Goal: Task Accomplishment & Management: Use online tool/utility

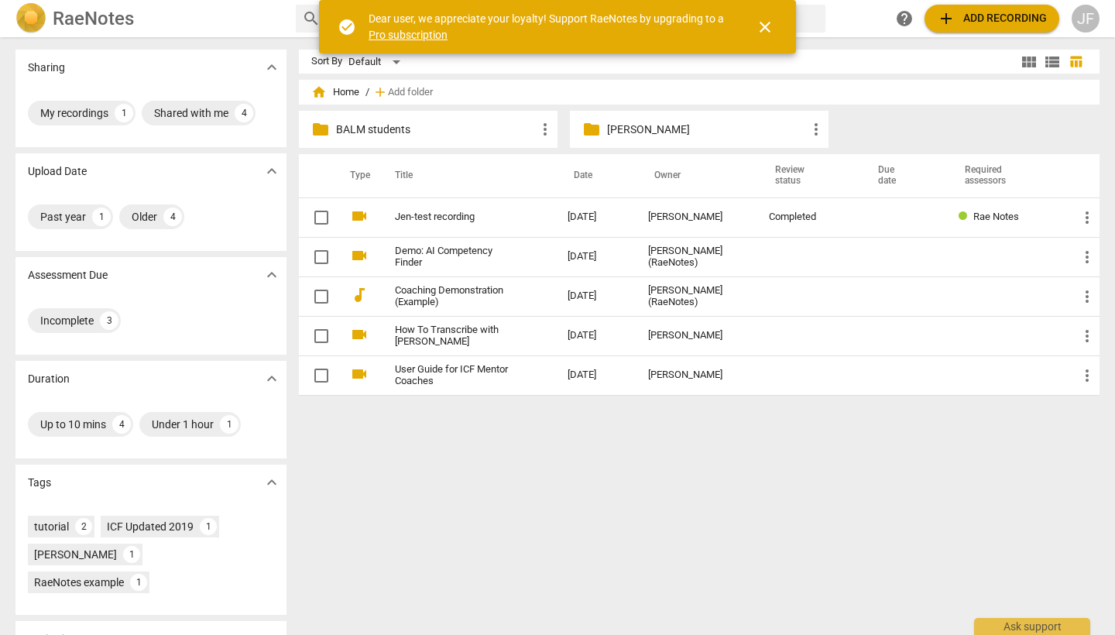
click at [479, 136] on p "BALM students" at bounding box center [436, 130] width 200 height 16
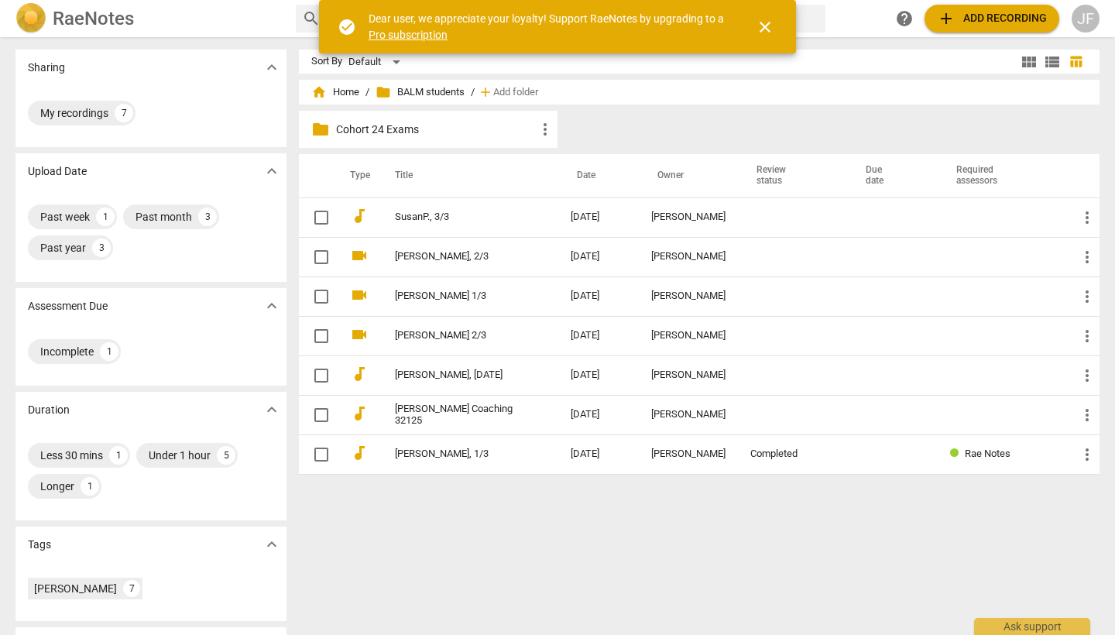
click at [591, 213] on td "[DATE]" at bounding box center [598, 216] width 81 height 39
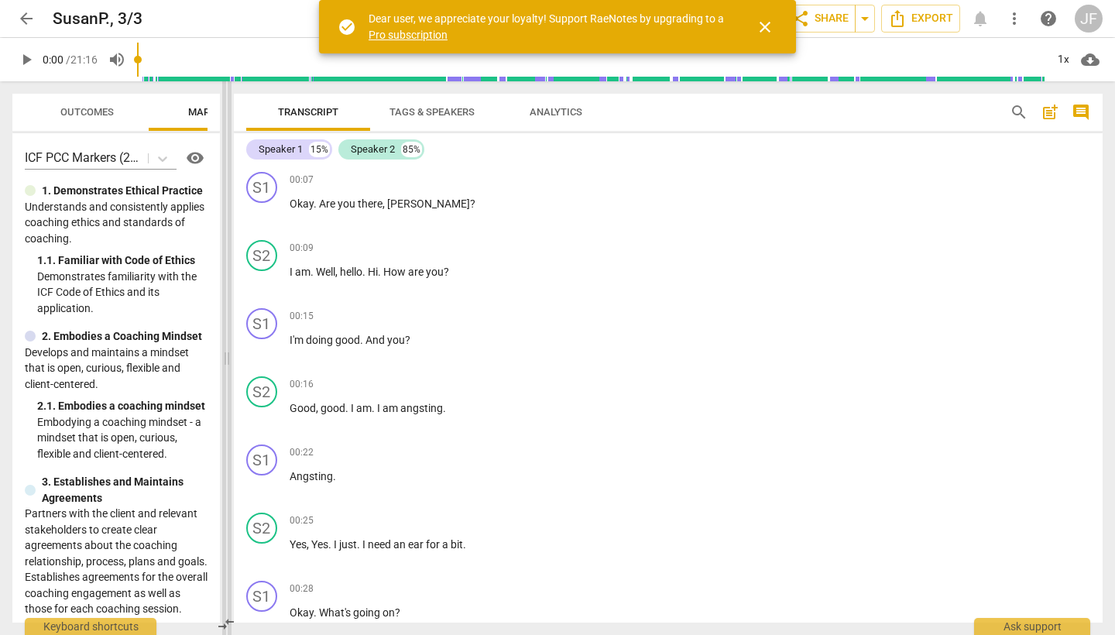
drag, startPoint x: 558, startPoint y: 357, endPoint x: 227, endPoint y: 348, distance: 330.8
click at [227, 348] on span at bounding box center [226, 358] width 9 height 554
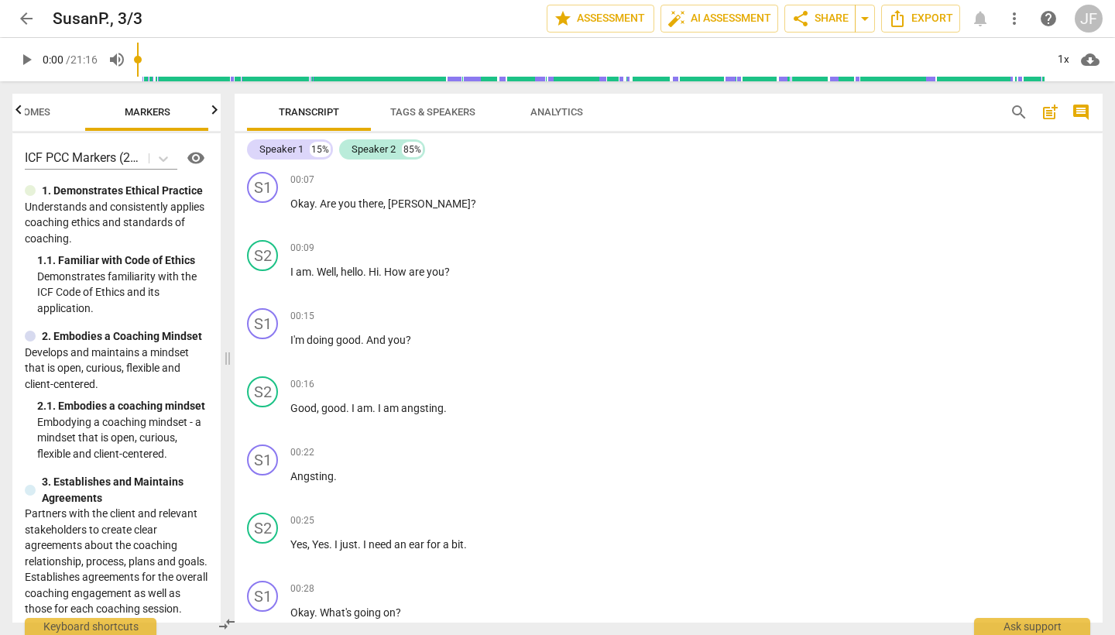
scroll to position [0, 64]
click at [26, 61] on span "play_arrow" at bounding box center [26, 59] width 19 height 19
click at [25, 63] on span "pause" at bounding box center [26, 59] width 19 height 19
type input "16"
click at [368, 270] on span "." at bounding box center [365, 272] width 5 height 12
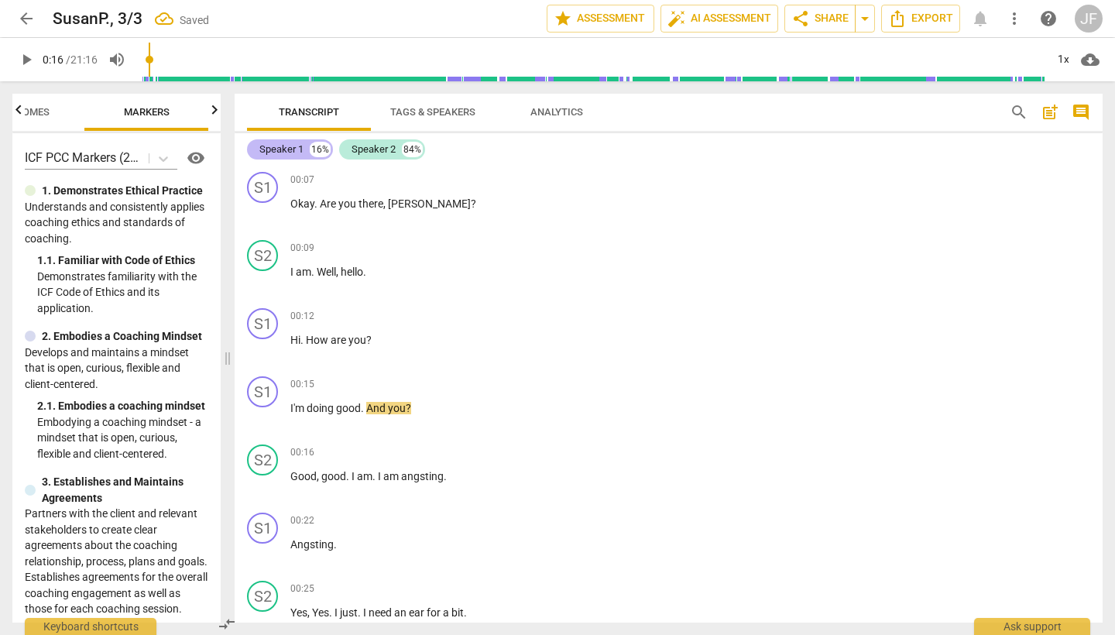
click at [294, 151] on div "Speaker 1" at bounding box center [281, 149] width 44 height 15
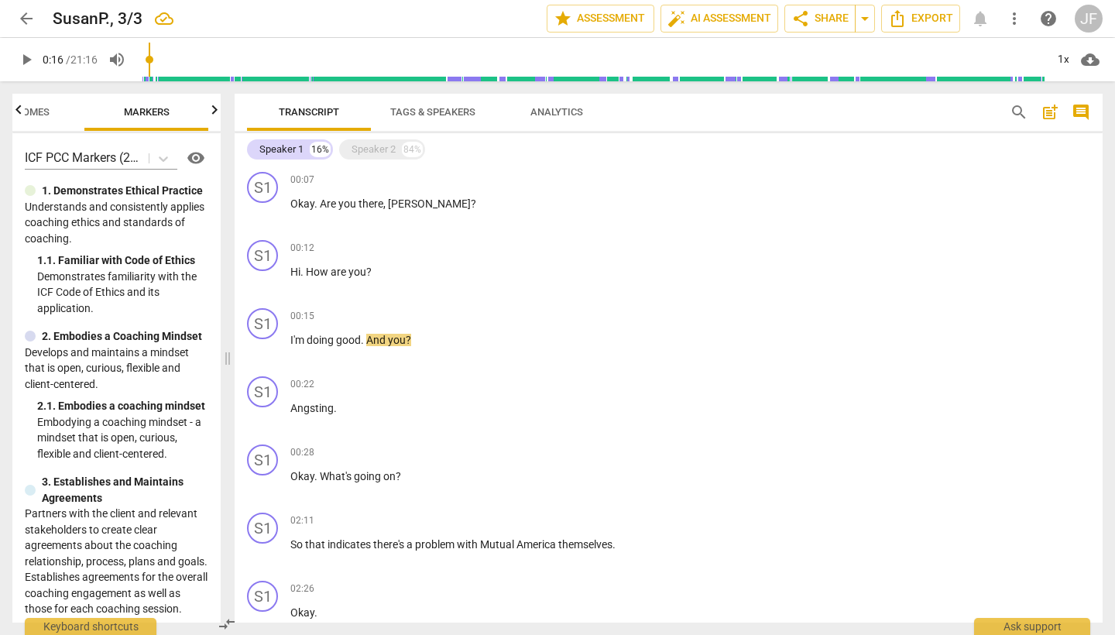
click at [430, 118] on span "Tags & Speakers" at bounding box center [433, 112] width 122 height 21
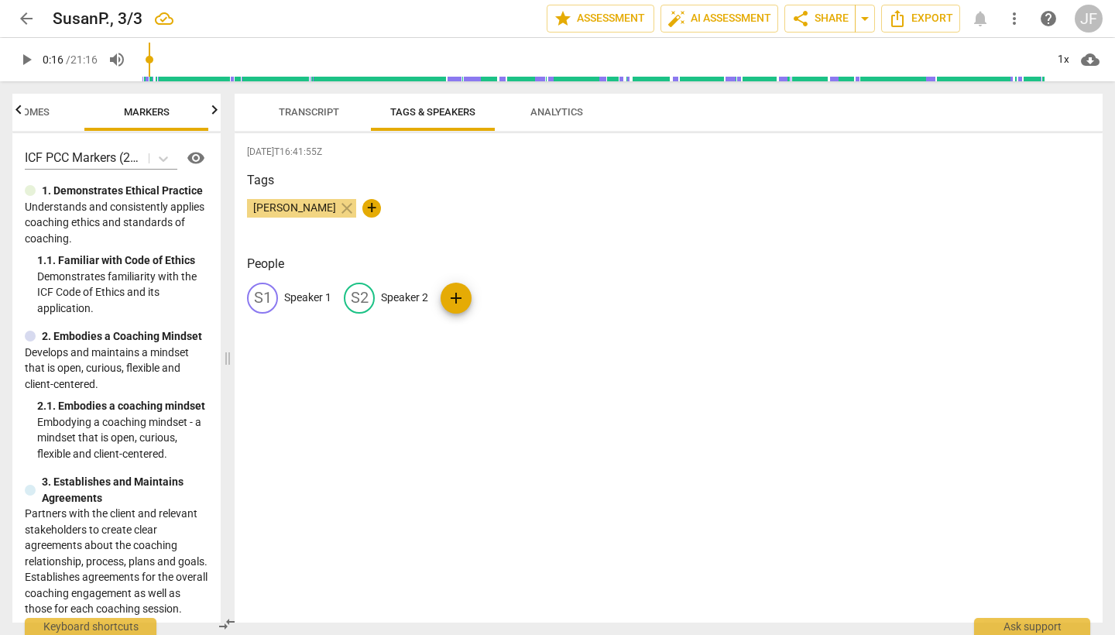
click at [321, 295] on p "Speaker 1" at bounding box center [307, 298] width 47 height 16
type input "Coach"
click at [497, 297] on p "Speaker 2" at bounding box center [505, 298] width 47 height 16
type input "Client"
click at [770, 291] on div "CO Coach edit Client delete add" at bounding box center [668, 304] width 843 height 43
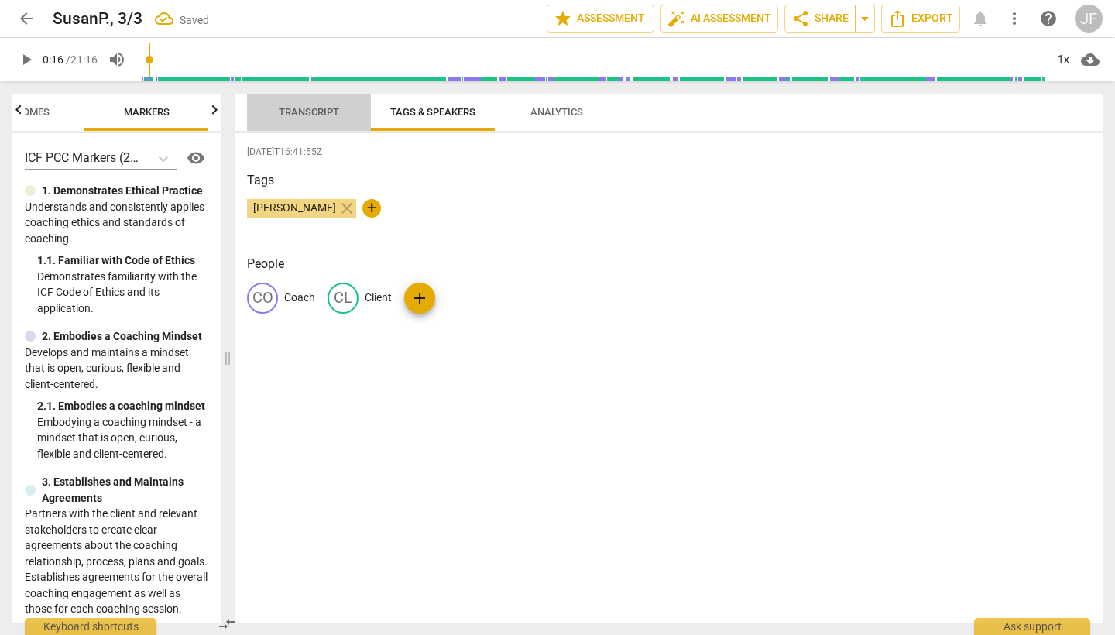
click at [330, 115] on span "Transcript" at bounding box center [309, 112] width 60 height 12
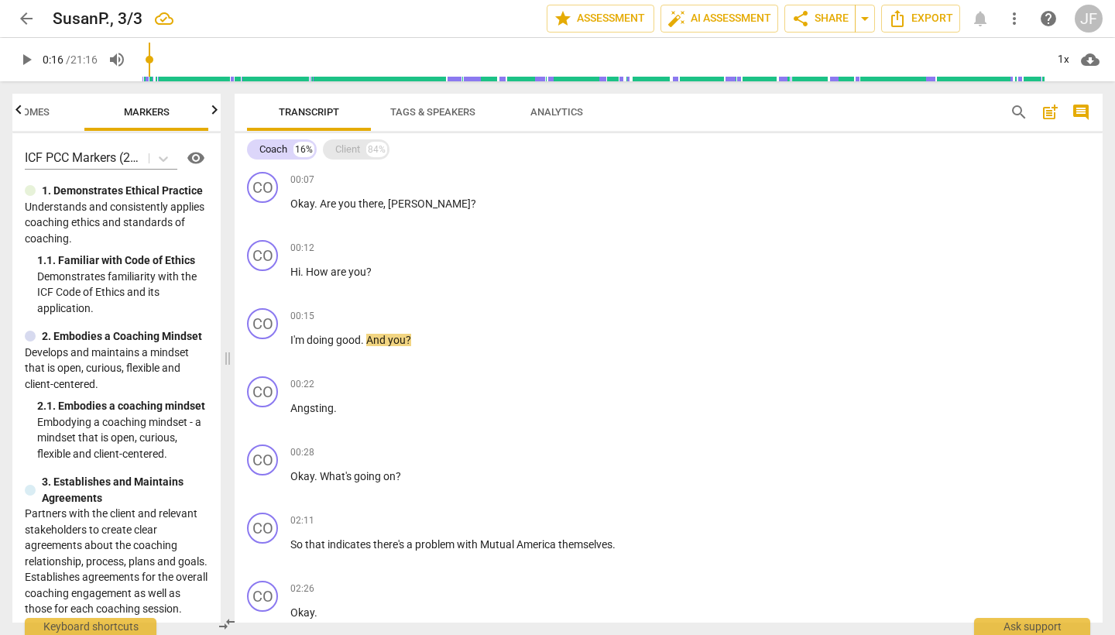
click at [334, 146] on div "Client 84%" at bounding box center [356, 149] width 67 height 20
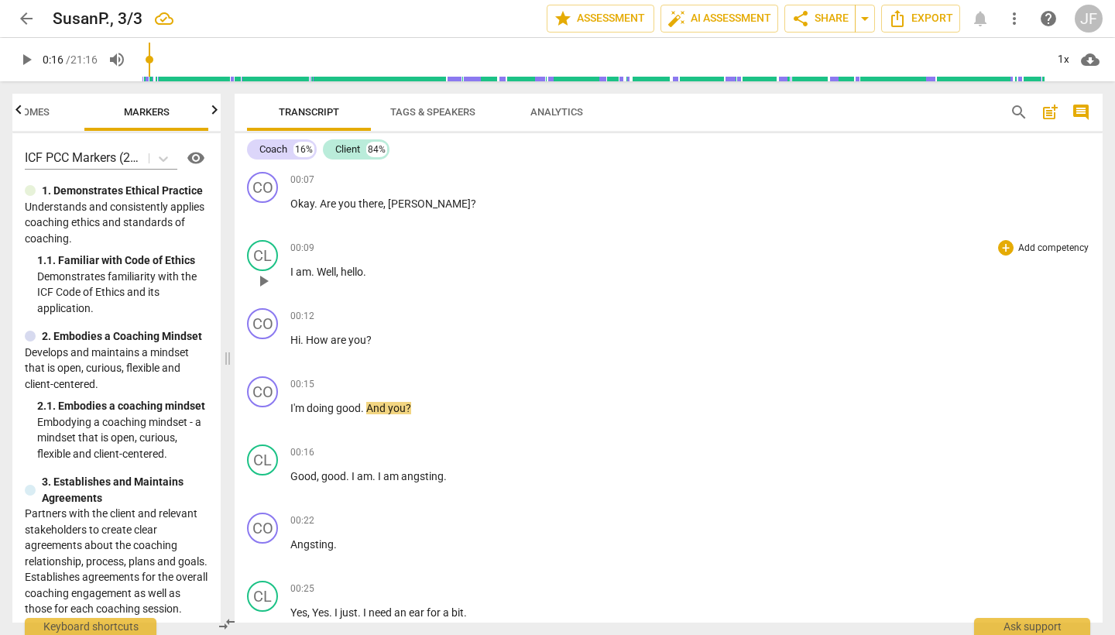
scroll to position [0, 0]
click at [262, 210] on span "play_arrow" at bounding box center [263, 213] width 19 height 19
click at [267, 348] on span "pause" at bounding box center [263, 349] width 19 height 19
click at [270, 329] on div "CO" at bounding box center [262, 323] width 31 height 31
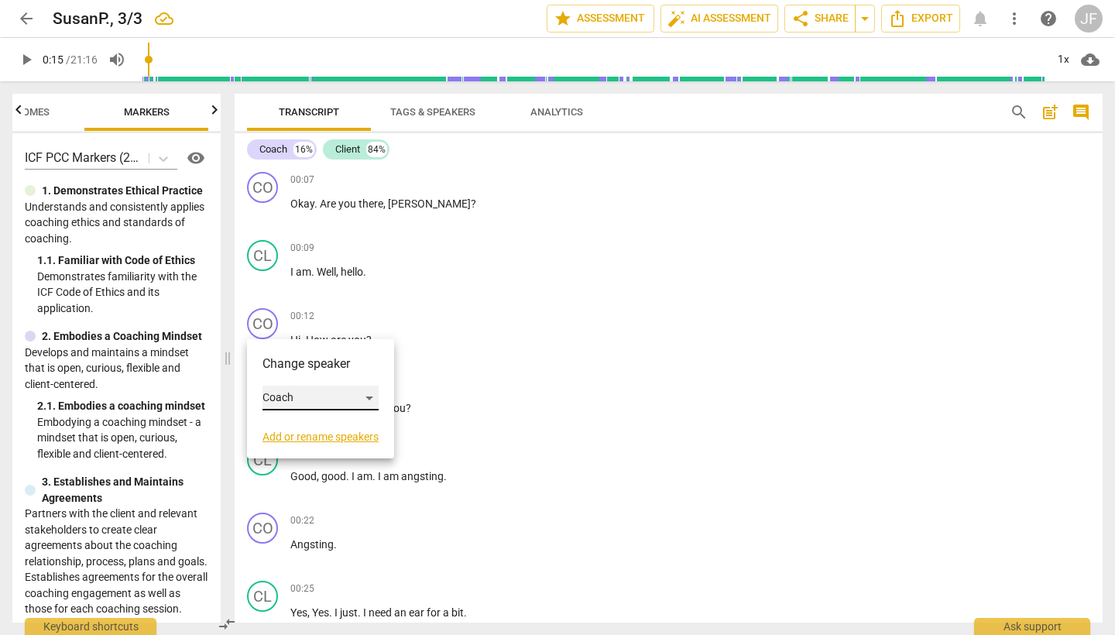
click at [376, 397] on div "Coach" at bounding box center [321, 398] width 116 height 25
click at [369, 426] on li "Client" at bounding box center [322, 427] width 118 height 29
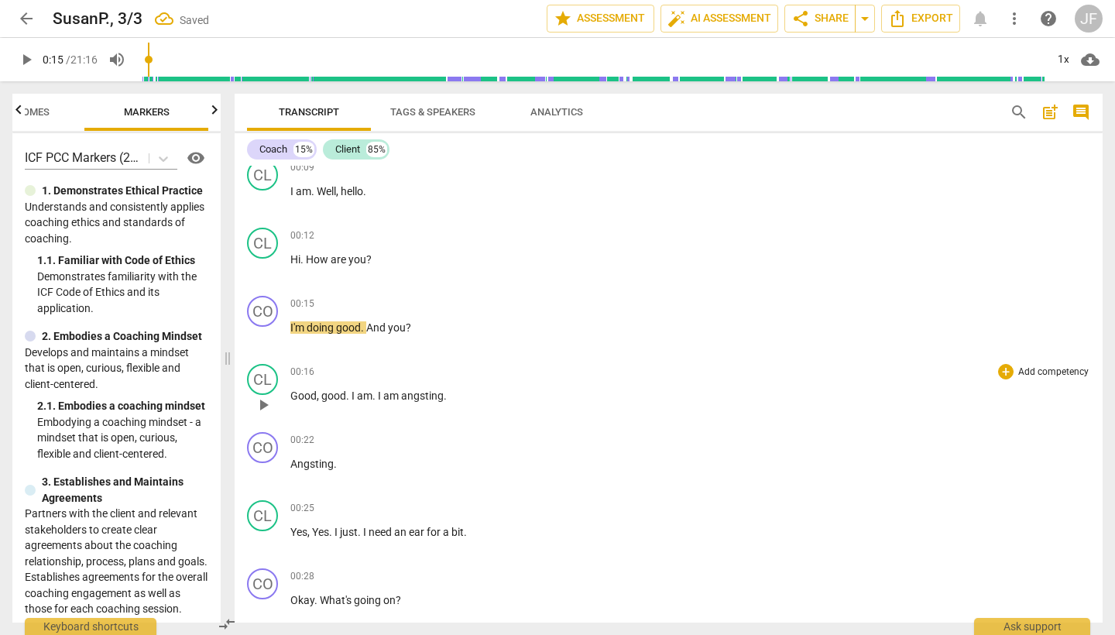
scroll to position [88, 0]
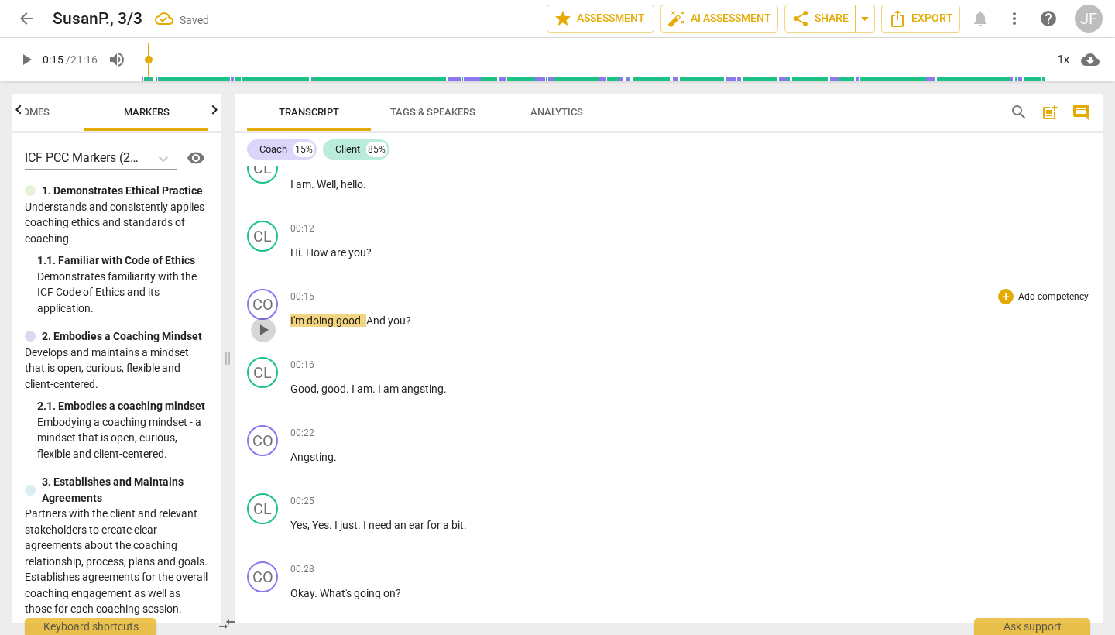
click at [257, 327] on span "play_arrow" at bounding box center [263, 330] width 19 height 19
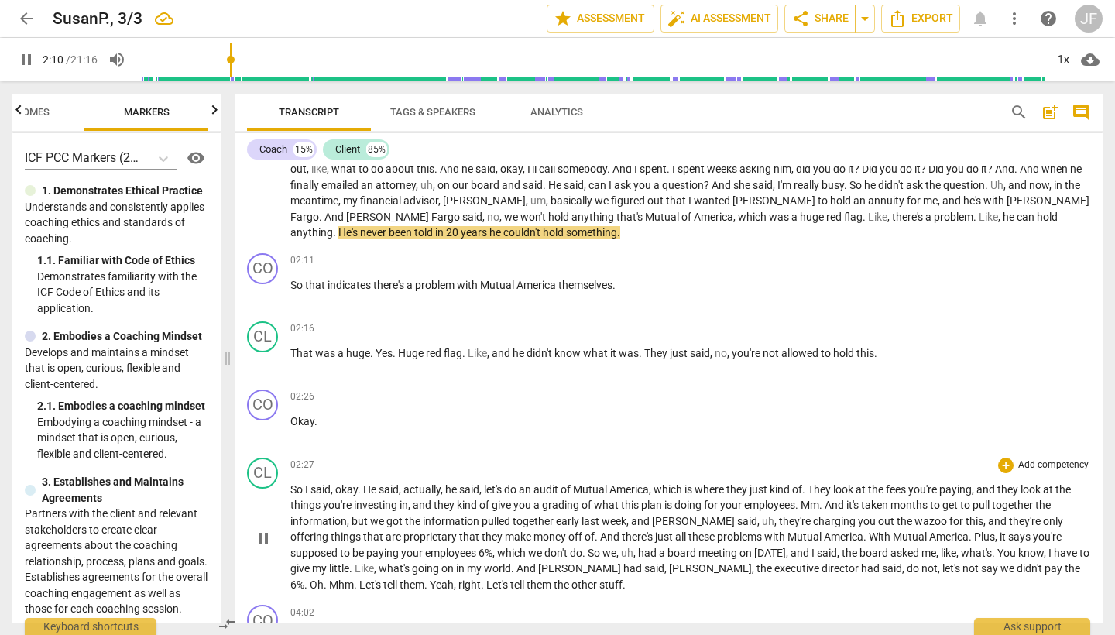
scroll to position [624, 0]
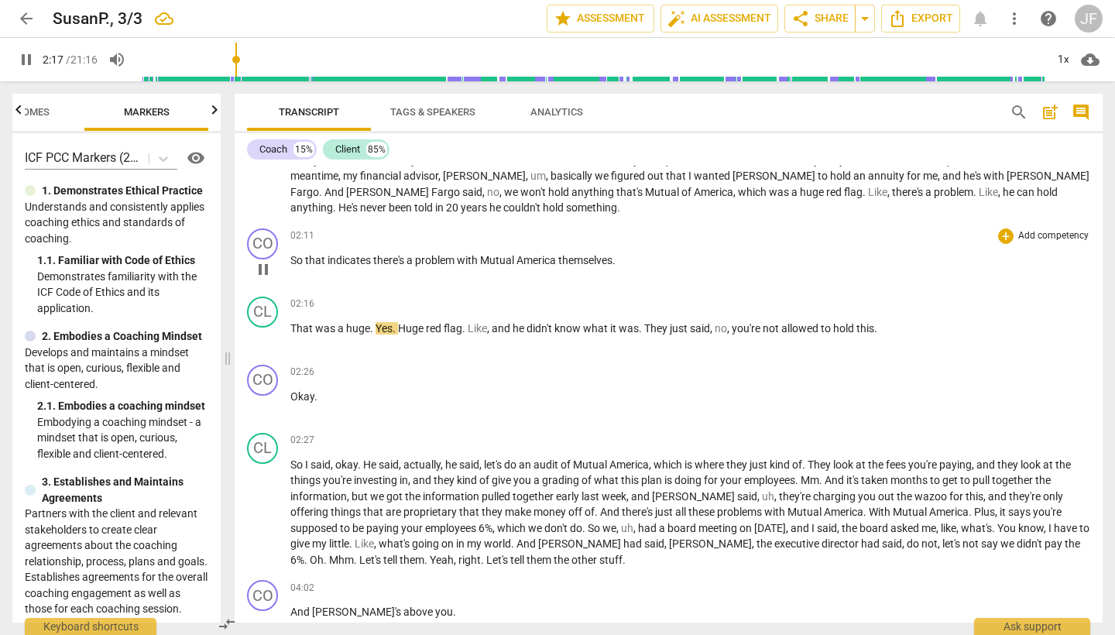
click at [269, 288] on div "CO play_arrow pause 00:07 + Add competency keyboard_arrow_right Okay . Are you …" at bounding box center [669, 394] width 868 height 457
click at [267, 270] on span "pause" at bounding box center [263, 269] width 19 height 19
type input "139"
click at [1004, 235] on div "+" at bounding box center [1005, 235] width 15 height 15
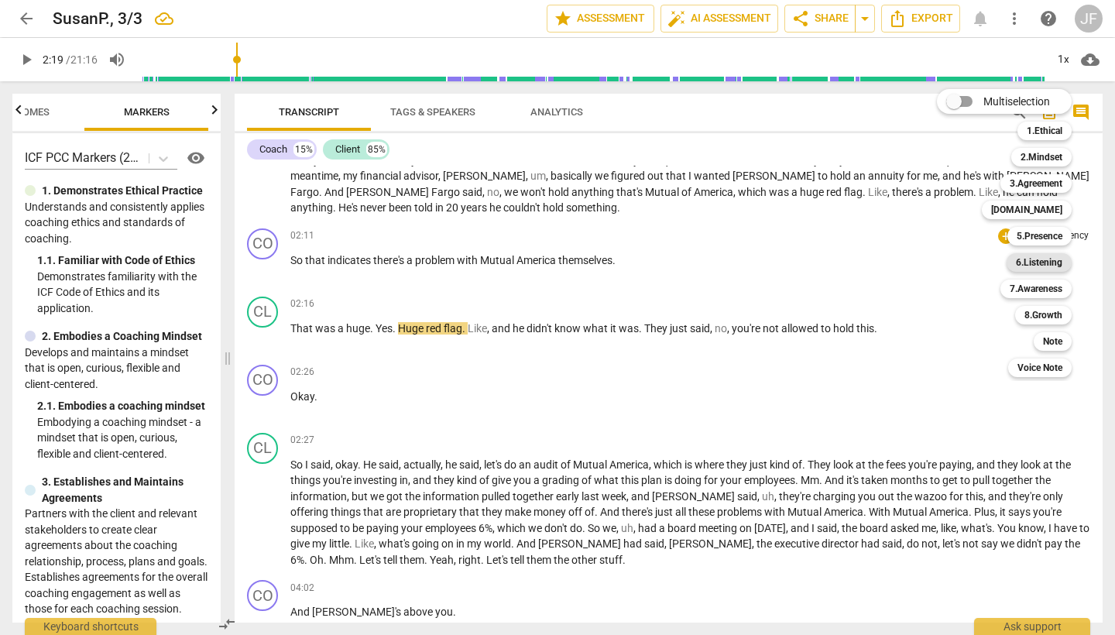
click at [1042, 270] on b "6.Listening" at bounding box center [1039, 262] width 46 height 19
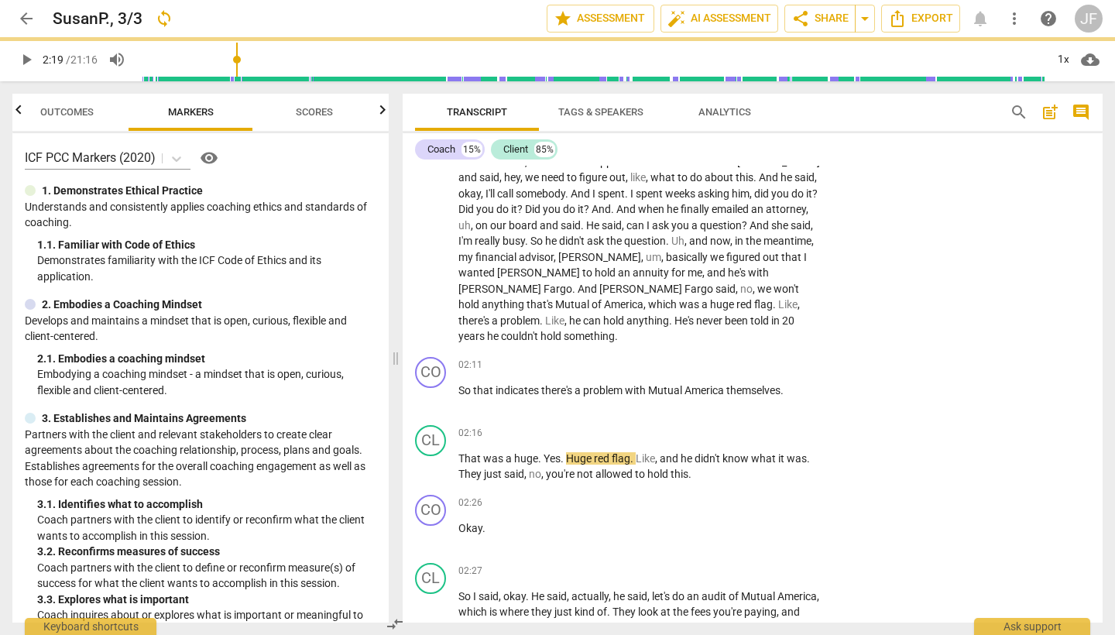
scroll to position [0, 20]
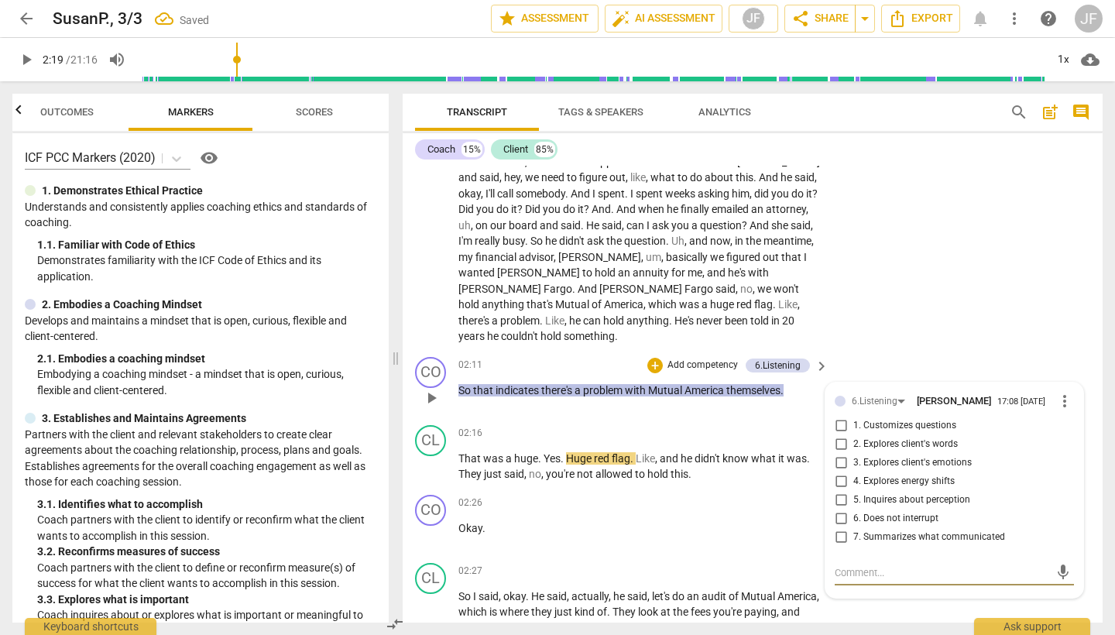
click at [840, 528] on input "7. Summarizes what communicated" at bounding box center [841, 537] width 25 height 19
checkbox input "true"
click at [431, 458] on span "play_arrow" at bounding box center [431, 467] width 19 height 19
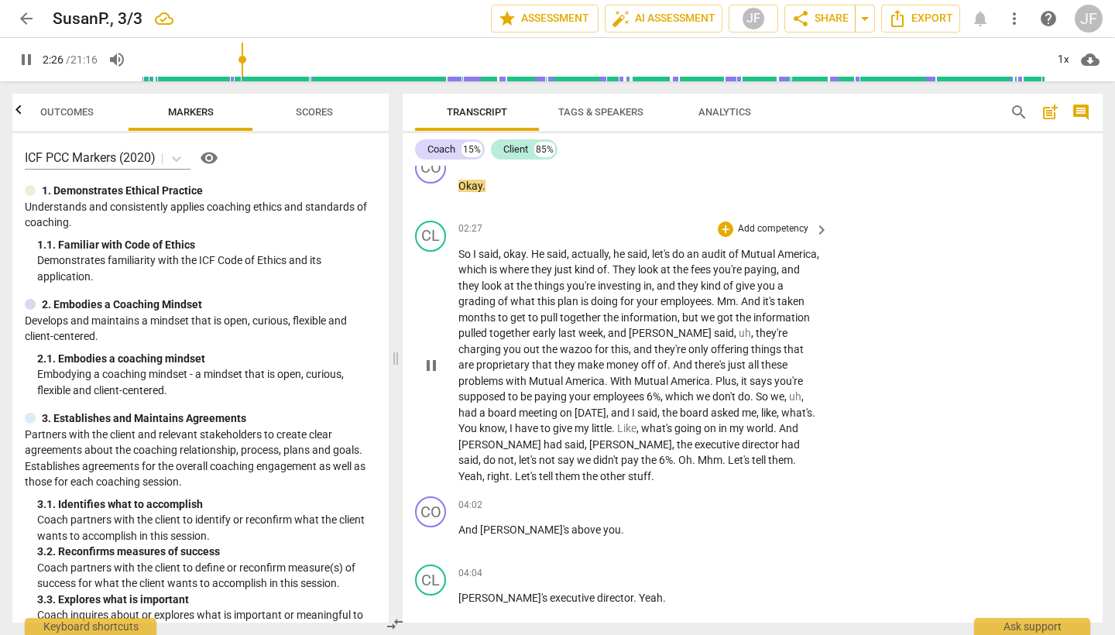
scroll to position [982, 0]
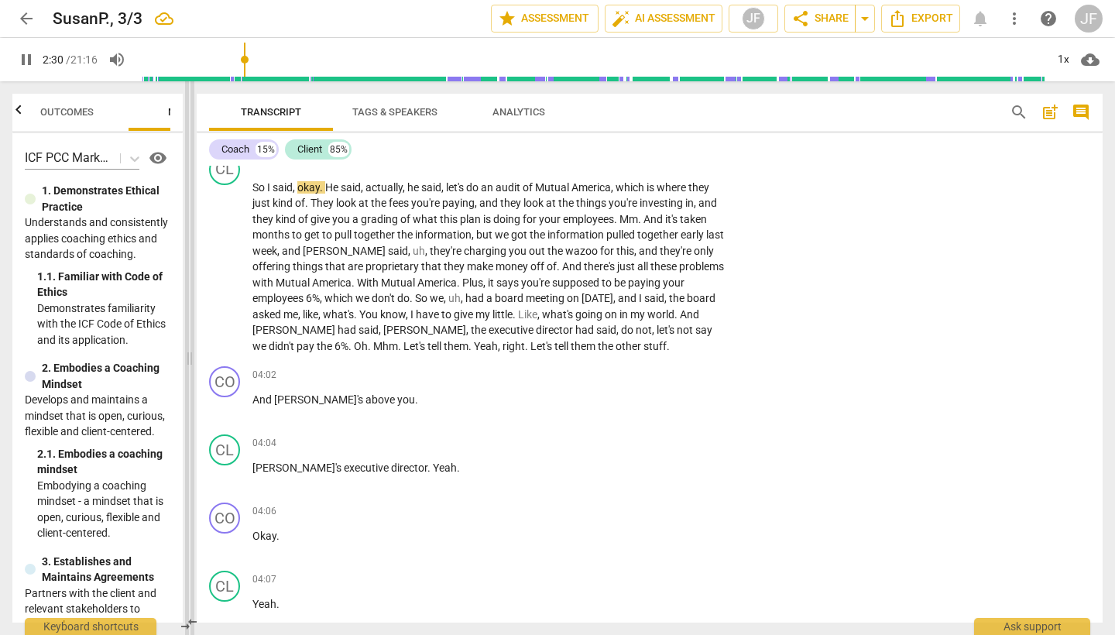
drag, startPoint x: 394, startPoint y: 355, endPoint x: 188, endPoint y: 339, distance: 206.6
click at [188, 339] on span at bounding box center [189, 358] width 9 height 554
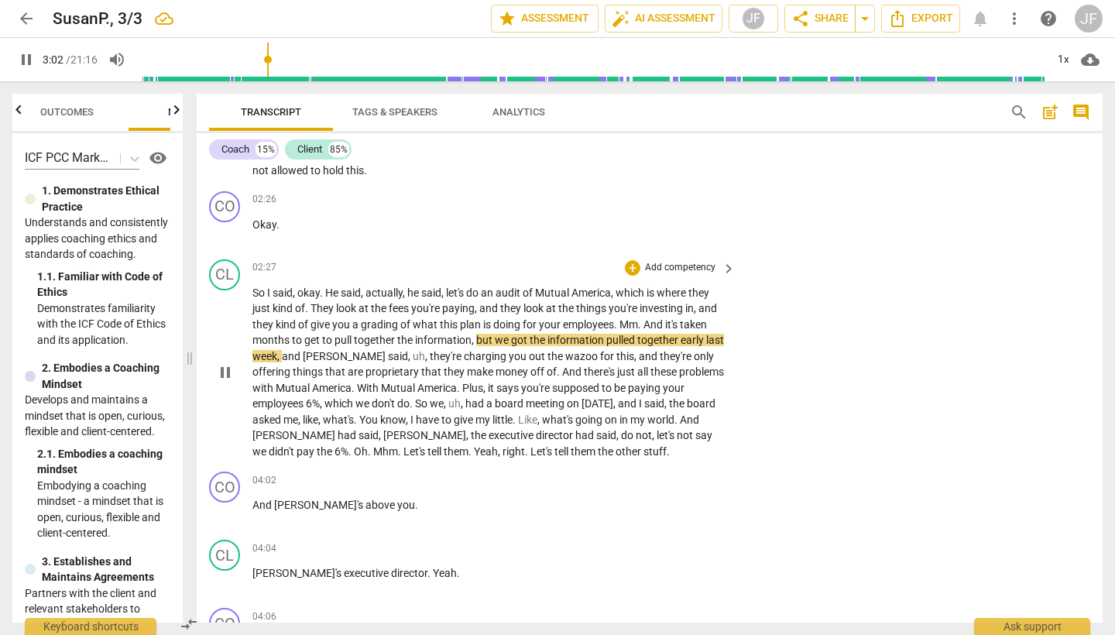
scroll to position [874, 0]
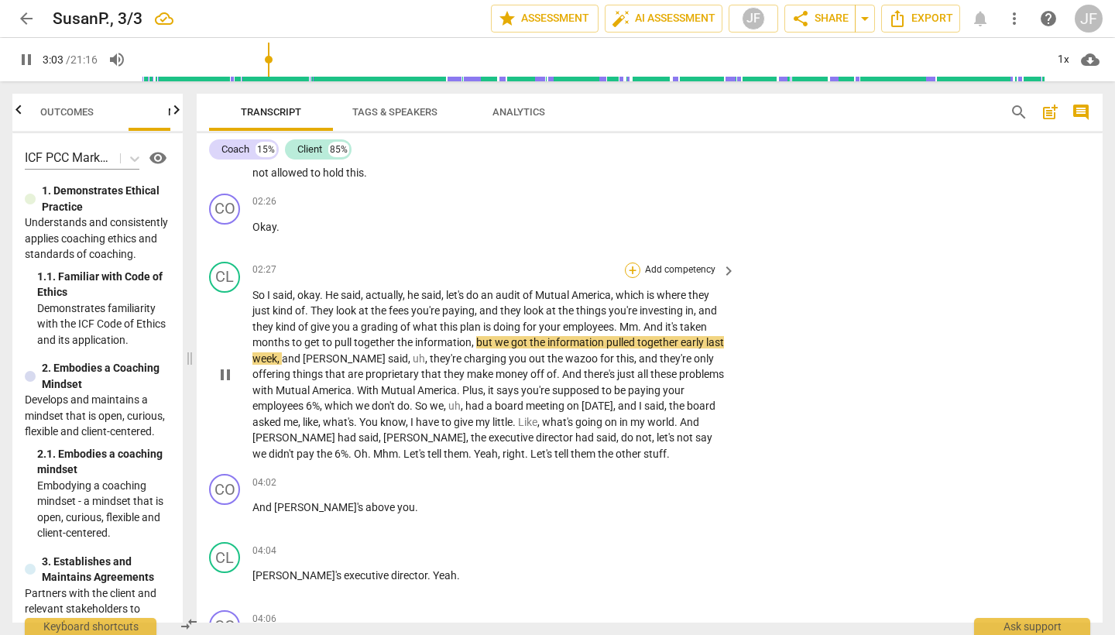
click at [627, 263] on div "+" at bounding box center [632, 270] width 15 height 15
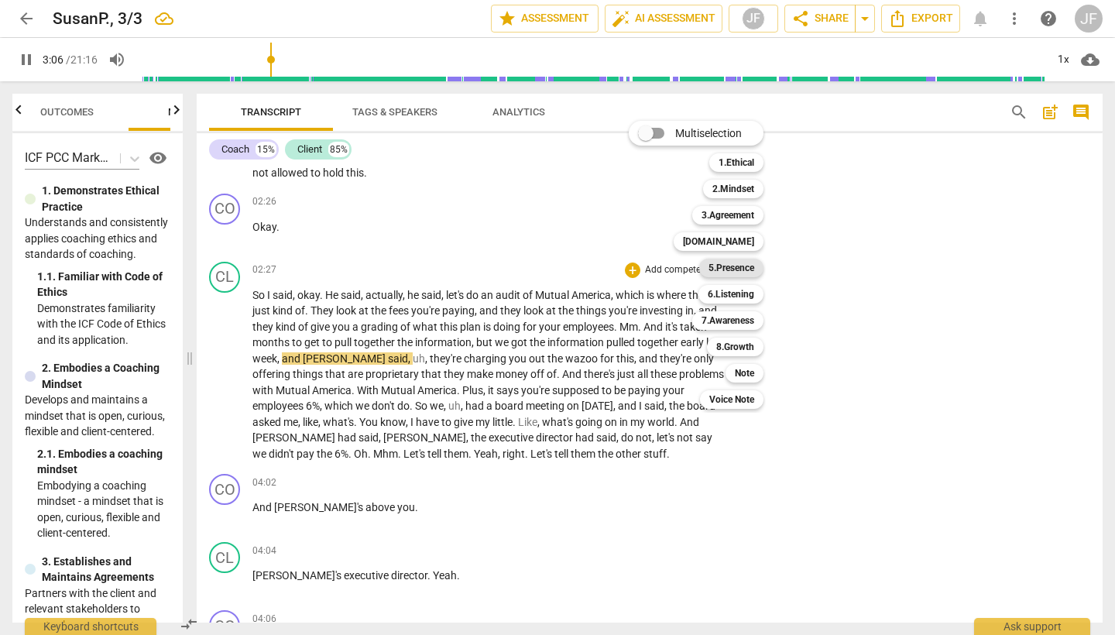
click at [737, 270] on b "5.Presence" at bounding box center [732, 268] width 46 height 19
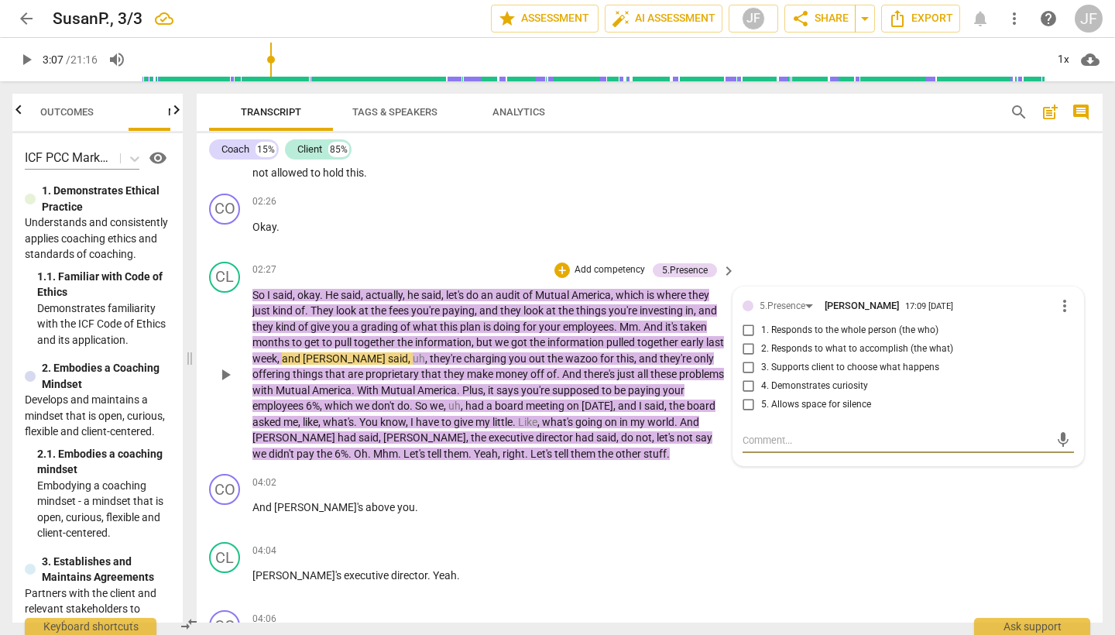
click at [1063, 300] on span "more_vert" at bounding box center [1065, 306] width 19 height 19
click at [1070, 328] on li "Delete" at bounding box center [1075, 329] width 53 height 29
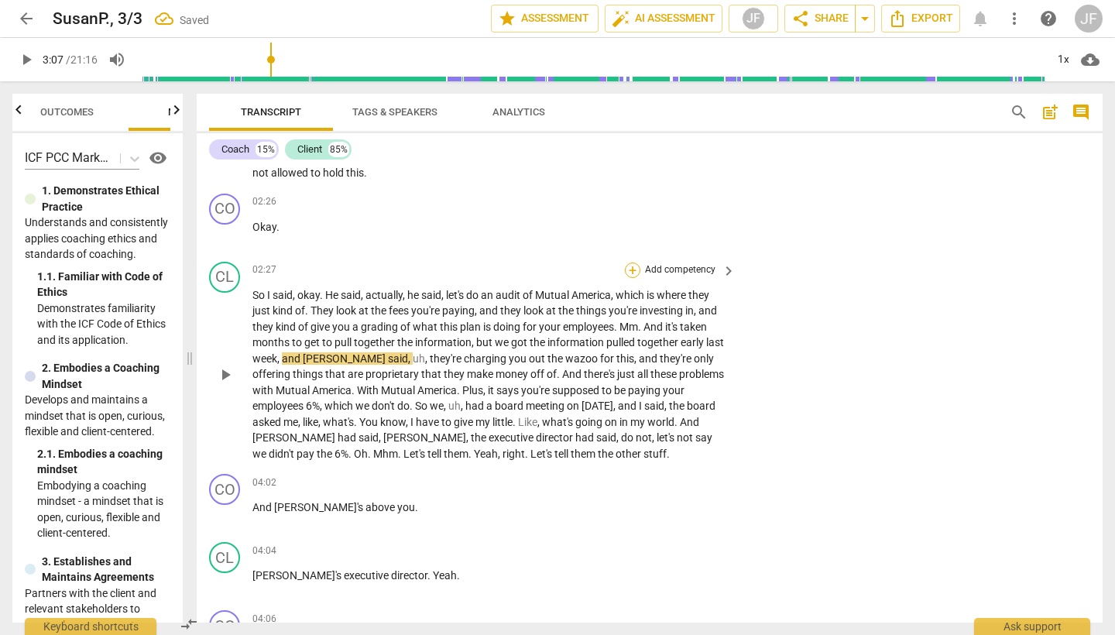
click at [635, 267] on div "+" at bounding box center [632, 270] width 15 height 15
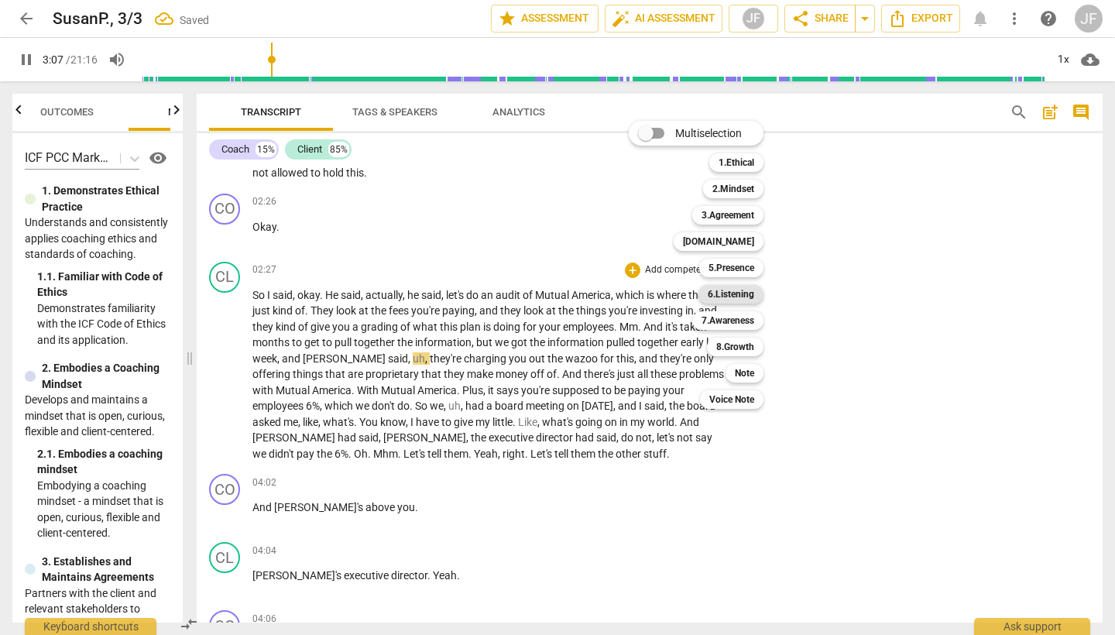
click at [743, 299] on b "6.Listening" at bounding box center [731, 294] width 46 height 19
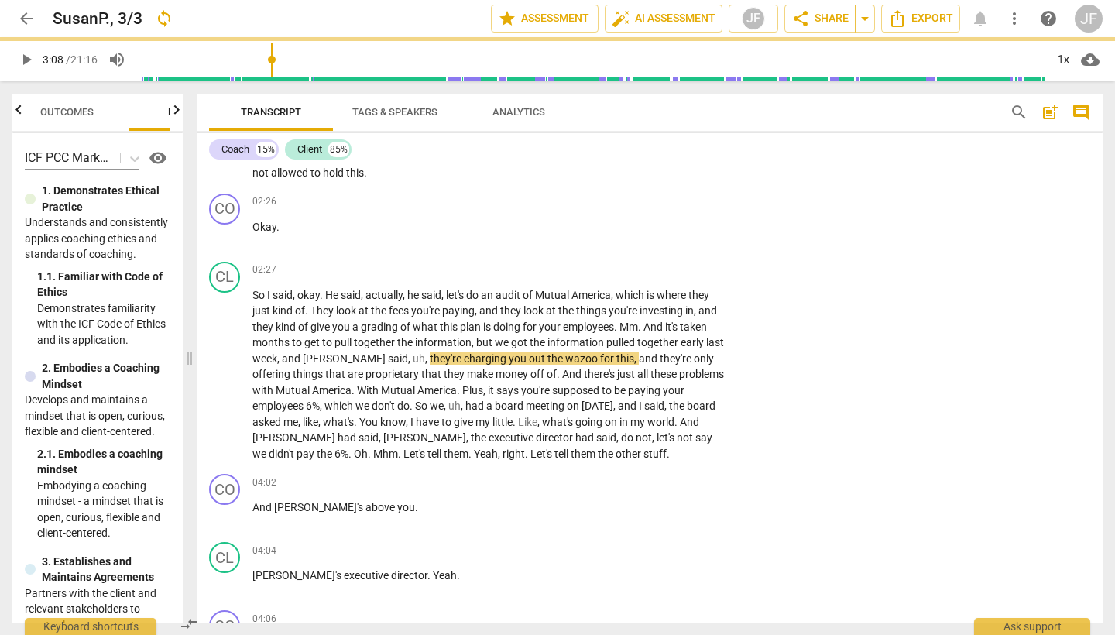
type input "189"
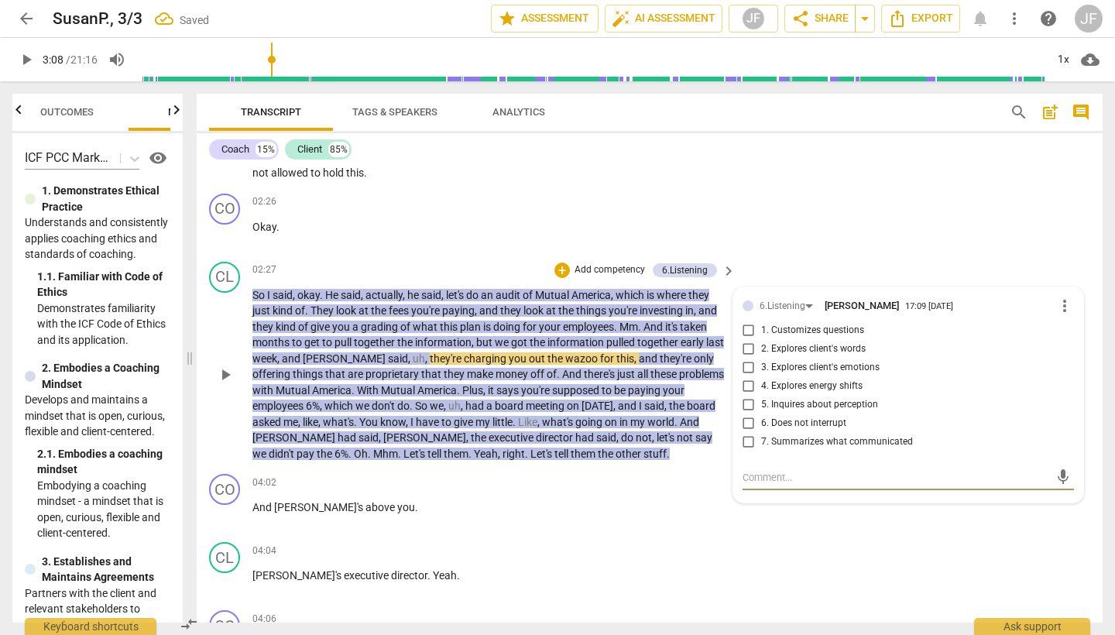
click at [747, 416] on input "6. Does not interrupt" at bounding box center [748, 423] width 25 height 19
checkbox input "true"
click at [470, 249] on div "CO play_arrow pause 02:26 + Add competency keyboard_arrow_right Okay ." at bounding box center [650, 221] width 906 height 68
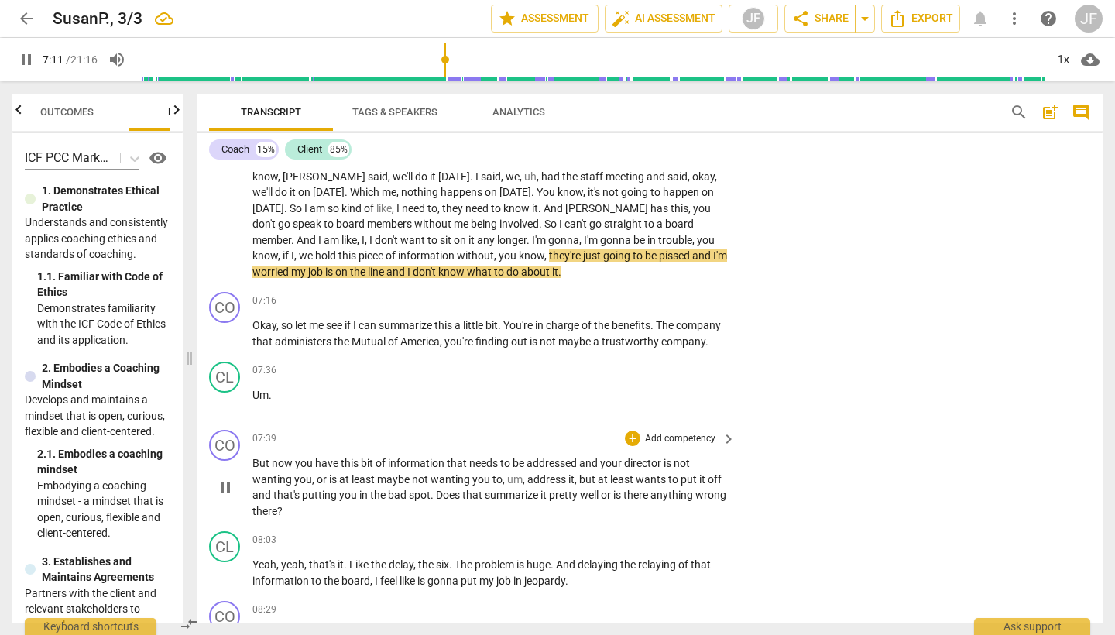
scroll to position [1746, 0]
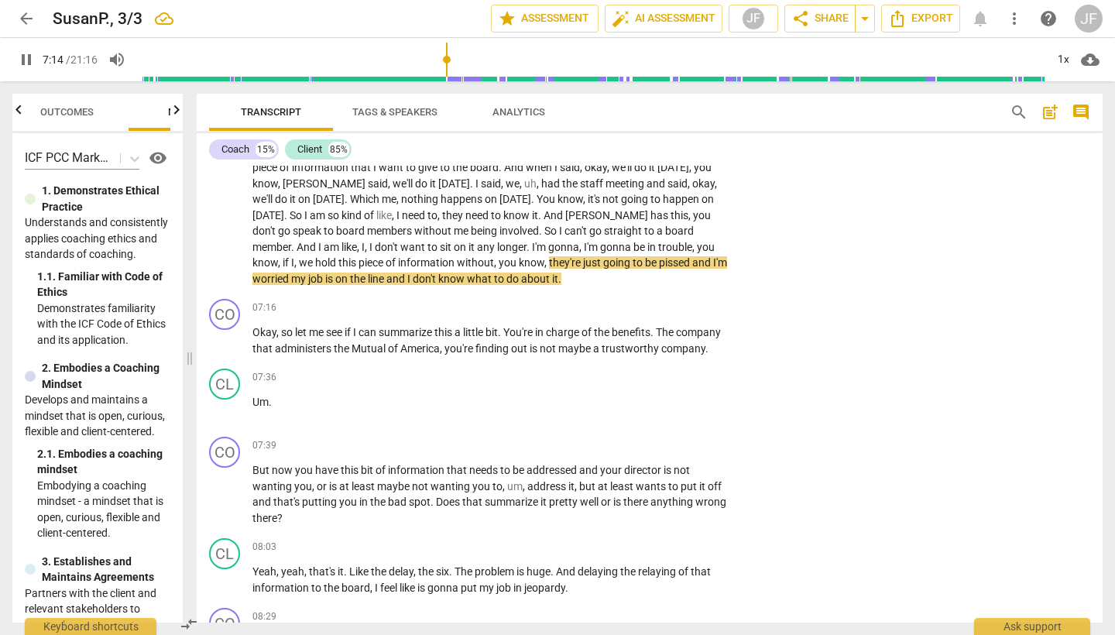
click at [592, 273] on div "CL play_arrow pause 04:08 + Add competency keyboard_arrow_right And . And he sa…" at bounding box center [650, 114] width 906 height 355
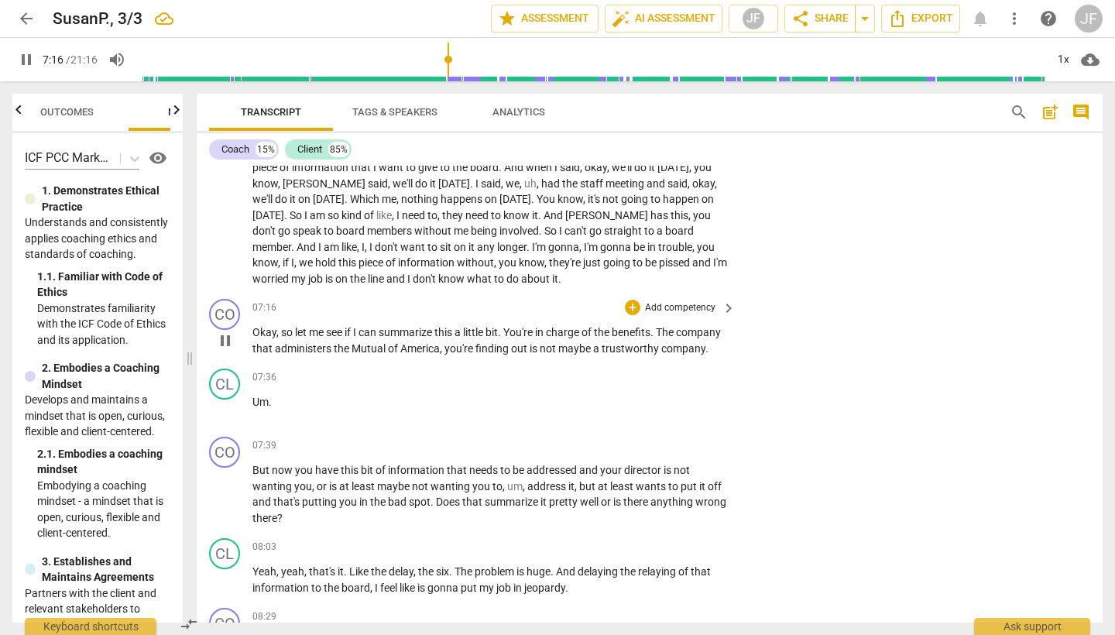
click at [228, 331] on span "pause" at bounding box center [225, 340] width 19 height 19
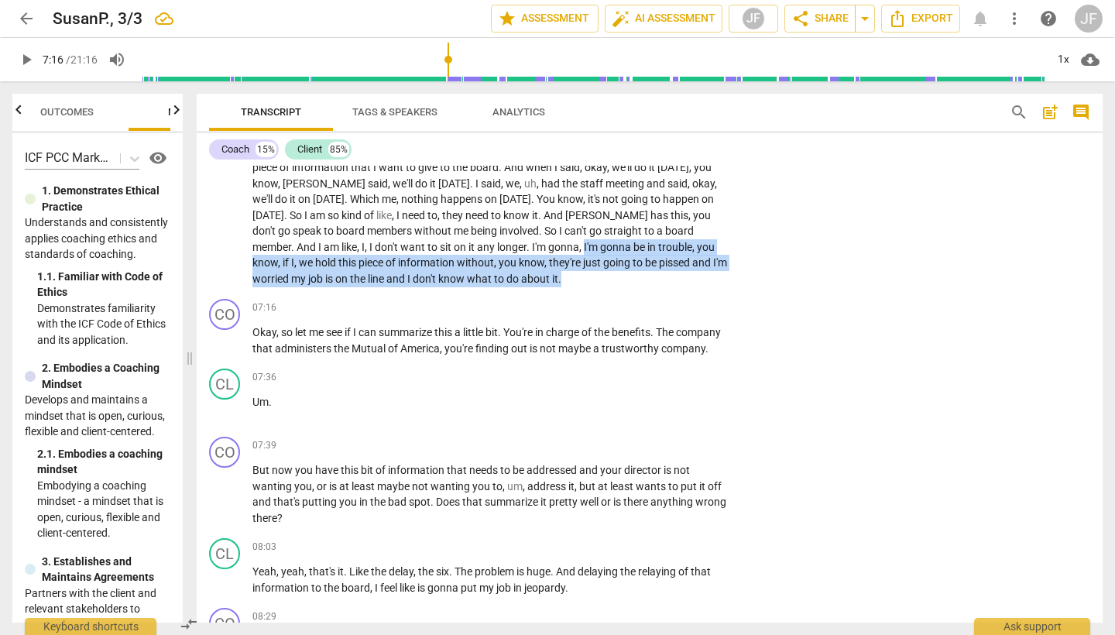
drag, startPoint x: 590, startPoint y: 232, endPoint x: 599, endPoint y: 267, distance: 36.6
click at [599, 267] on p "And . And he said , let's take some people aside after the meeting because meet…" at bounding box center [490, 128] width 476 height 318
click at [609, 244] on icon "button" at bounding box center [615, 241] width 15 height 19
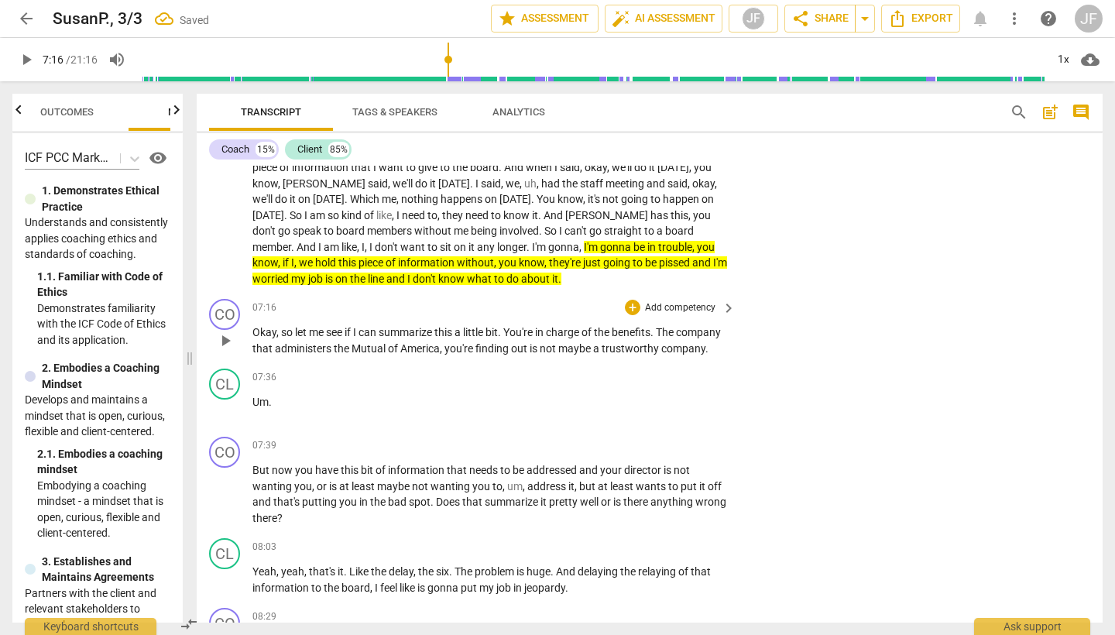
click at [225, 335] on span "play_arrow" at bounding box center [225, 340] width 19 height 19
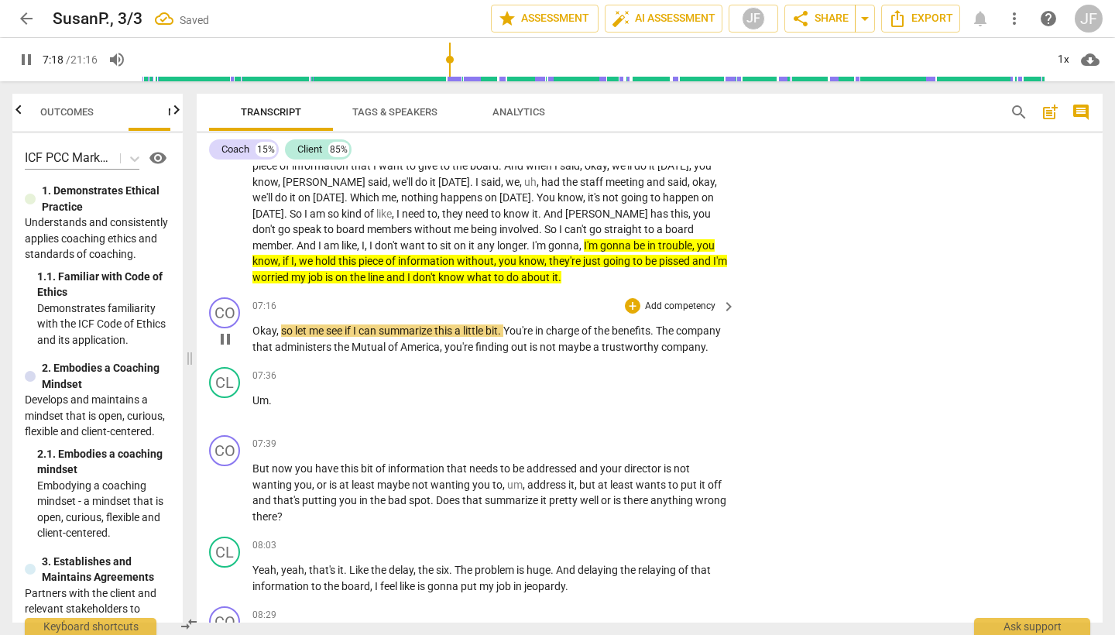
scroll to position [1749, 0]
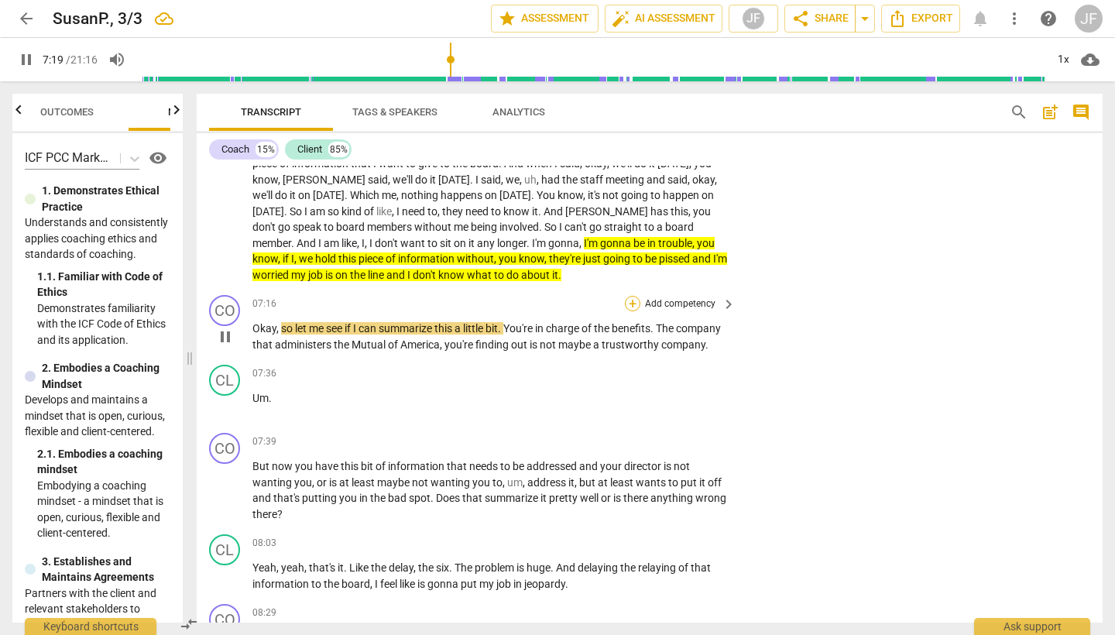
click at [630, 296] on div "+" at bounding box center [632, 303] width 15 height 15
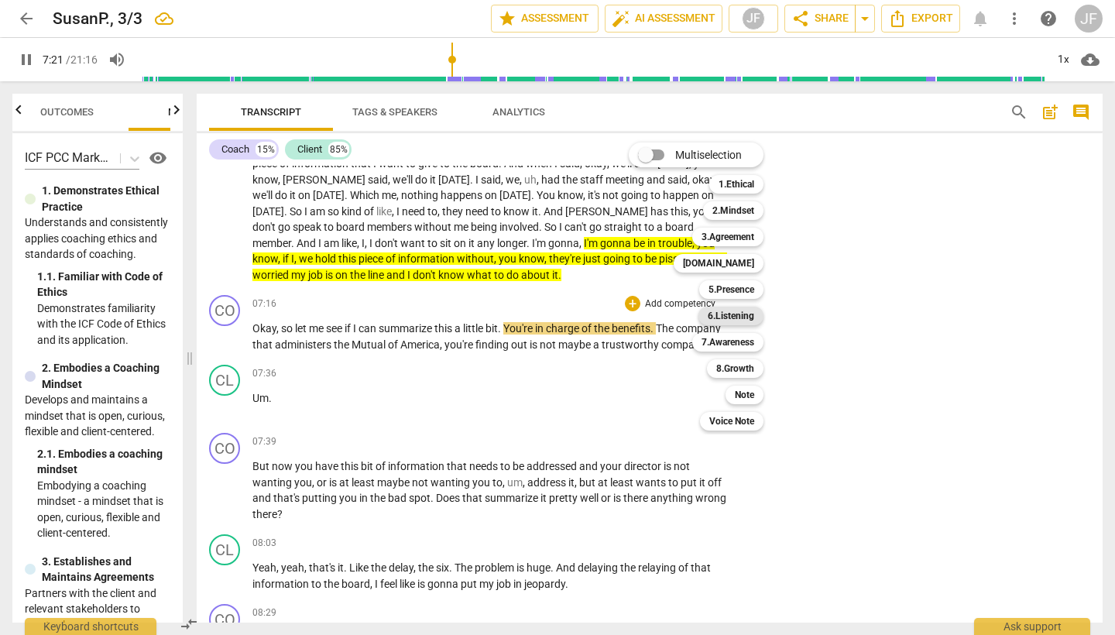
click at [744, 318] on b "6.Listening" at bounding box center [731, 316] width 46 height 19
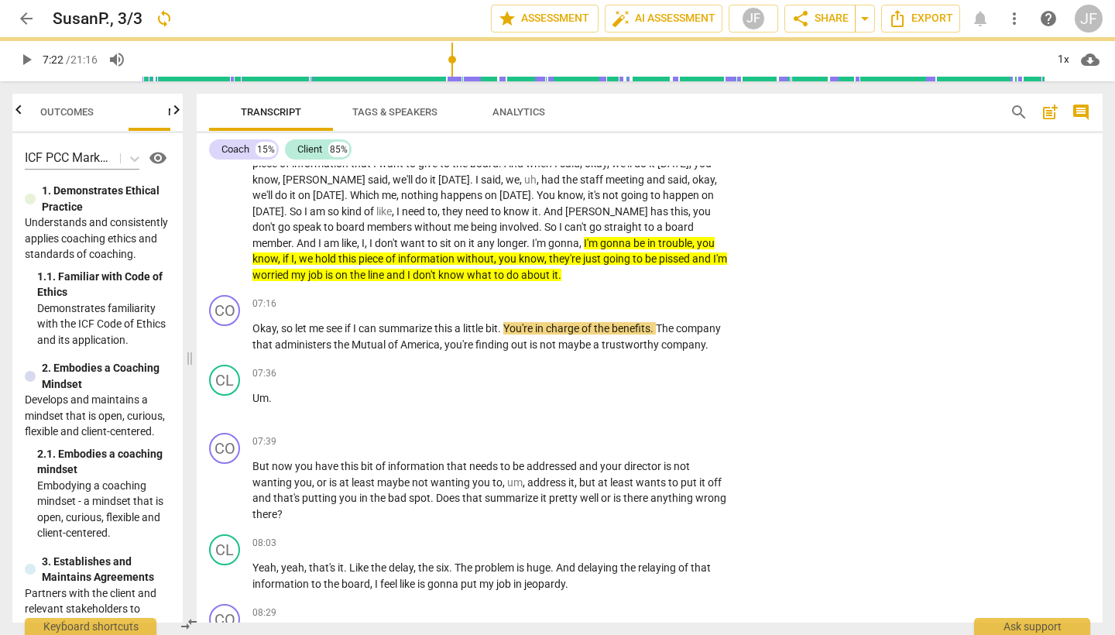
type input "442"
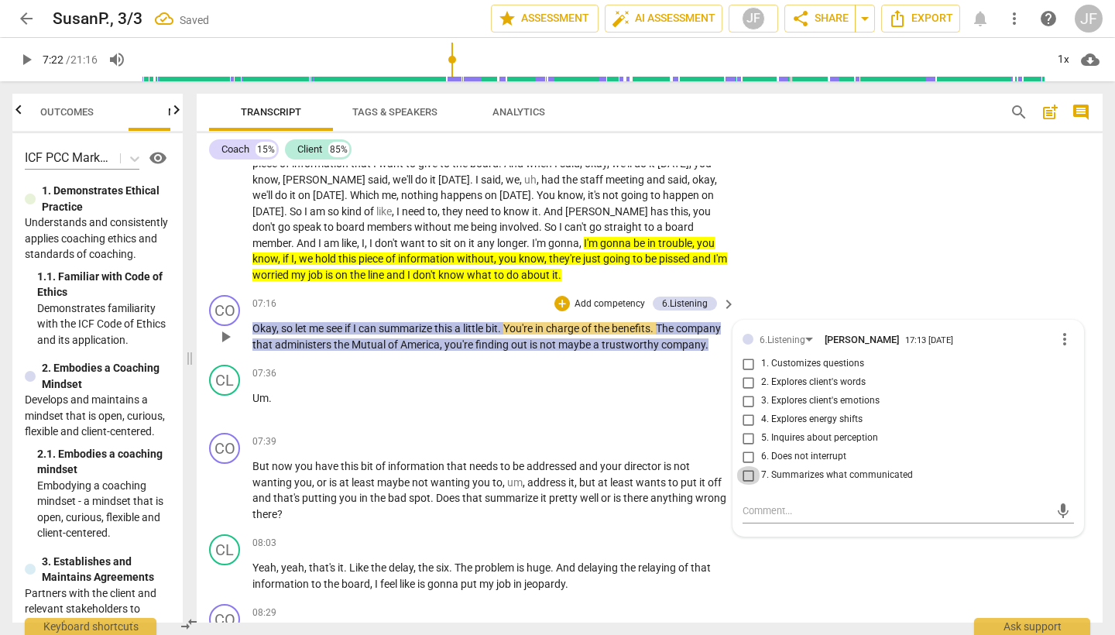
click at [745, 466] on input "7. Summarizes what communicated" at bounding box center [748, 475] width 25 height 19
checkbox input "true"
click at [228, 329] on span "play_arrow" at bounding box center [225, 337] width 19 height 19
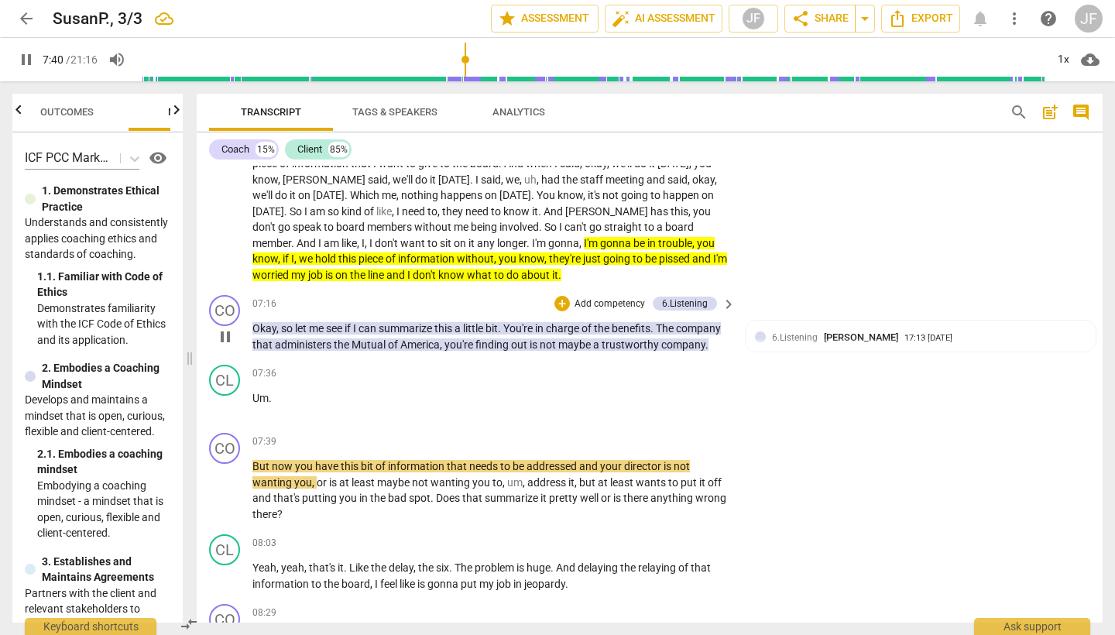
click at [228, 329] on span "pause" at bounding box center [225, 337] width 19 height 19
type input "461"
click at [225, 380] on div "CL" at bounding box center [224, 380] width 31 height 31
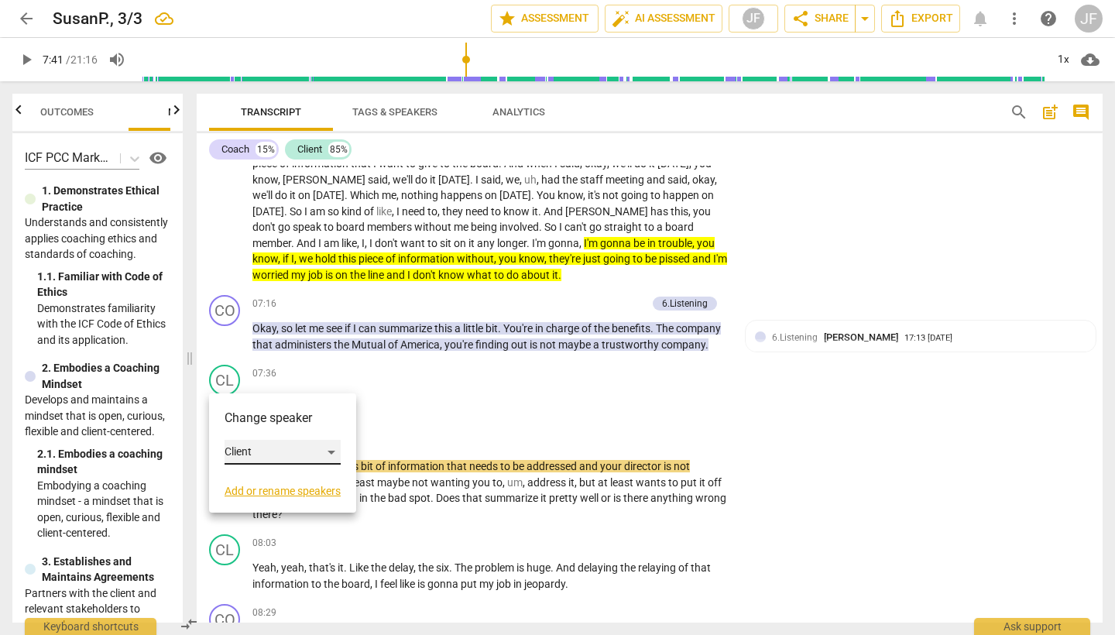
click at [334, 451] on div "Client" at bounding box center [283, 452] width 116 height 25
click at [310, 434] on li "Coach" at bounding box center [284, 422] width 118 height 29
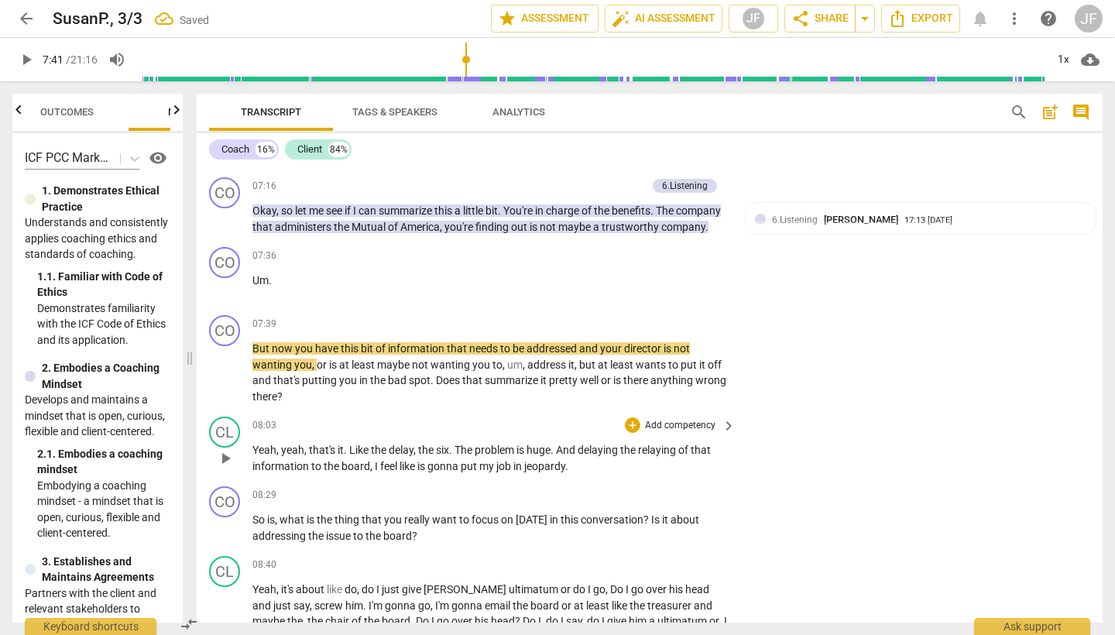
scroll to position [1876, 0]
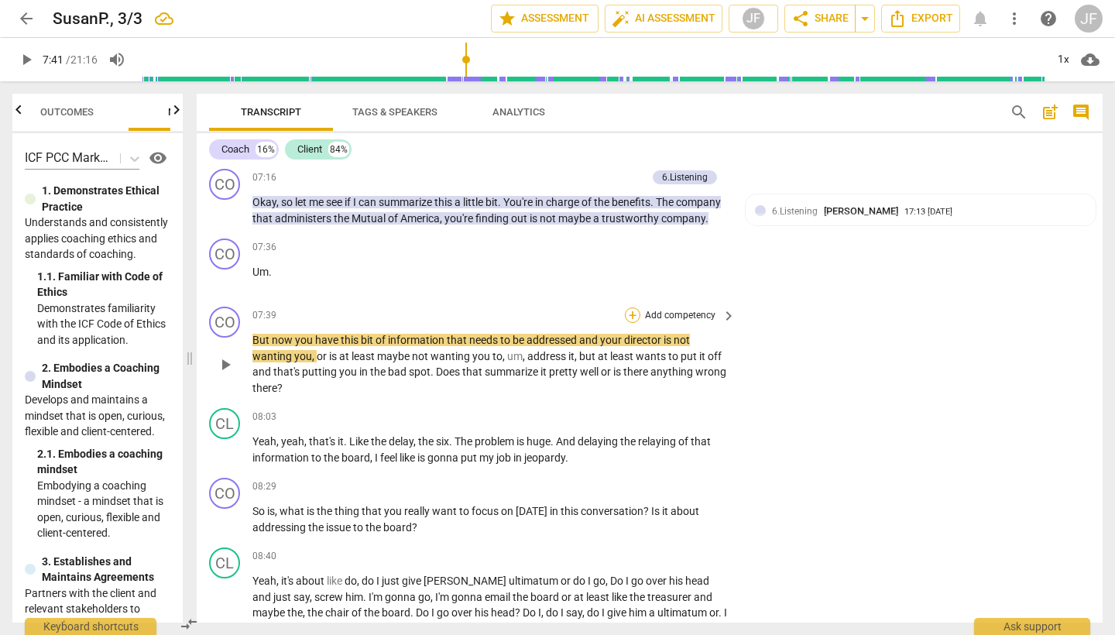
click at [633, 314] on div "+" at bounding box center [632, 314] width 15 height 15
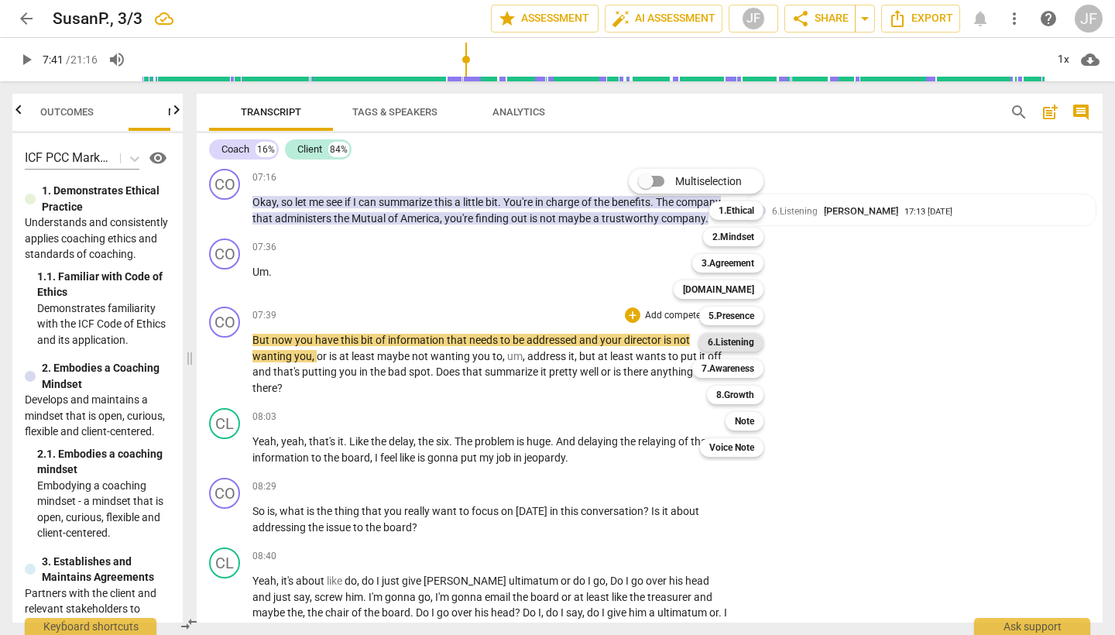
click at [751, 340] on b "6.Listening" at bounding box center [731, 342] width 46 height 19
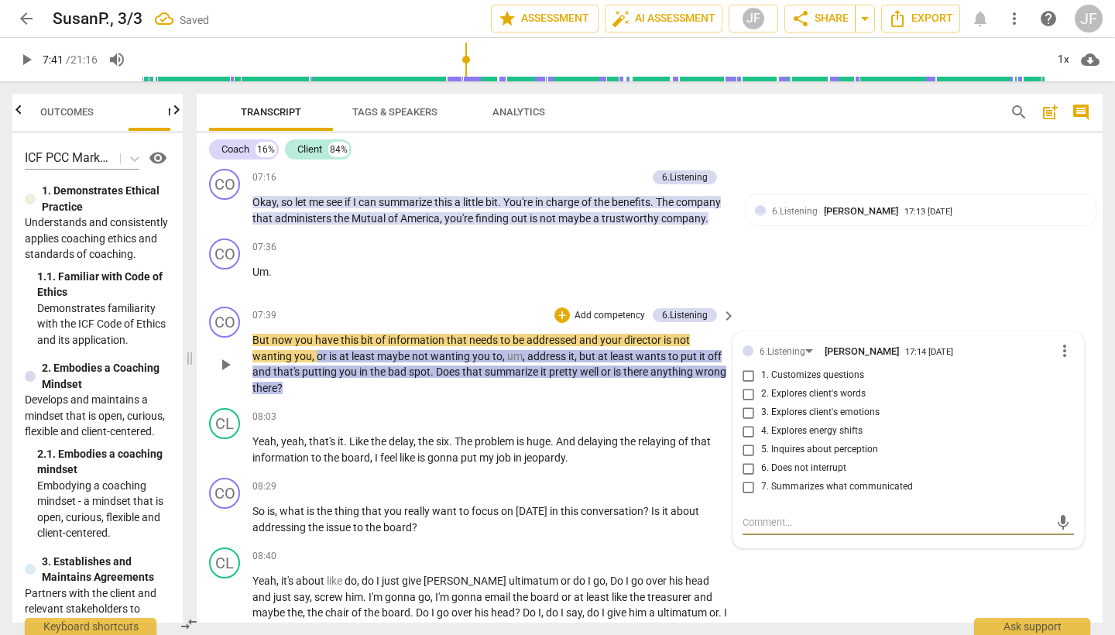
click at [746, 487] on input "7. Summarizes what communicated" at bounding box center [748, 487] width 25 height 19
checkbox input "true"
click at [762, 523] on textarea at bounding box center [896, 522] width 307 height 15
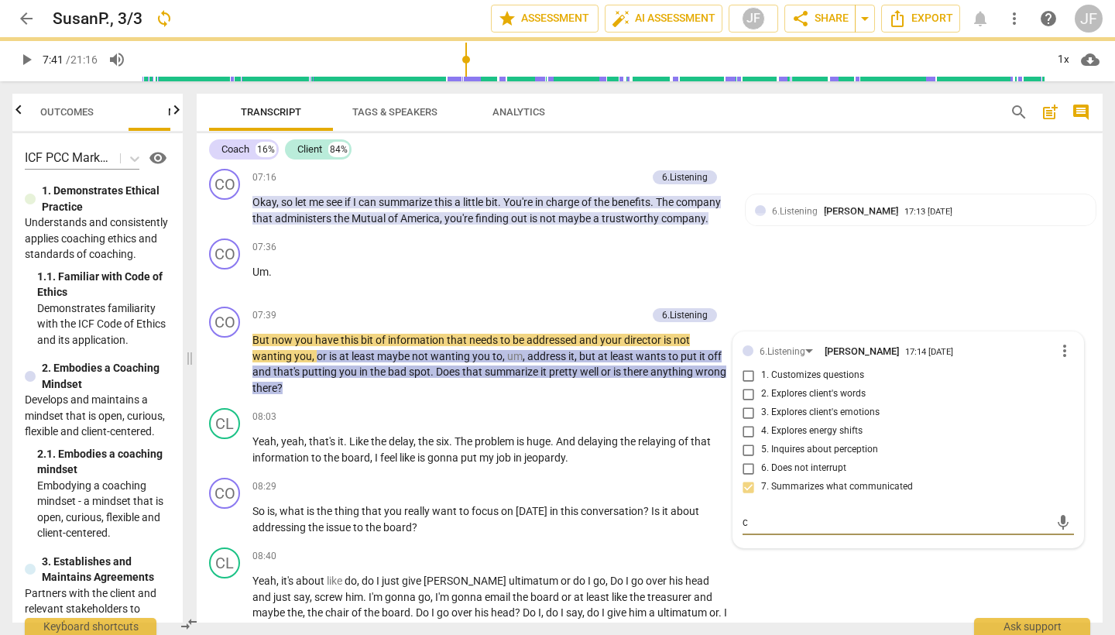
type textarea "co"
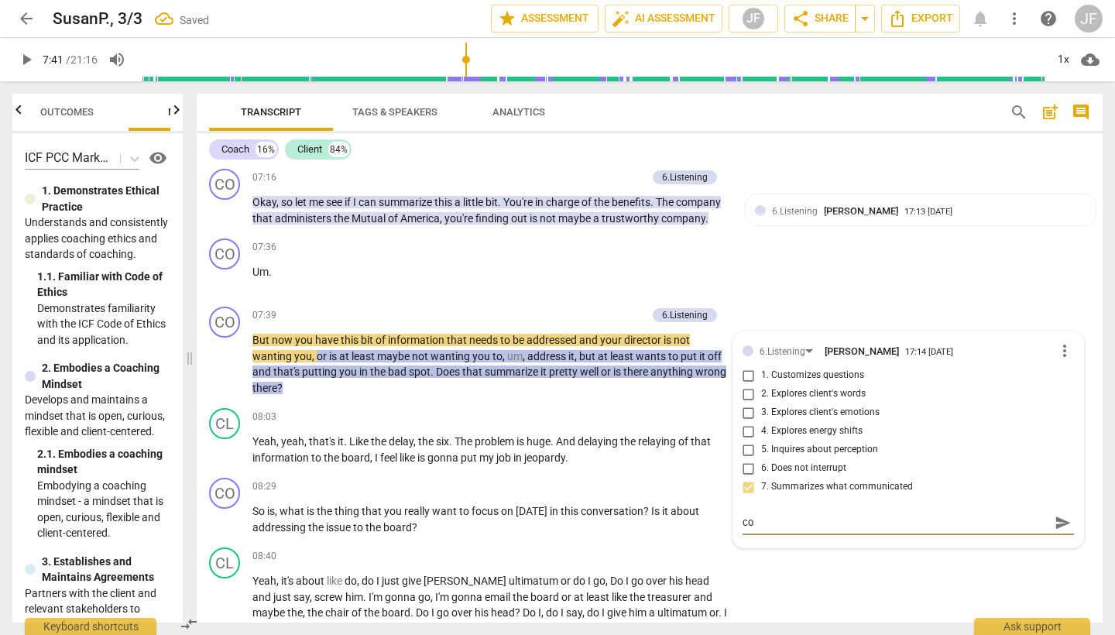
type textarea "con"
type textarea "cons"
type textarea "consi"
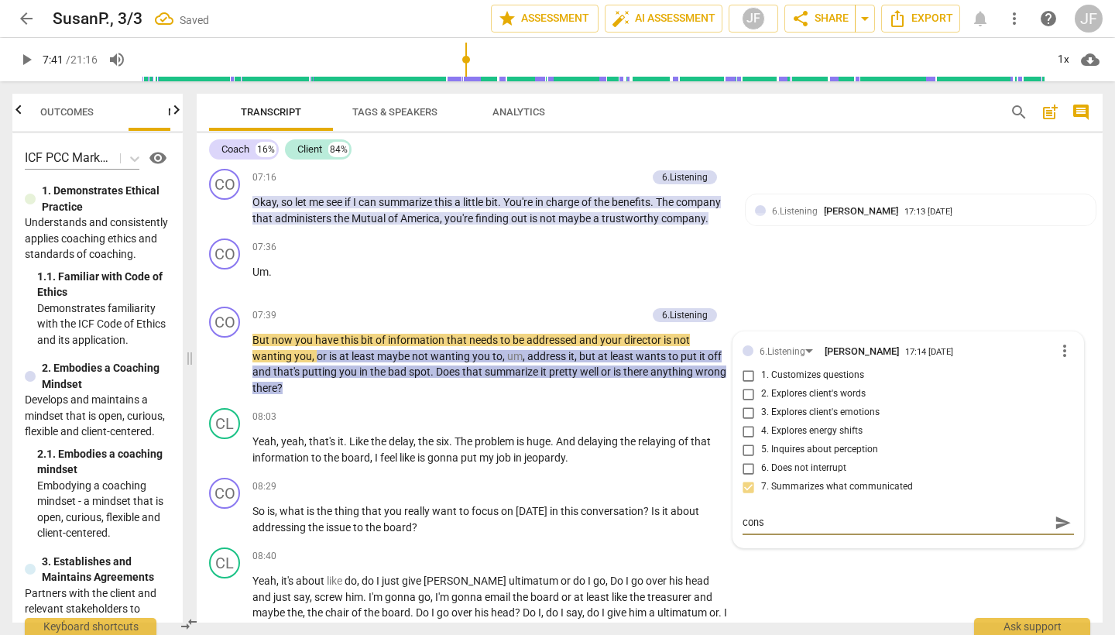
type textarea "consi"
type textarea "consid"
type textarea "conside"
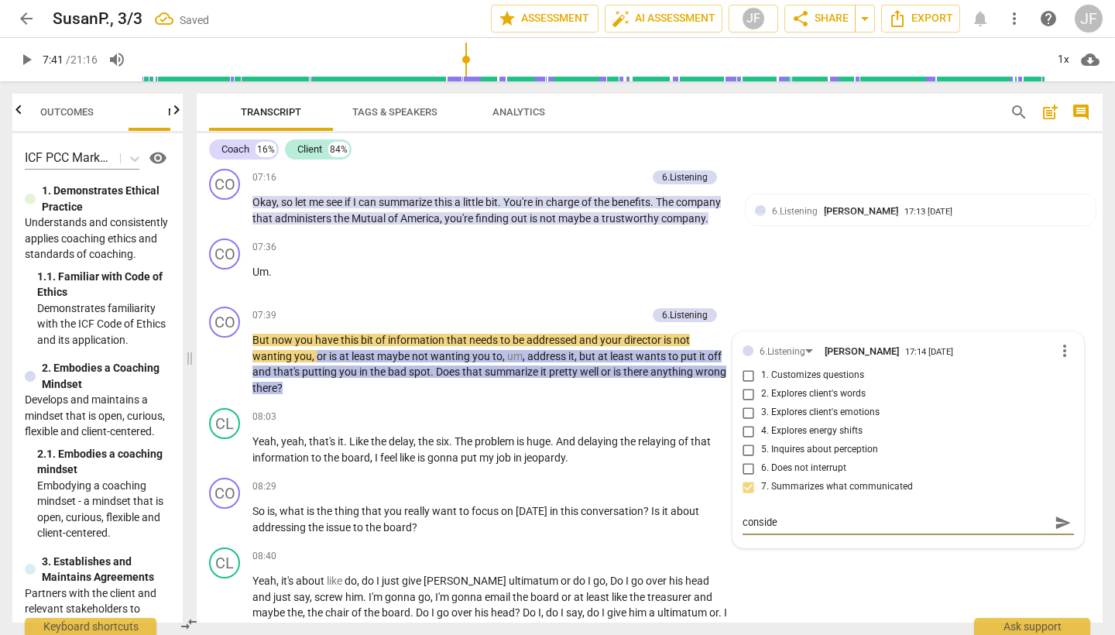
type textarea "consider"
type textarea "consider s"
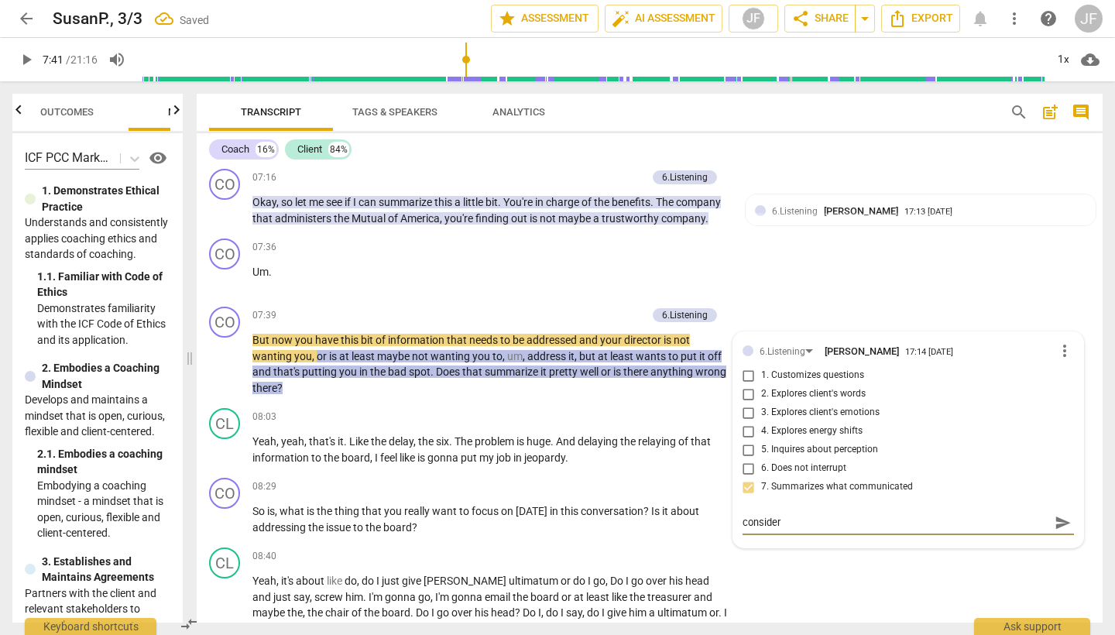
type textarea "consider s"
type textarea "consider su"
type textarea "consider sum"
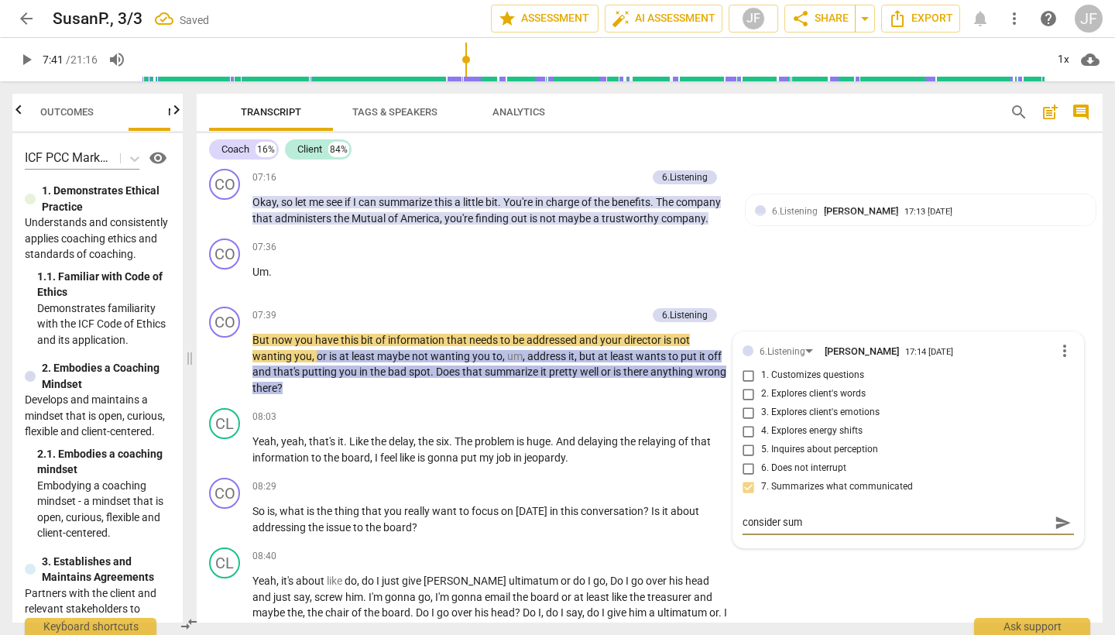
type textarea "consider summ"
type textarea "consider summa"
type textarea "consider [PERSON_NAME]"
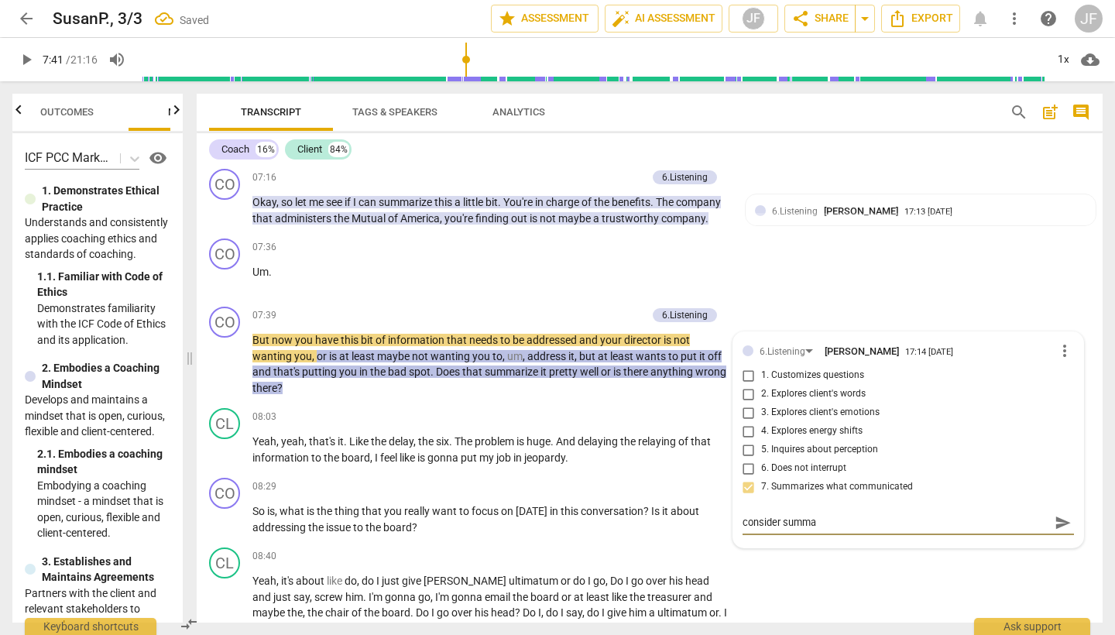
type textarea "consider [PERSON_NAME]"
type textarea "consider summari"
type textarea "consider summariz"
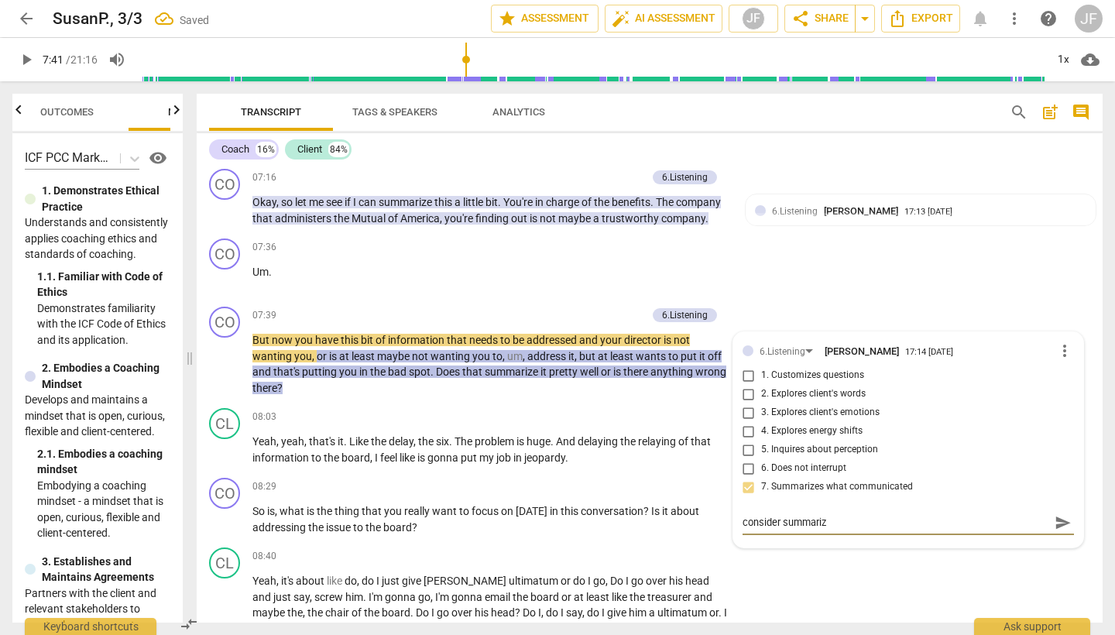
type textarea "consider summarizi"
type textarea "consider summarizin"
type textarea "consider summarizing"
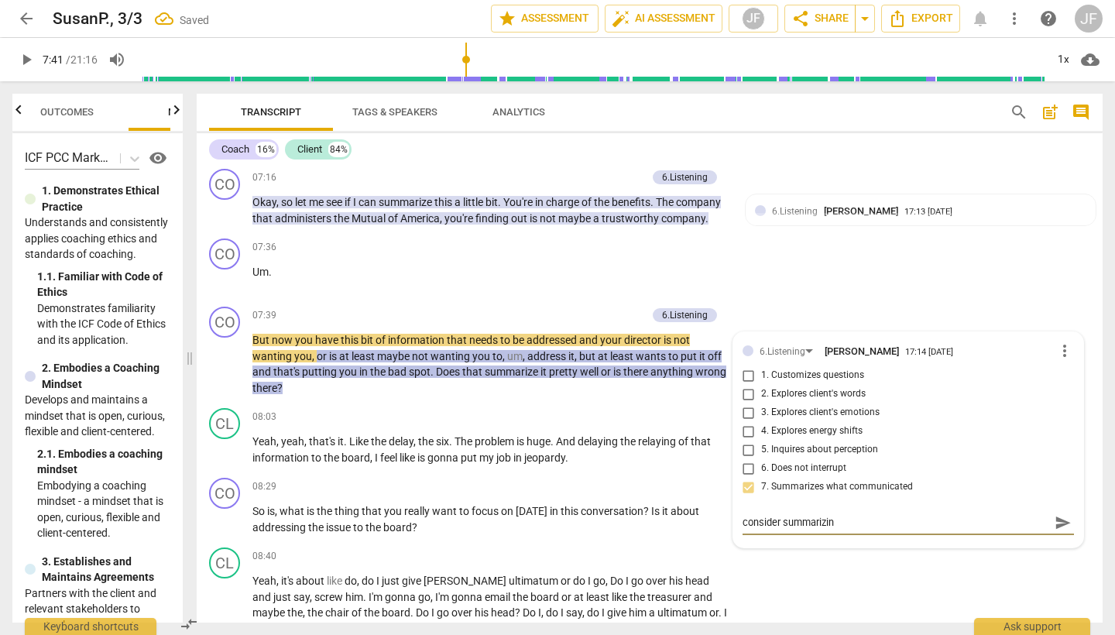
type textarea "consider summarizing"
type textarea "consider summarizing a"
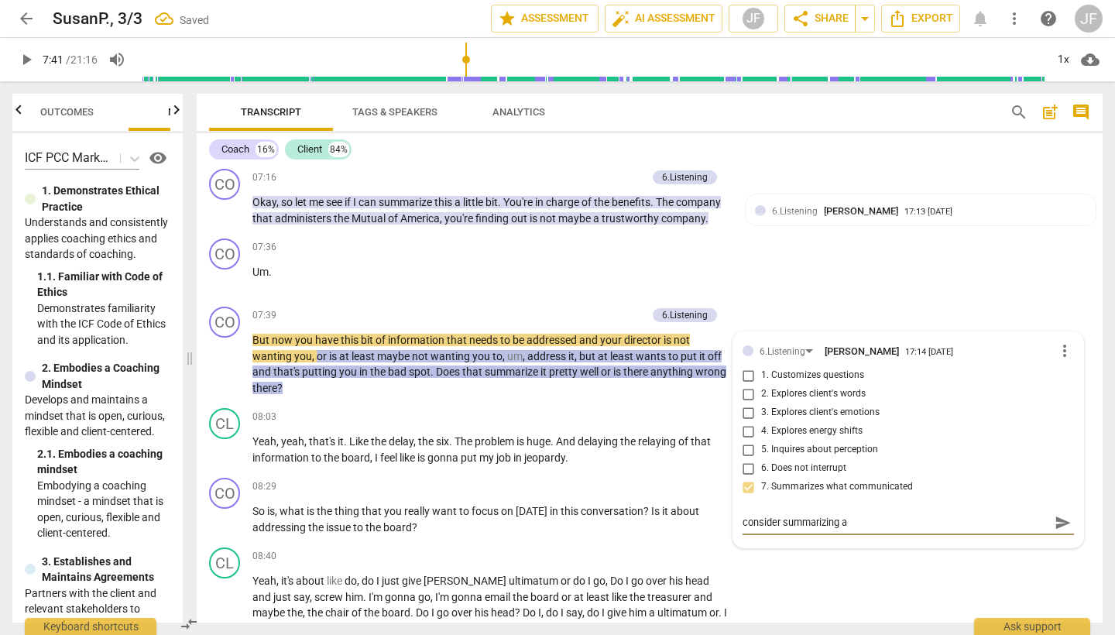
type textarea "consider summarizing an"
type textarea "consider summarizing and"
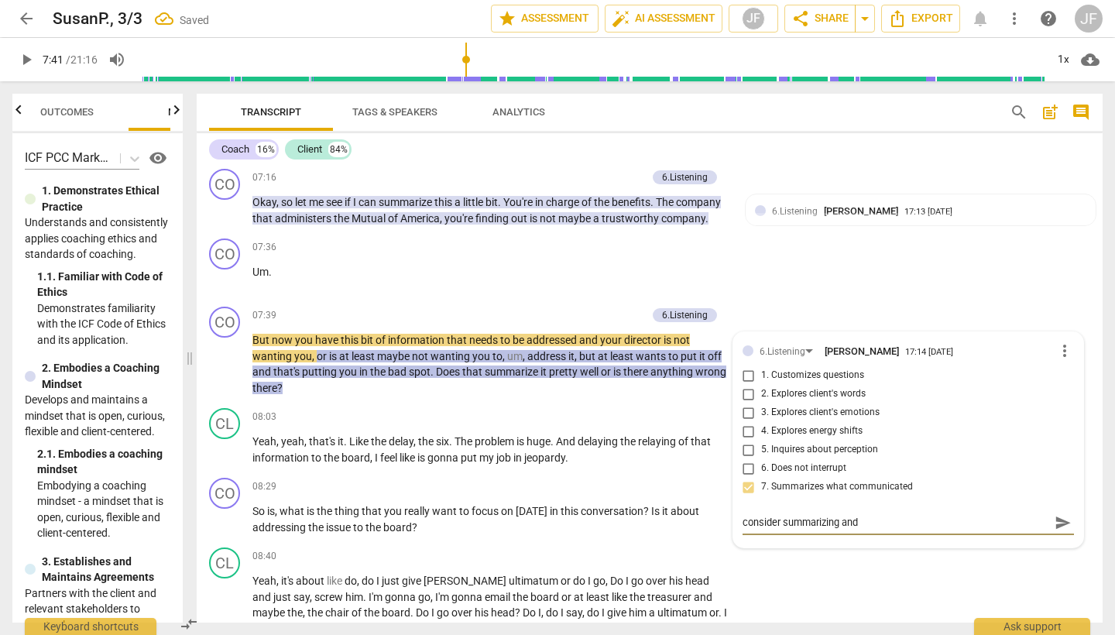
type textarea "consider summarizing and"
type textarea "consider summarizing and r"
type textarea "consider summarizing and re"
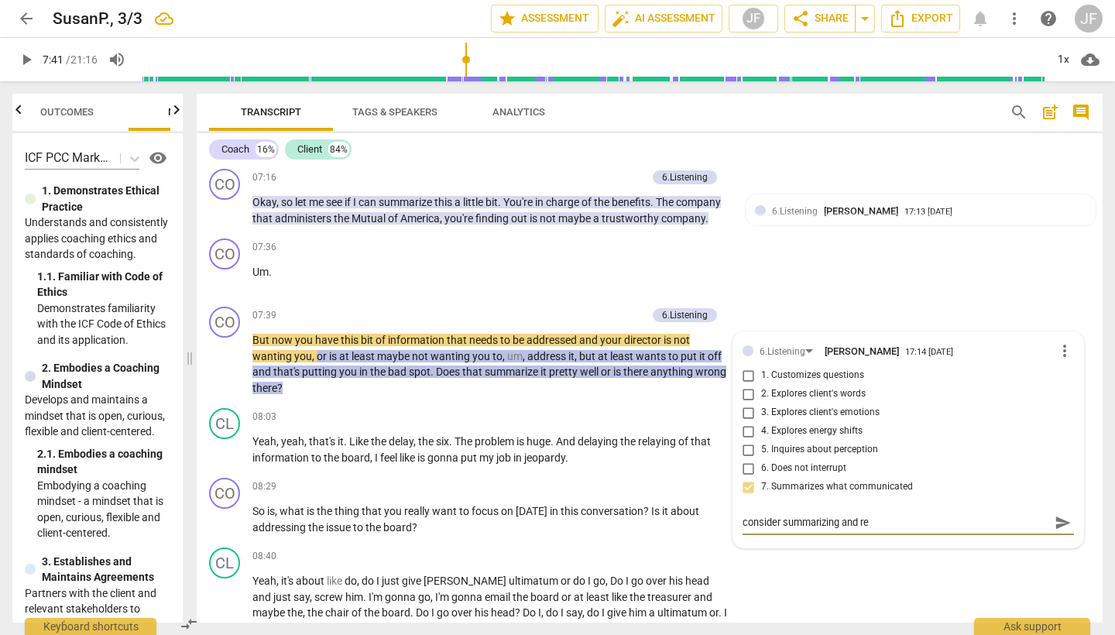
type textarea "consider summarizing and ref"
type textarea "consider summarizing and refl"
type textarea "consider summarizing and refle"
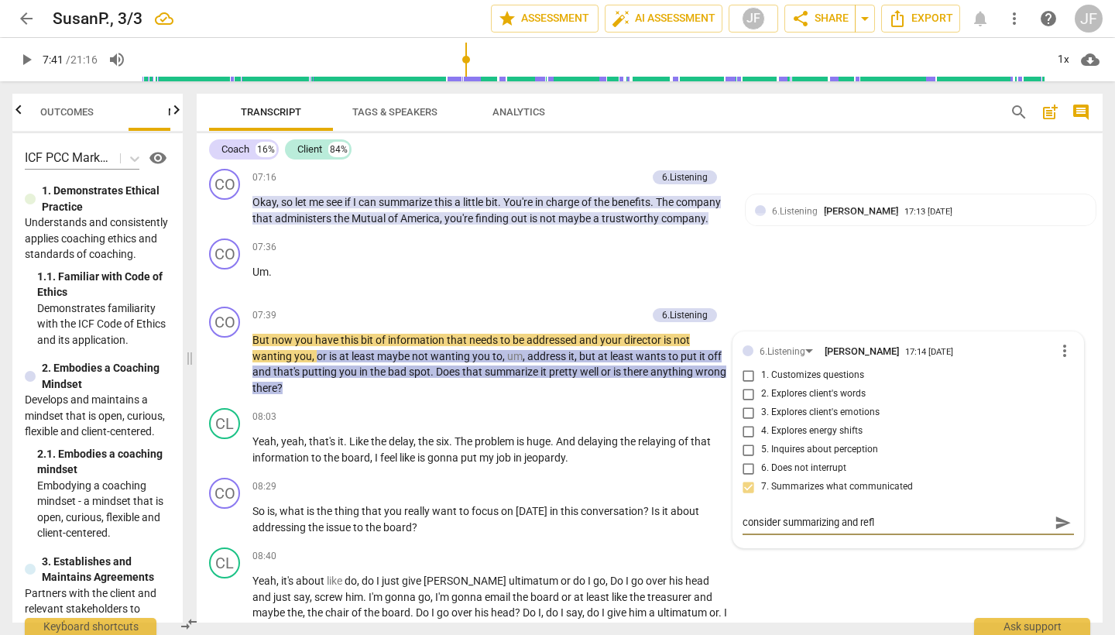
type textarea "consider summarizing and refle"
type textarea "consider summarizing and reflec"
type textarea "consider summarizing and refleci"
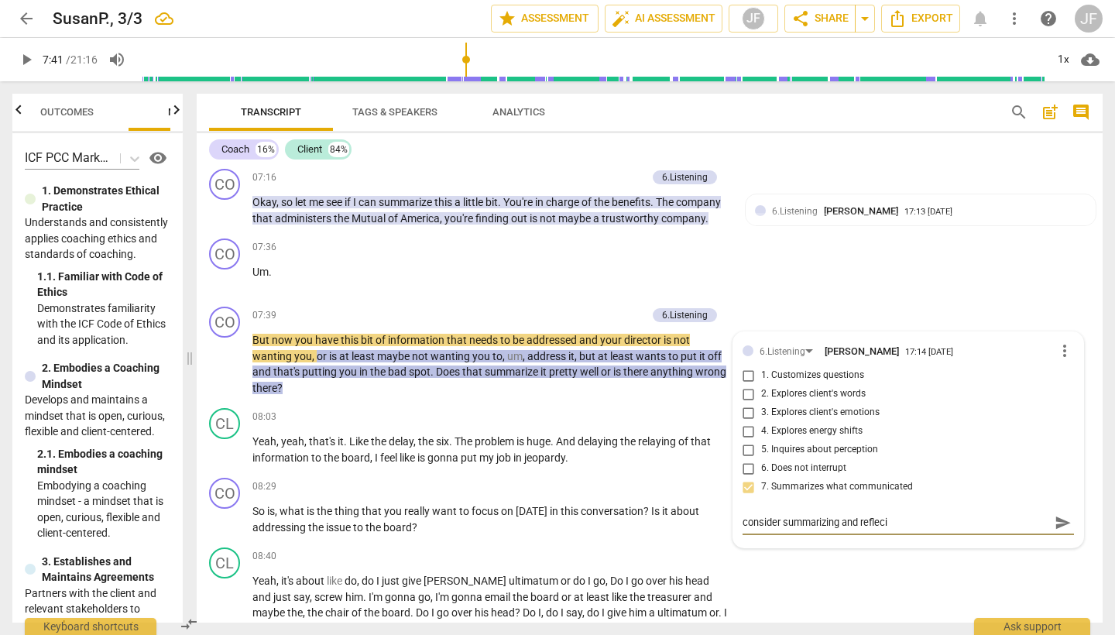
type textarea "consider summarizing and reflecin"
type textarea "consider summarizing and reflecing"
type textarea "consider summarizing and reflecting"
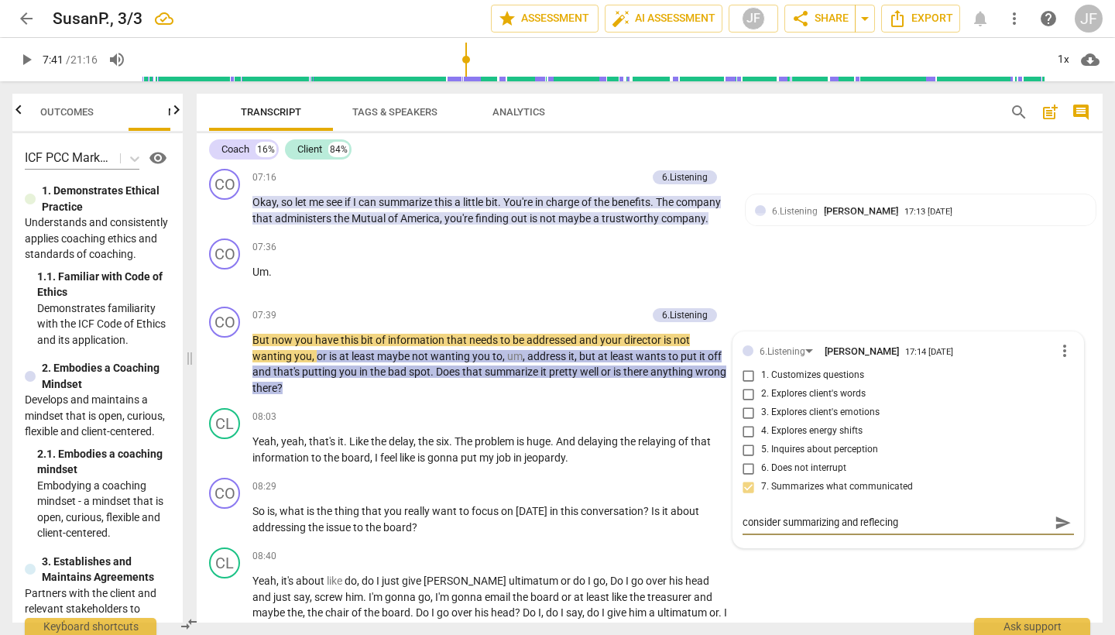
type textarea "consider summarizing and reflecting"
type textarea "consider summarizing and reflecting t"
type textarea "consider summarizing and reflecting th"
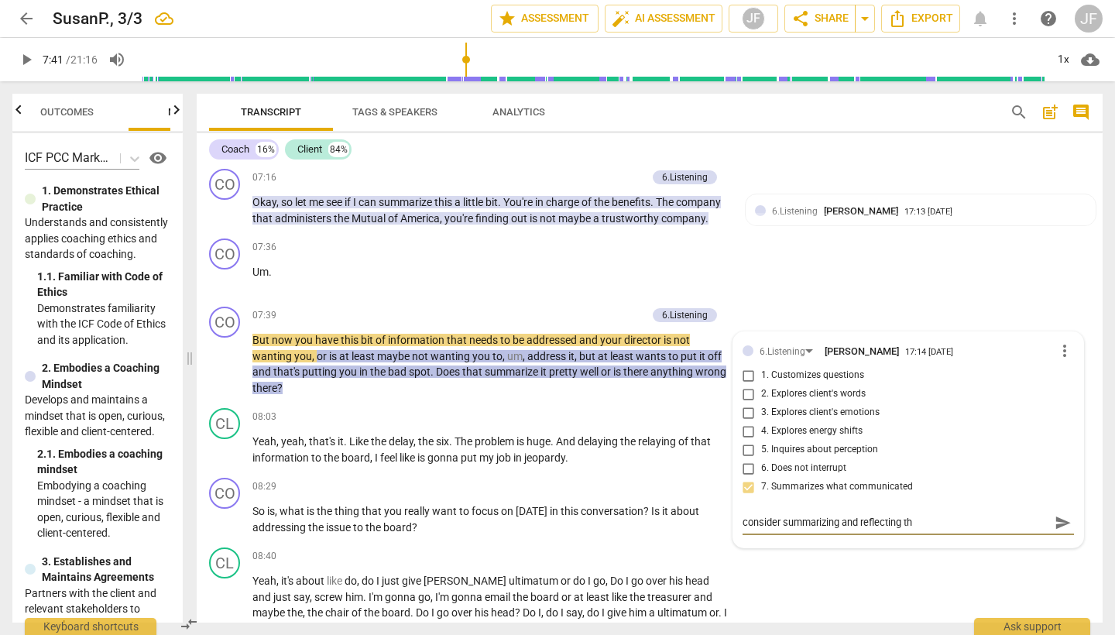
type textarea "consider summarizing and reflecting the"
type textarea "consider summarizing and reflecting the c"
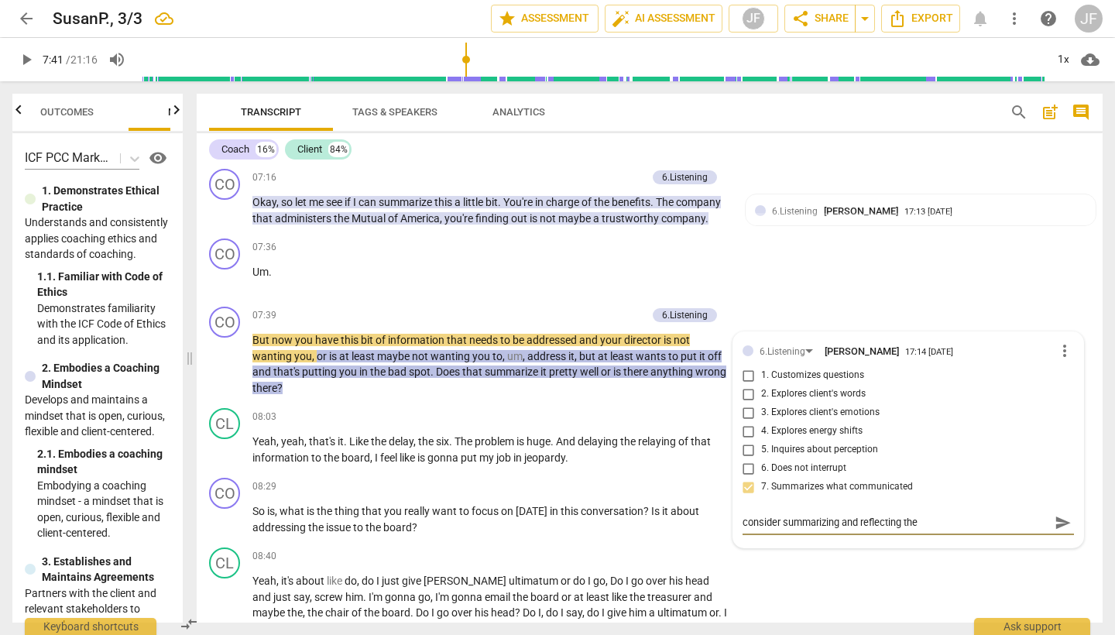
type textarea "consider summarizing and reflecting the c"
type textarea "consider summarizing and reflecting the cl"
type textarea "consider summarizing and reflecting the cli"
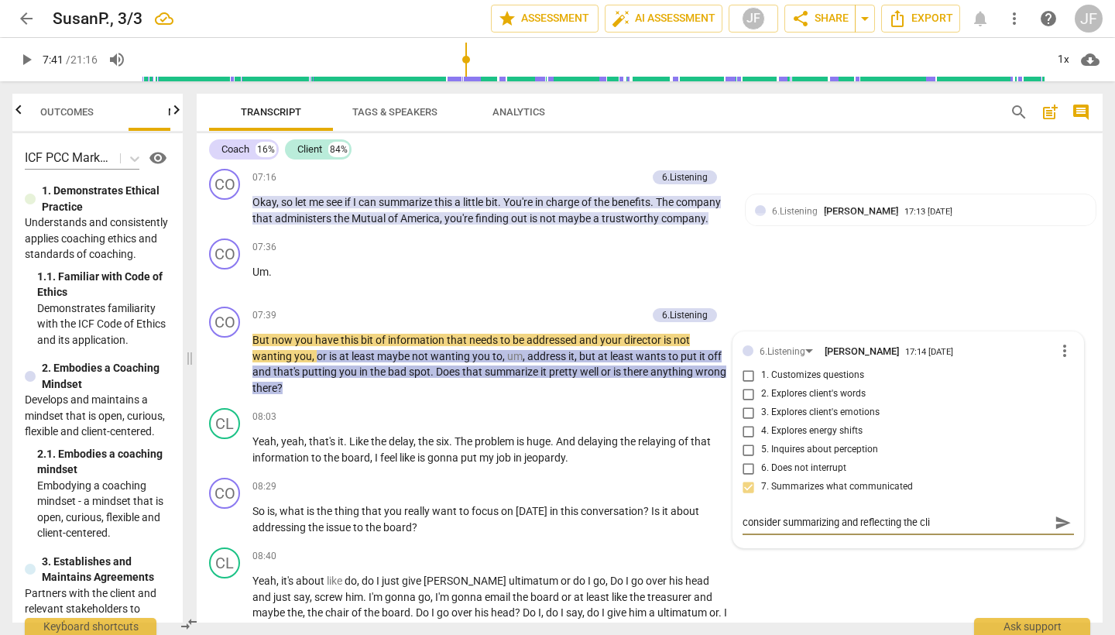
type textarea "consider summarizing and reflecting the clie"
type textarea "consider summarizing and reflecting the clien"
type textarea "consider summarizing and reflecting the client"
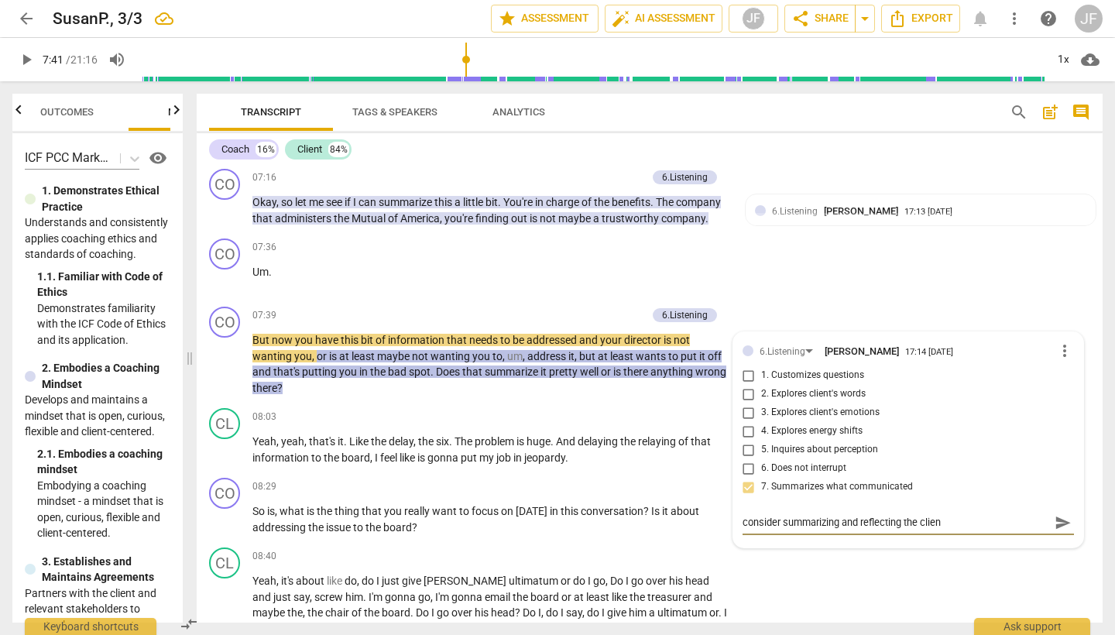
type textarea "consider summarizing and reflecting the client"
type textarea "consider summarizing and reflecting the client'"
type textarea "consider summarizing and reflecting the client's"
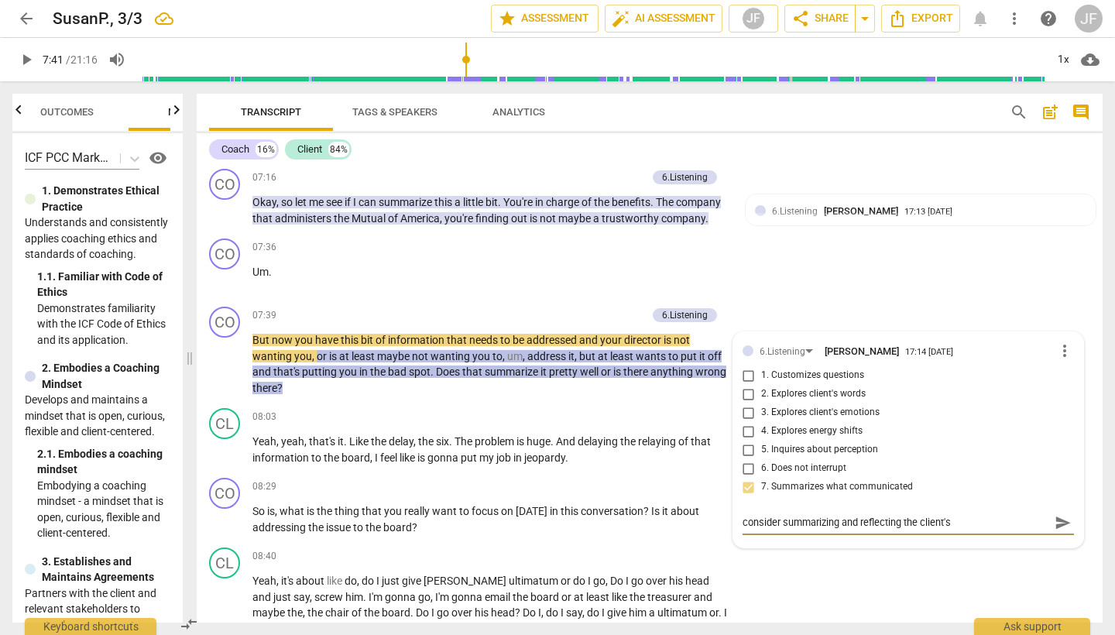
type textarea "consider summarizing and reflecting the client's"
type textarea "consider summarizing and reflecting the client's r"
type textarea "consider summarizing and reflecting the client's re"
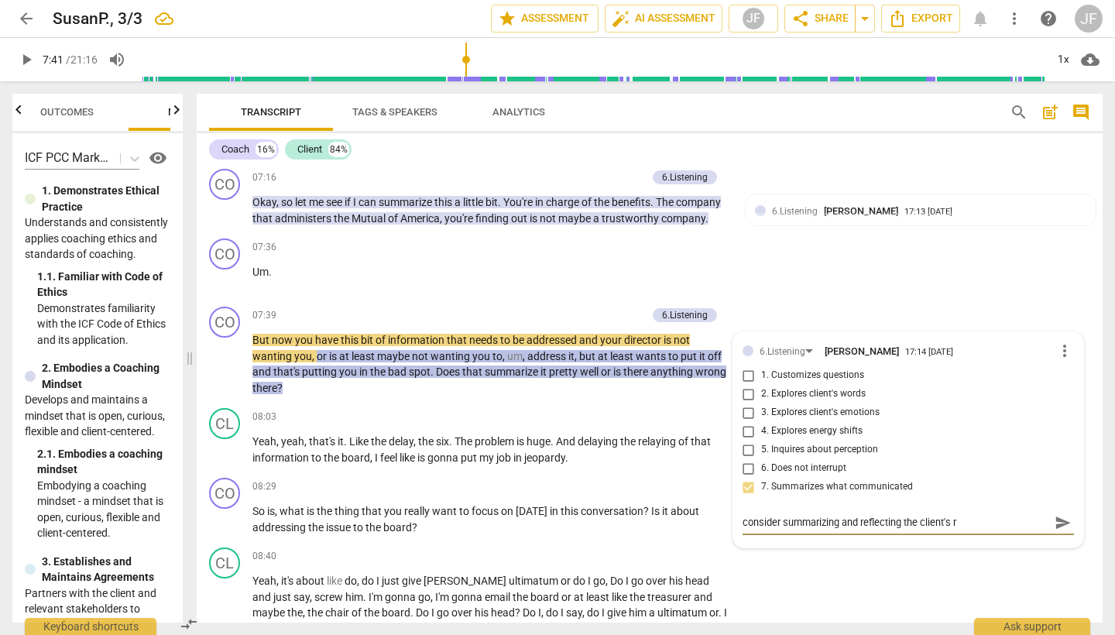
type textarea "consider summarizing and reflecting the client's re"
type textarea "consider summarizing and reflecting the client's rel"
type textarea "consider summarizing and reflecting the client's [MEDICAL_DATA]"
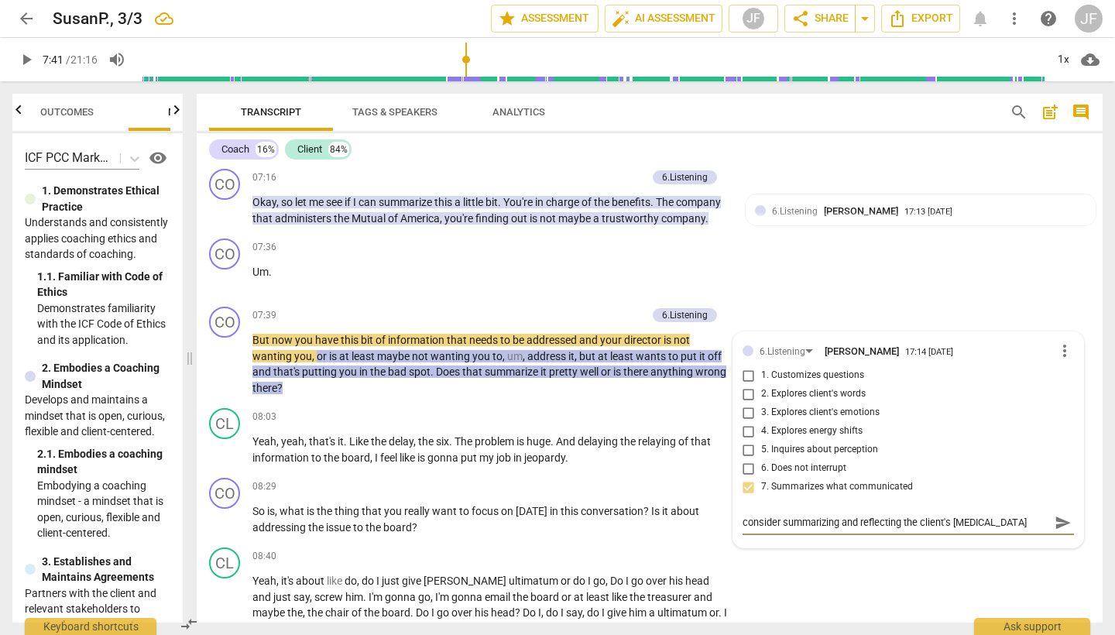
type textarea "consider summarizing and reflecting the client's relat"
type textarea "consider summarizing and reflecting the client's relati"
type textarea "consider summarizing and reflecting the client's relatio"
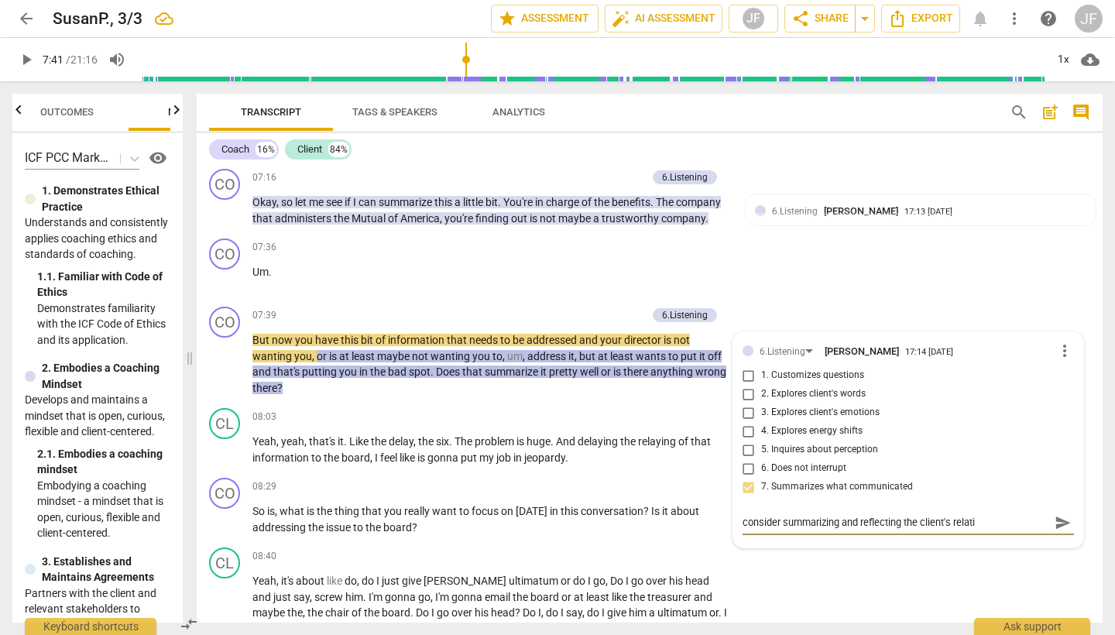
type textarea "consider summarizing and reflecting the client's relatio"
type textarea "consider summarizing and reflecting the client's relation"
type textarea "consider summarizing and reflecting the client's relations"
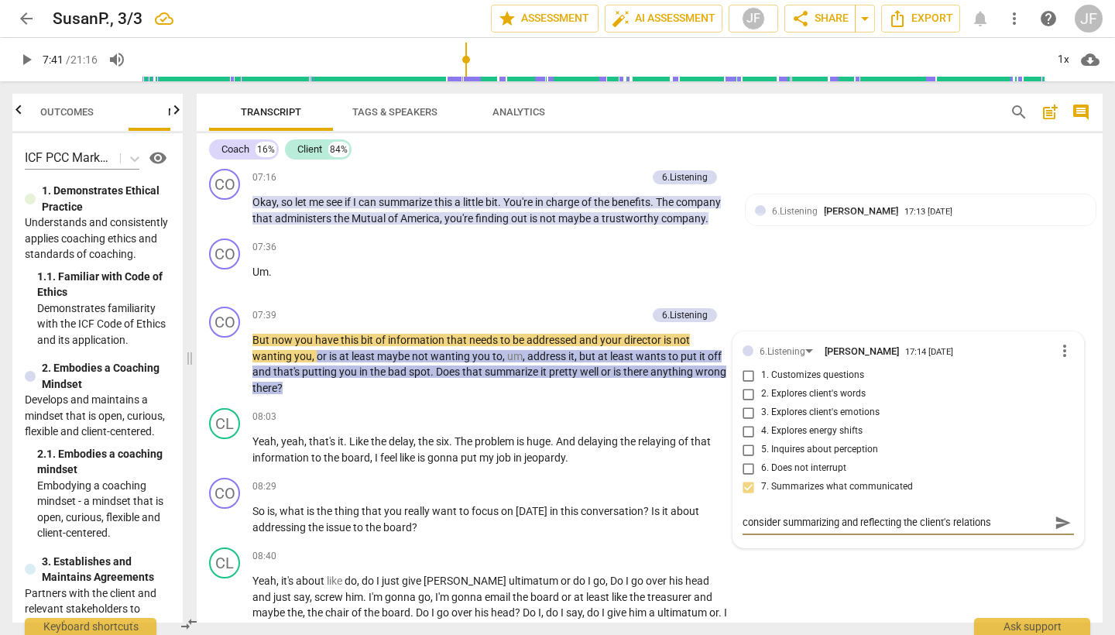
type textarea "consider summarizing and reflecting the client's relationsh"
type textarea "consider summarizing and reflecting the client's relationshi"
type textarea "consider summarizing and reflecting the client's relationship"
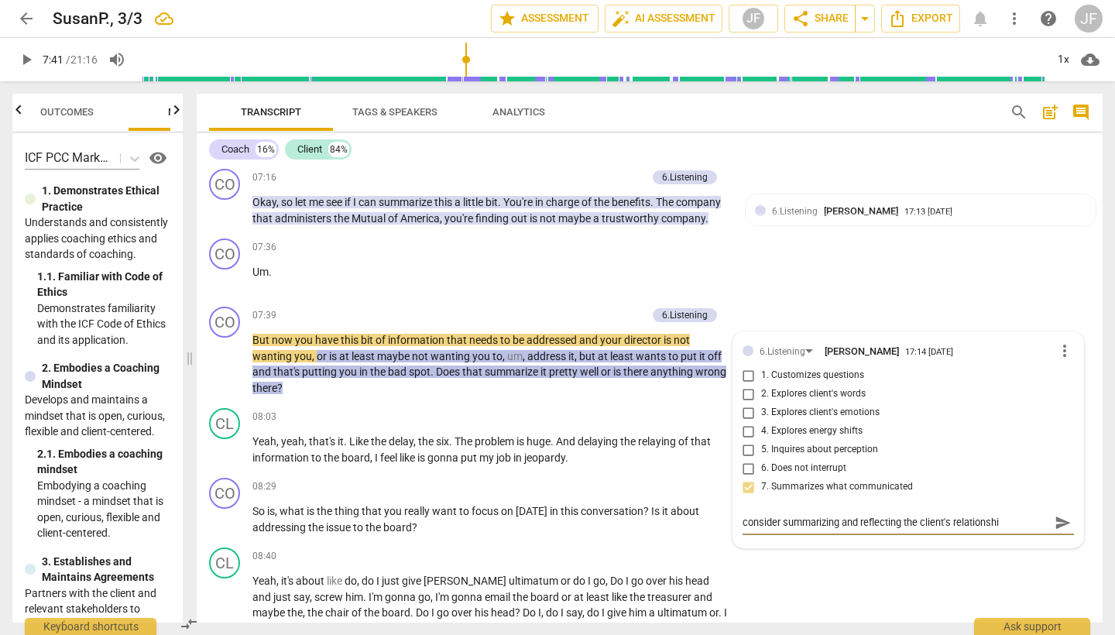
type textarea "consider summarizing and reflecting the client's relationship"
type textarea "consider summarizing and reflecting the client's relationship o"
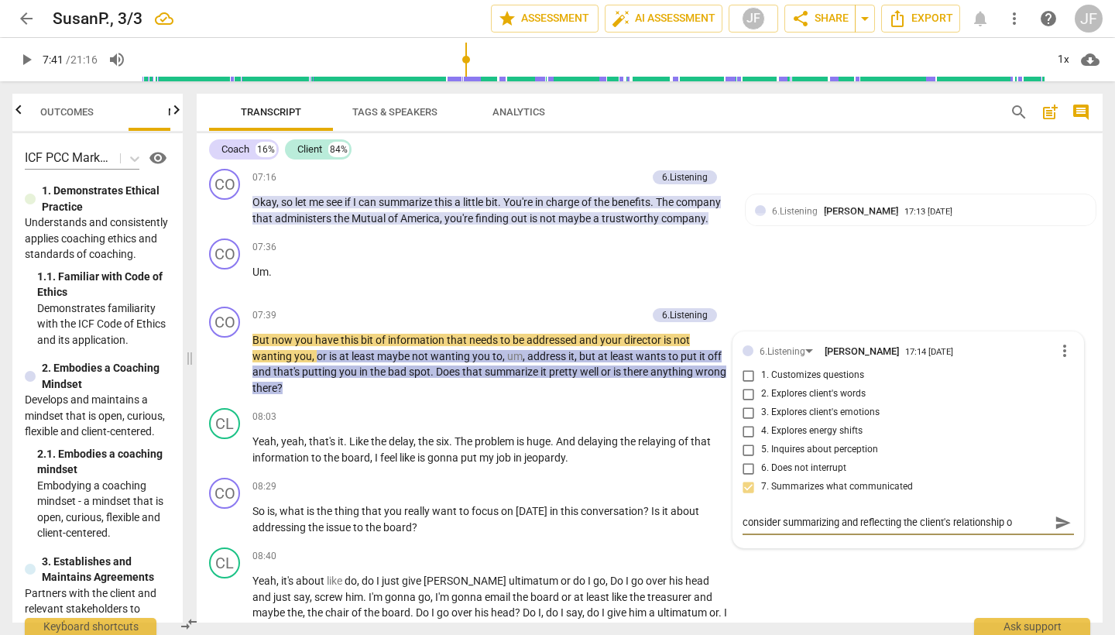
type textarea "consider summarizing and reflecting the client's relationship or"
type textarea "consider summarizing and reflecting the client's relationship or e"
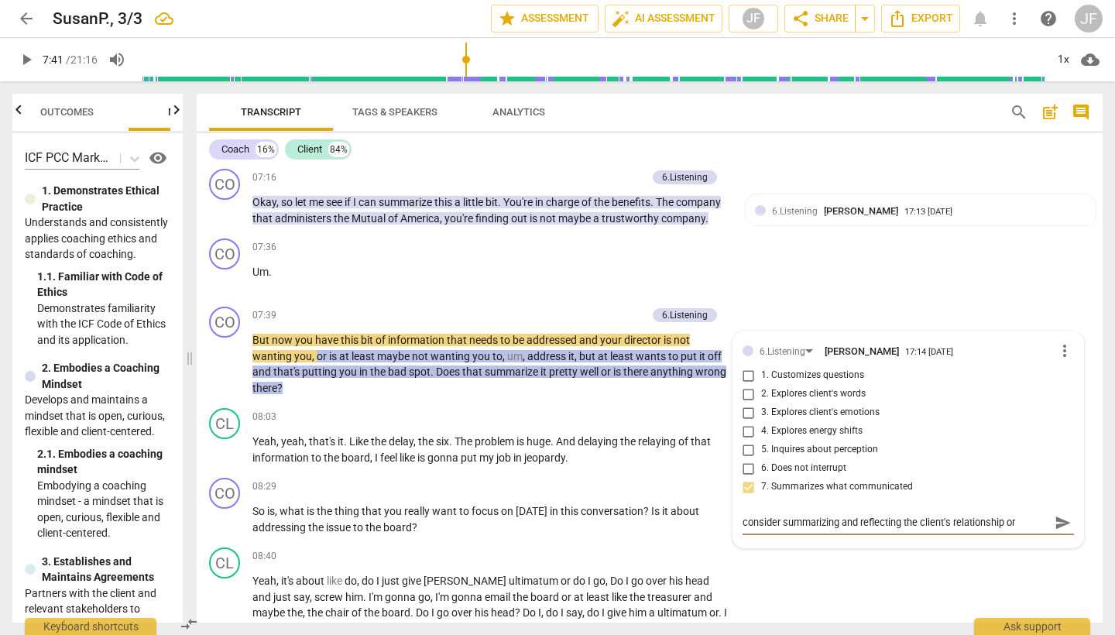
type textarea "consider summarizing and reflecting the client's relationship or e"
type textarea "consider summarizing and reflecting the client's relationship or ex"
type textarea "consider summarizing and reflecting the client's relationship or exp"
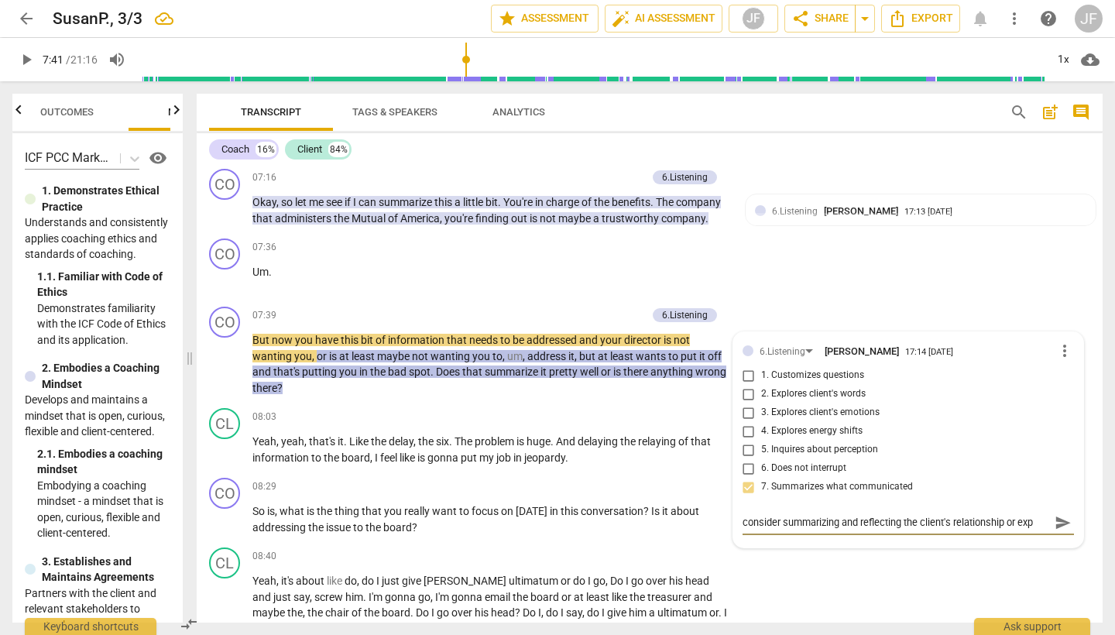
type textarea "consider summarizing and reflecting the client's relationship or expe"
type textarea "consider summarizing and reflecting the client's relationship or exper"
type textarea "consider summarizing and reflecting the client's relationship or experi"
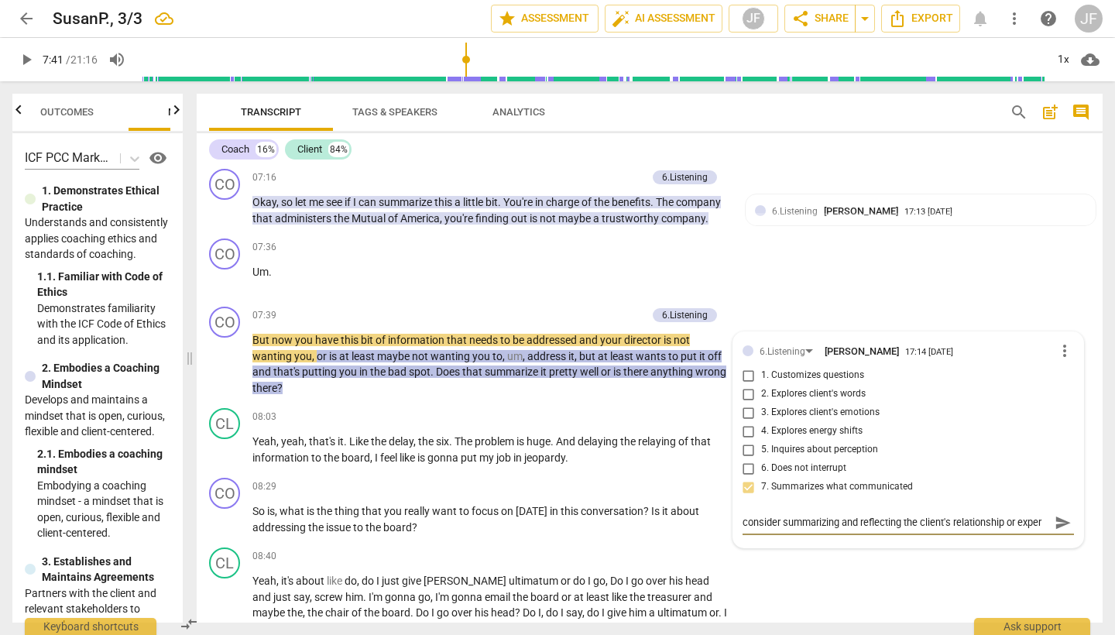
type textarea "consider summarizing and reflecting the client's relationship or experi"
type textarea "consider summarizing and reflecting the client's relationship or experie"
type textarea "consider summarizing and reflecting the client's relationship or experien"
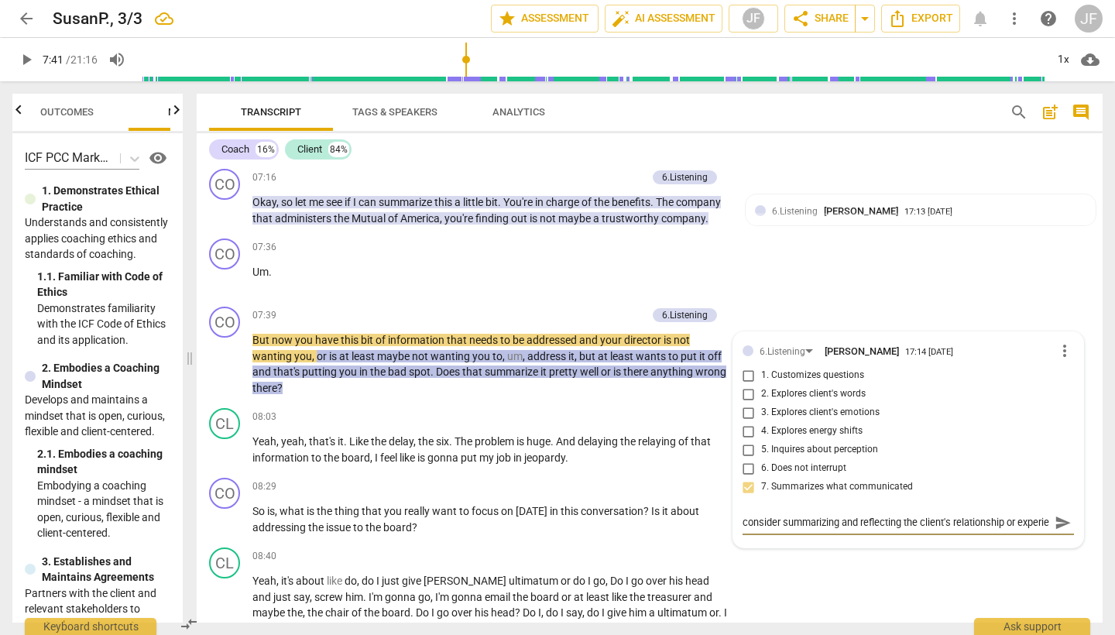
type textarea "consider summarizing and reflecting the client's relationship or experien"
type textarea "consider summarizing and reflecting the client's relationship or experienc"
type textarea "consider summarizing and reflecting the client's relationship or experience"
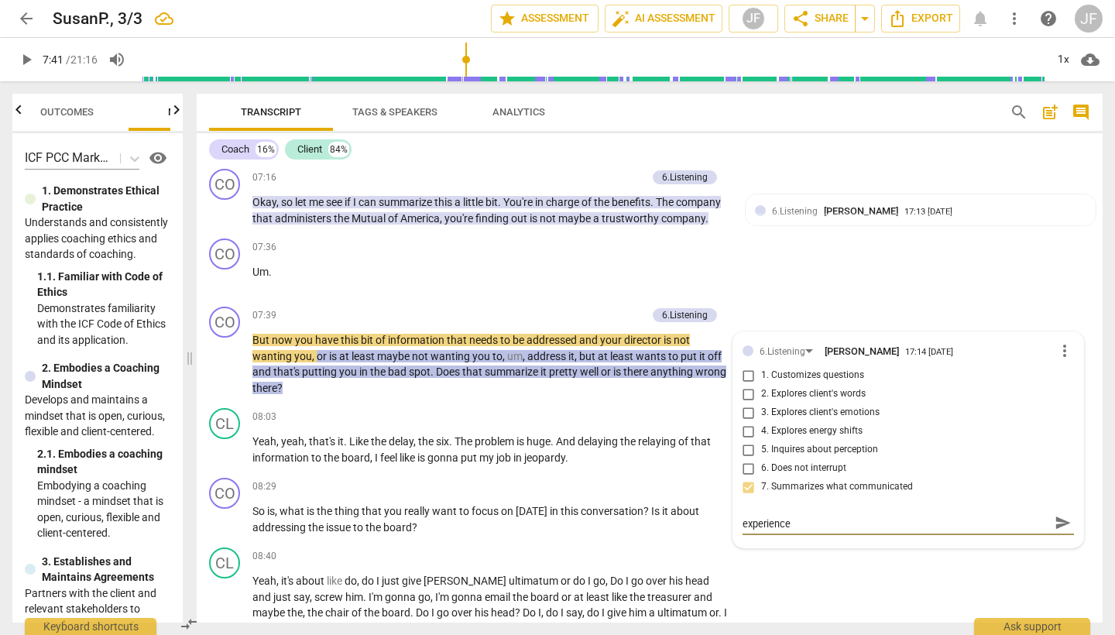
type textarea "consider summarizing and reflecting the client's relationship or experience"
type textarea "consider summarizing and reflecting the client's relationship or experience c"
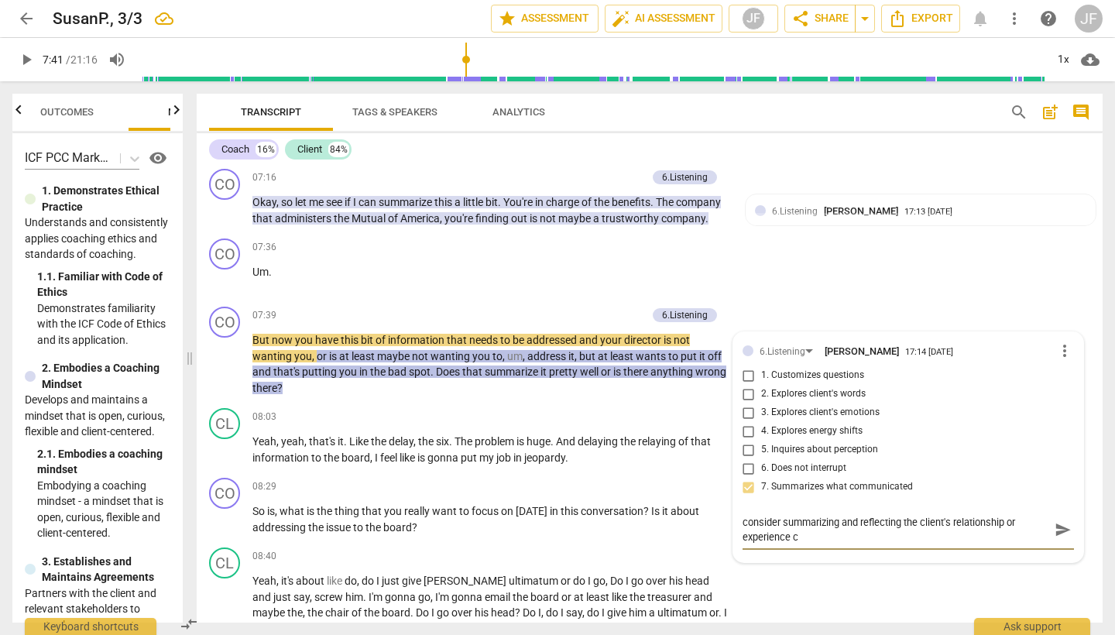
type textarea "consider summarizing and reflecting the client's relationship or experience"
type textarea "consider summarizing and reflecting the client's relationship or experience r"
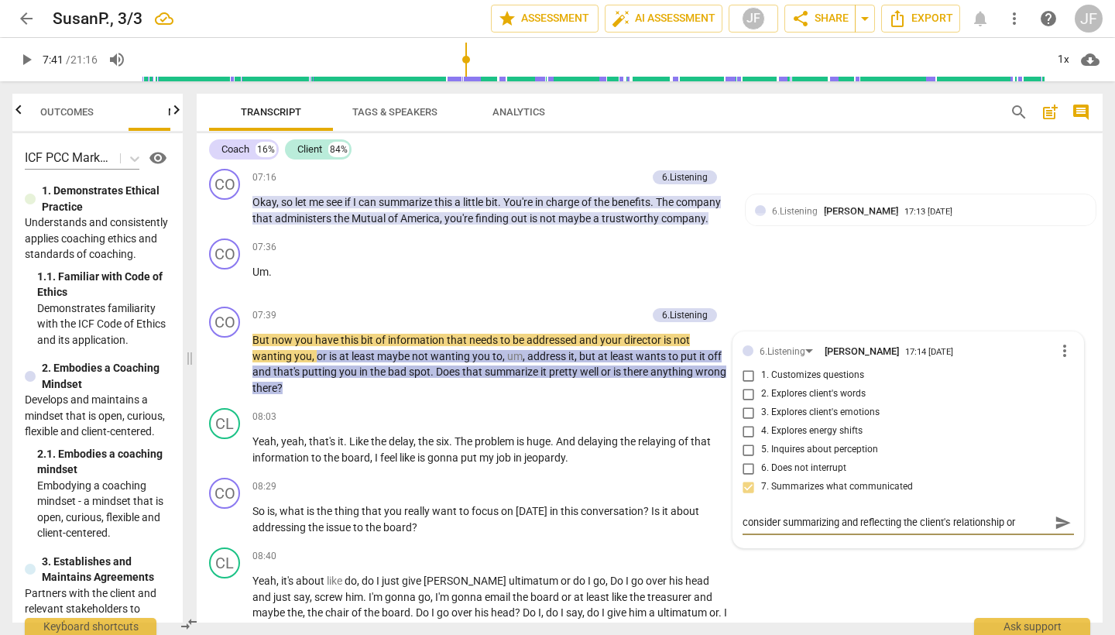
type textarea "consider summarizing and reflecting the client's relationship or experience ra"
type textarea "consider summarizing and reflecting the client's relationship or experience rat"
type textarea "consider summarizing and reflecting the client's relationship or experience [PE…"
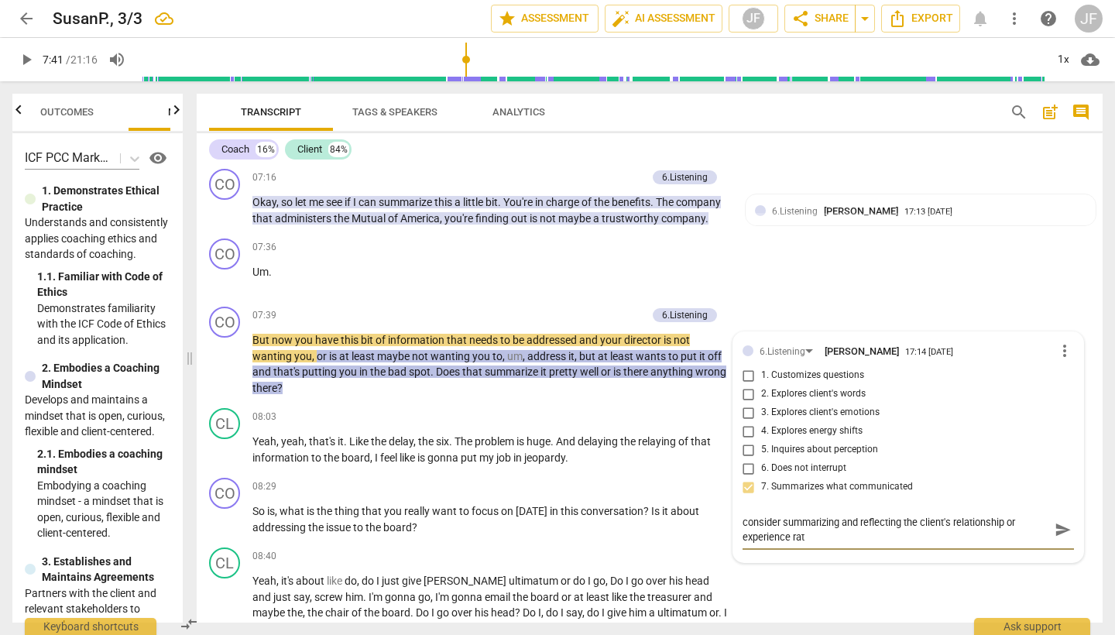
type textarea "consider summarizing and reflecting the client's relationship or experience [PE…"
type textarea "consider summarizing and reflecting the client's relationship or experience rat…"
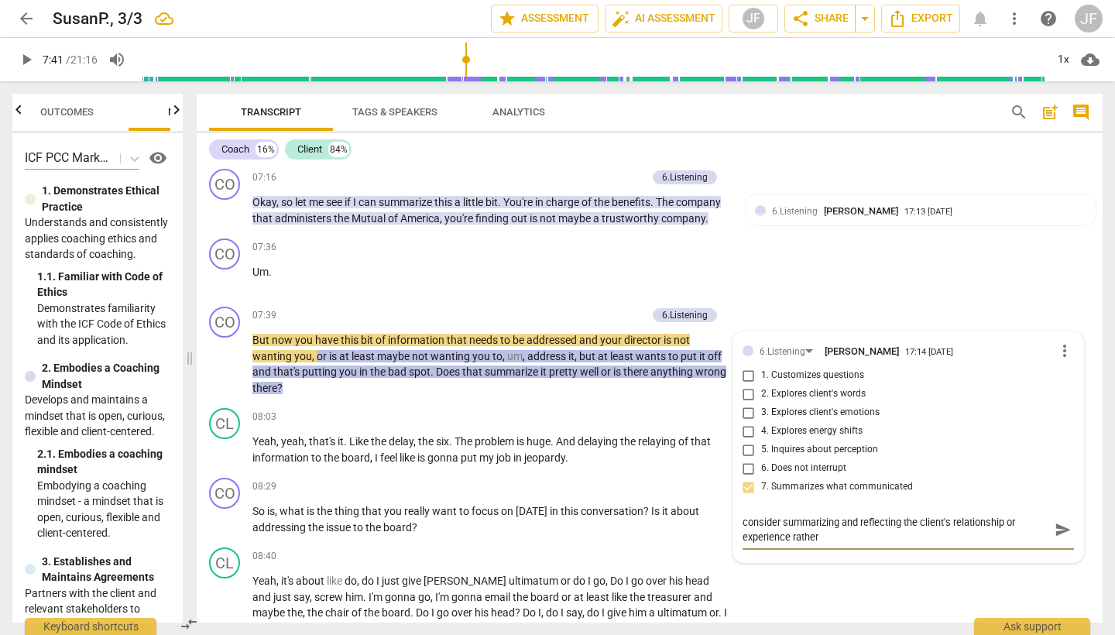
type textarea "consider summarizing and reflecting the client's relationship or experience rat…"
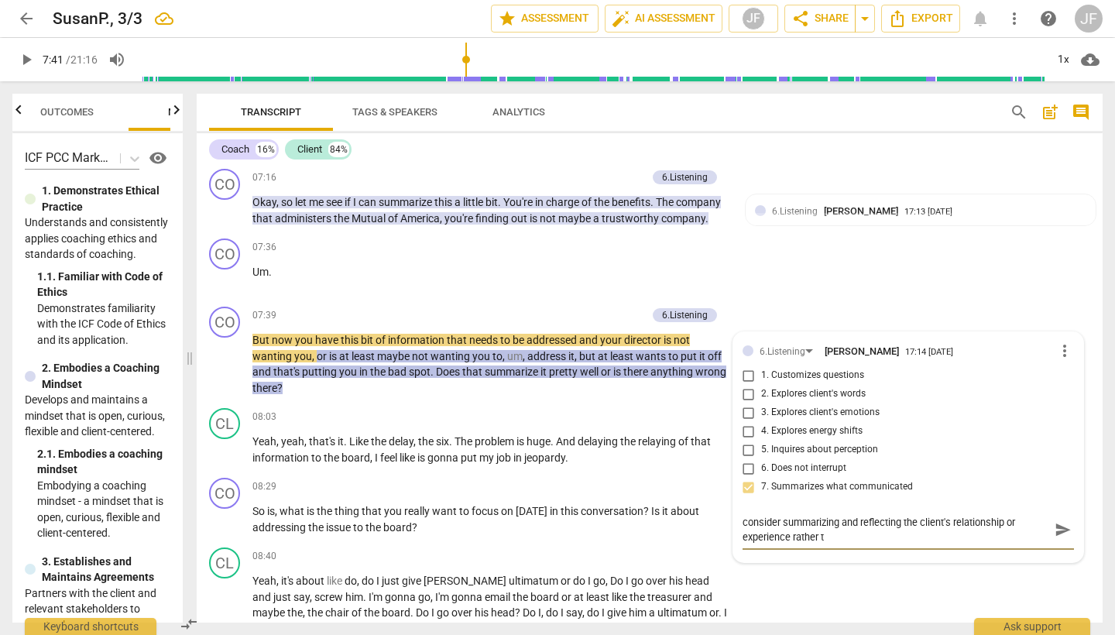
type textarea "consider summarizing and reflecting the client's relationship or experience rat…"
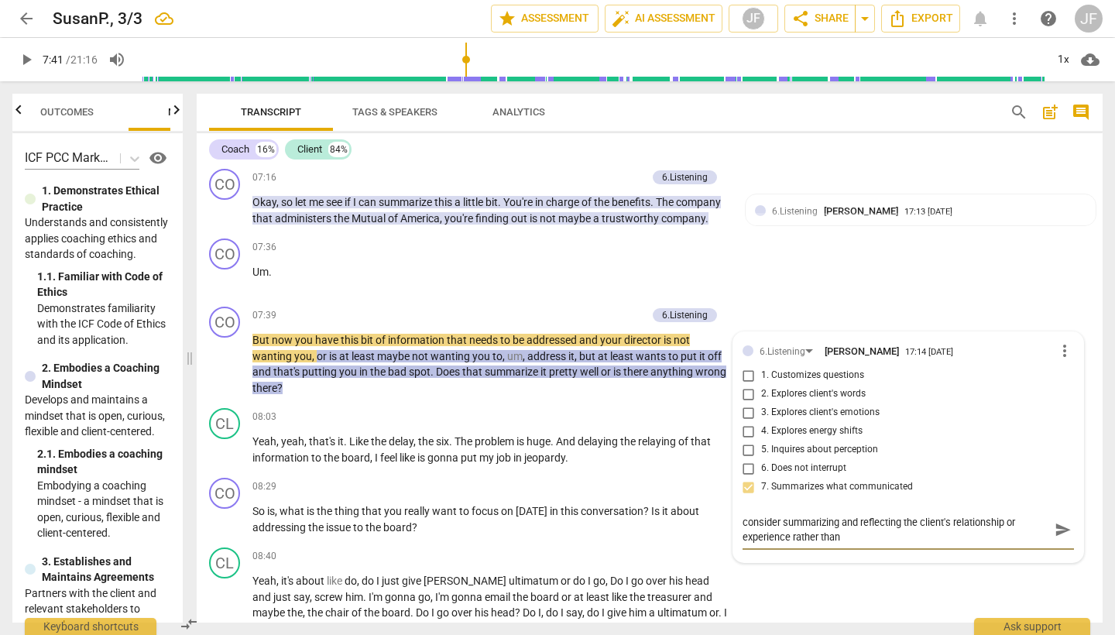
type textarea "consider summarizing and reflecting the client's relationship or experience rat…"
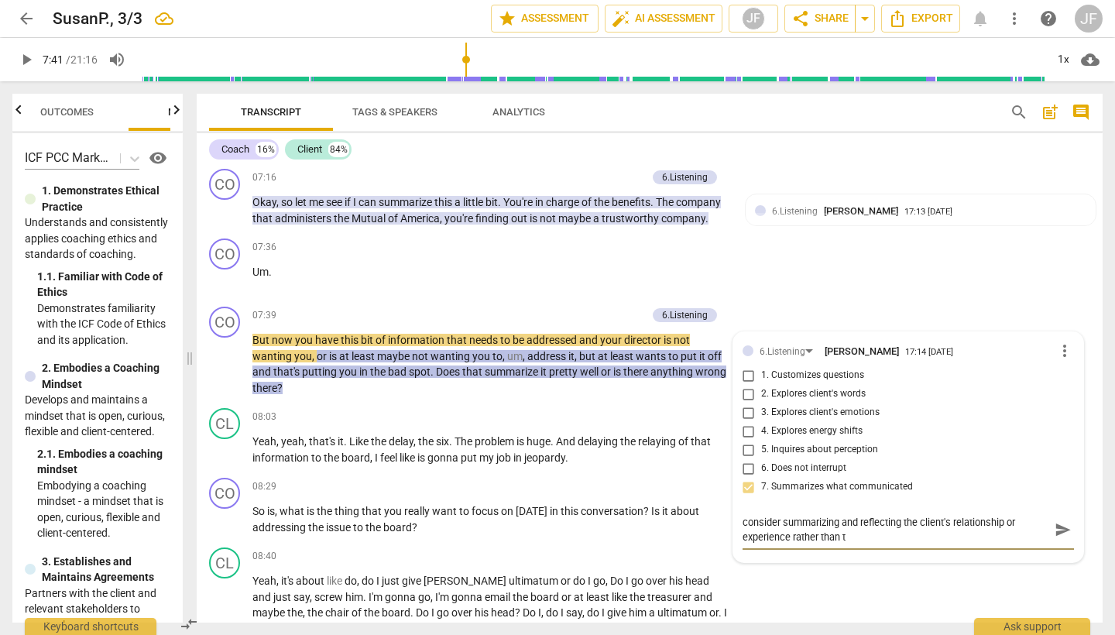
type textarea "consider summarizing and reflecting the client's relationship or experience rat…"
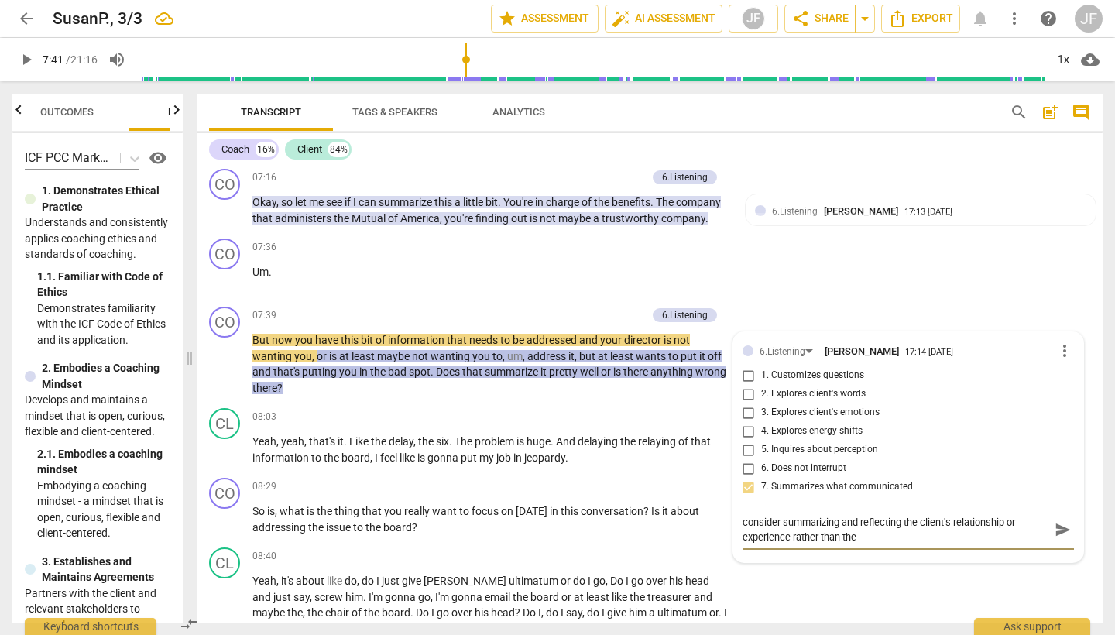
type textarea "consider summarizing and reflecting the client's relationship or experience rat…"
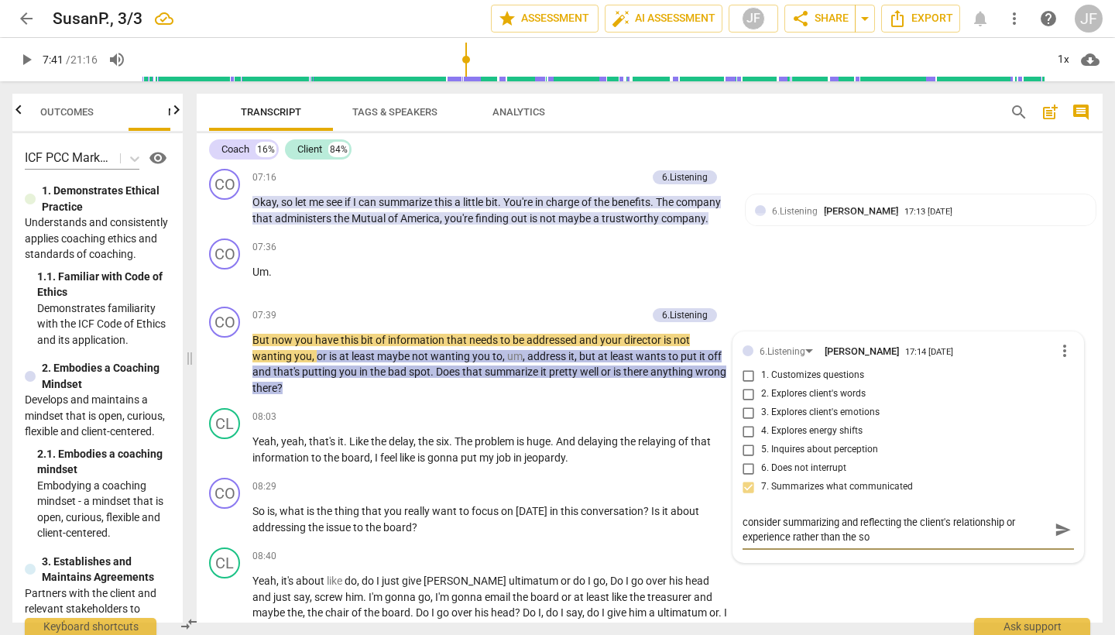
type textarea "consider summarizing and reflecting the client's relationship or experience rat…"
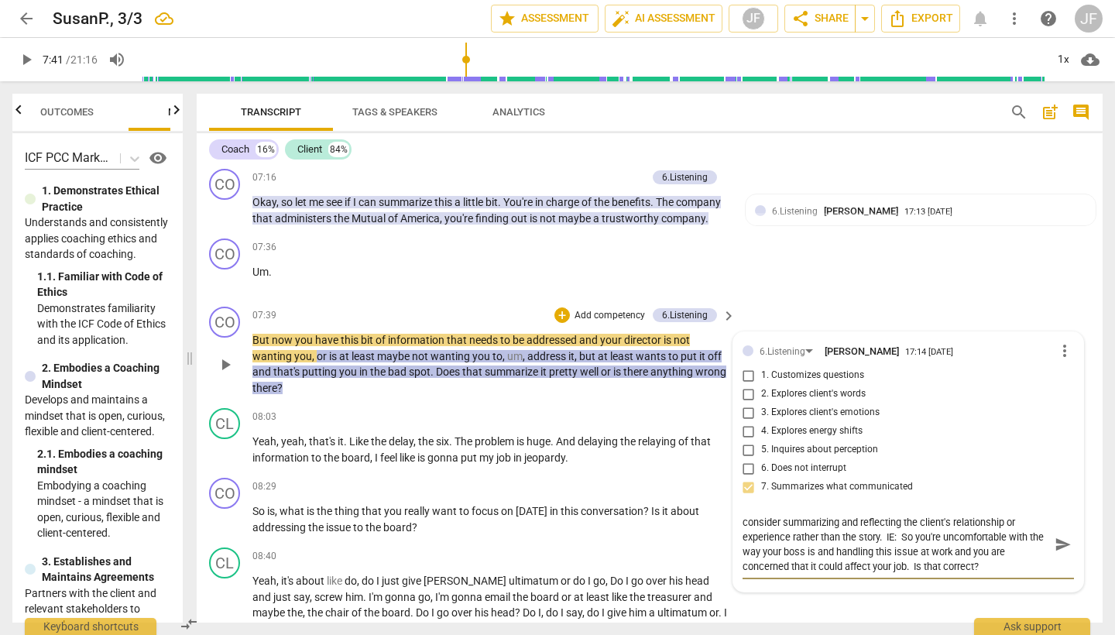
click at [221, 362] on span "play_arrow" at bounding box center [225, 364] width 19 height 19
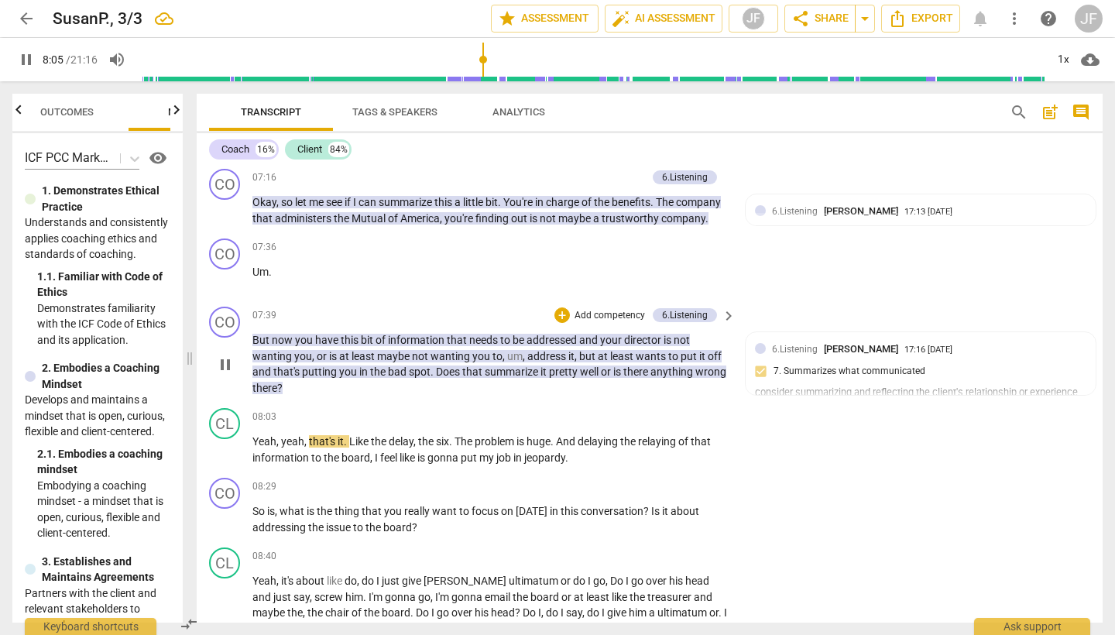
click at [223, 363] on span "pause" at bounding box center [225, 364] width 19 height 19
drag, startPoint x: 854, startPoint y: 430, endPoint x: 806, endPoint y: 448, distance: 51.2
click at [806, 448] on div "CO play_arrow pause 00:07 + Add competency keyboard_arrow_right Okay . Are you …" at bounding box center [650, 394] width 906 height 457
click at [871, 402] on div "CL play_arrow pause 08:03 + Add competency keyboard_arrow_right Yeah , yeah , t…" at bounding box center [650, 437] width 906 height 70
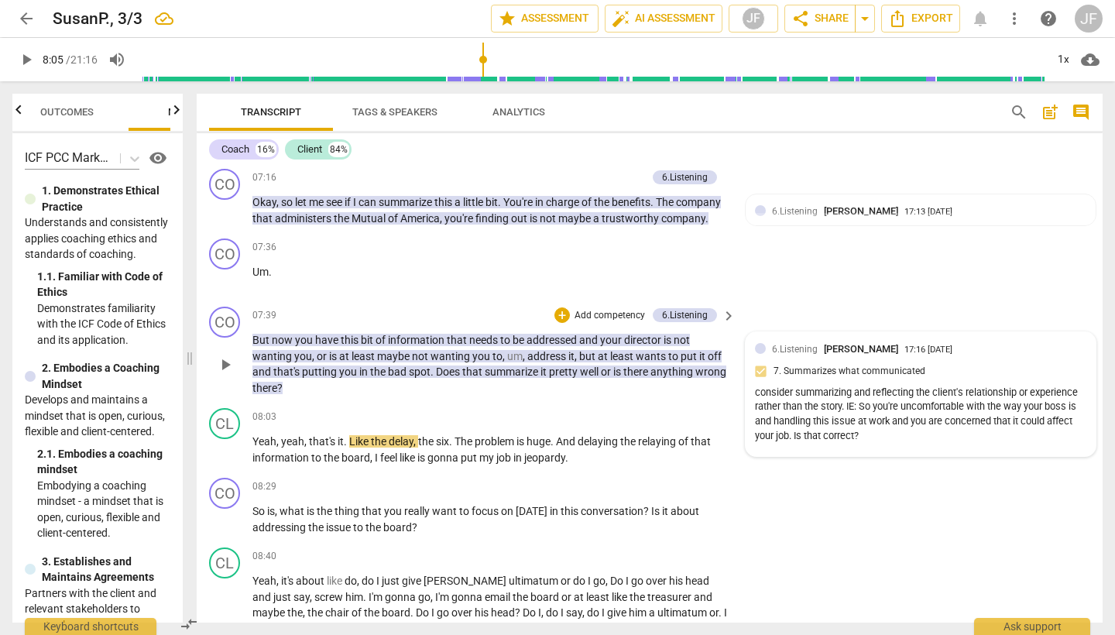
click at [863, 387] on div "consider summarizing and reflecting the client's relationship or experience rat…" at bounding box center [921, 415] width 332 height 58
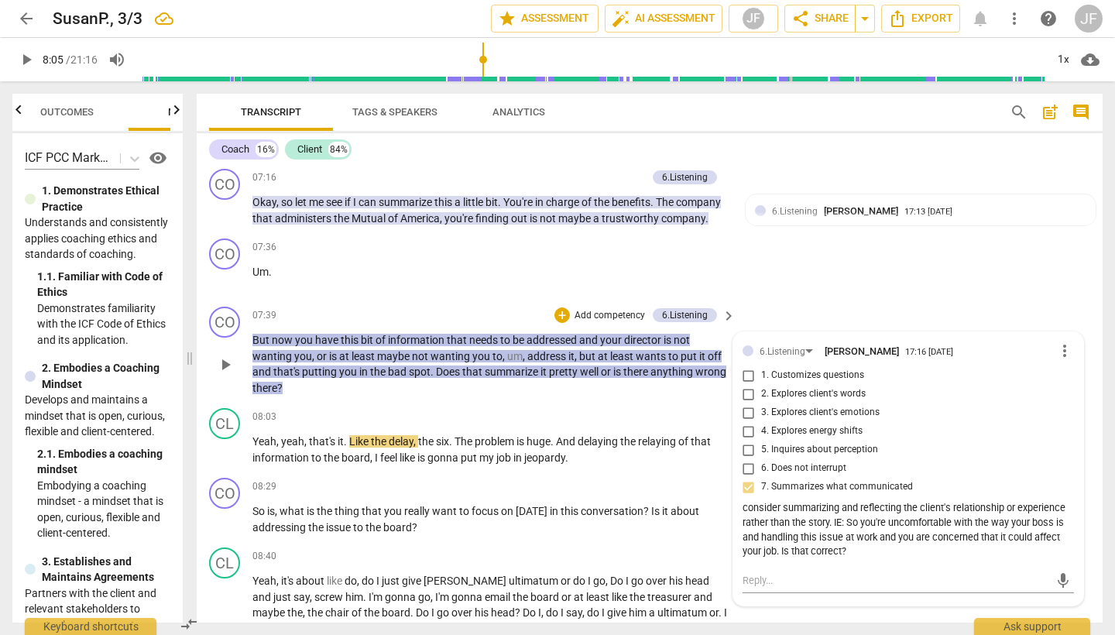
click at [852, 544] on div "consider summarizing and reflecting the client's relationship or experience rat…" at bounding box center [909, 530] width 332 height 58
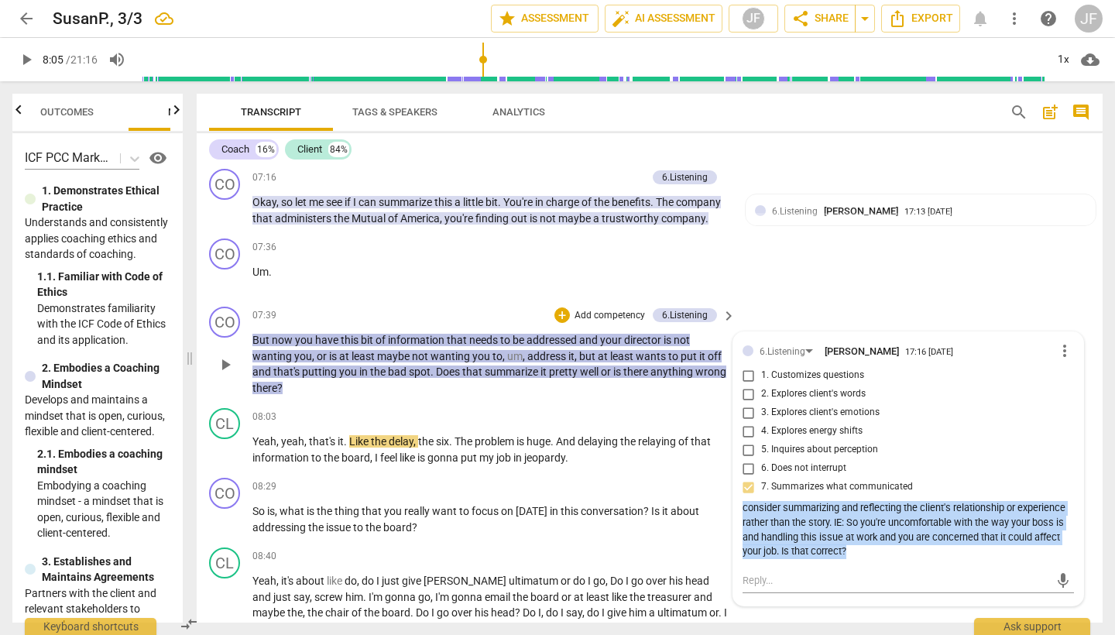
drag, startPoint x: 852, startPoint y: 544, endPoint x: 753, endPoint y: 513, distance: 104.1
click at [737, 507] on div "6.Listening [PERSON_NAME] 17:16 [DATE] more_vert 1. Customizes questions 2. Exp…" at bounding box center [908, 468] width 351 height 273
click at [843, 556] on div "6.Listening [PERSON_NAME] 17:16 [DATE] more_vert 1. Customizes questions 2. Exp…" at bounding box center [909, 452] width 332 height 221
drag, startPoint x: 850, startPoint y: 546, endPoint x: 785, endPoint y: 524, distance: 68.8
click at [734, 500] on div "6.Listening [PERSON_NAME] 17:16 [DATE] more_vert 1. Customizes questions 2. Exp…" at bounding box center [908, 468] width 351 height 273
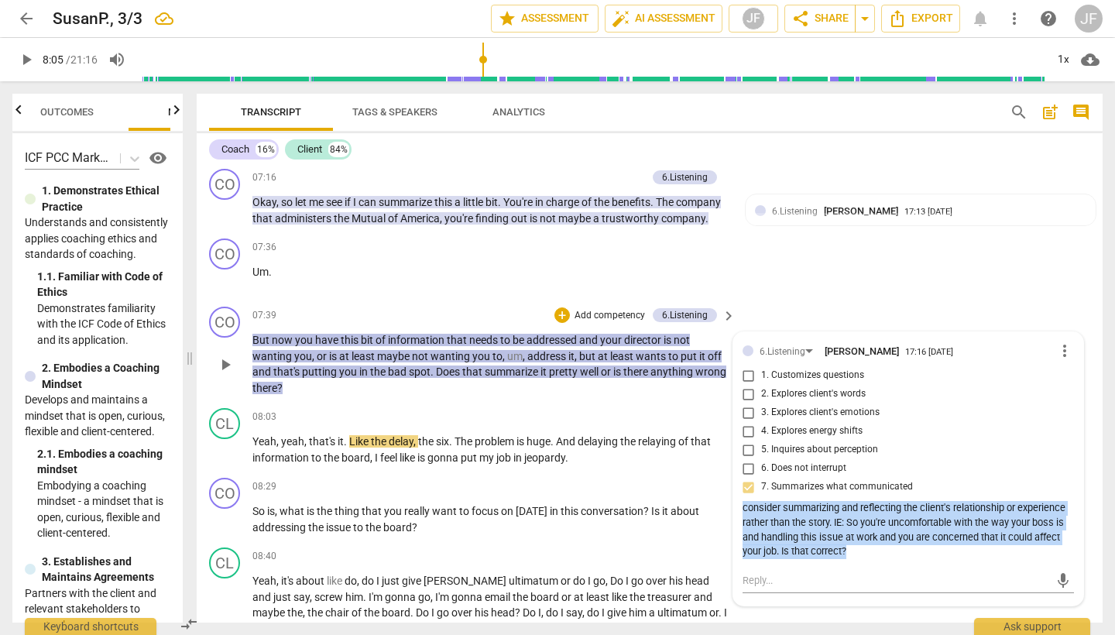
click at [850, 549] on div "consider summarizing and reflecting the client's relationship or experience rat…" at bounding box center [909, 530] width 332 height 58
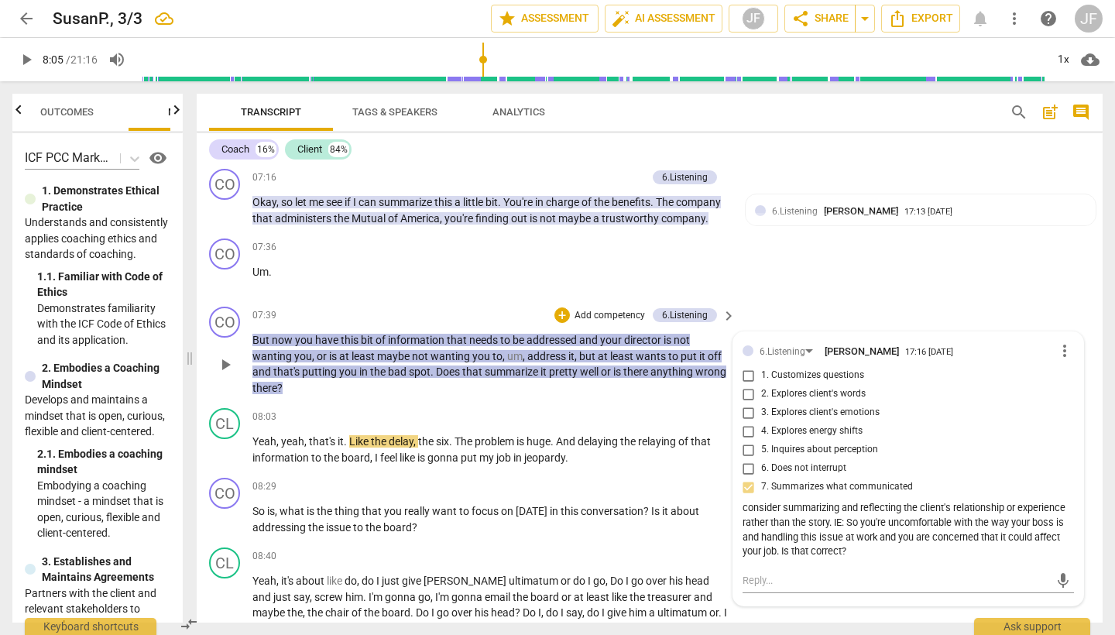
click at [850, 549] on div "consider summarizing and reflecting the client's relationship or experience rat…" at bounding box center [909, 530] width 332 height 58
click at [846, 548] on div "consider summarizing and reflecting the client's relationship or experience rat…" at bounding box center [909, 530] width 332 height 58
click at [843, 548] on div "consider summarizing and reflecting the client's relationship or experience rat…" at bounding box center [909, 530] width 332 height 58
click at [792, 577] on textarea at bounding box center [896, 580] width 307 height 15
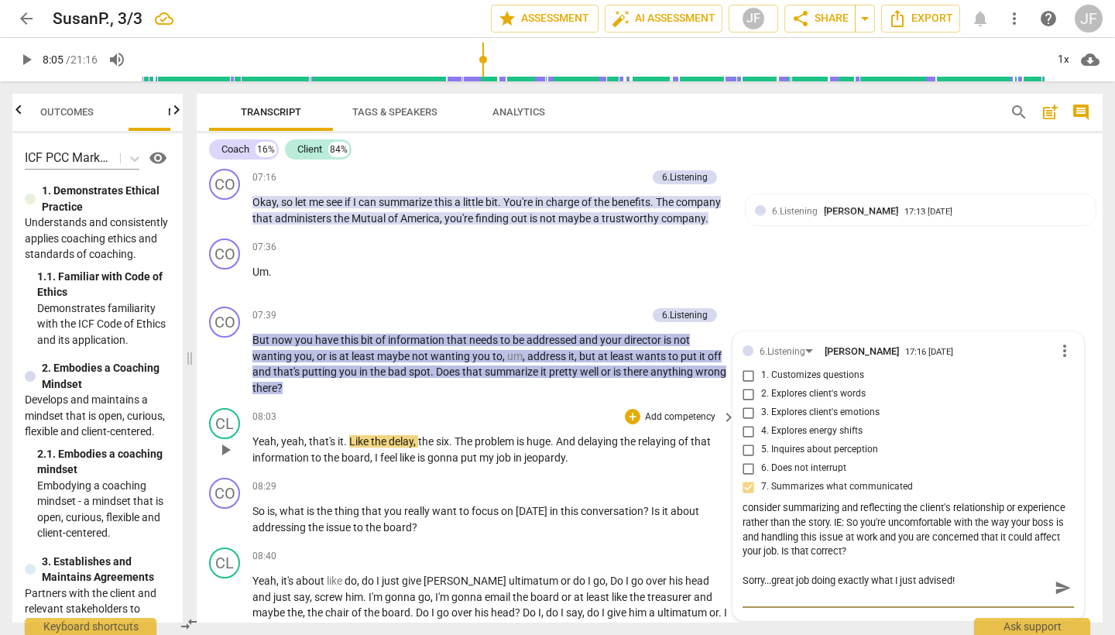
click at [221, 448] on span "play_arrow" at bounding box center [225, 450] width 19 height 19
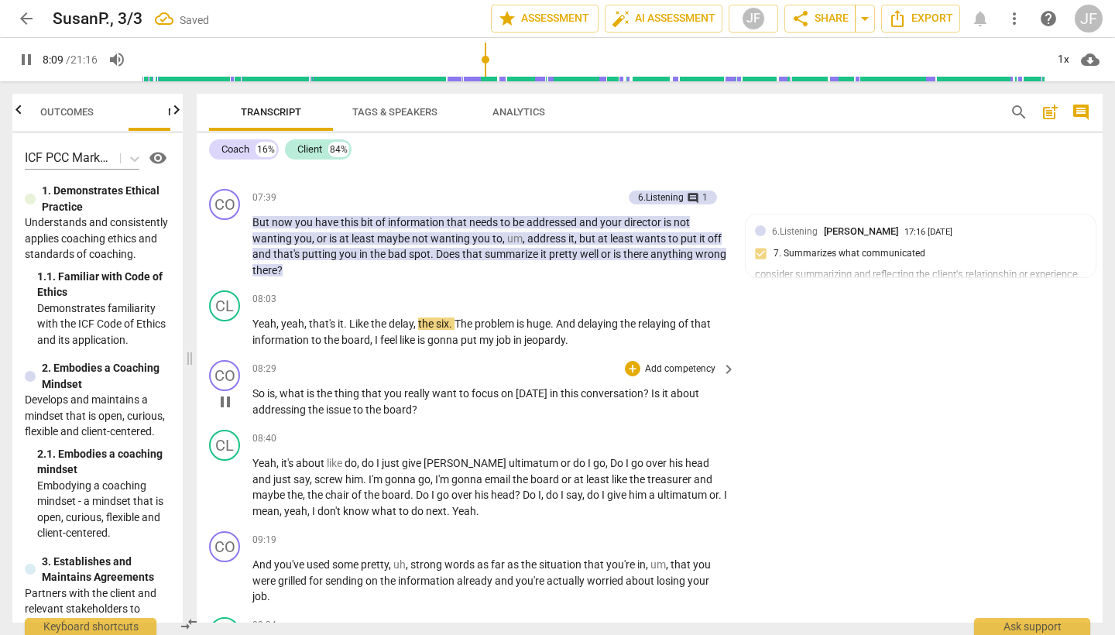
scroll to position [2017, 0]
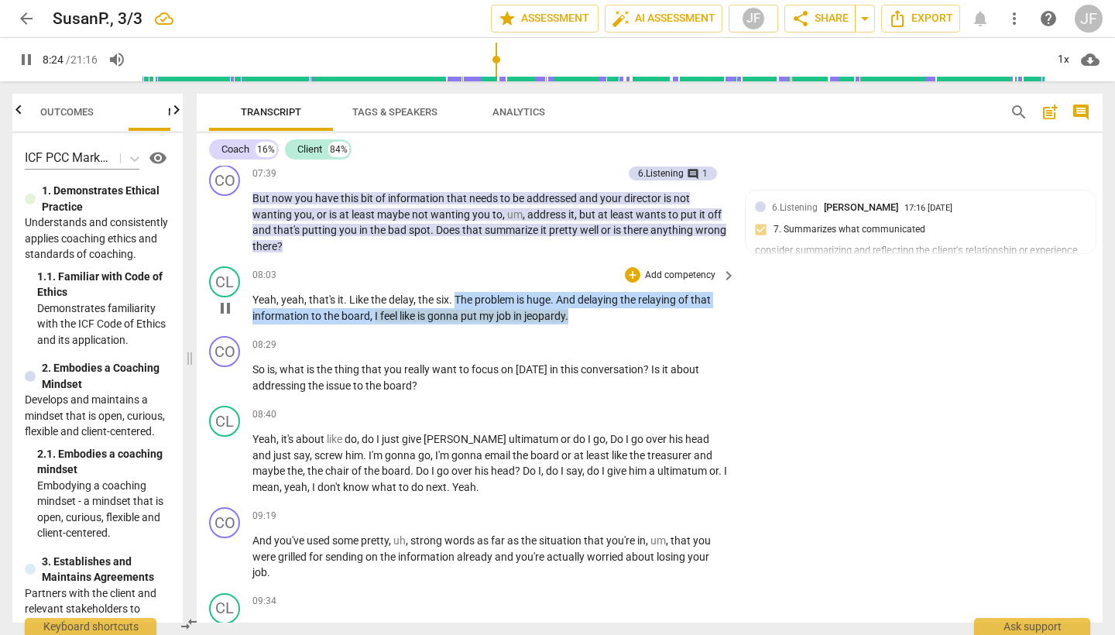
drag, startPoint x: 458, startPoint y: 290, endPoint x: 590, endPoint y: 311, distance: 134.1
click at [590, 311] on p "Yeah , yeah , that's it . Like the delay , the six . The problem is huge . And …" at bounding box center [490, 308] width 476 height 32
click at [608, 287] on icon "button" at bounding box center [606, 288] width 9 height 11
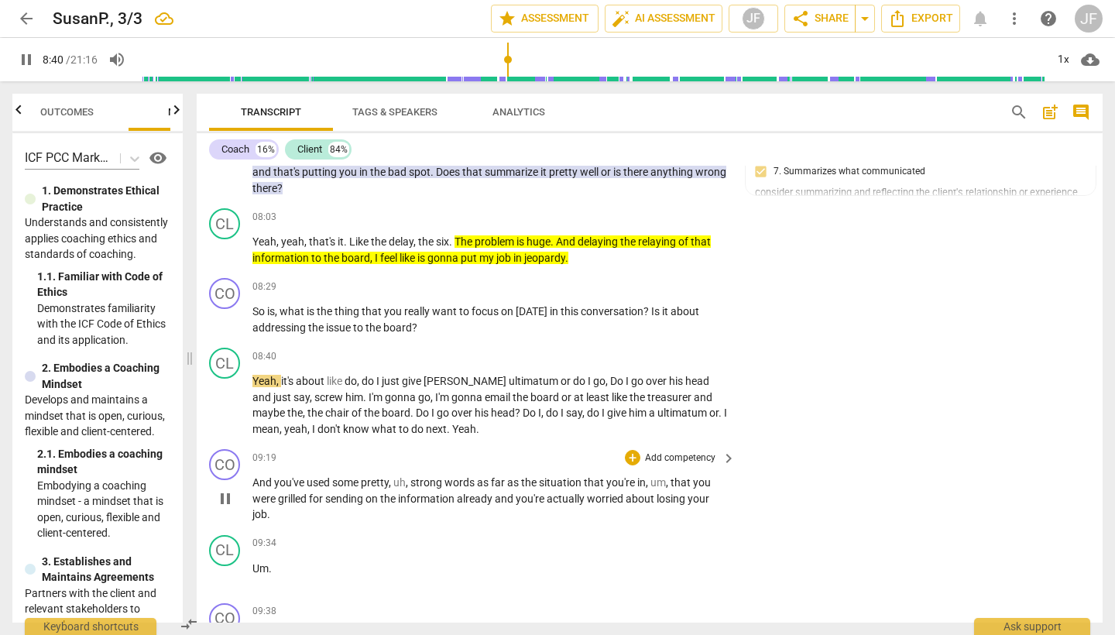
scroll to position [0, 0]
click at [218, 402] on span "pause" at bounding box center [225, 406] width 19 height 19
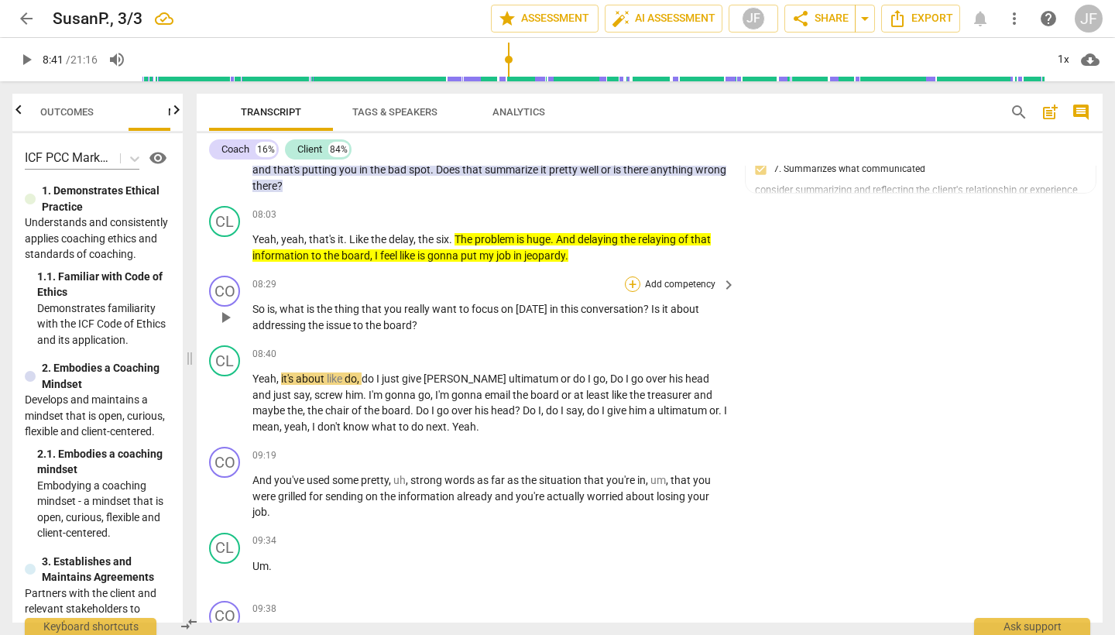
click at [634, 278] on div "+" at bounding box center [632, 283] width 15 height 15
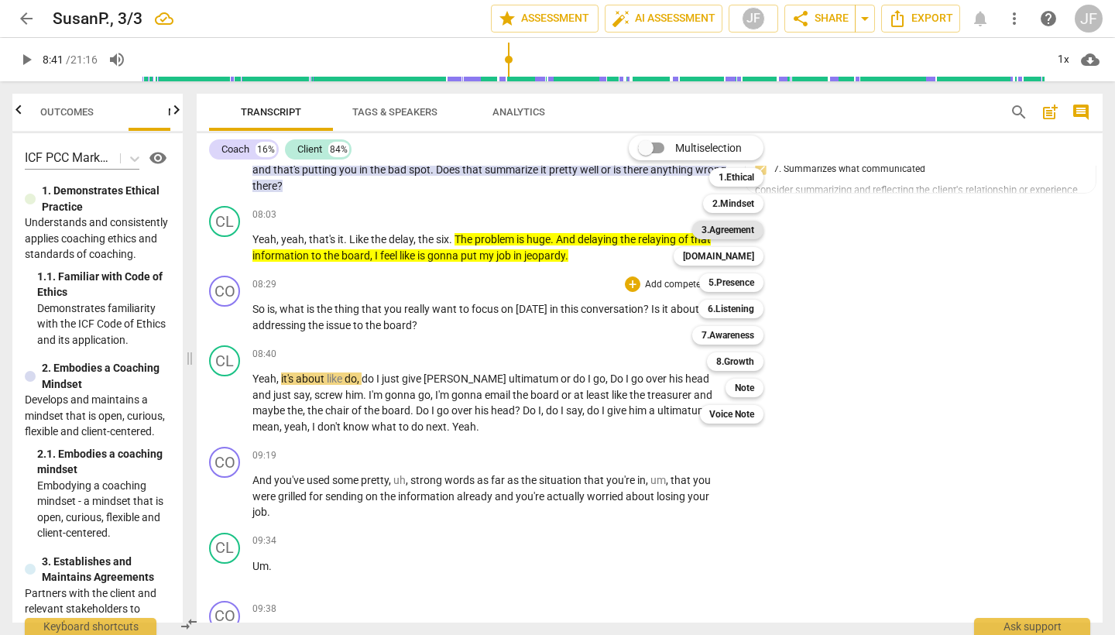
click at [751, 235] on b "3.Agreement" at bounding box center [728, 230] width 53 height 19
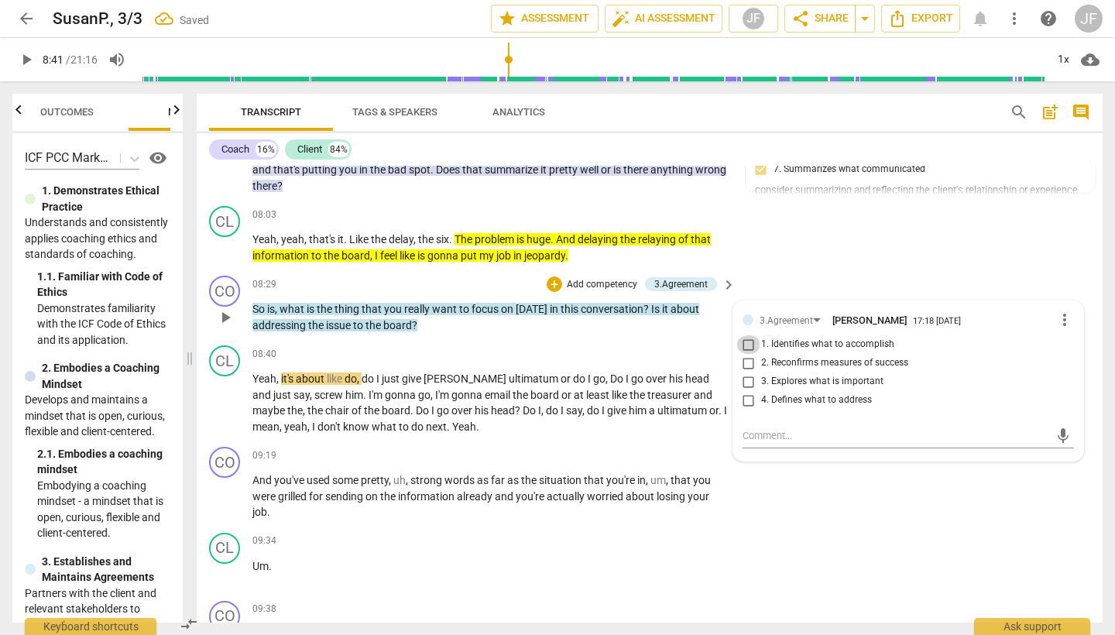
click at [747, 344] on input "1. Identifies what to accomplish" at bounding box center [748, 344] width 25 height 19
click at [781, 431] on textarea at bounding box center [896, 435] width 307 height 15
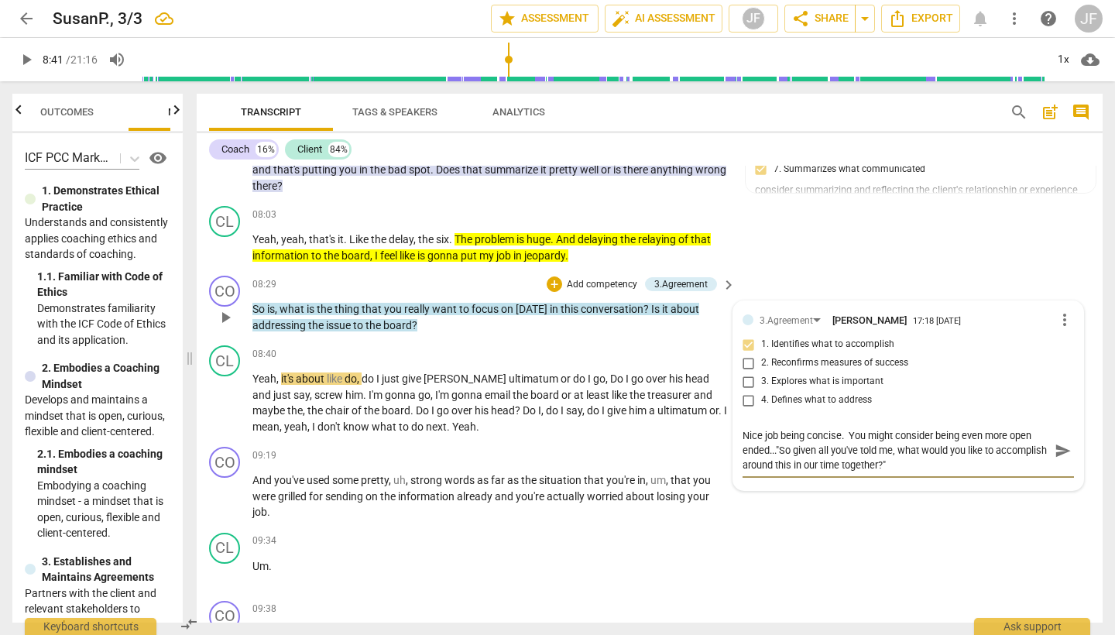
scroll to position [2065, 0]
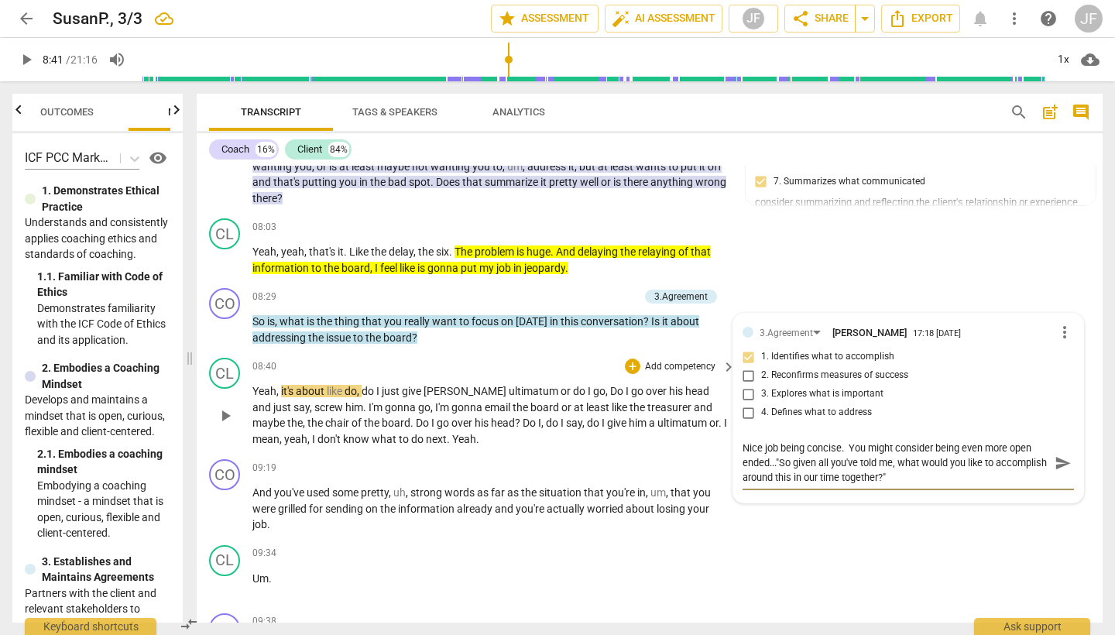
click at [224, 410] on span "play_arrow" at bounding box center [225, 416] width 19 height 19
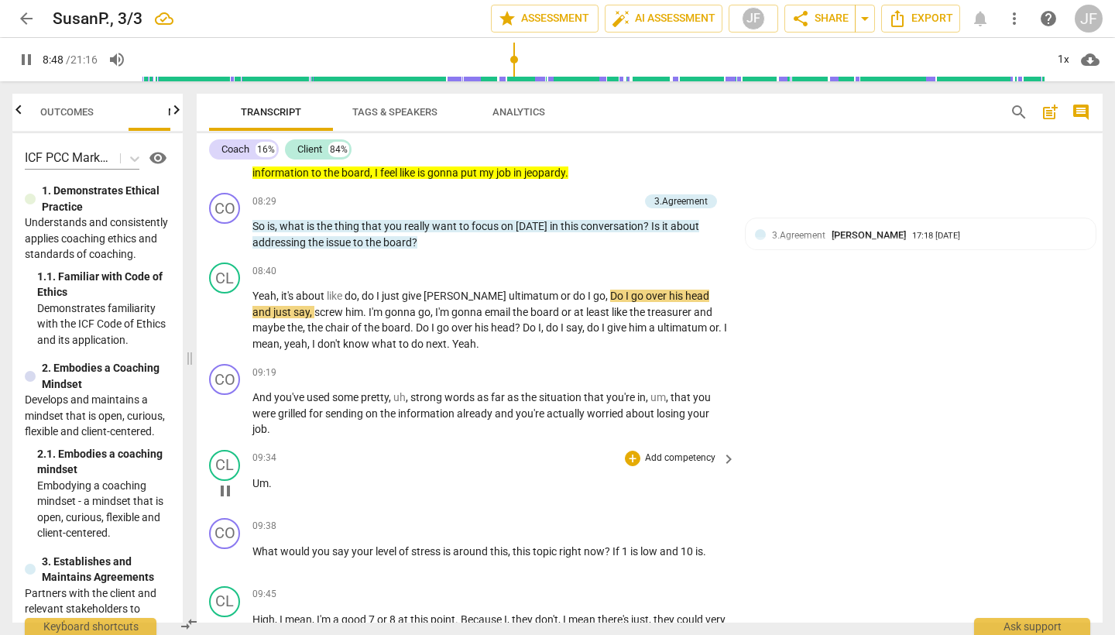
scroll to position [2168, 0]
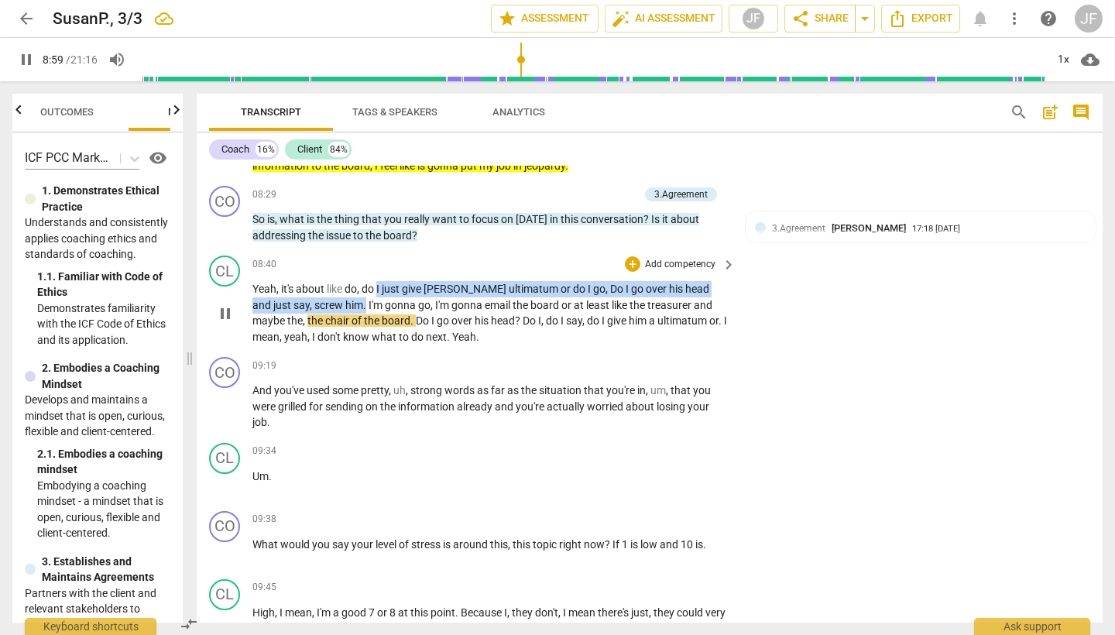
drag, startPoint x: 379, startPoint y: 283, endPoint x: 326, endPoint y: 304, distance: 57.0
click at [326, 304] on p "Yeah , it's about like do , do I just give [PERSON_NAME] ultimatum or do I go ,…" at bounding box center [490, 313] width 476 height 64
drag, startPoint x: 364, startPoint y: 280, endPoint x: 441, endPoint y: 304, distance: 80.3
click at [364, 280] on icon "button" at bounding box center [363, 276] width 9 height 11
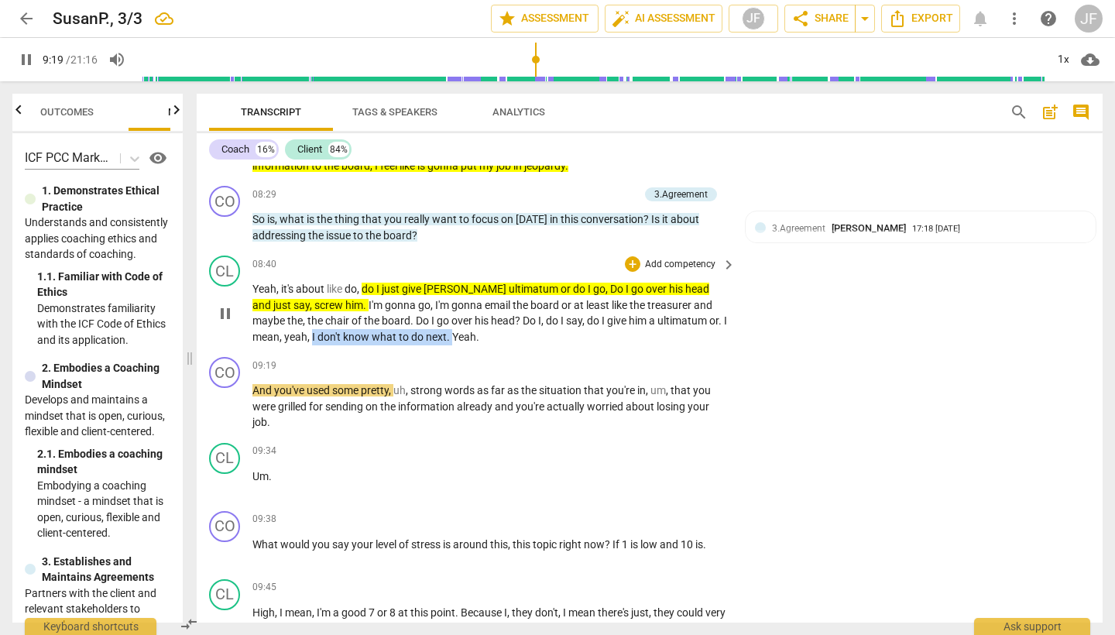
drag, startPoint x: 311, startPoint y: 329, endPoint x: 451, endPoint y: 334, distance: 139.5
click at [451, 334] on p "Yeah , it's about like do , do I just give [PERSON_NAME] ultimatum or do I go ,…" at bounding box center [490, 313] width 476 height 64
click at [485, 314] on icon "button" at bounding box center [483, 314] width 5 height 6
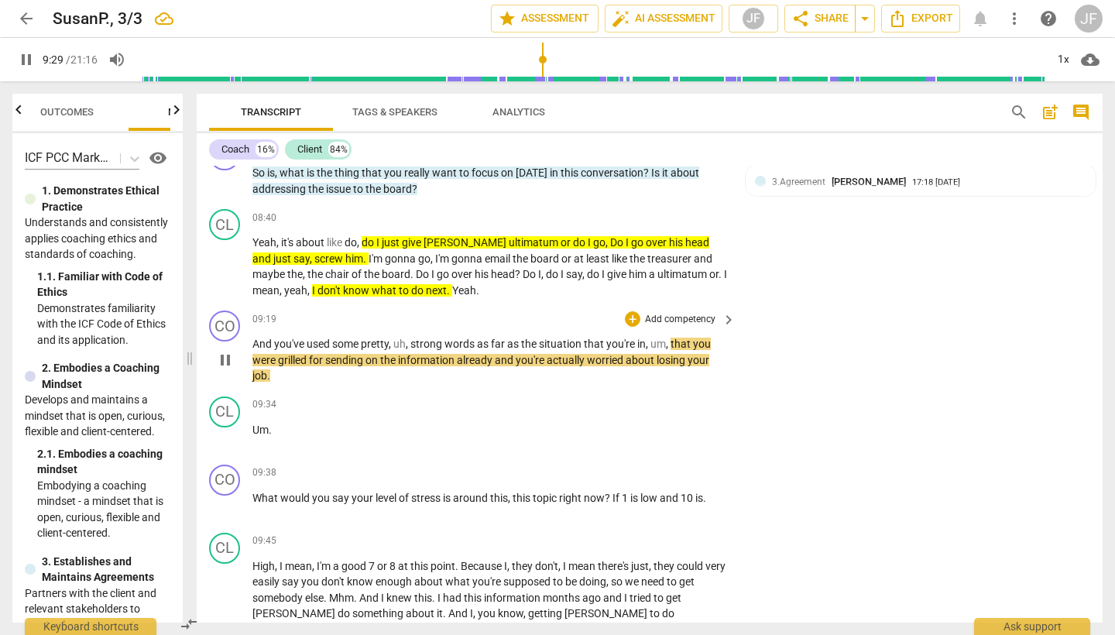
scroll to position [2216, 0]
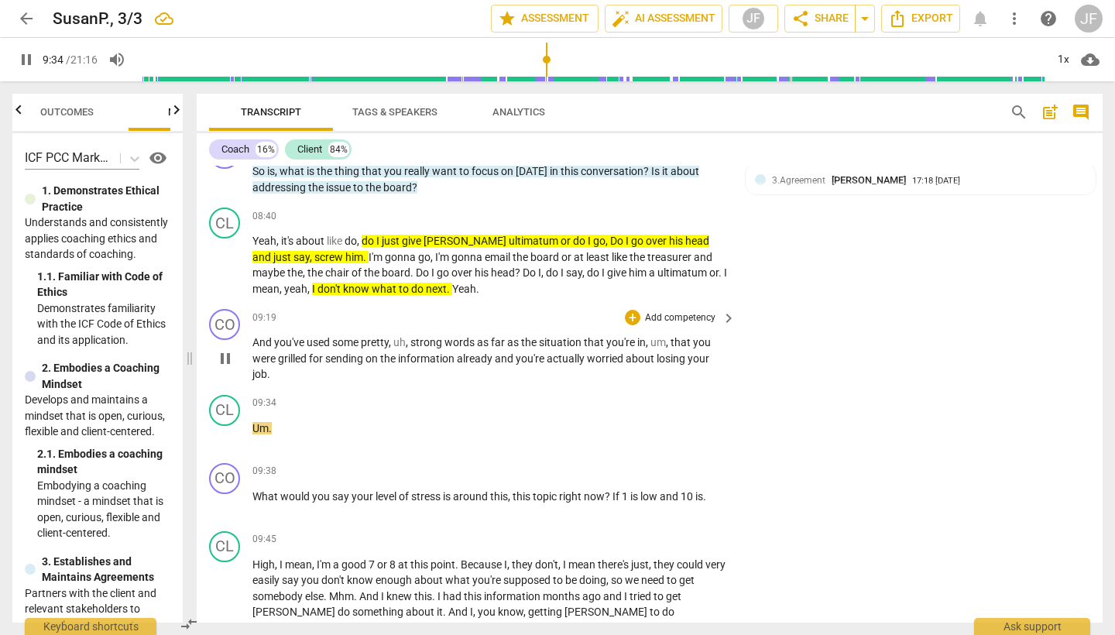
click at [222, 349] on span "pause" at bounding box center [225, 358] width 19 height 19
click at [630, 311] on div "+" at bounding box center [632, 317] width 15 height 15
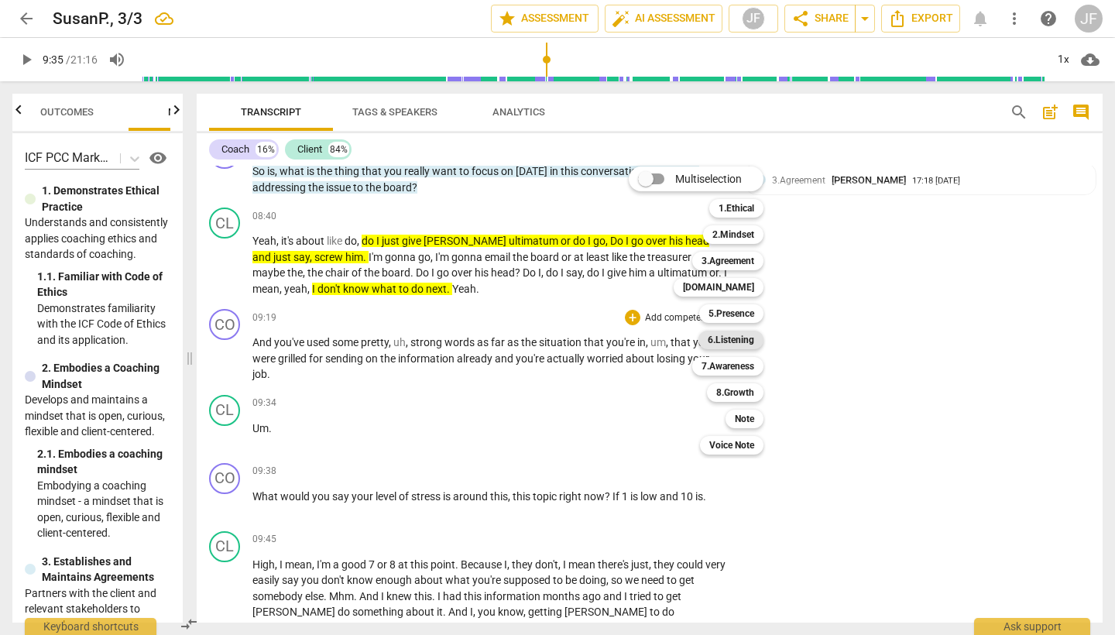
click at [742, 343] on b "6.Listening" at bounding box center [731, 340] width 46 height 19
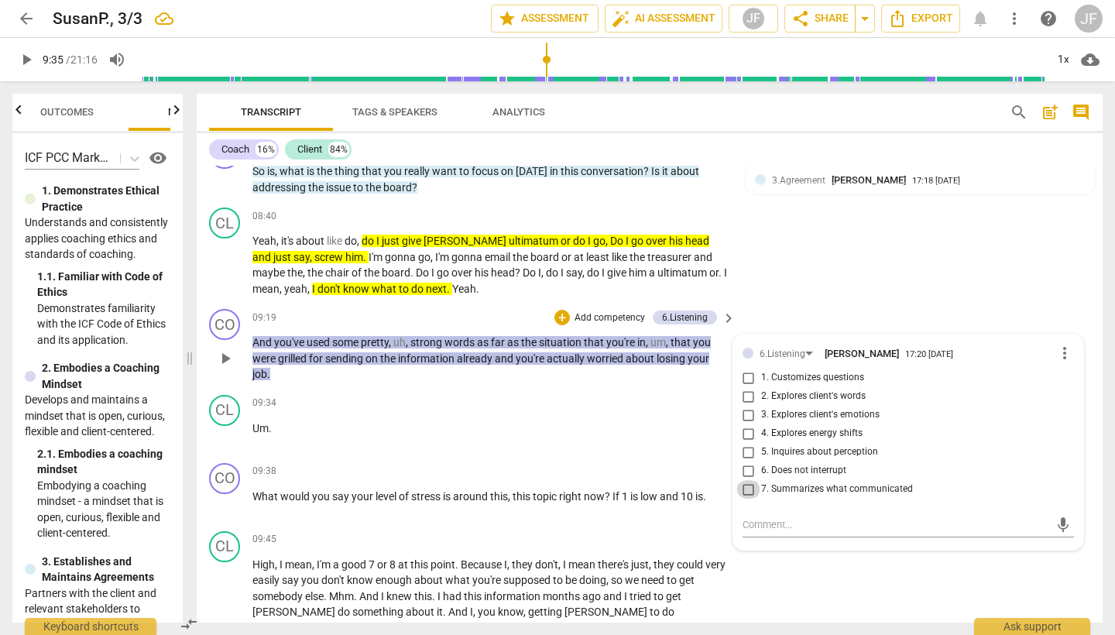
click at [749, 482] on input "7. Summarizes what communicated" at bounding box center [748, 489] width 25 height 19
click at [749, 391] on input "2. Explores client's words" at bounding box center [748, 396] width 25 height 19
click at [792, 518] on textarea at bounding box center [896, 524] width 307 height 15
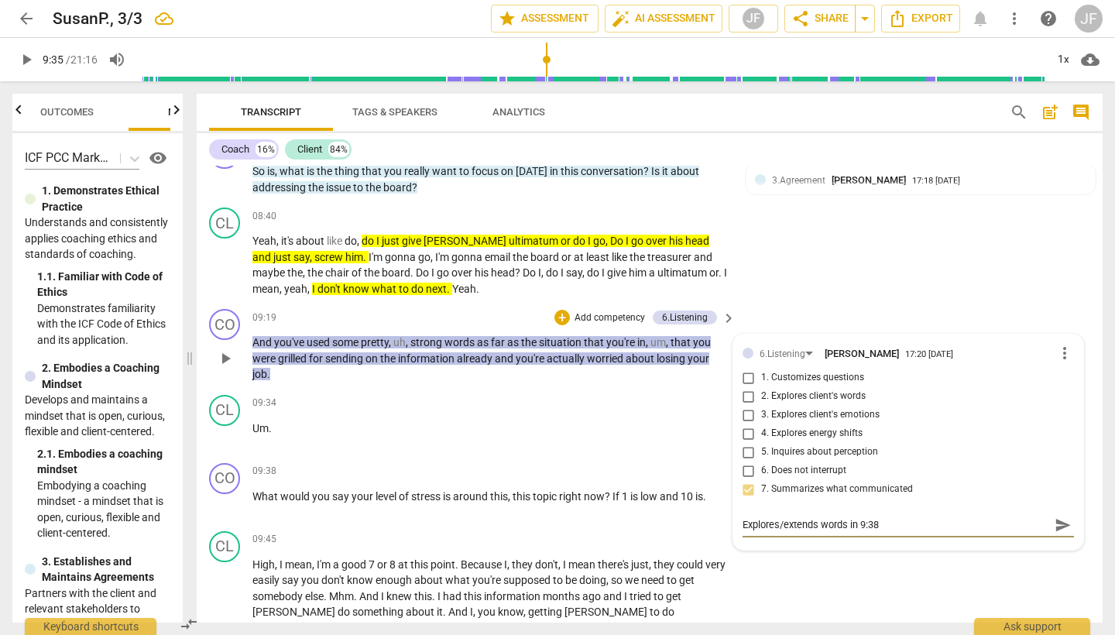
scroll to position [2215, 0]
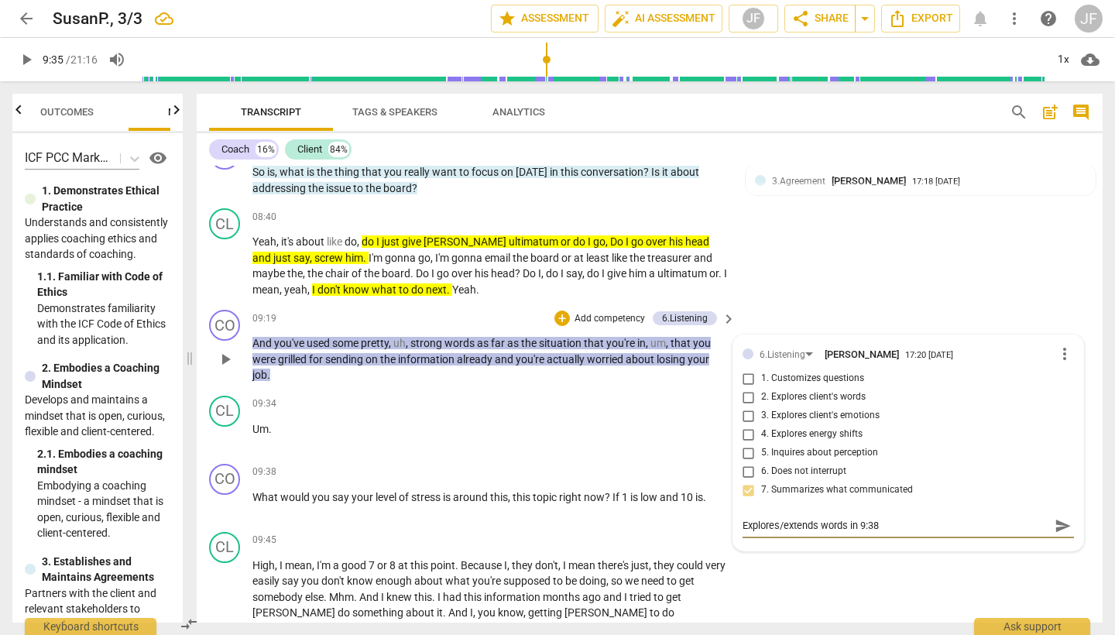
click at [746, 390] on input "2. Explores client's words" at bounding box center [748, 397] width 25 height 19
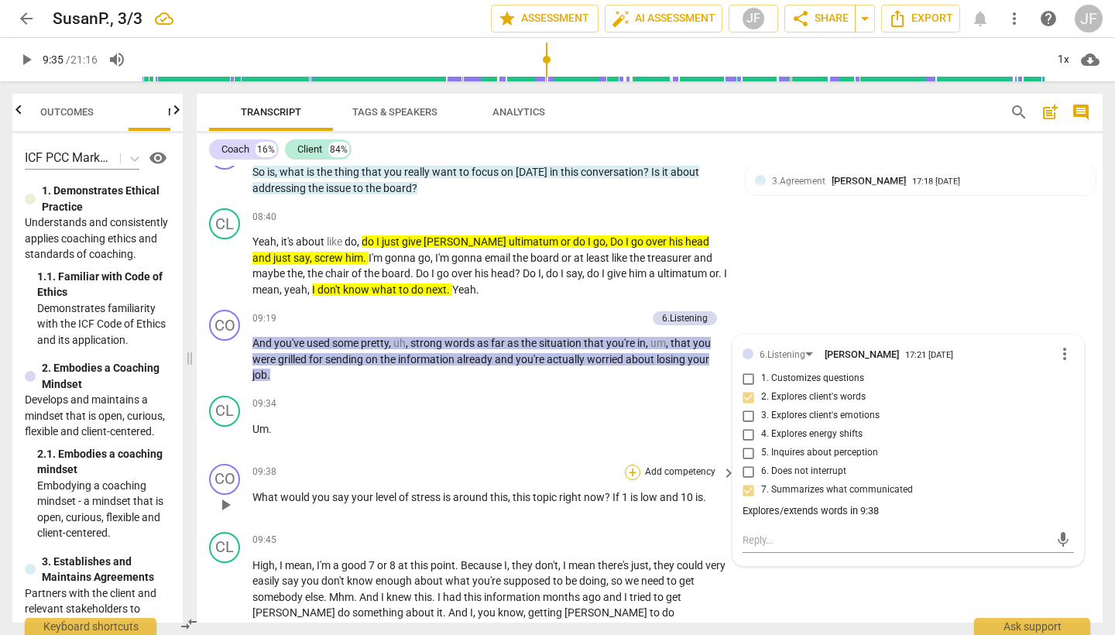
click at [633, 467] on div "+" at bounding box center [632, 472] width 15 height 15
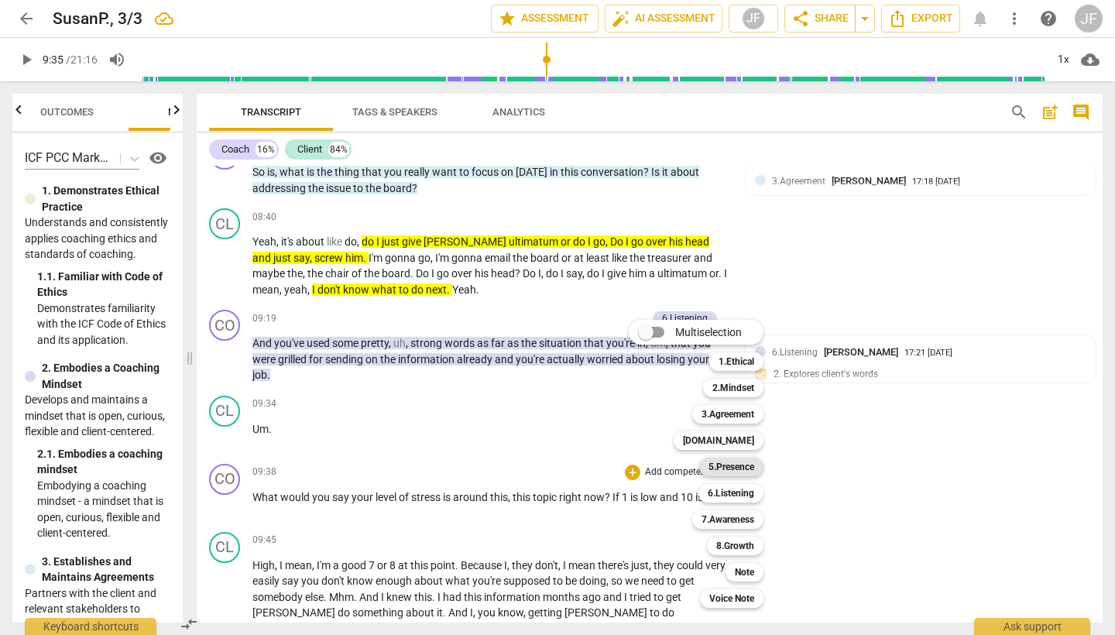
click at [726, 462] on b "5.Presence" at bounding box center [732, 467] width 46 height 19
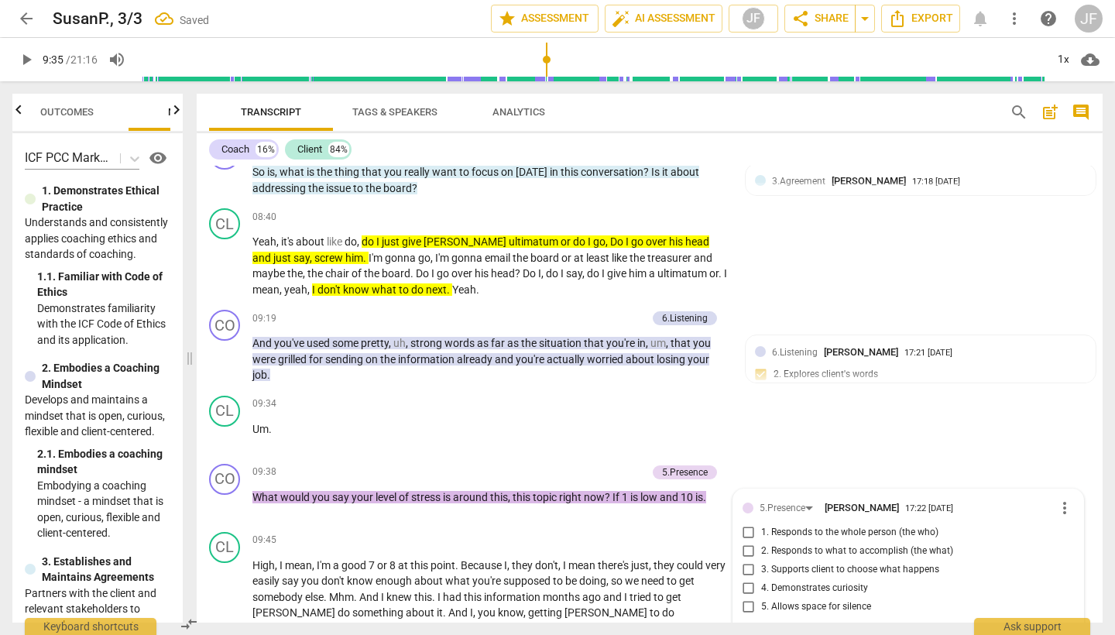
scroll to position [2455, 0]
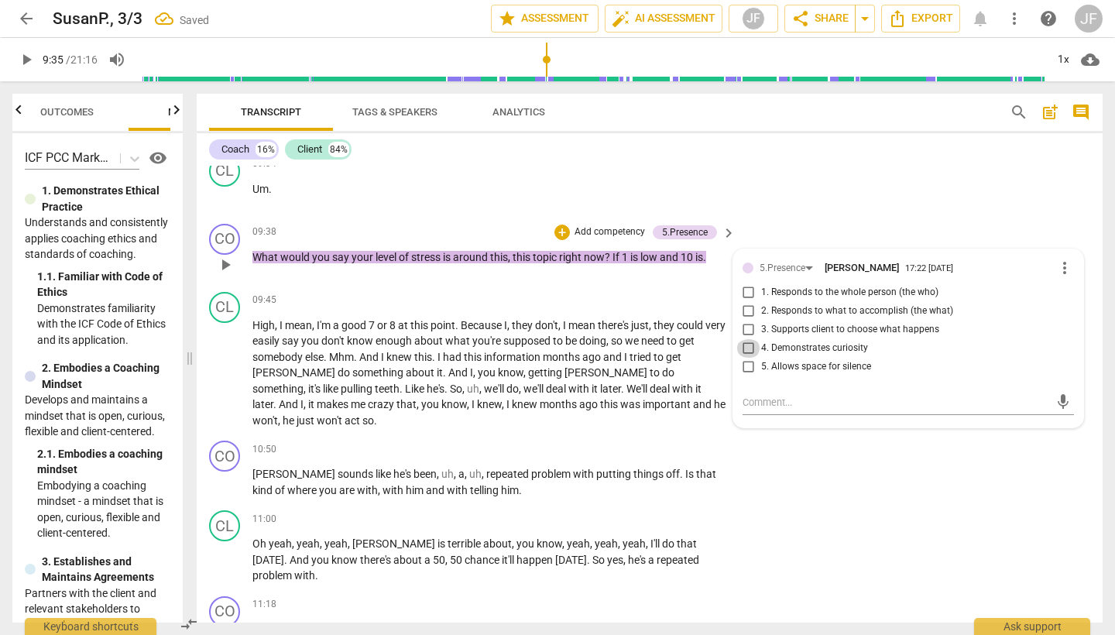
click at [747, 339] on input "4. Demonstrates curiosity" at bounding box center [748, 348] width 25 height 19
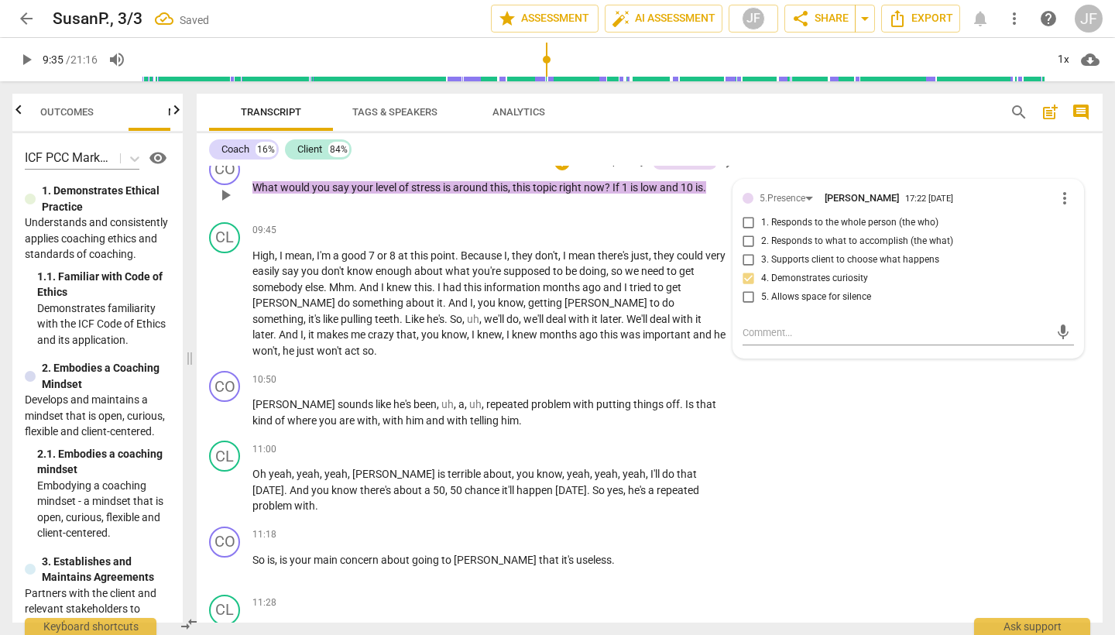
scroll to position [2551, 0]
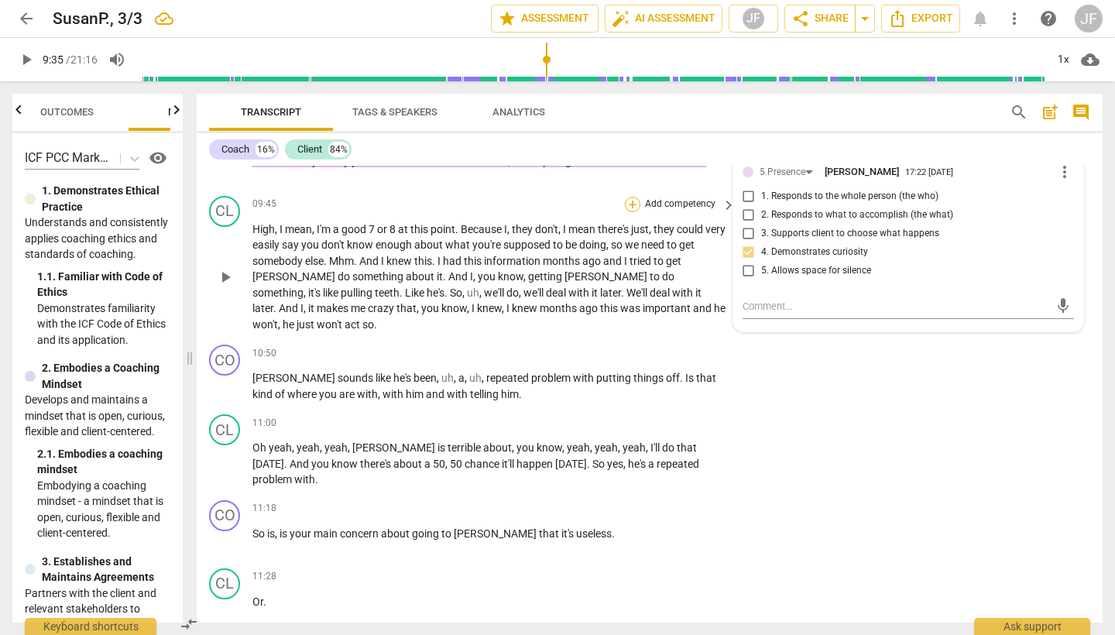
click at [633, 197] on div "+" at bounding box center [632, 204] width 15 height 15
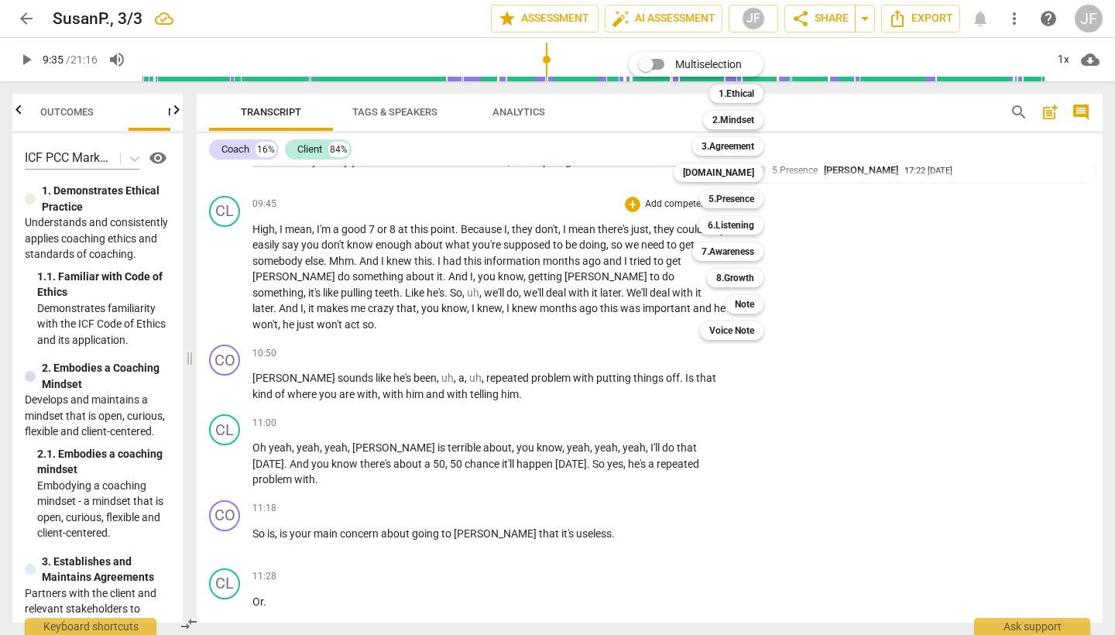
drag, startPoint x: 764, startPoint y: 469, endPoint x: 743, endPoint y: 459, distance: 23.6
click at [764, 469] on div at bounding box center [557, 317] width 1115 height 635
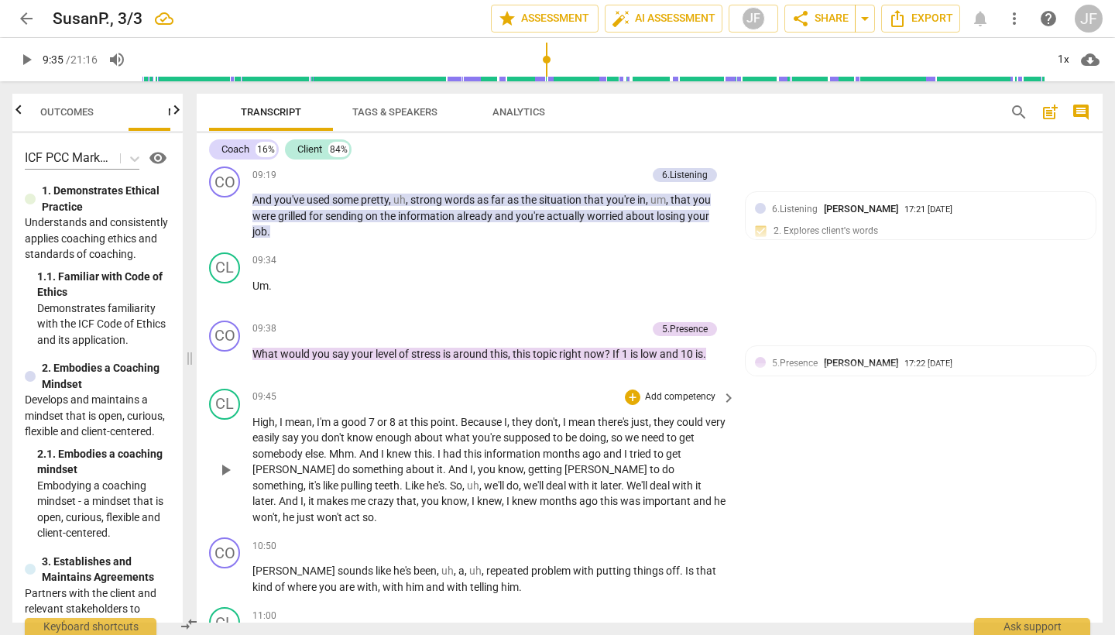
scroll to position [2357, 0]
click at [561, 322] on div "+" at bounding box center [561, 329] width 15 height 15
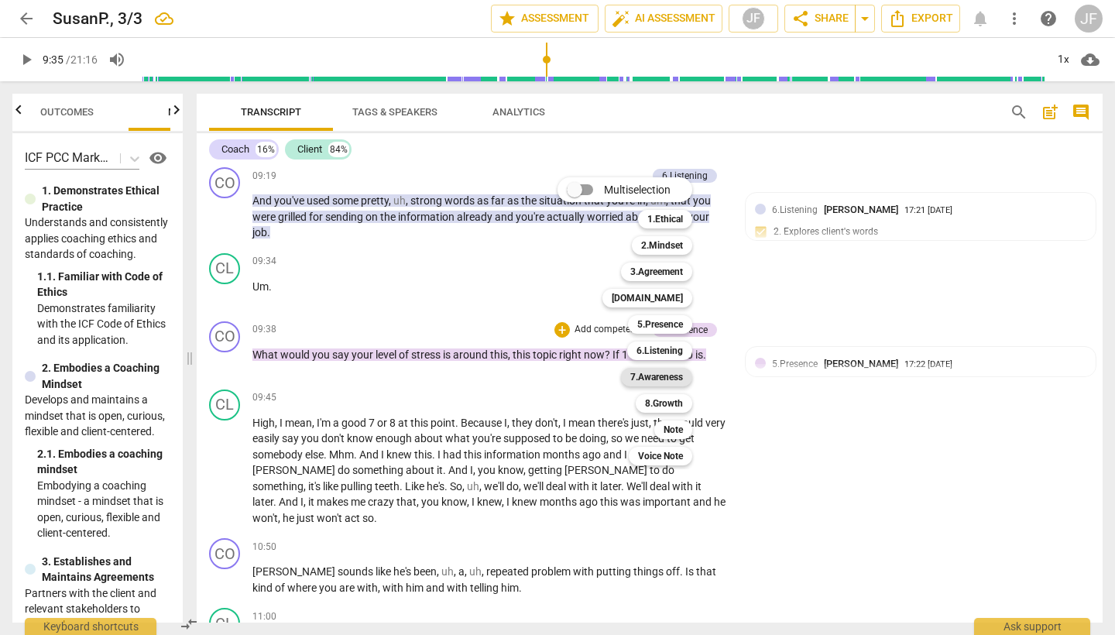
click at [675, 376] on b "7.Awareness" at bounding box center [656, 377] width 53 height 19
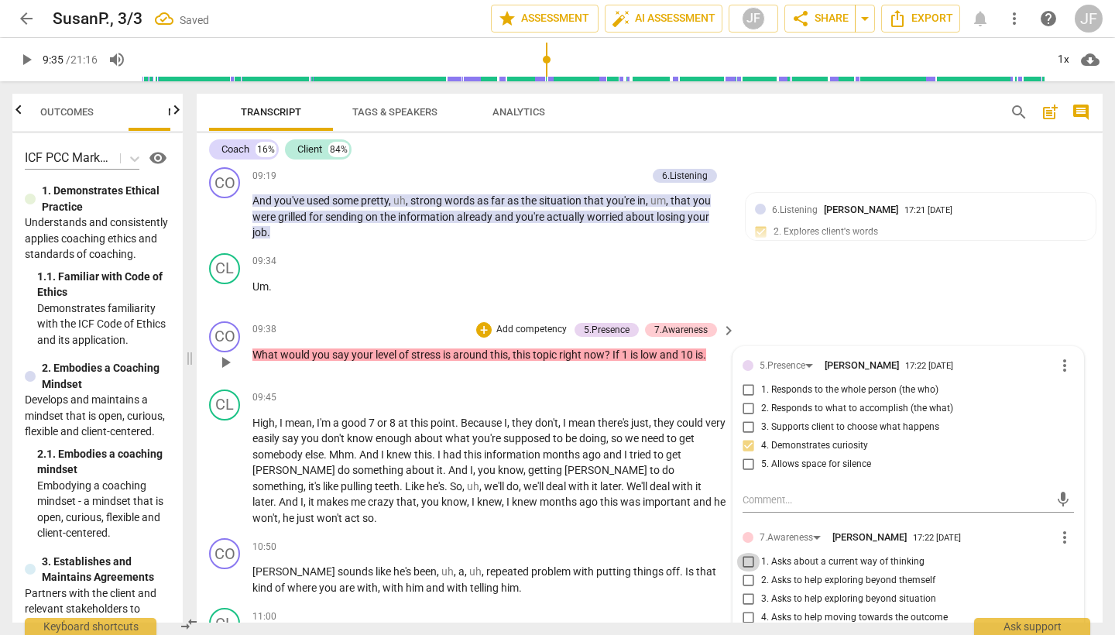
click at [745, 557] on input "1. Asks about a current way of thinking" at bounding box center [748, 562] width 25 height 19
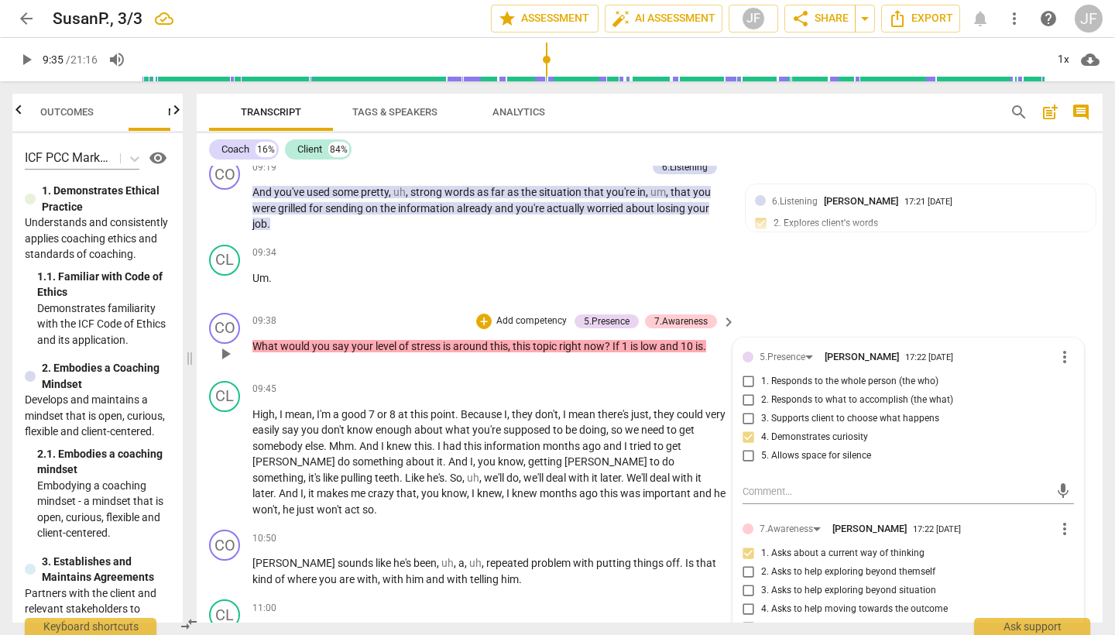
click at [225, 346] on span "play_arrow" at bounding box center [225, 354] width 19 height 19
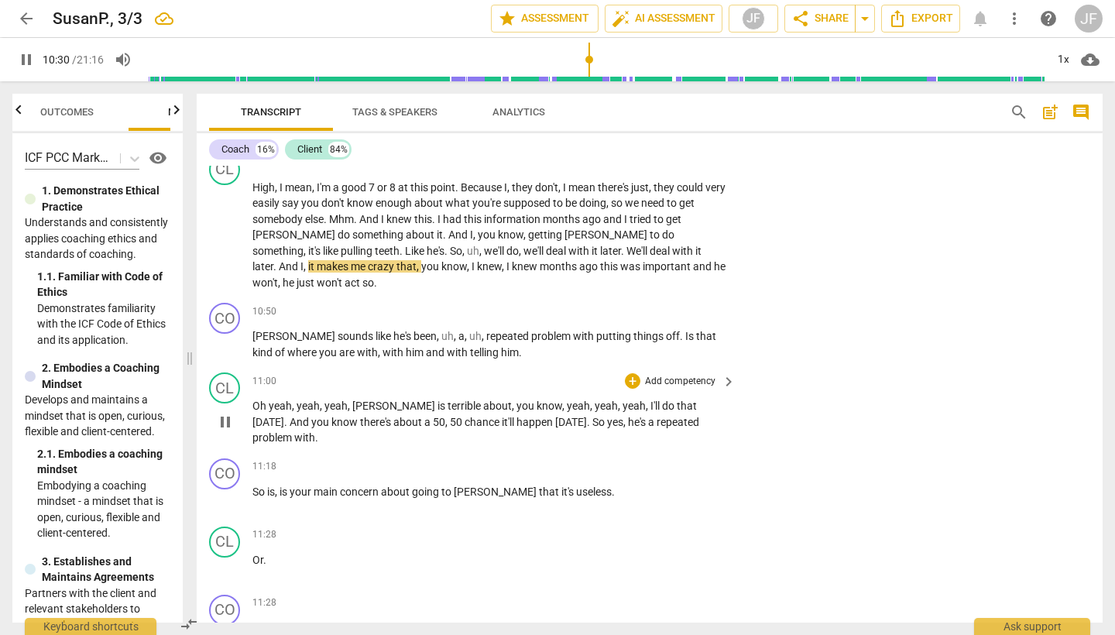
scroll to position [2595, 0]
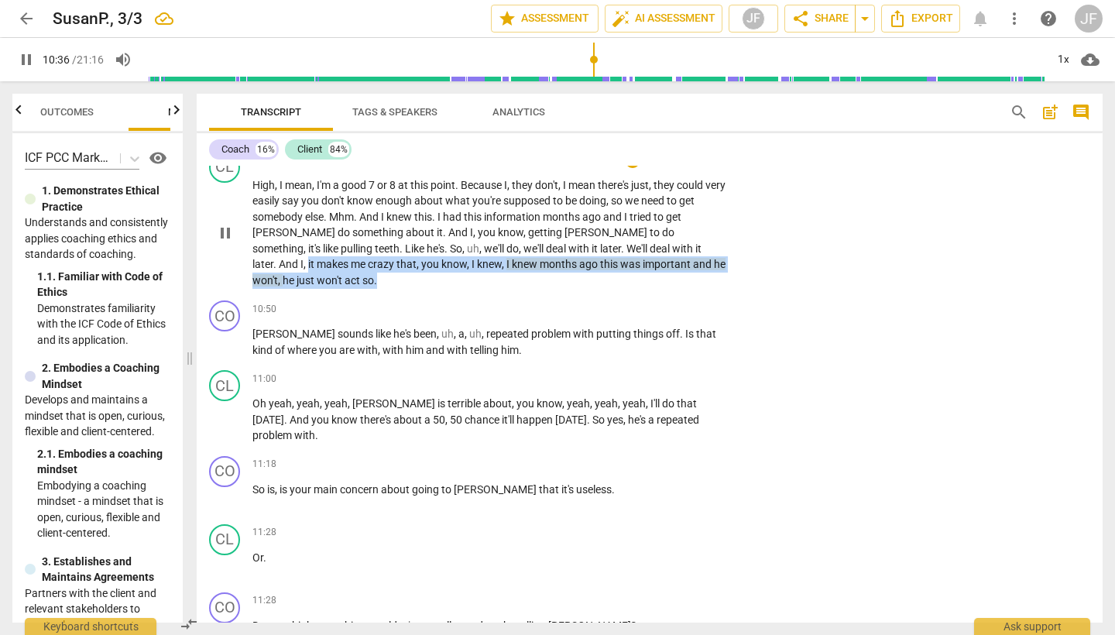
drag, startPoint x: 593, startPoint y: 239, endPoint x: 693, endPoint y: 265, distance: 103.3
click at [693, 265] on div "CL play_arrow pause 09:45 + Add competency keyboard_arrow_right High , I mean ,…" at bounding box center [650, 220] width 906 height 149
click at [714, 240] on icon "button" at bounding box center [721, 234] width 15 height 19
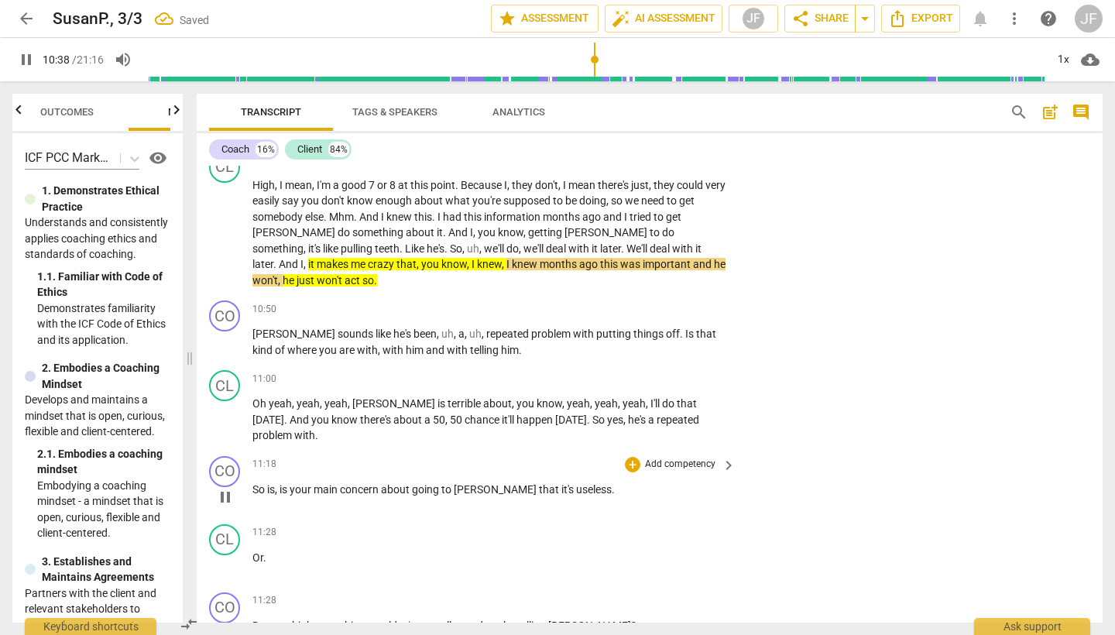
scroll to position [2597, 0]
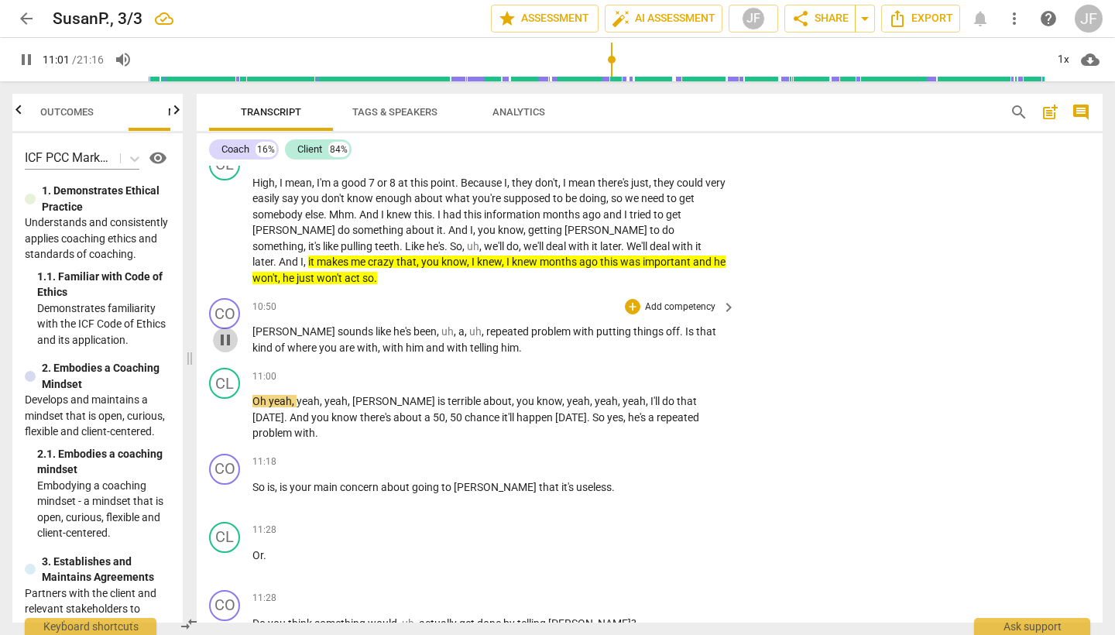
drag, startPoint x: 225, startPoint y: 314, endPoint x: 294, endPoint y: 324, distance: 68.9
click at [225, 331] on span "pause" at bounding box center [225, 340] width 19 height 19
click at [631, 299] on div "+" at bounding box center [632, 306] width 15 height 15
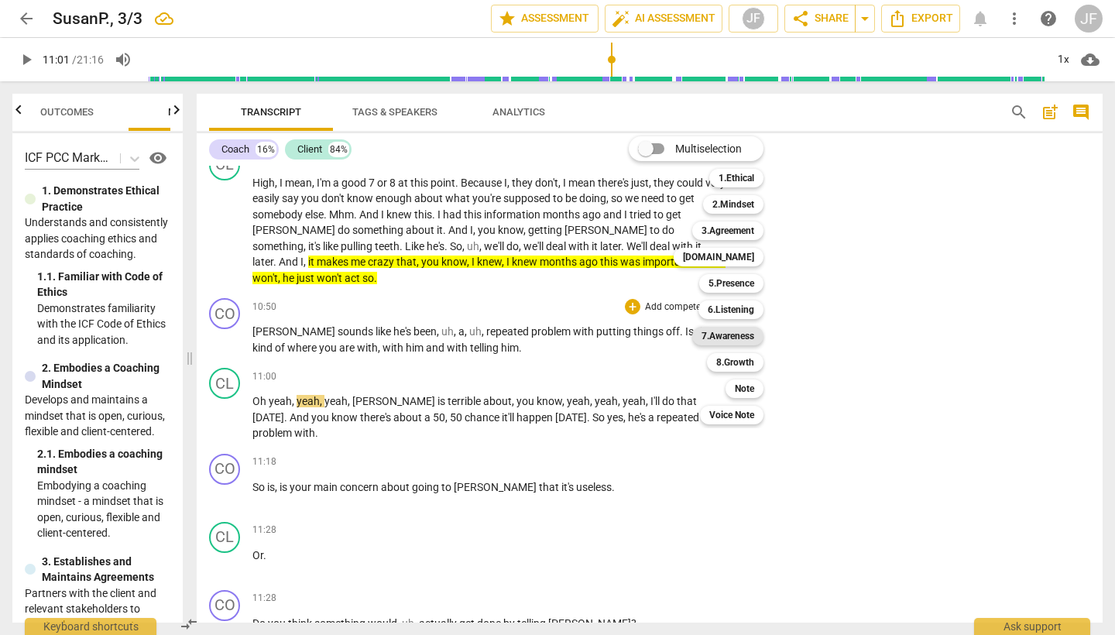
click at [733, 335] on b "7.Awareness" at bounding box center [728, 336] width 53 height 19
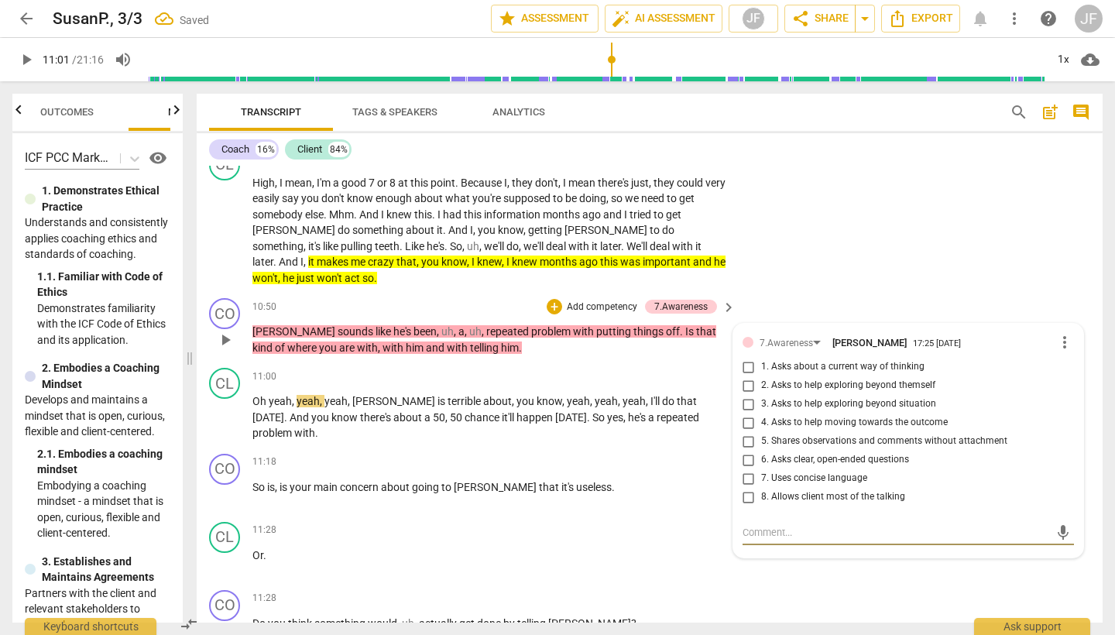
click at [747, 432] on input "5. Shares observations and comments without attachment" at bounding box center [748, 441] width 25 height 19
click at [230, 408] on span "play_arrow" at bounding box center [225, 417] width 19 height 19
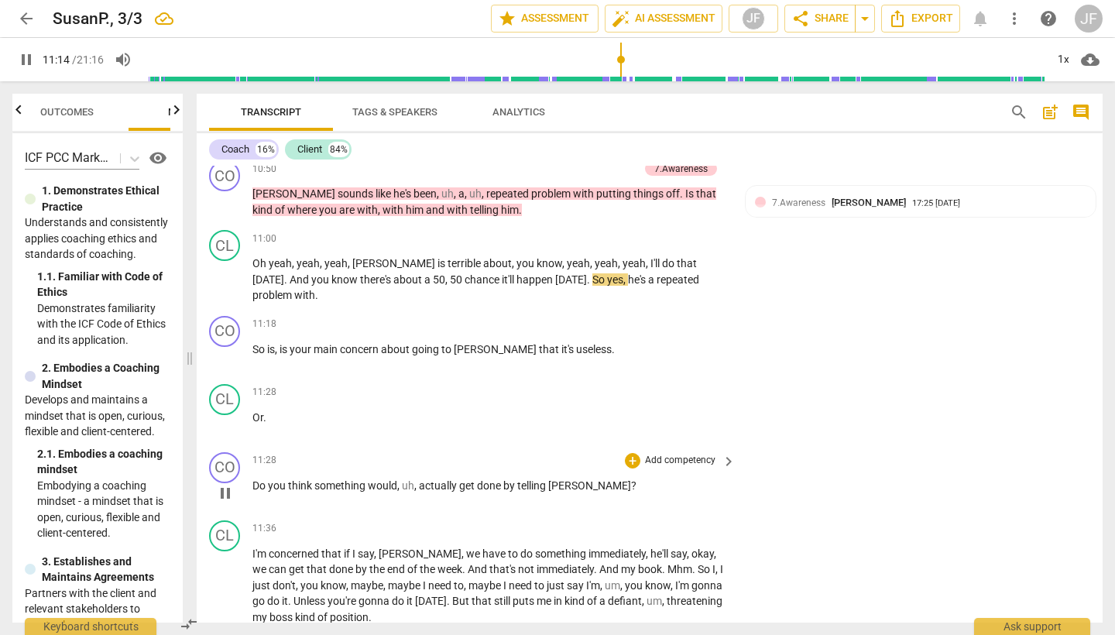
scroll to position [2744, 0]
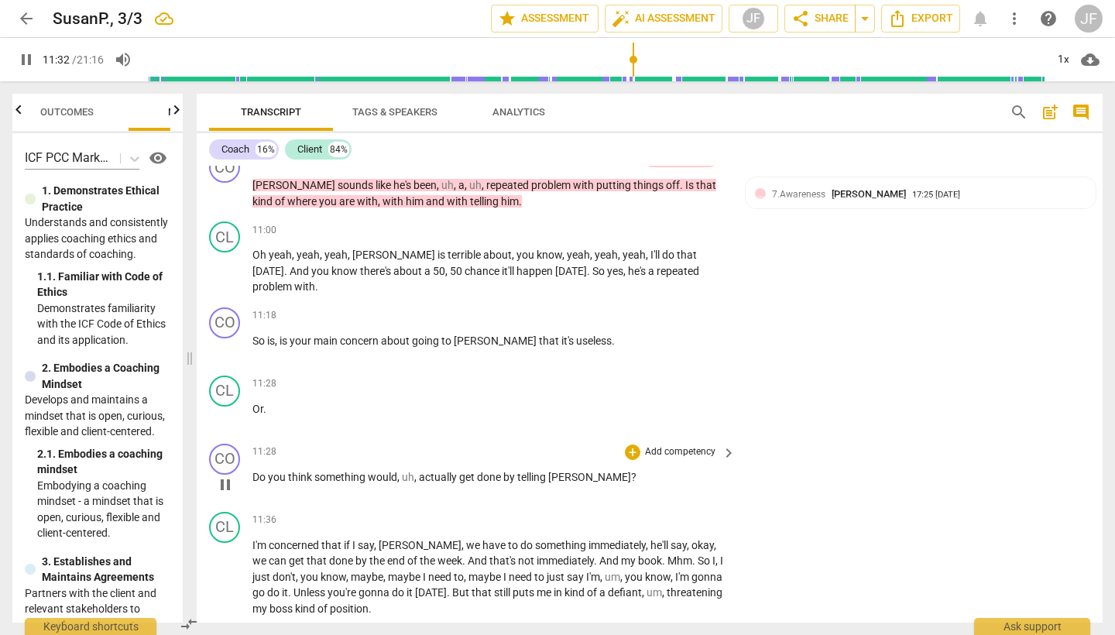
click at [229, 476] on span "pause" at bounding box center [225, 485] width 19 height 19
click at [225, 376] on div "CL" at bounding box center [224, 391] width 31 height 31
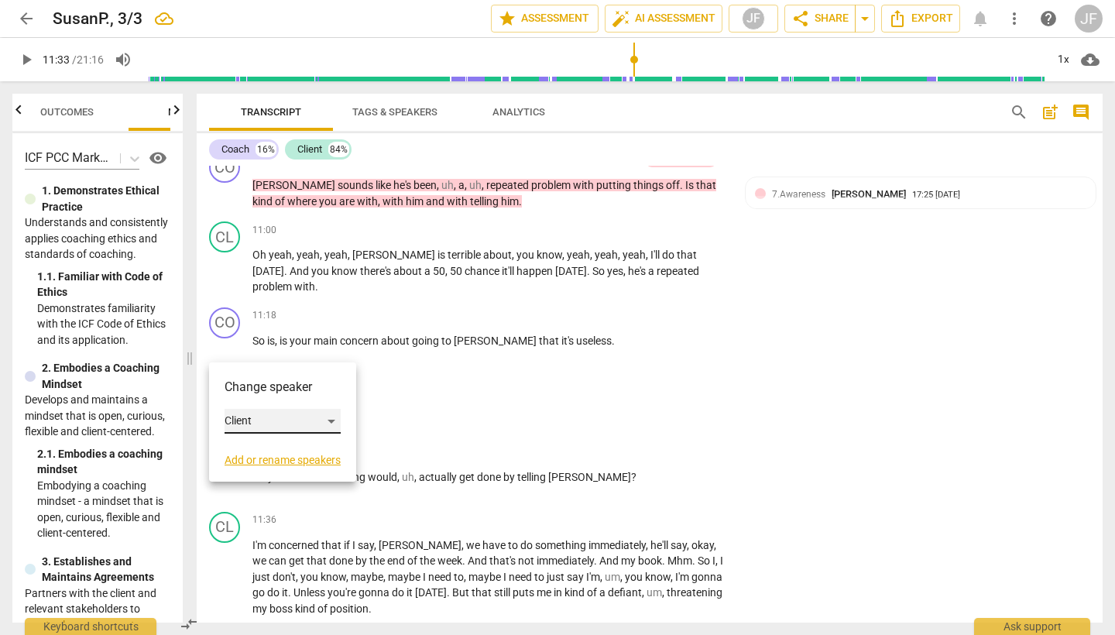
click at [336, 421] on div "Client" at bounding box center [283, 421] width 116 height 25
click at [307, 396] on li "Coach" at bounding box center [284, 391] width 118 height 29
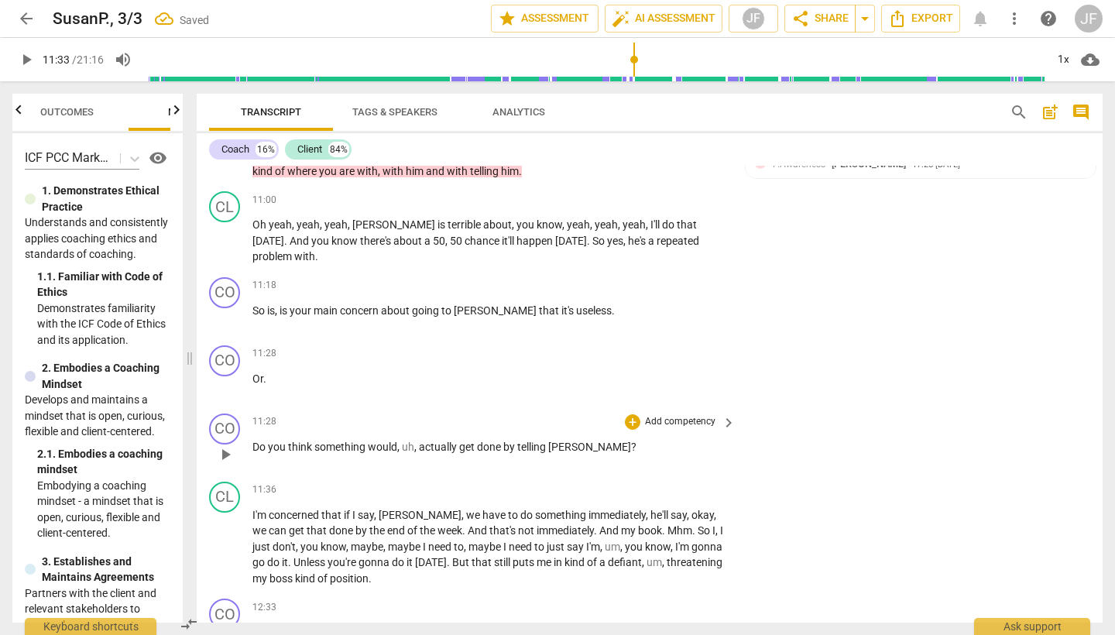
scroll to position [2781, 0]
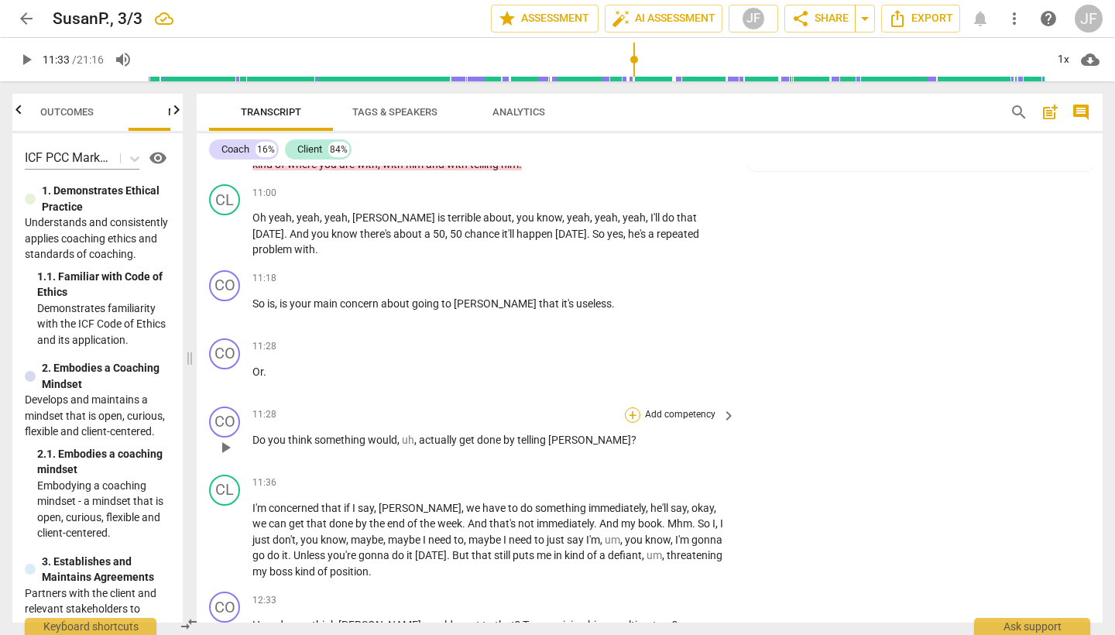
click at [629, 407] on div "+" at bounding box center [632, 414] width 15 height 15
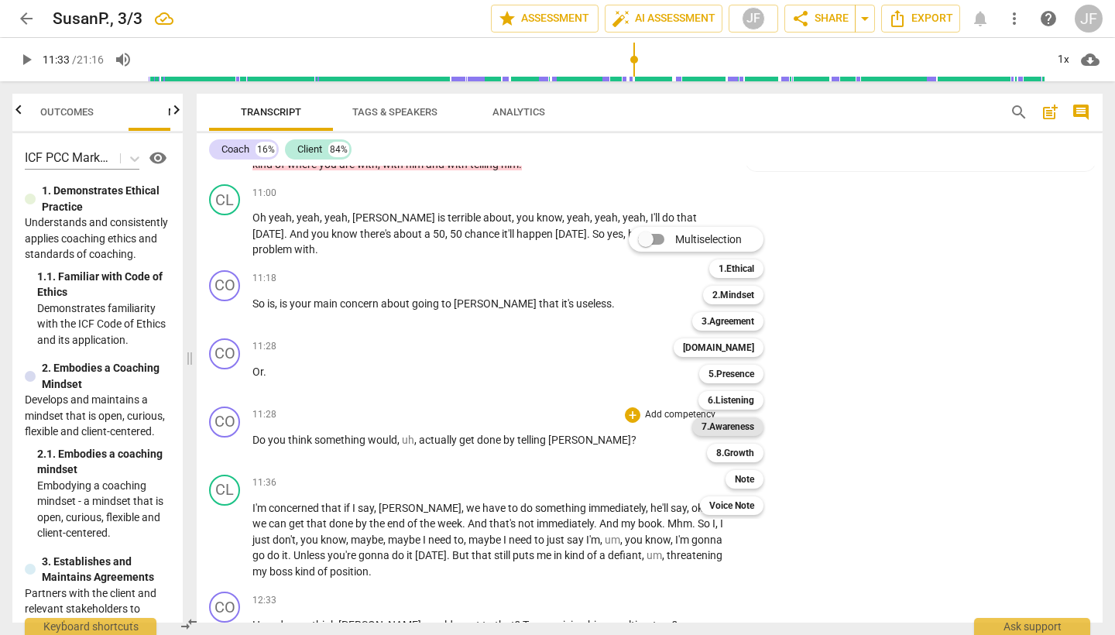
click at [747, 423] on b "7.Awareness" at bounding box center [728, 426] width 53 height 19
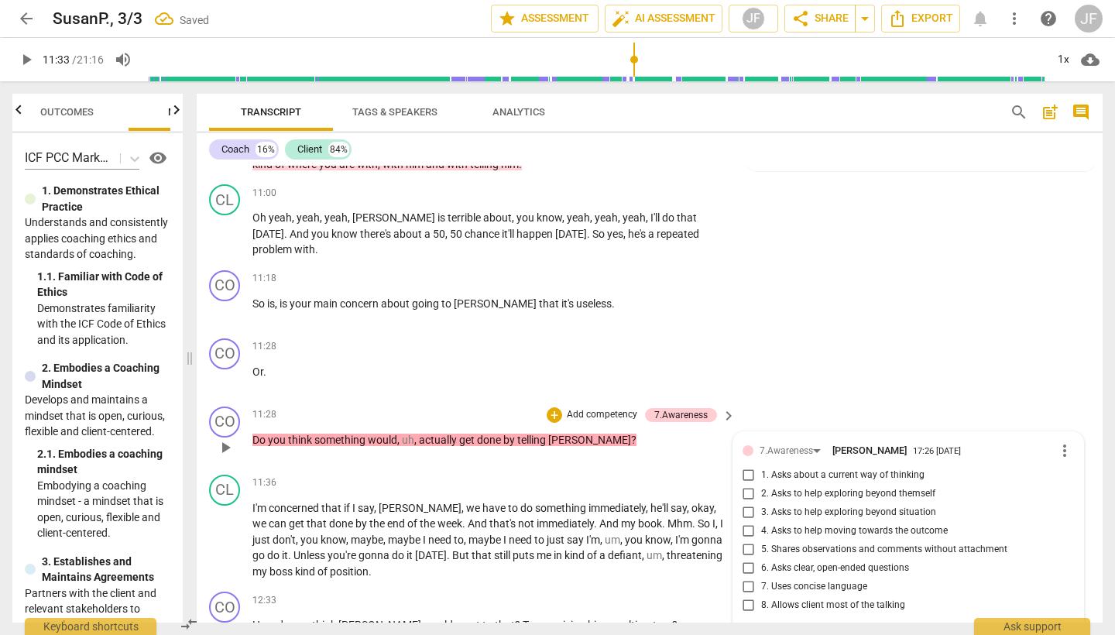
click at [743, 466] on input "1. Asks about a current way of thinking" at bounding box center [748, 475] width 25 height 19
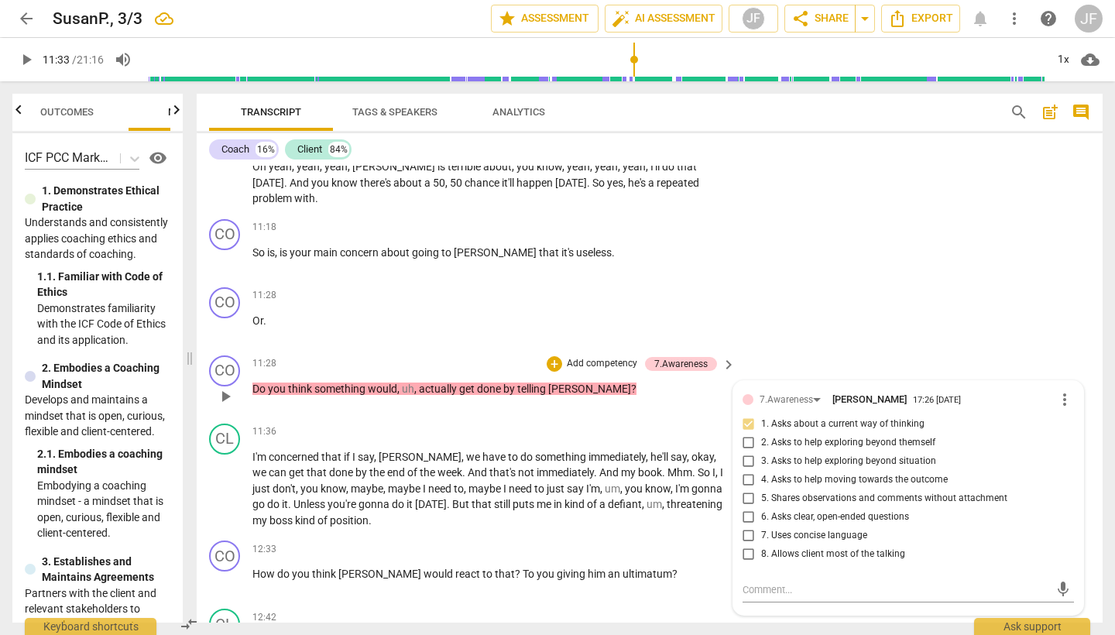
scroll to position [2848, 0]
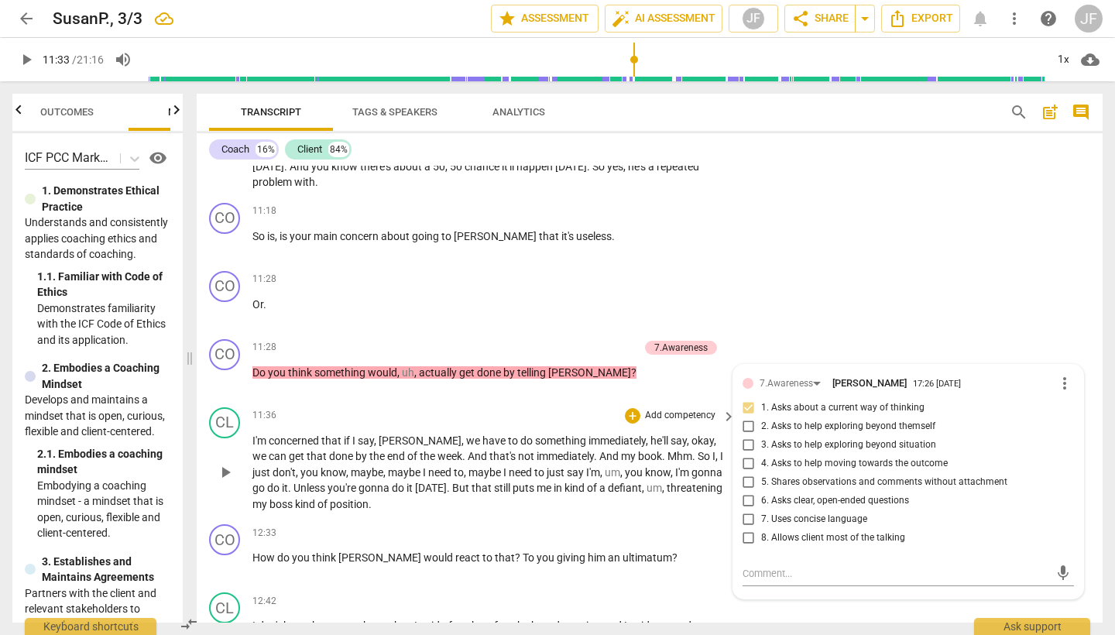
click at [226, 463] on span "play_arrow" at bounding box center [225, 472] width 19 height 19
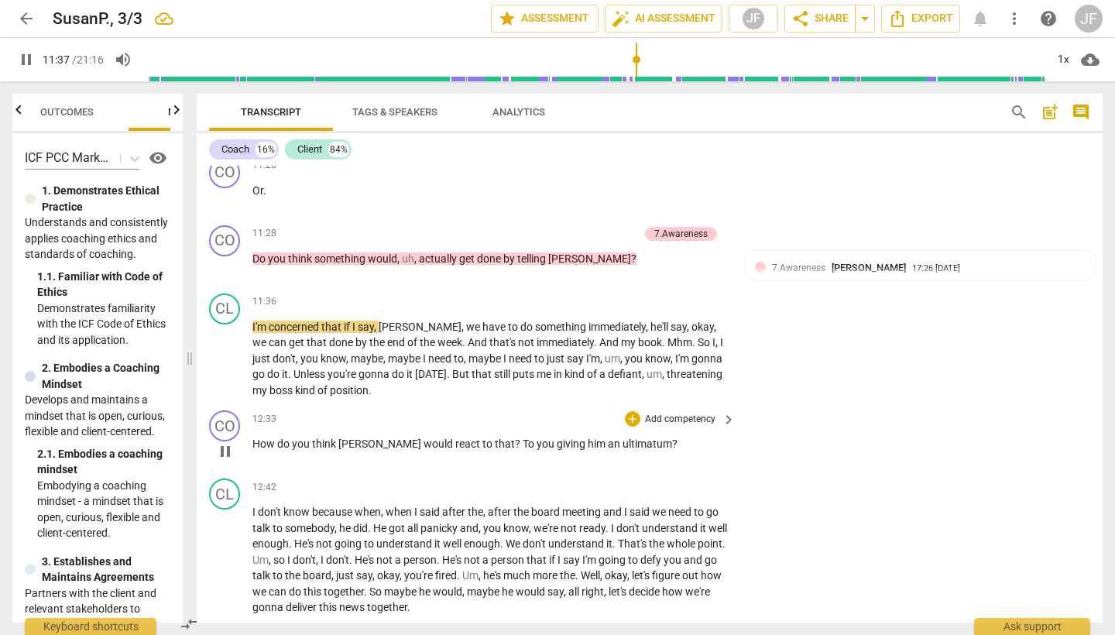
scroll to position [2981, 0]
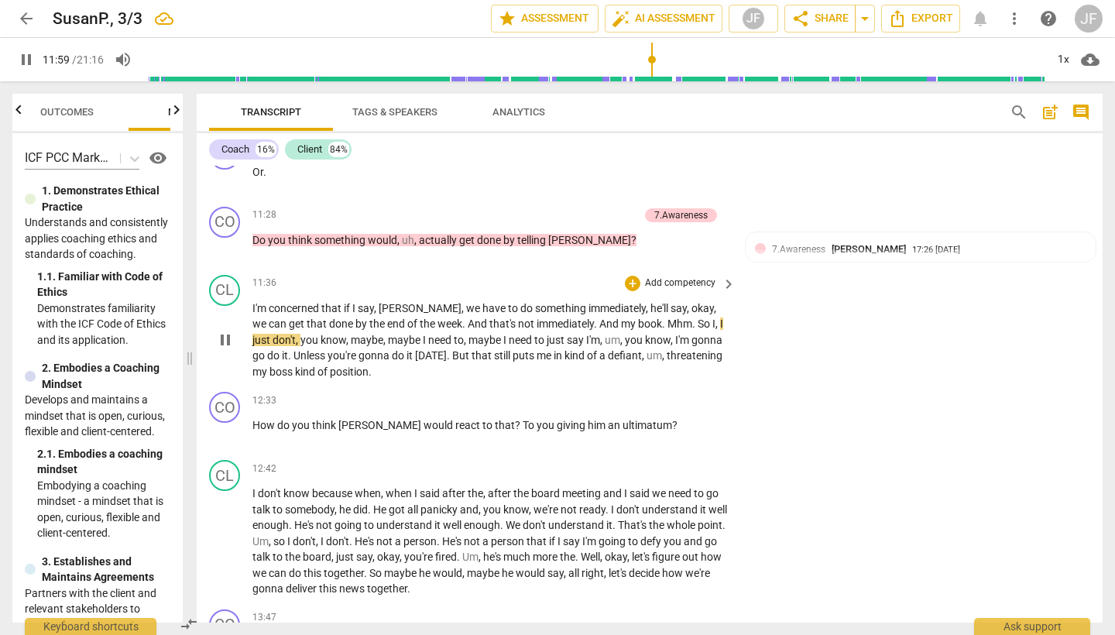
click at [222, 331] on span "pause" at bounding box center [225, 340] width 19 height 19
click at [633, 276] on div "+" at bounding box center [632, 283] width 15 height 15
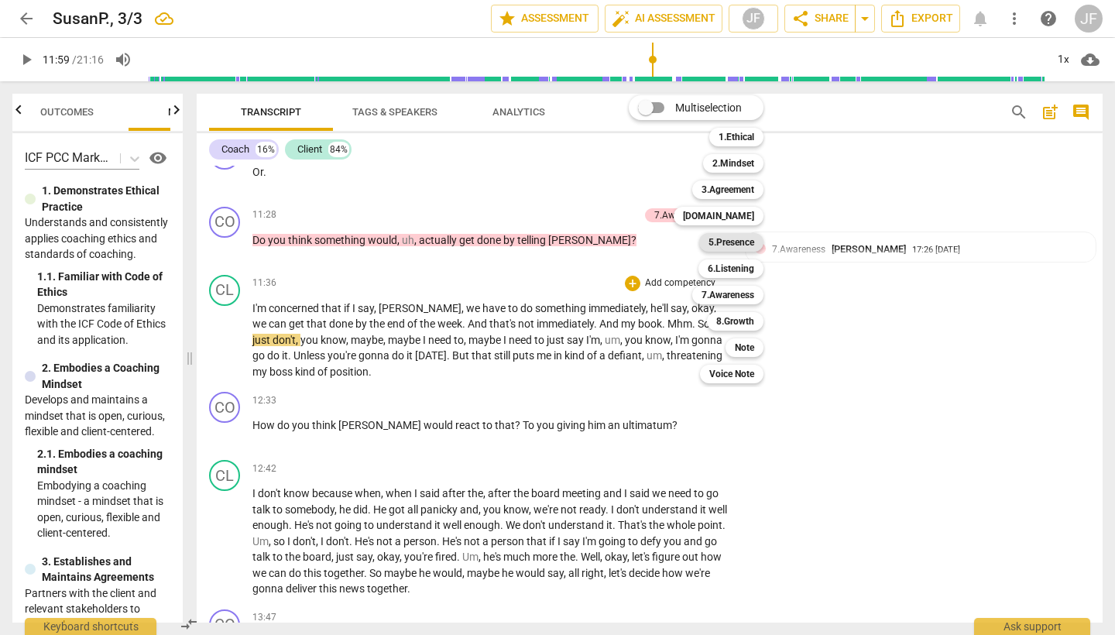
click at [743, 242] on b "5.Presence" at bounding box center [732, 242] width 46 height 19
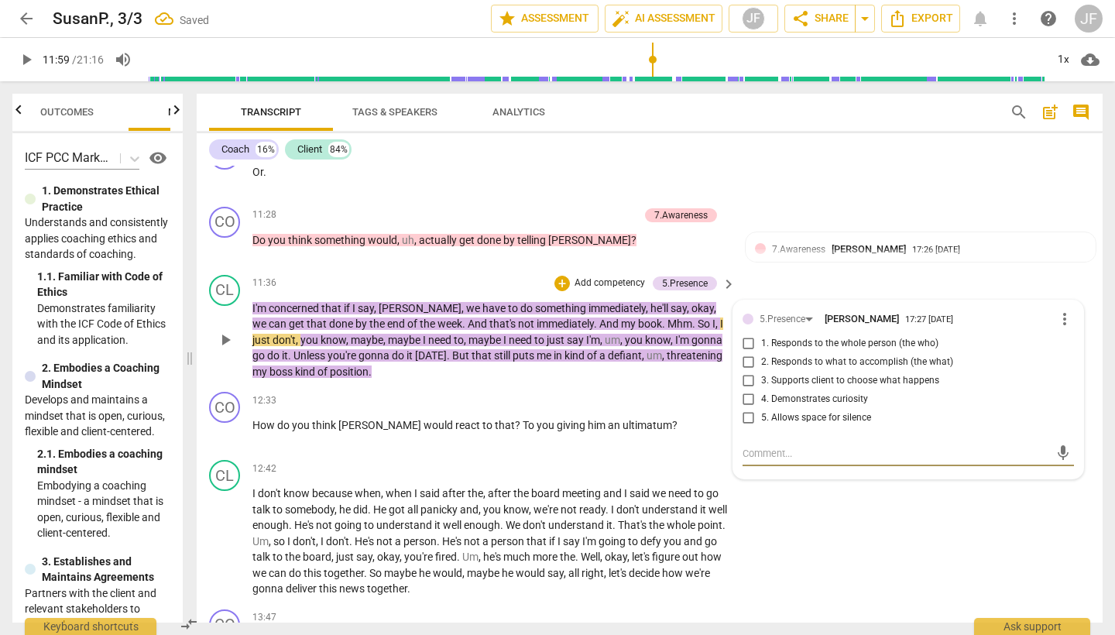
click at [743, 409] on input "5. Allows space for silence" at bounding box center [748, 418] width 25 height 19
click at [220, 331] on span "play_arrow" at bounding box center [225, 340] width 19 height 19
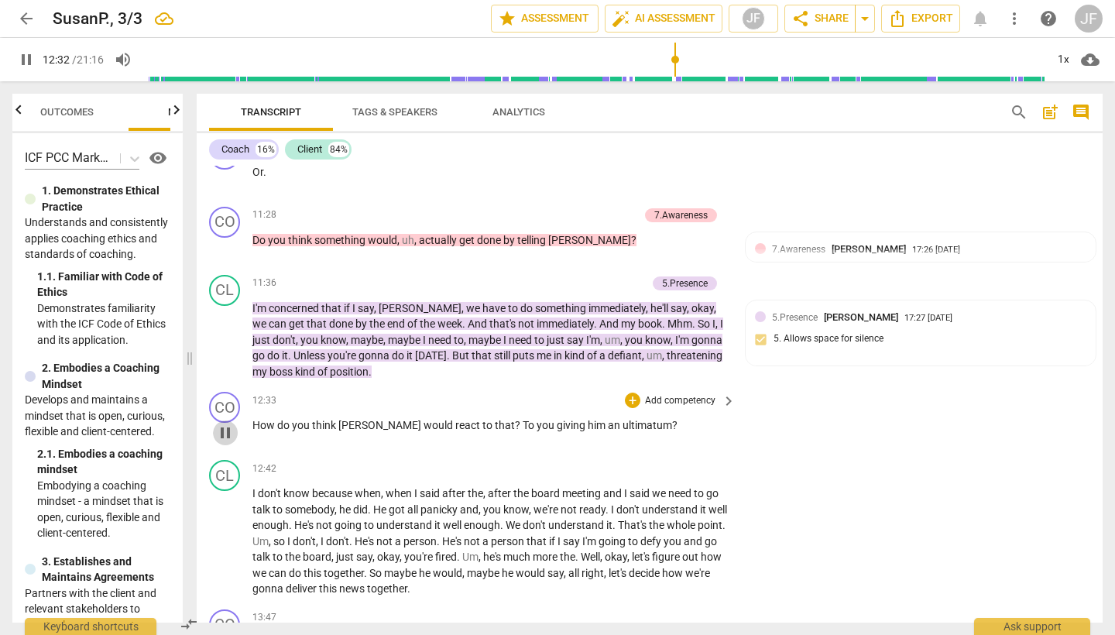
click at [229, 424] on span "pause" at bounding box center [225, 433] width 19 height 19
click at [629, 393] on div "+" at bounding box center [632, 400] width 15 height 15
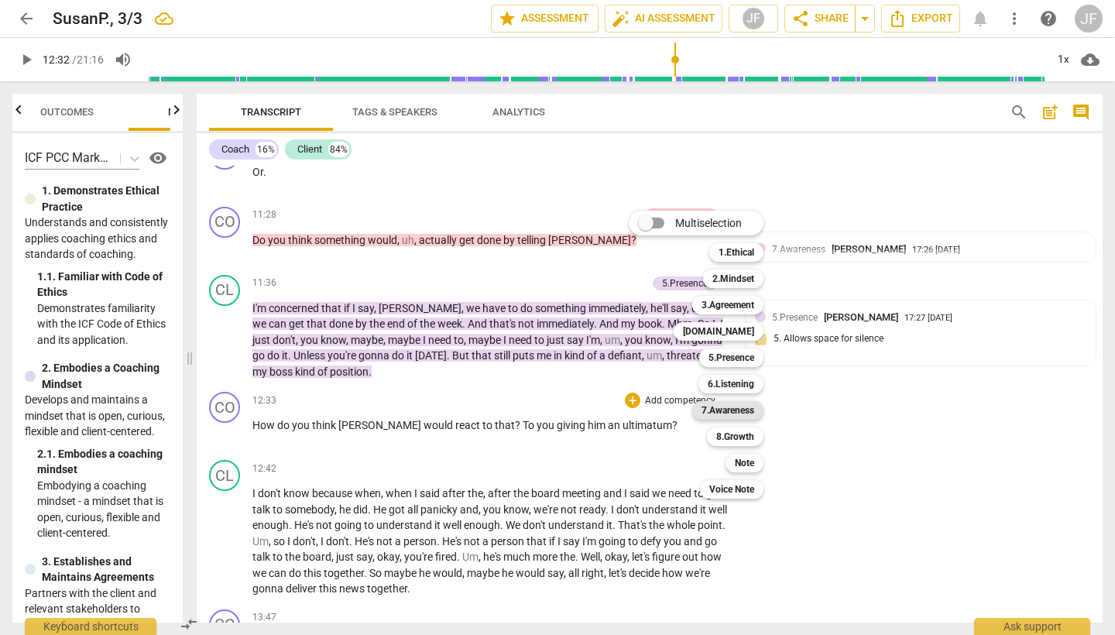
click at [745, 413] on b "7.Awareness" at bounding box center [728, 410] width 53 height 19
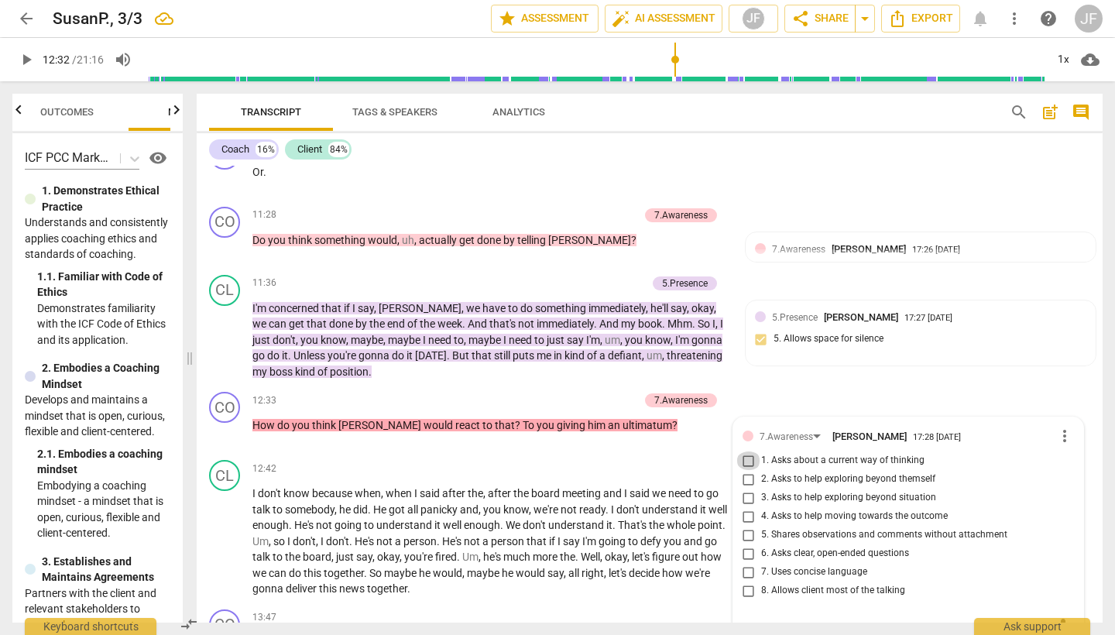
click at [745, 451] on input "1. Asks about a current way of thinking" at bounding box center [748, 460] width 25 height 19
click at [221, 424] on span "play_arrow" at bounding box center [225, 433] width 19 height 19
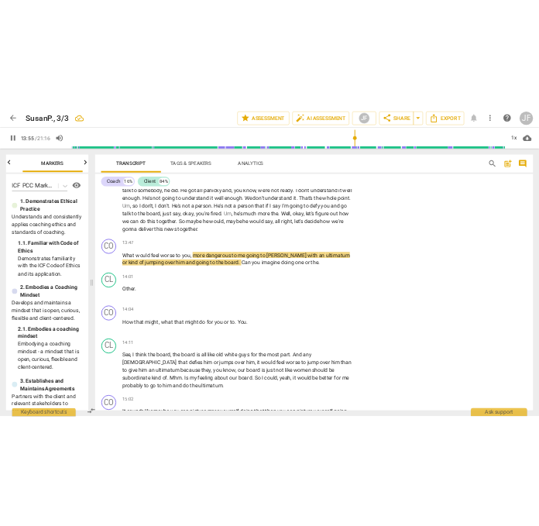
scroll to position [0, 0]
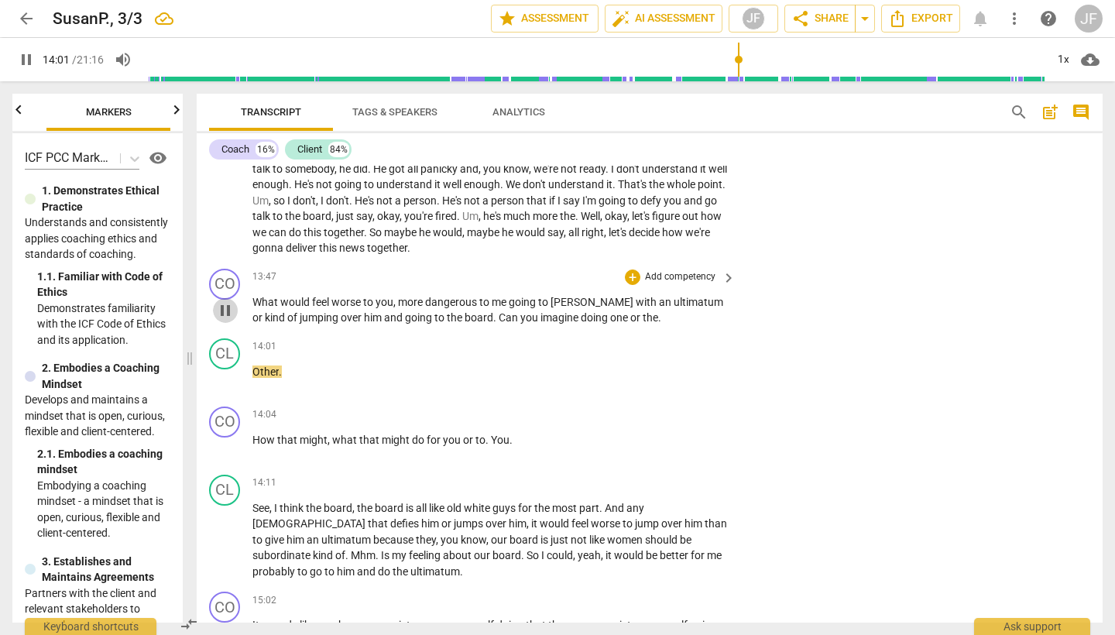
click at [218, 301] on span "pause" at bounding box center [225, 310] width 19 height 19
click at [225, 338] on div "CL" at bounding box center [224, 353] width 31 height 31
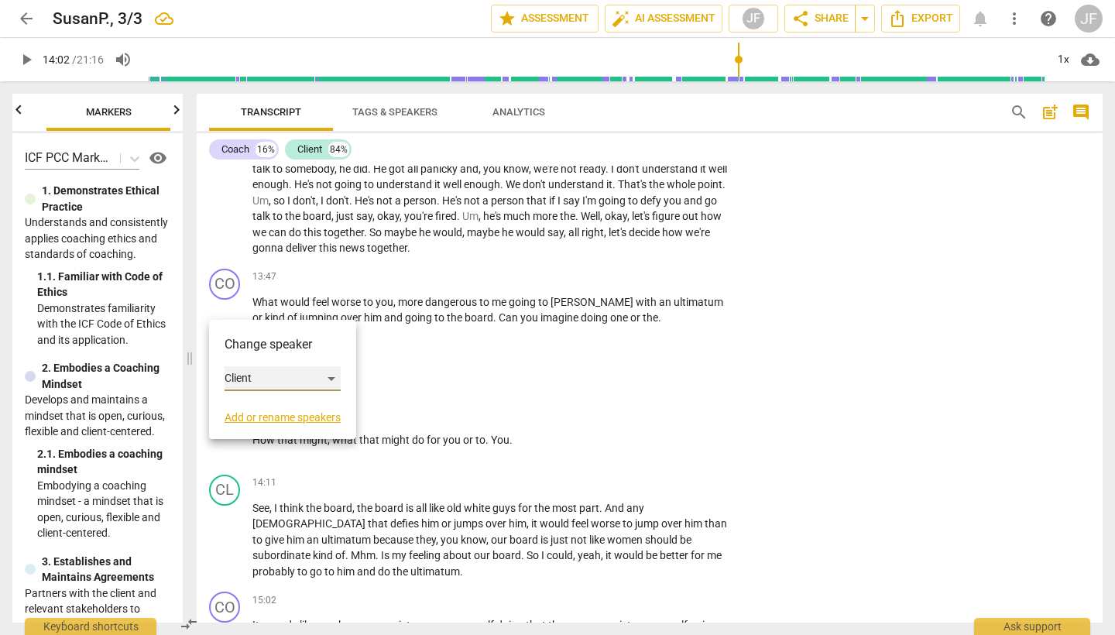
click at [333, 379] on div "Client" at bounding box center [283, 378] width 116 height 25
click at [313, 351] on li "Coach" at bounding box center [284, 349] width 118 height 29
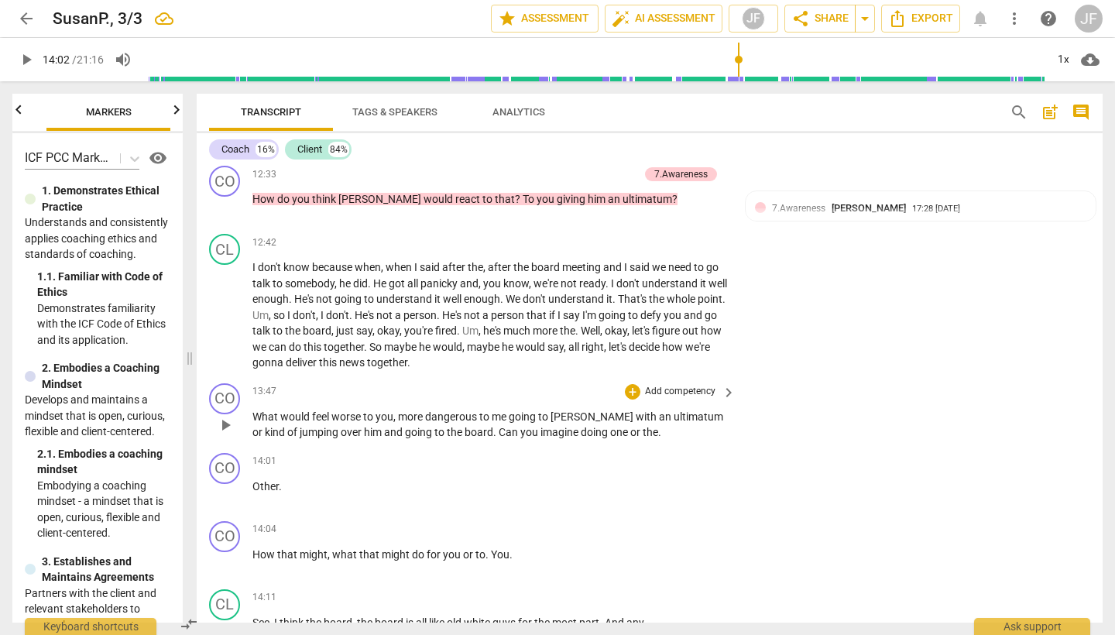
scroll to position [3209, 0]
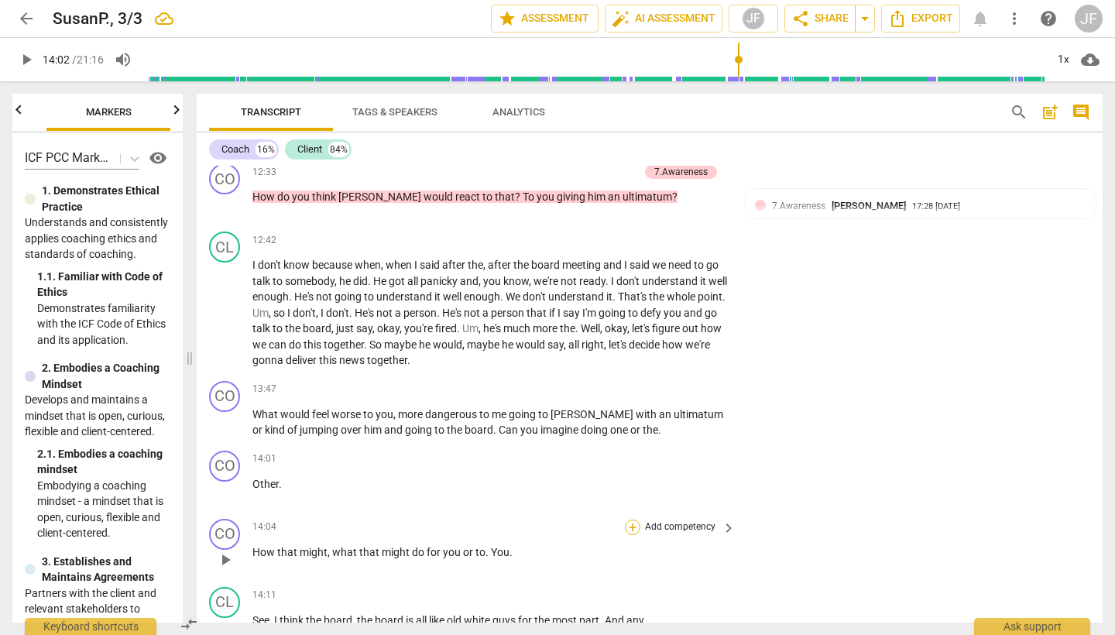
click at [633, 520] on div "+" at bounding box center [632, 527] width 15 height 15
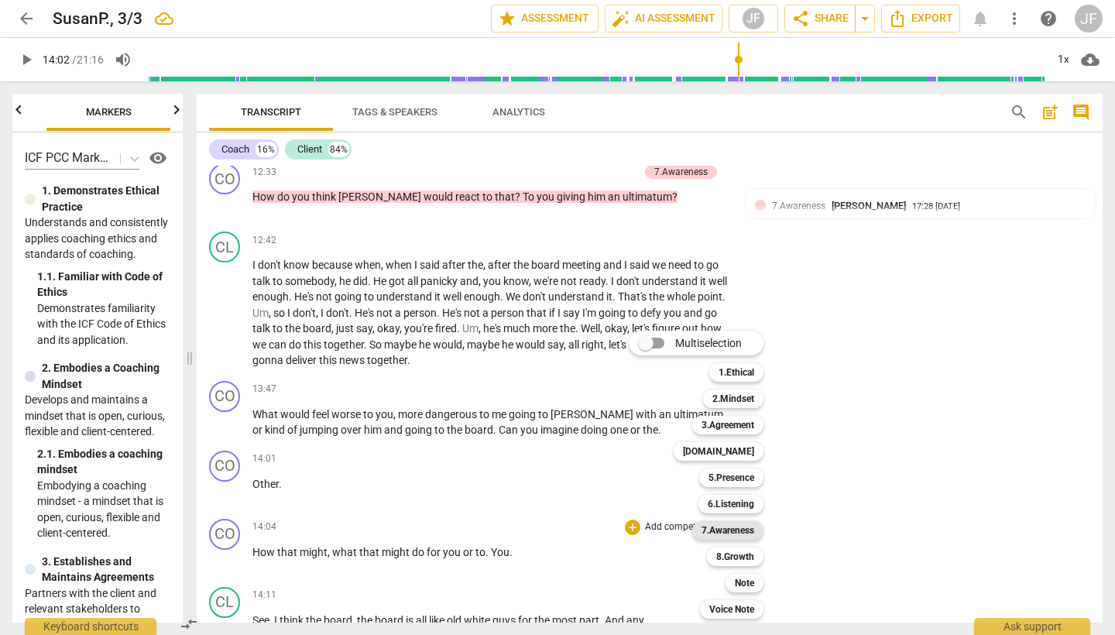
click at [752, 532] on b "7.Awareness" at bounding box center [728, 530] width 53 height 19
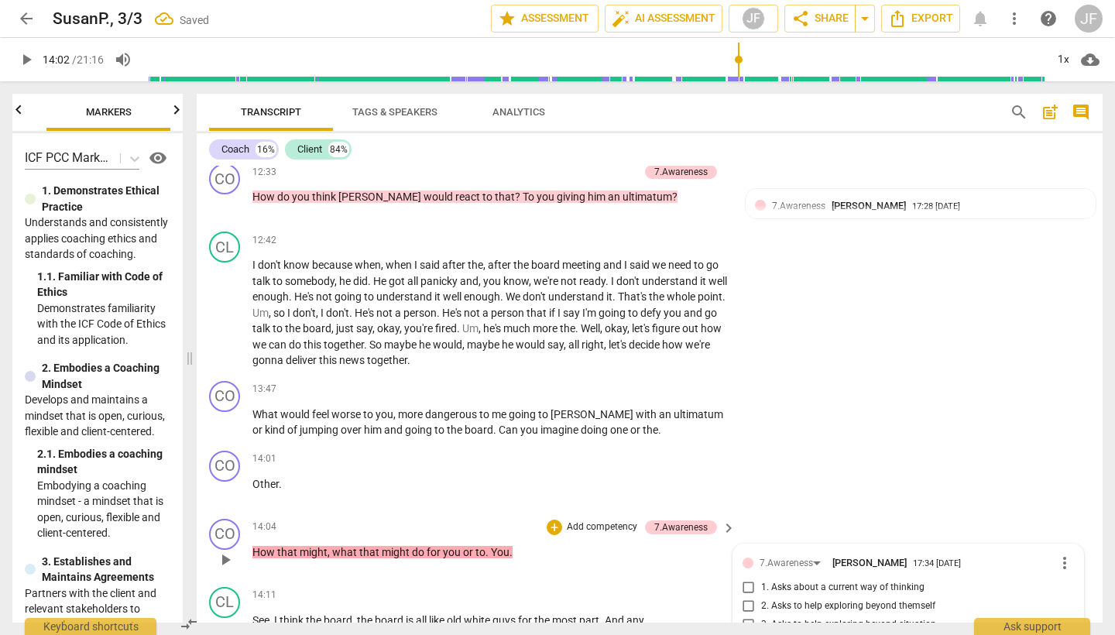
scroll to position [3519, 0]
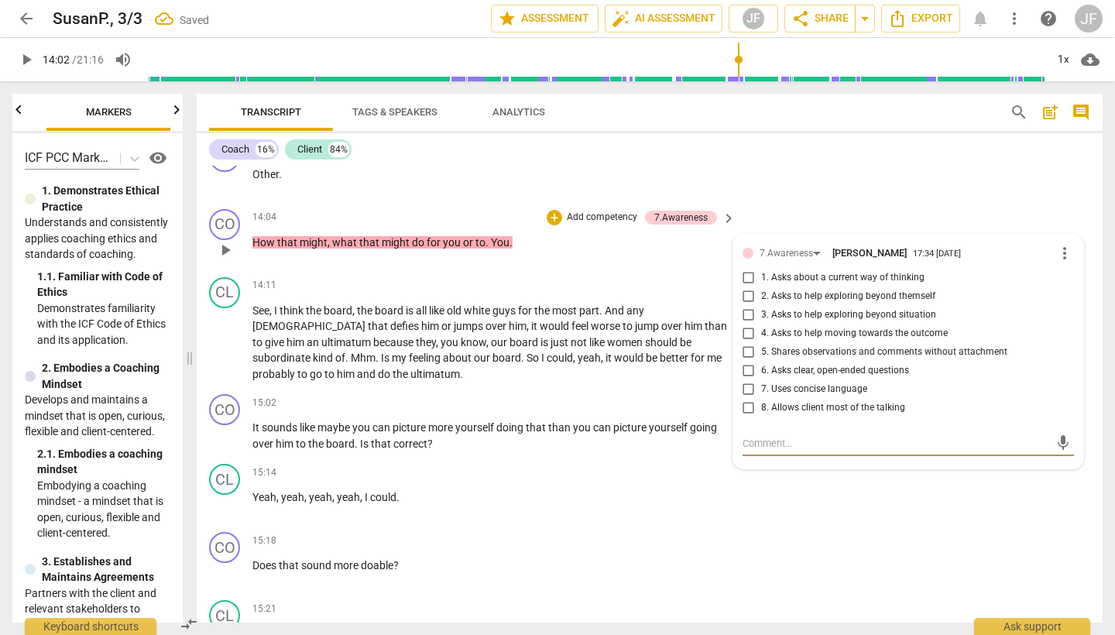
click at [744, 306] on input "3. Asks to help exploring beyond situation" at bounding box center [748, 315] width 25 height 19
click at [225, 333] on span "play_arrow" at bounding box center [225, 342] width 19 height 19
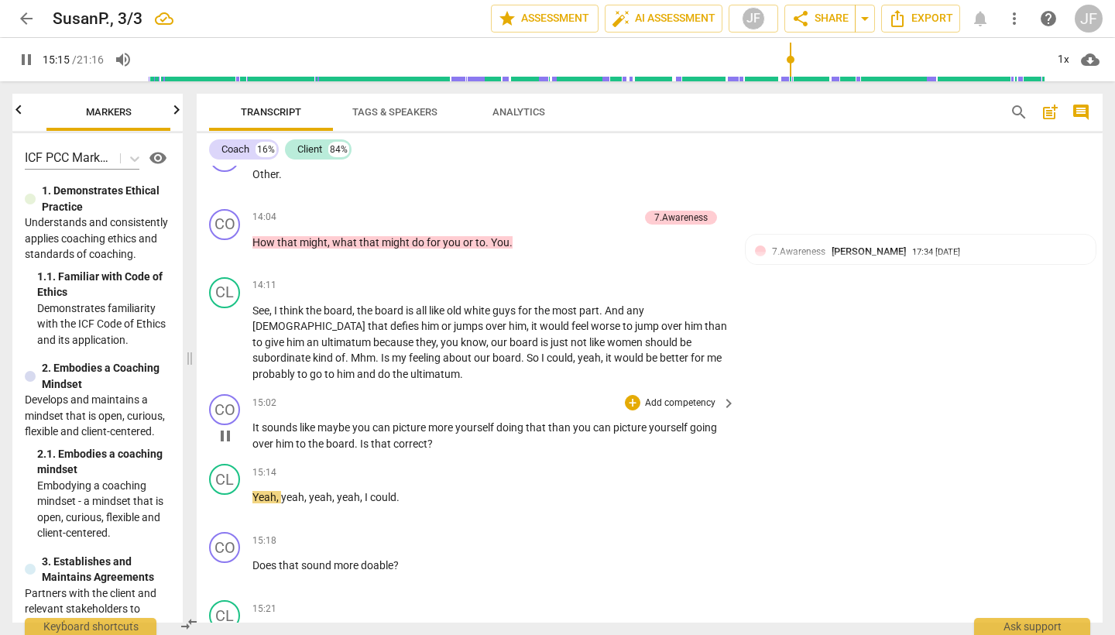
click at [227, 427] on span "pause" at bounding box center [225, 436] width 19 height 19
click at [629, 395] on div "+" at bounding box center [632, 402] width 15 height 15
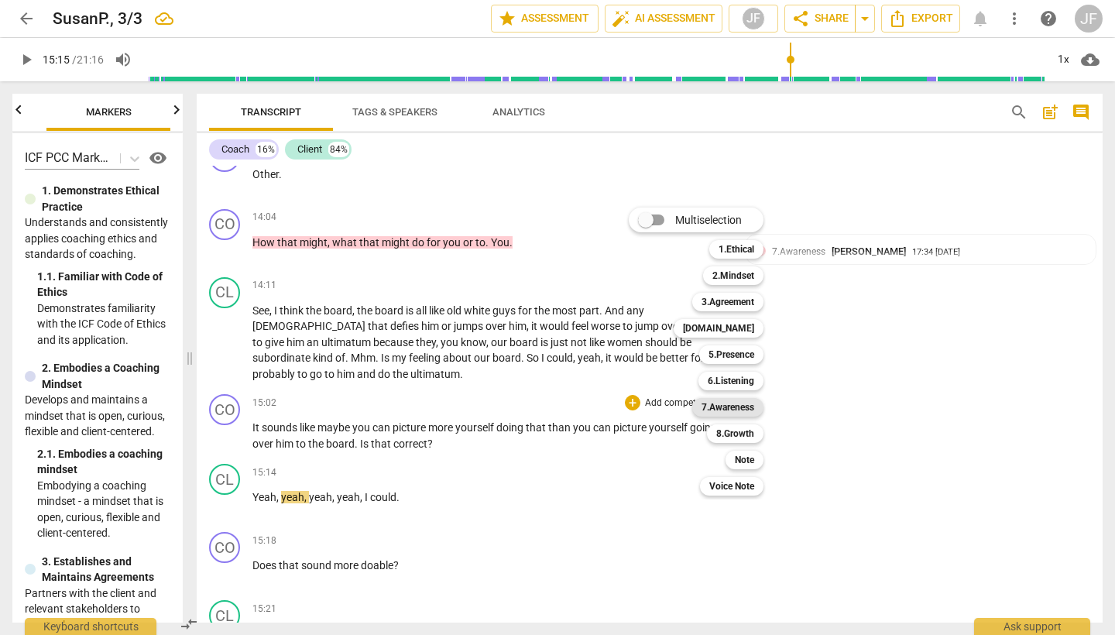
click at [742, 408] on b "7.Awareness" at bounding box center [728, 407] width 53 height 19
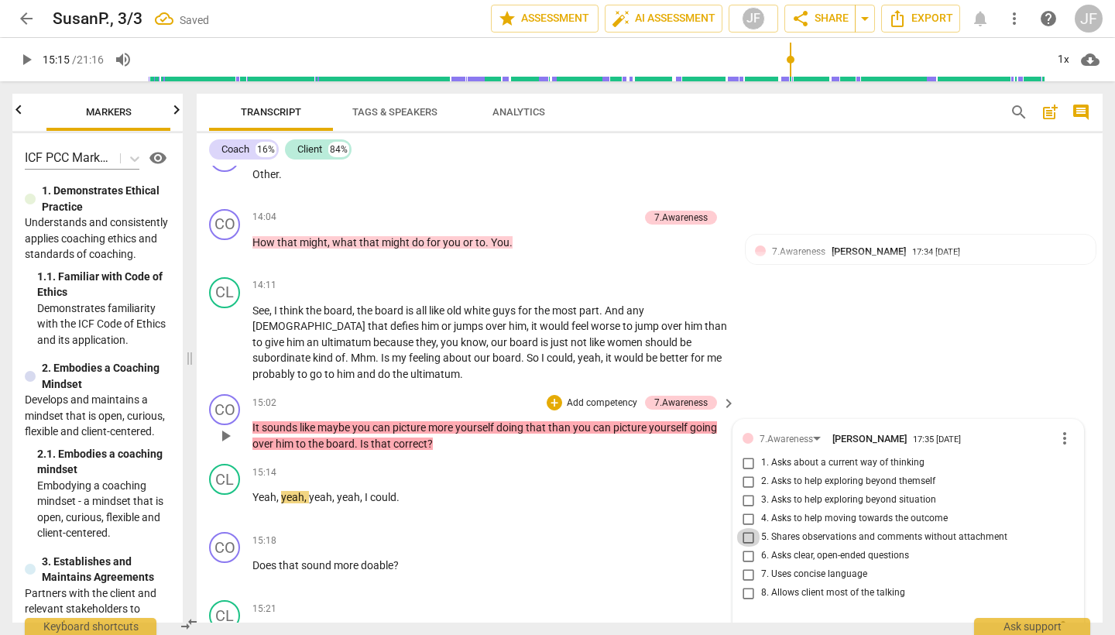
click at [747, 528] on input "5. Shares observations and comments without attachment" at bounding box center [748, 537] width 25 height 19
click at [225, 496] on span "play_arrow" at bounding box center [225, 505] width 19 height 19
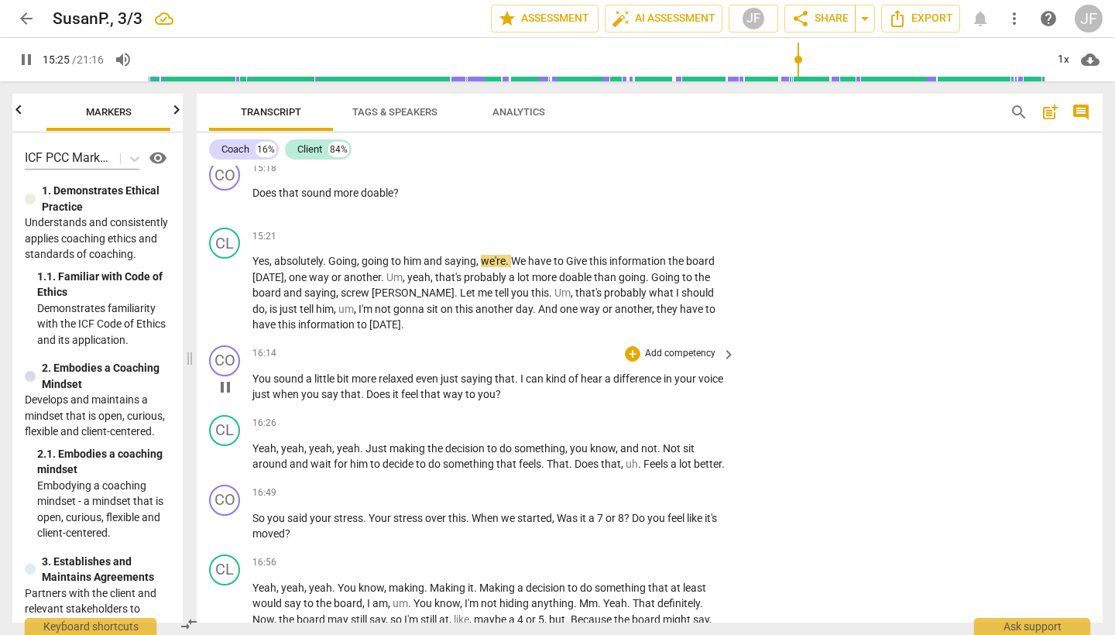
scroll to position [3893, 0]
click at [228, 376] on span "pause" at bounding box center [225, 385] width 19 height 19
click at [630, 345] on div "+" at bounding box center [632, 352] width 15 height 15
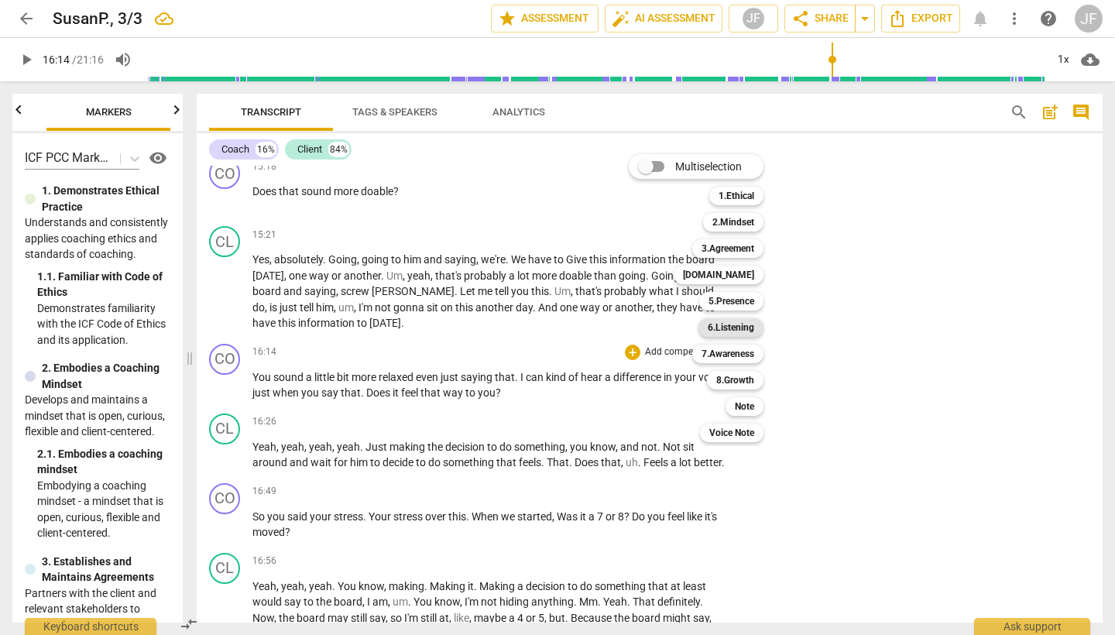
click at [728, 327] on b "6.Listening" at bounding box center [731, 327] width 46 height 19
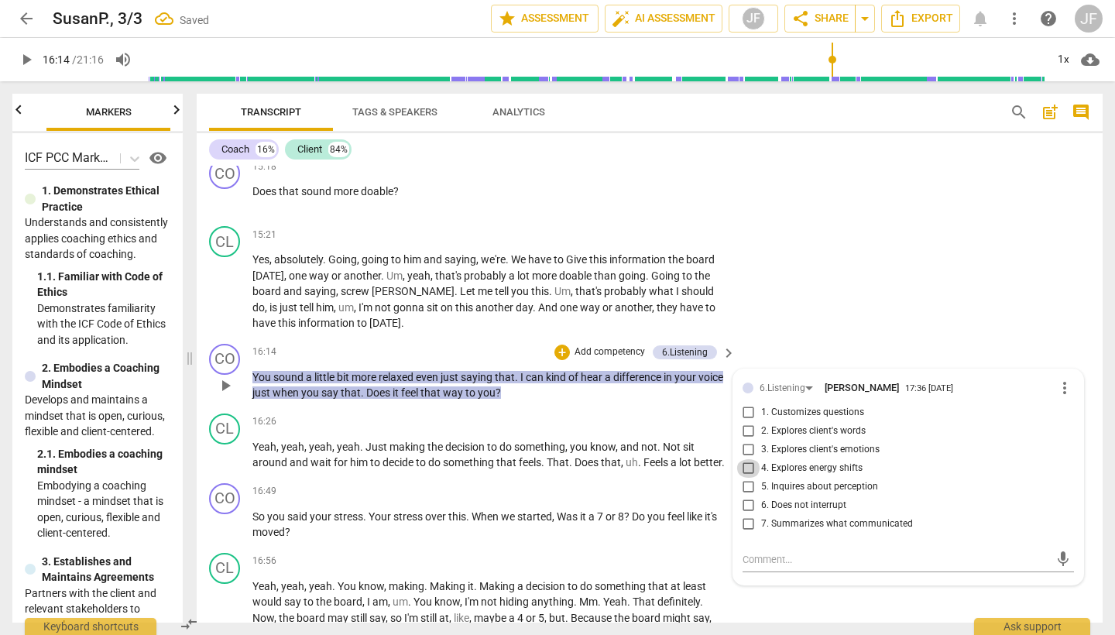
click at [747, 459] on input "4. Explores energy shifts" at bounding box center [748, 468] width 25 height 19
click at [228, 446] on span "play_arrow" at bounding box center [225, 455] width 19 height 19
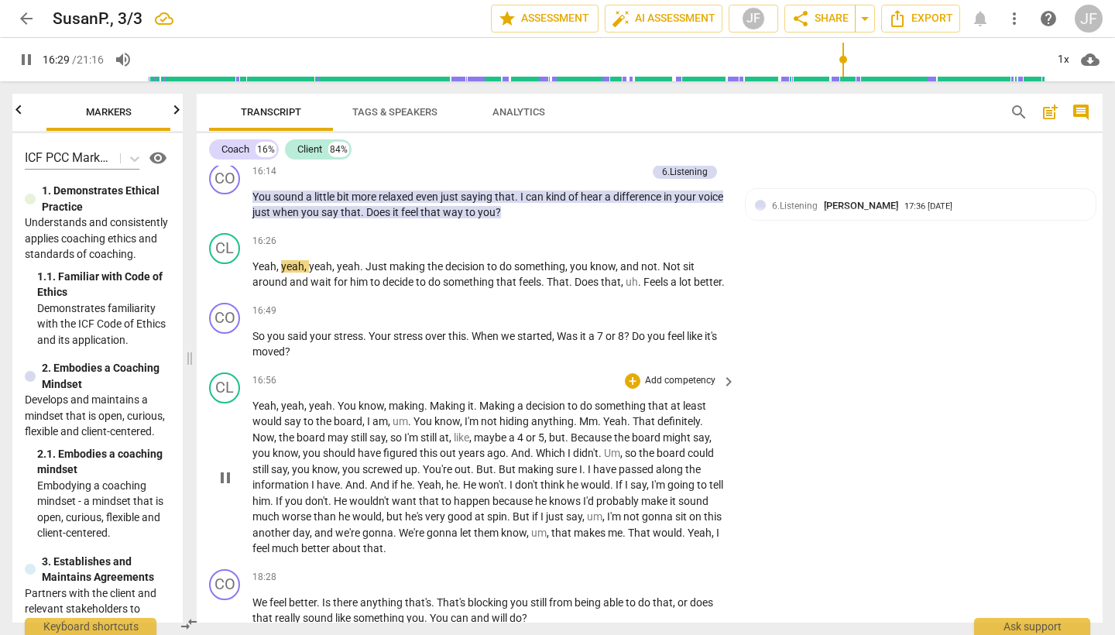
scroll to position [4077, 0]
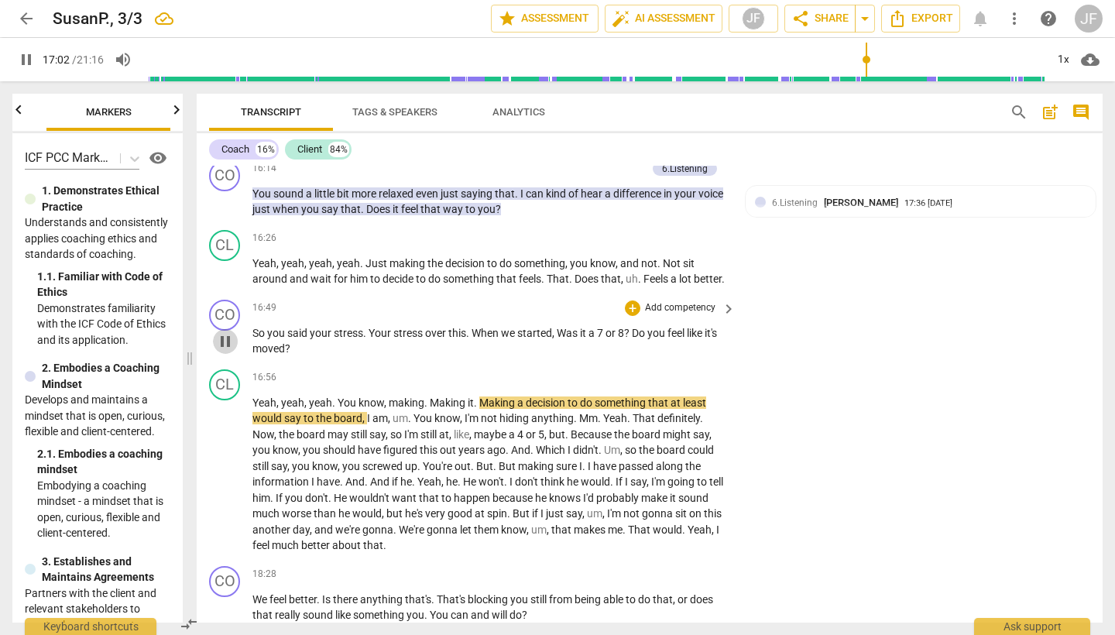
click at [221, 332] on span "pause" at bounding box center [225, 341] width 19 height 19
click at [627, 300] on div "+" at bounding box center [632, 307] width 15 height 15
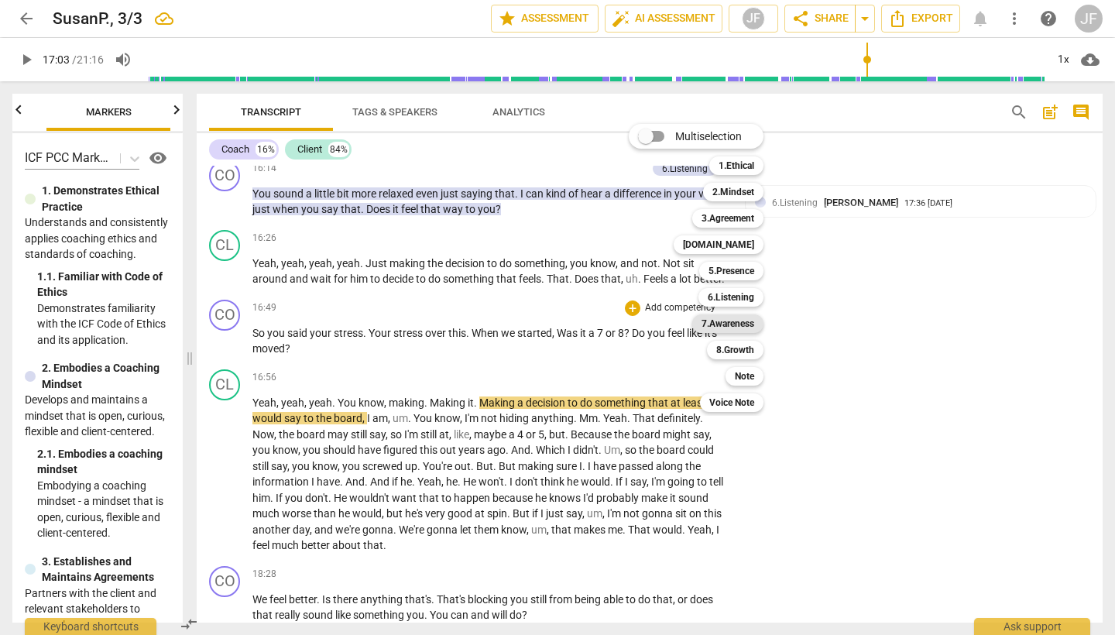
click at [749, 321] on b "7.Awareness" at bounding box center [728, 323] width 53 height 19
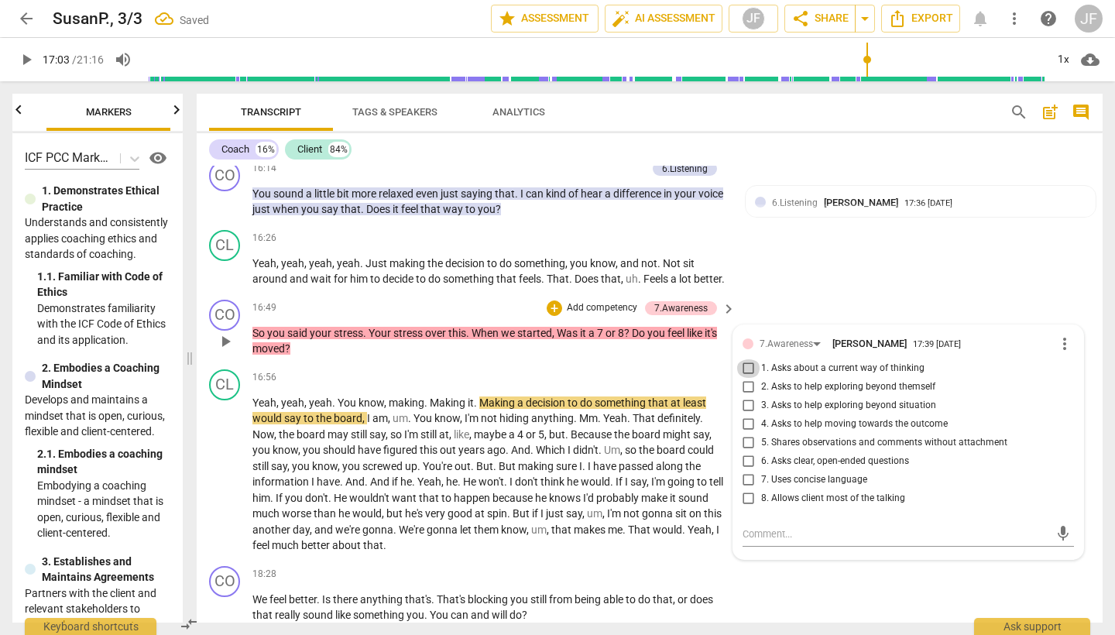
click at [746, 359] on input "1. Asks about a current way of thinking" at bounding box center [748, 368] width 25 height 19
click at [224, 465] on span "play_arrow" at bounding box center [225, 474] width 19 height 19
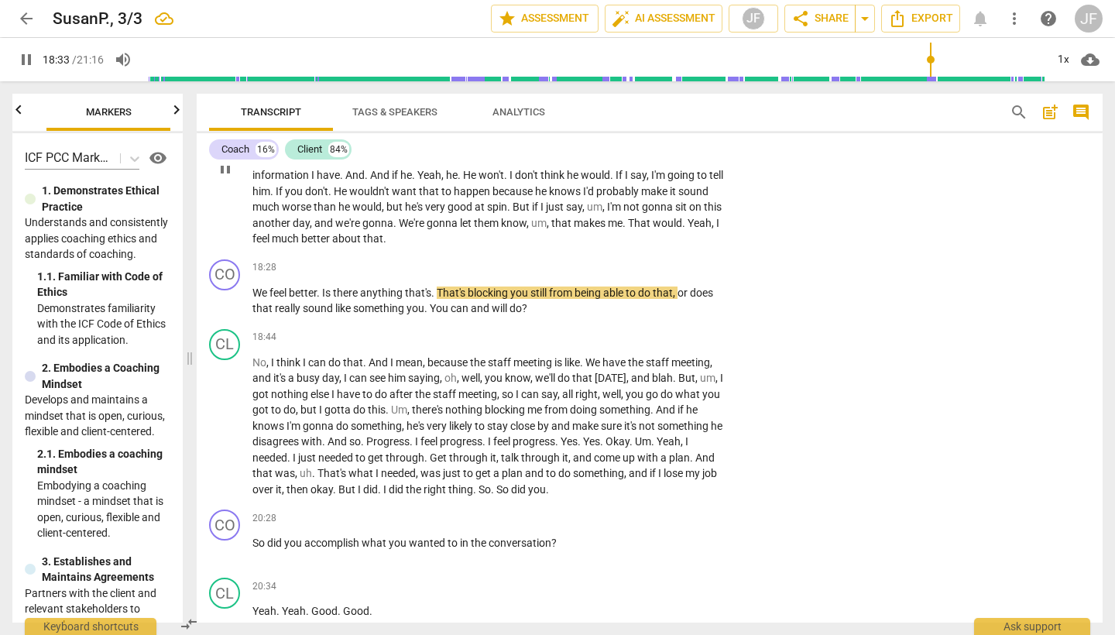
scroll to position [4383, 0]
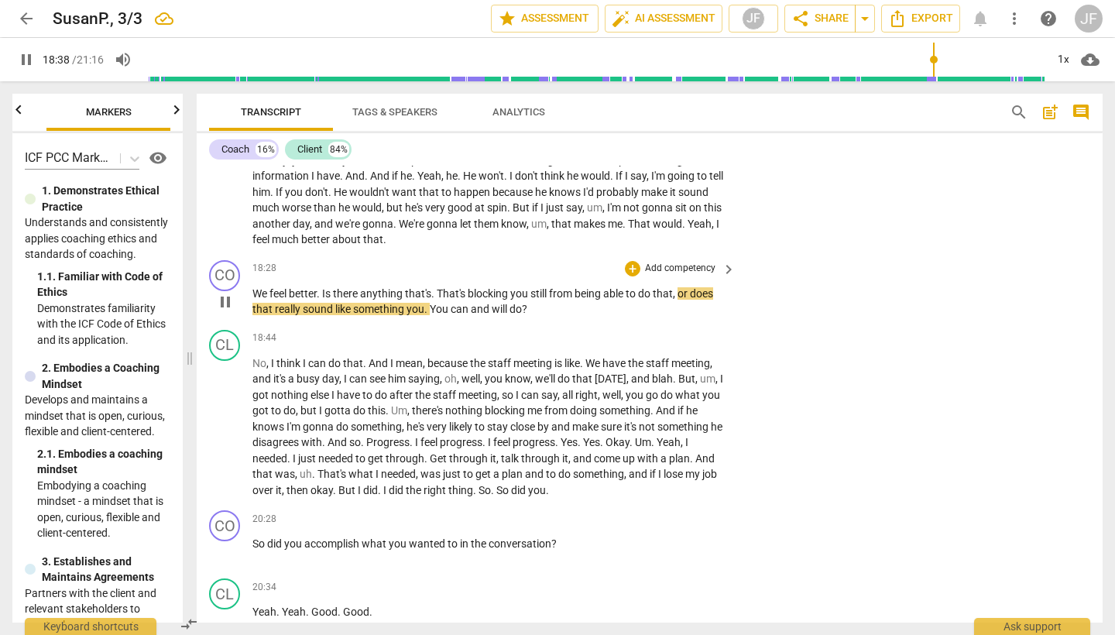
click at [225, 293] on span "pause" at bounding box center [225, 302] width 19 height 19
click at [630, 261] on div "+" at bounding box center [632, 268] width 15 height 15
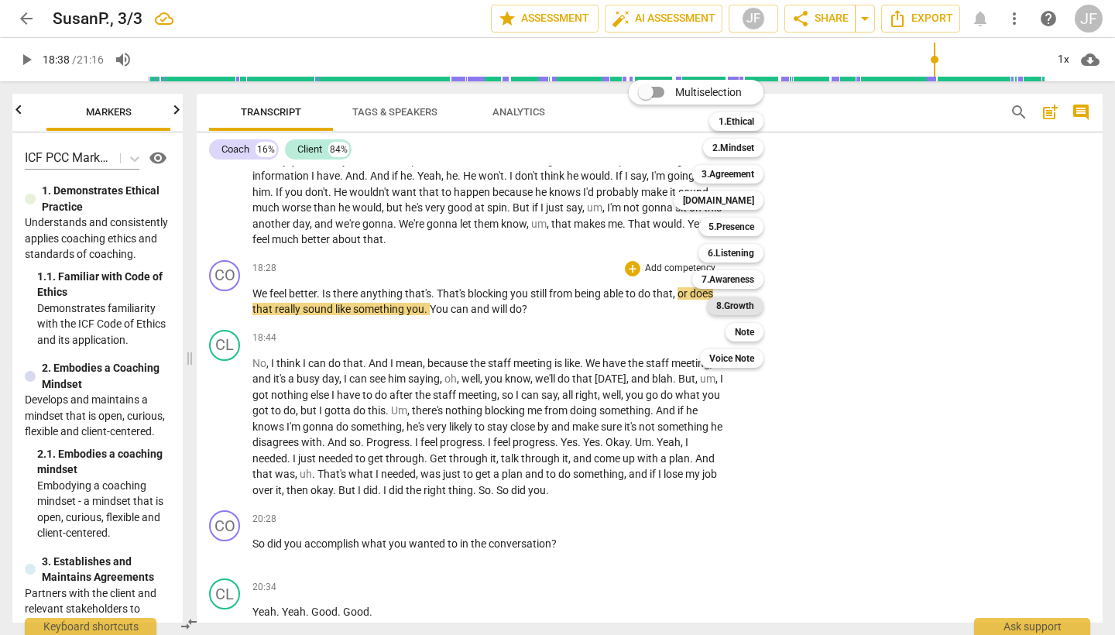
click at [744, 301] on b "8.Growth" at bounding box center [735, 306] width 38 height 19
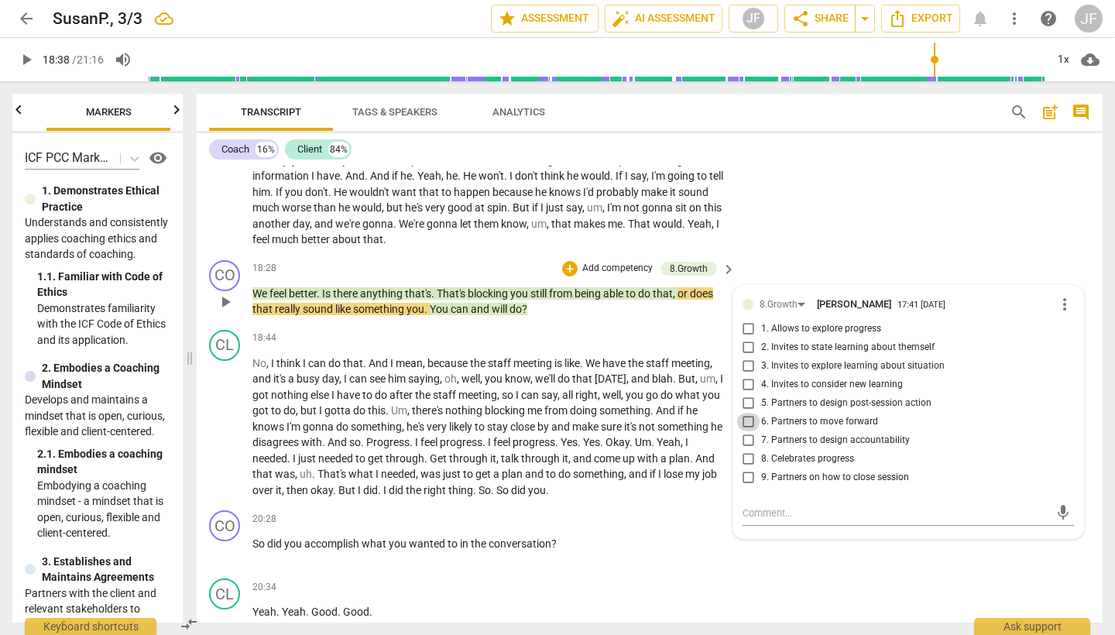
click at [743, 413] on input "6. Partners to move forward" at bounding box center [748, 422] width 25 height 19
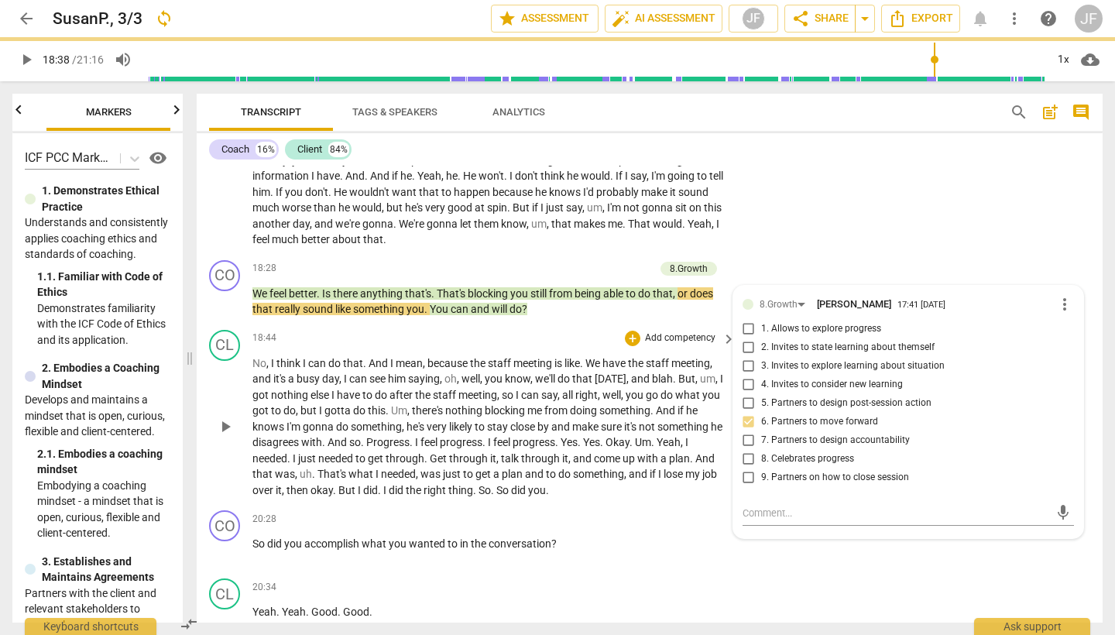
click at [222, 417] on span "play_arrow" at bounding box center [225, 426] width 19 height 19
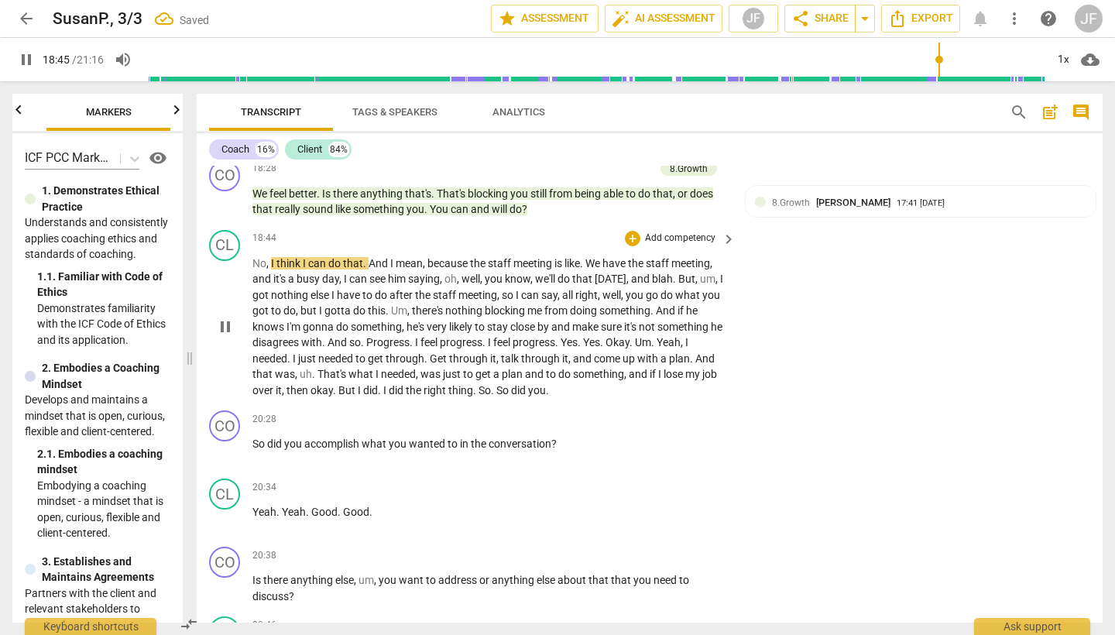
scroll to position [4483, 0]
click at [328, 335] on span "." at bounding box center [324, 341] width 5 height 12
drag, startPoint x: 221, startPoint y: 278, endPoint x: 247, endPoint y: 277, distance: 25.6
click at [221, 317] on span "pause" at bounding box center [225, 326] width 19 height 19
click at [328, 335] on span "." at bounding box center [324, 341] width 5 height 12
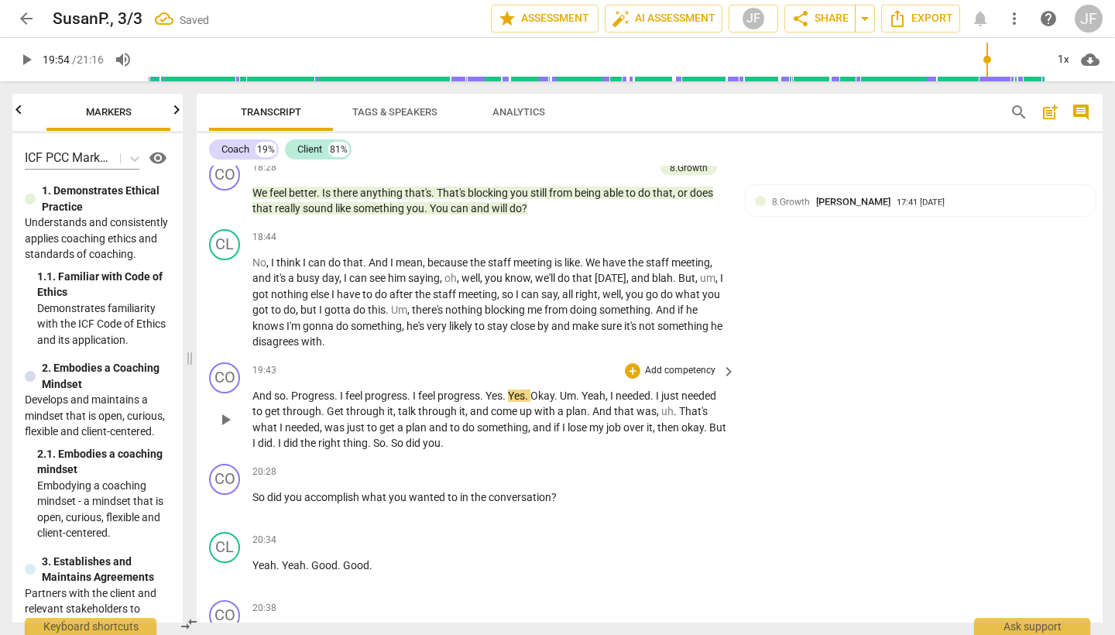
drag, startPoint x: 338, startPoint y: 348, endPoint x: 348, endPoint y: 348, distance: 10.9
click at [338, 390] on span "." at bounding box center [337, 396] width 5 height 12
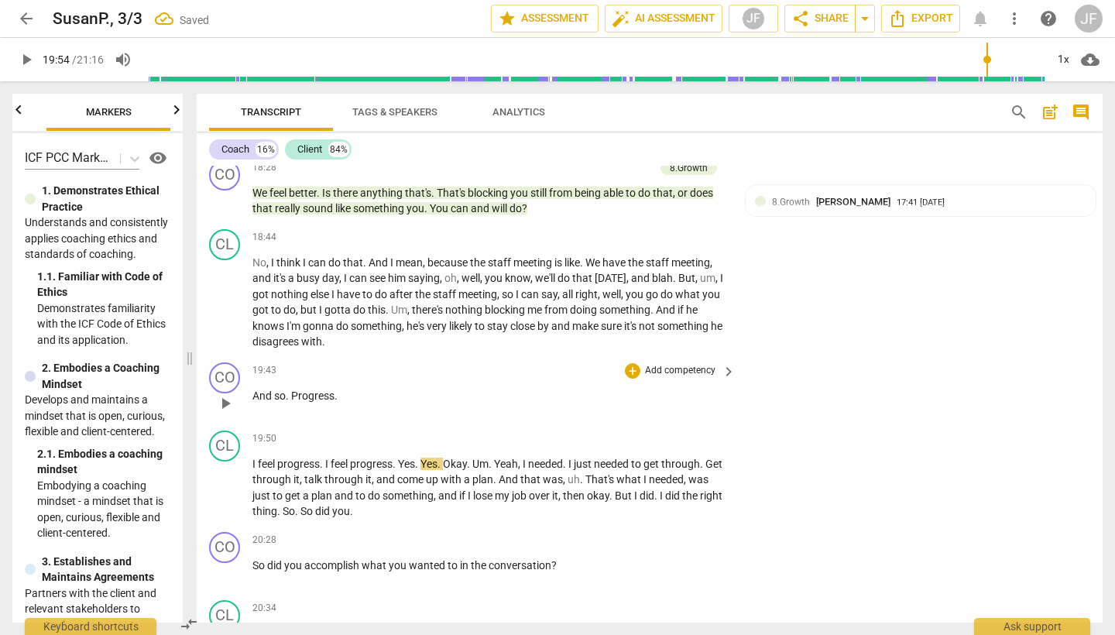
click at [338, 388] on p "And so . Progress ." at bounding box center [490, 396] width 476 height 16
click at [630, 363] on div "+" at bounding box center [632, 370] width 15 height 15
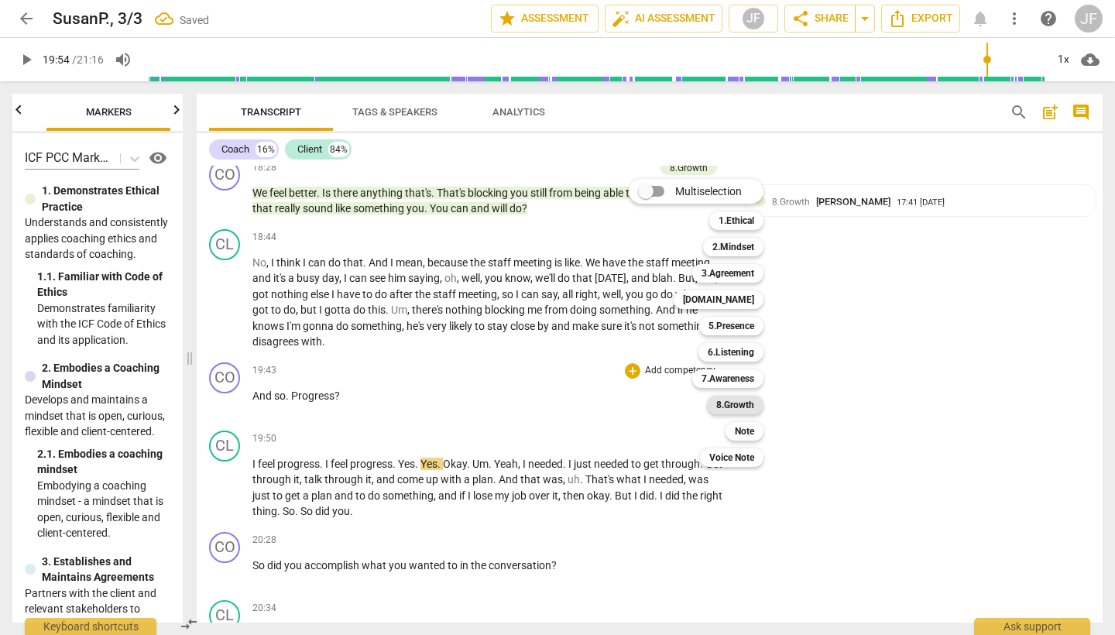
click at [748, 406] on b "8.Growth" at bounding box center [735, 405] width 38 height 19
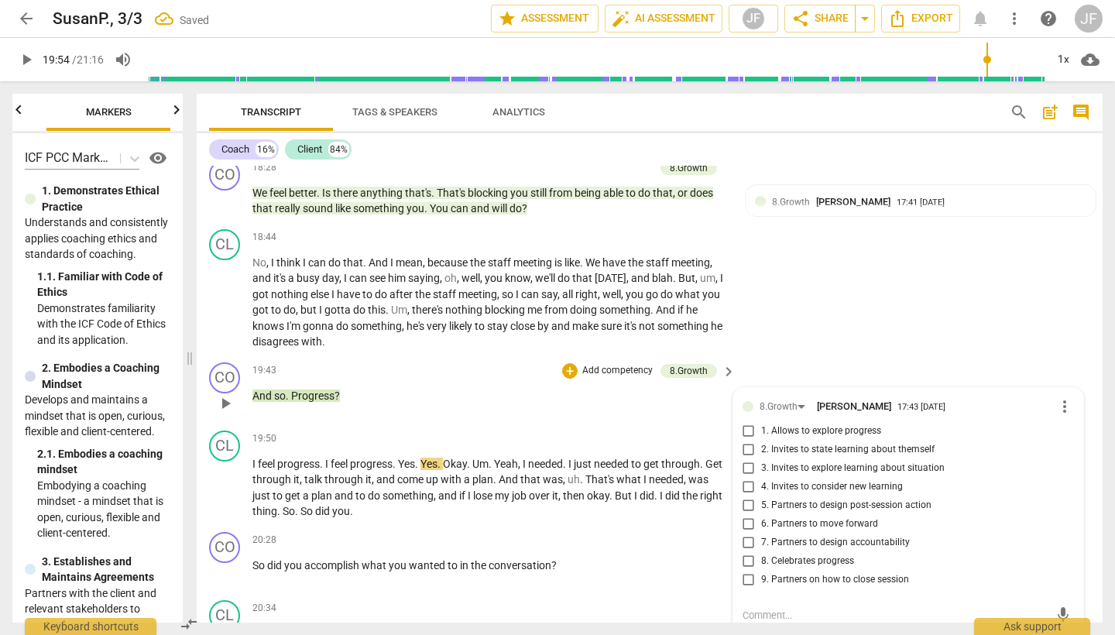
scroll to position [0, 1]
click at [745, 422] on input "1. Allows to explore progress" at bounding box center [748, 431] width 25 height 19
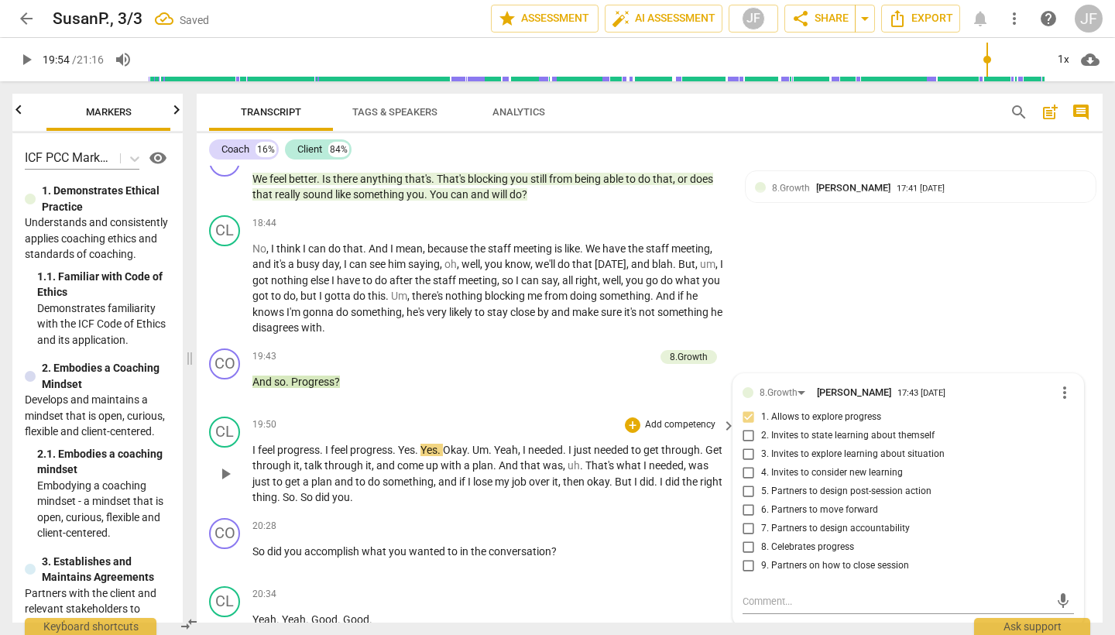
scroll to position [4498, 0]
click at [225, 464] on span "play_arrow" at bounding box center [225, 473] width 19 height 19
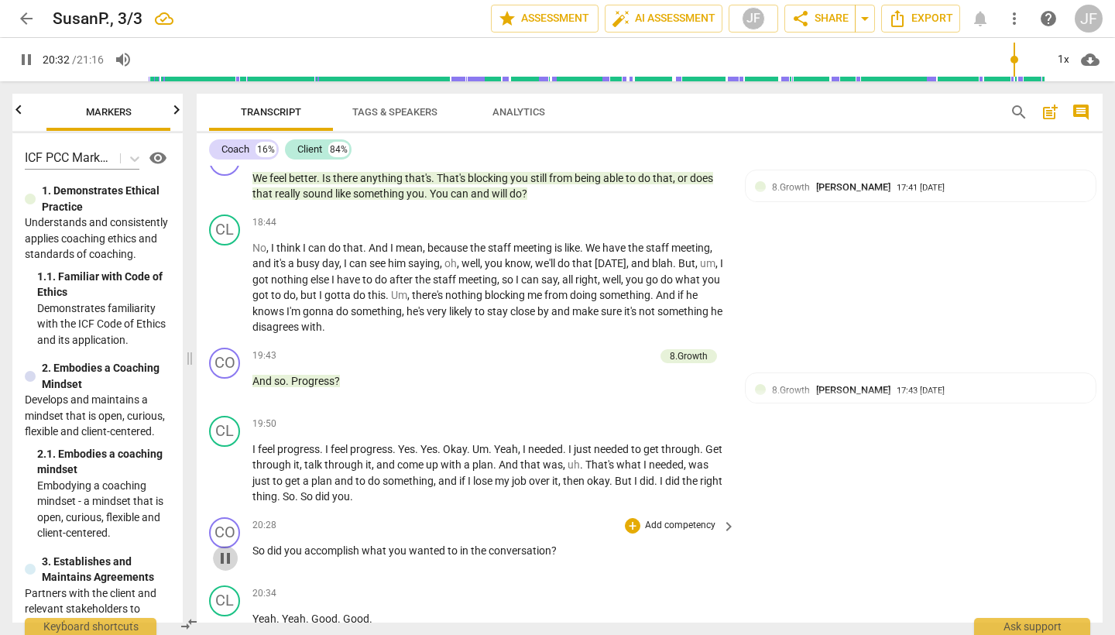
click at [230, 549] on span "pause" at bounding box center [225, 558] width 19 height 19
click at [631, 518] on div "+" at bounding box center [632, 525] width 15 height 15
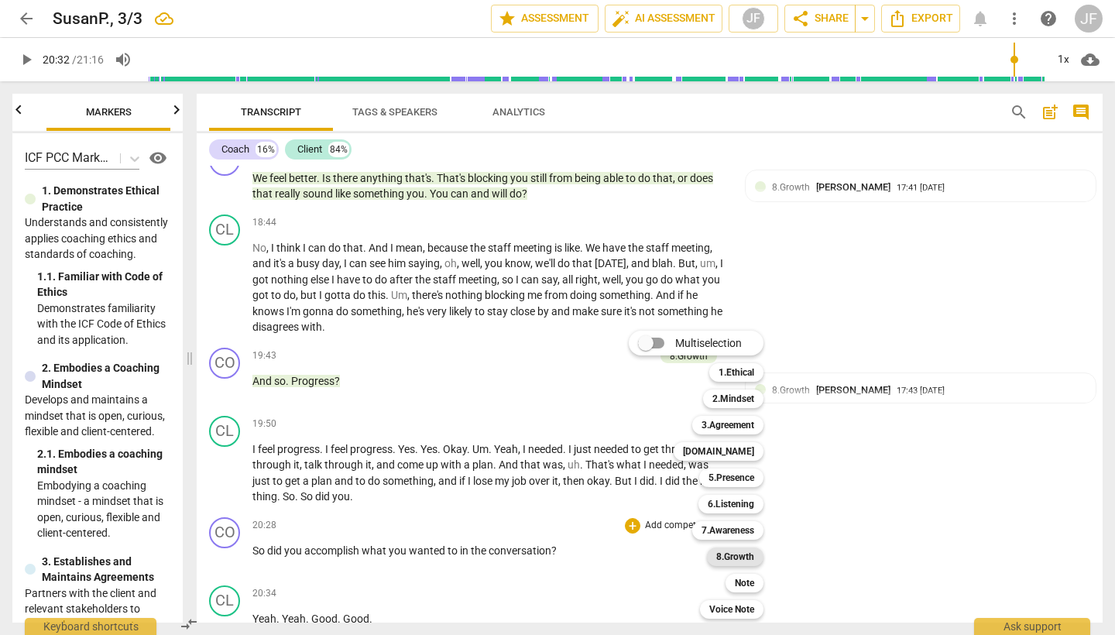
click at [751, 555] on b "8.Growth" at bounding box center [735, 557] width 38 height 19
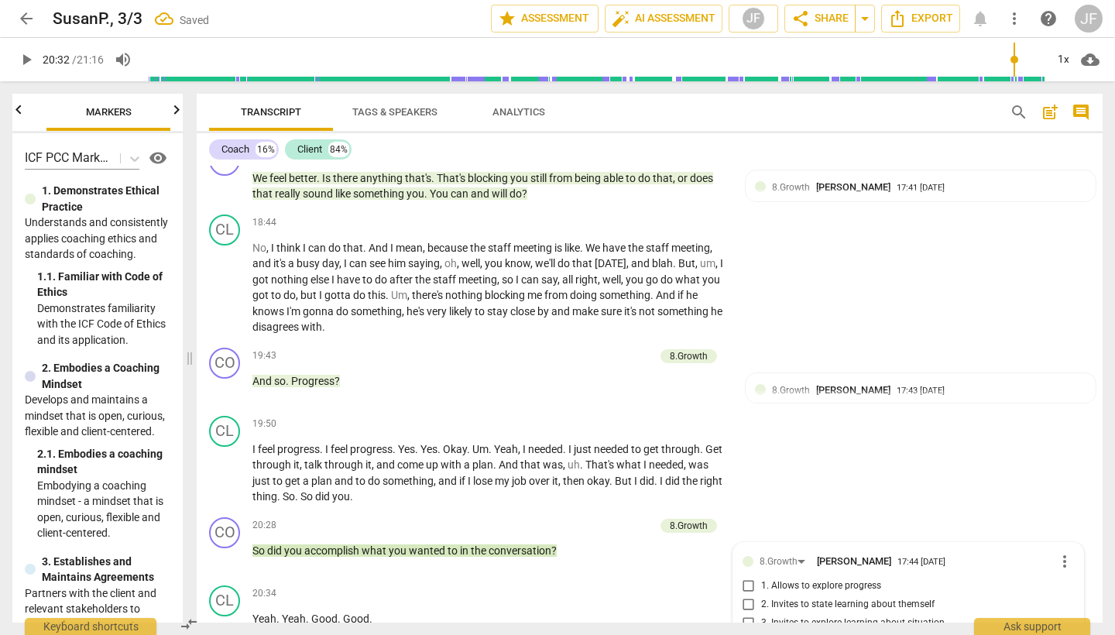
scroll to position [4820, 0]
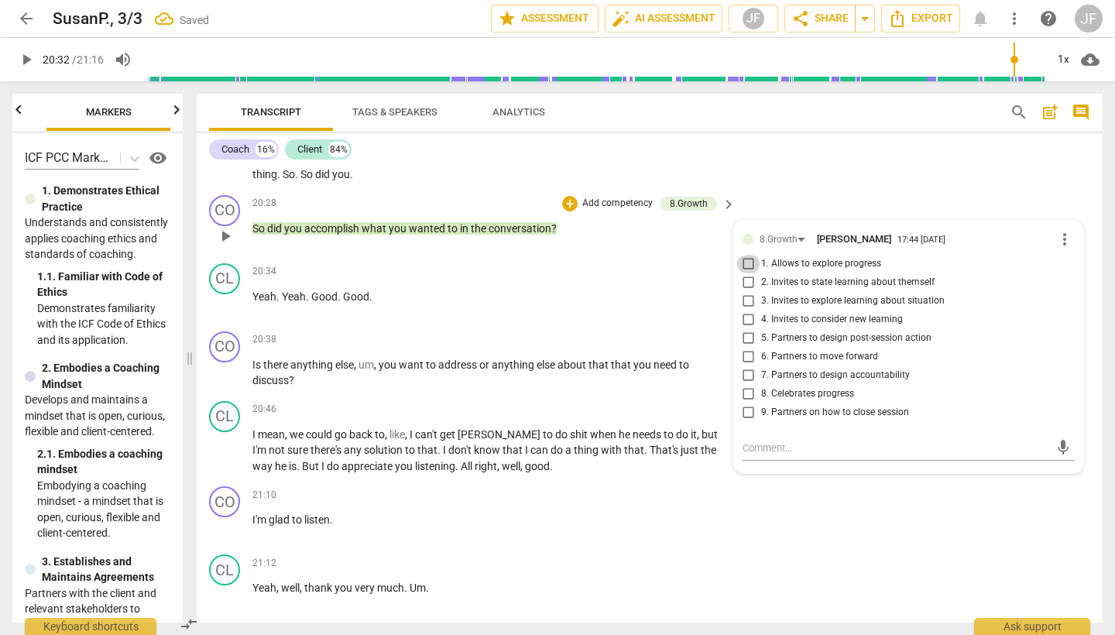
click at [746, 255] on input "1. Allows to explore progress" at bounding box center [748, 264] width 25 height 19
click at [223, 295] on span "play_arrow" at bounding box center [225, 304] width 19 height 19
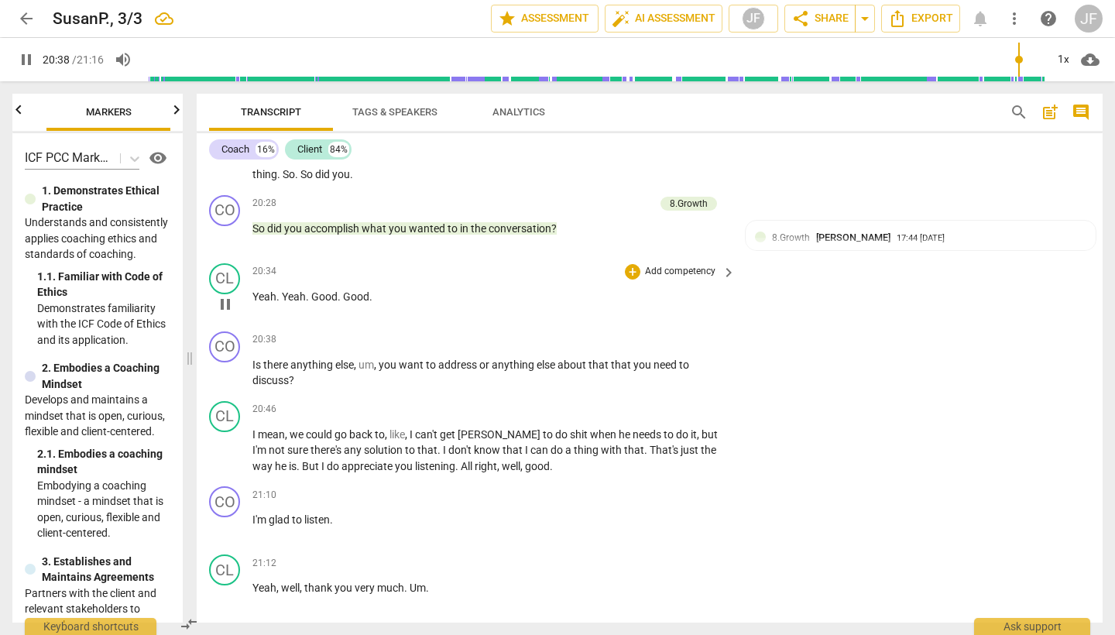
click at [311, 290] on span "Good" at bounding box center [324, 296] width 26 height 12
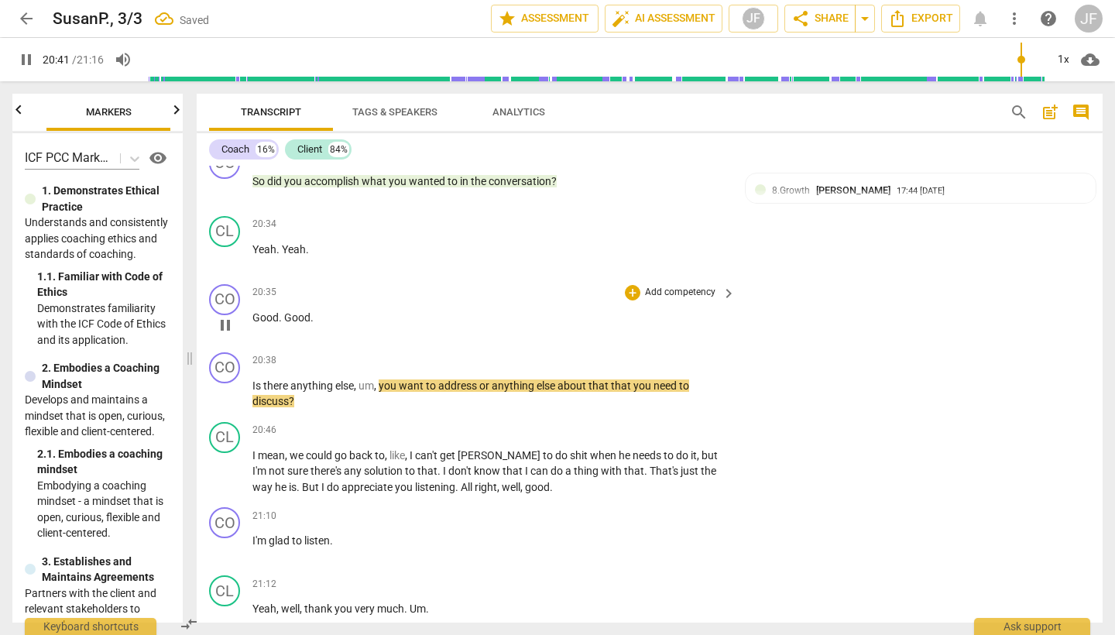
scroll to position [4884, 0]
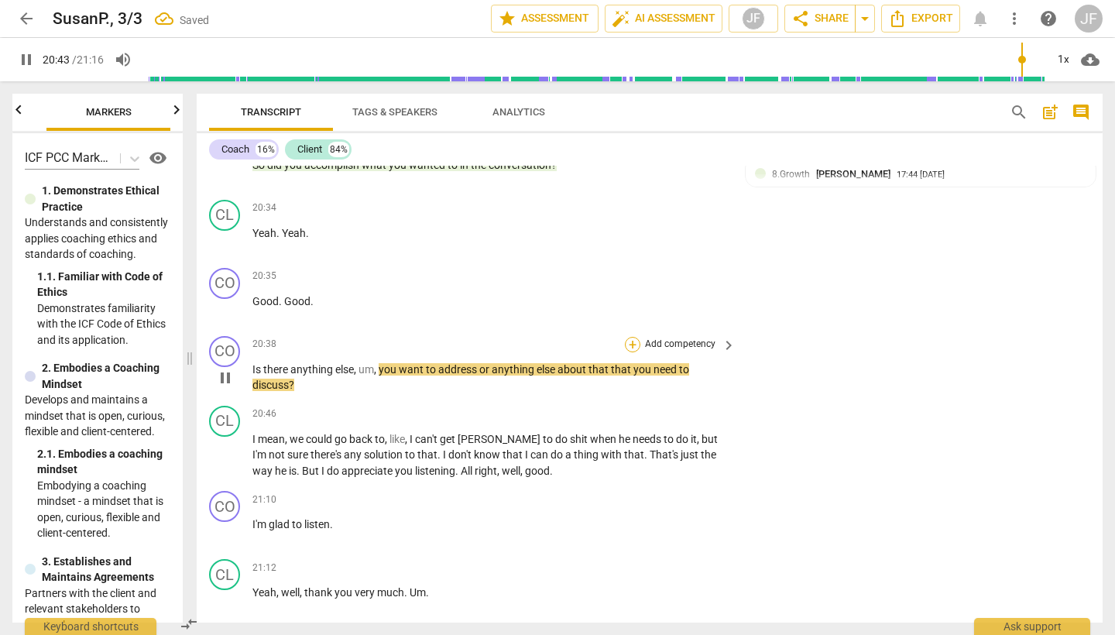
click at [630, 337] on div "+" at bounding box center [632, 344] width 15 height 15
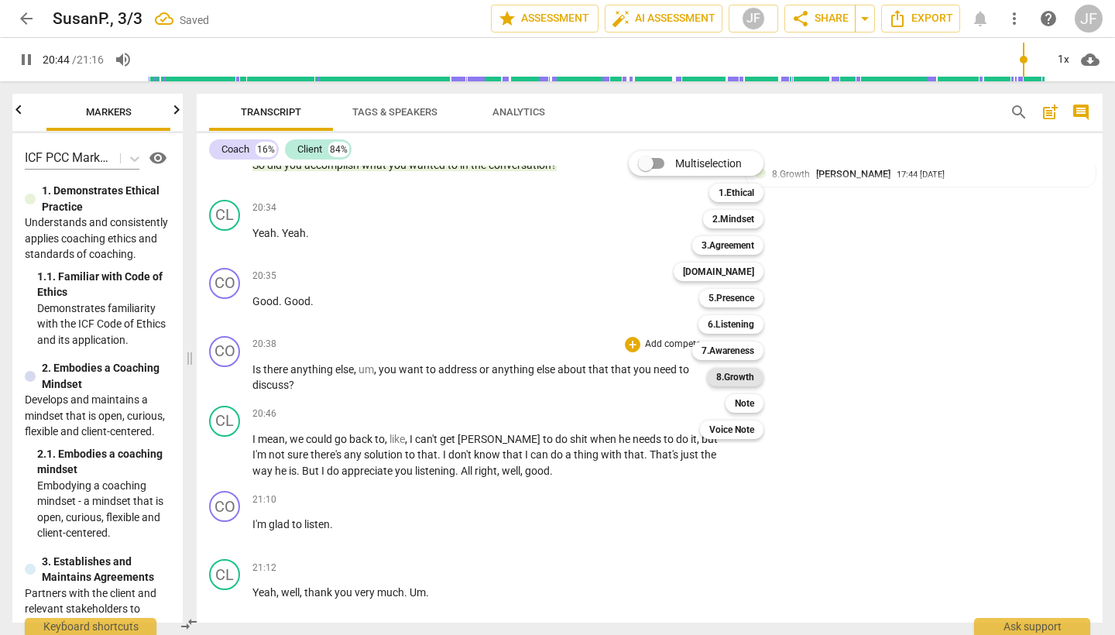
click at [747, 383] on b "8.Growth" at bounding box center [735, 377] width 38 height 19
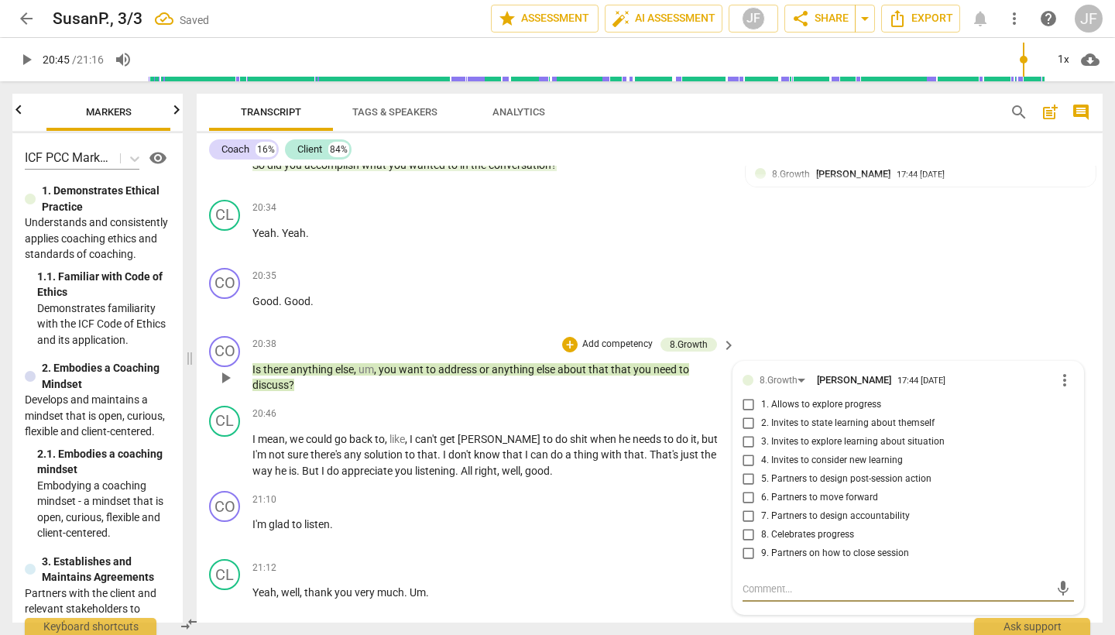
click at [747, 544] on input "9. Partners on how to close session" at bounding box center [748, 553] width 25 height 19
drag, startPoint x: 225, startPoint y: 400, endPoint x: 259, endPoint y: 403, distance: 34.3
click at [225, 446] on span "play_arrow" at bounding box center [225, 455] width 19 height 19
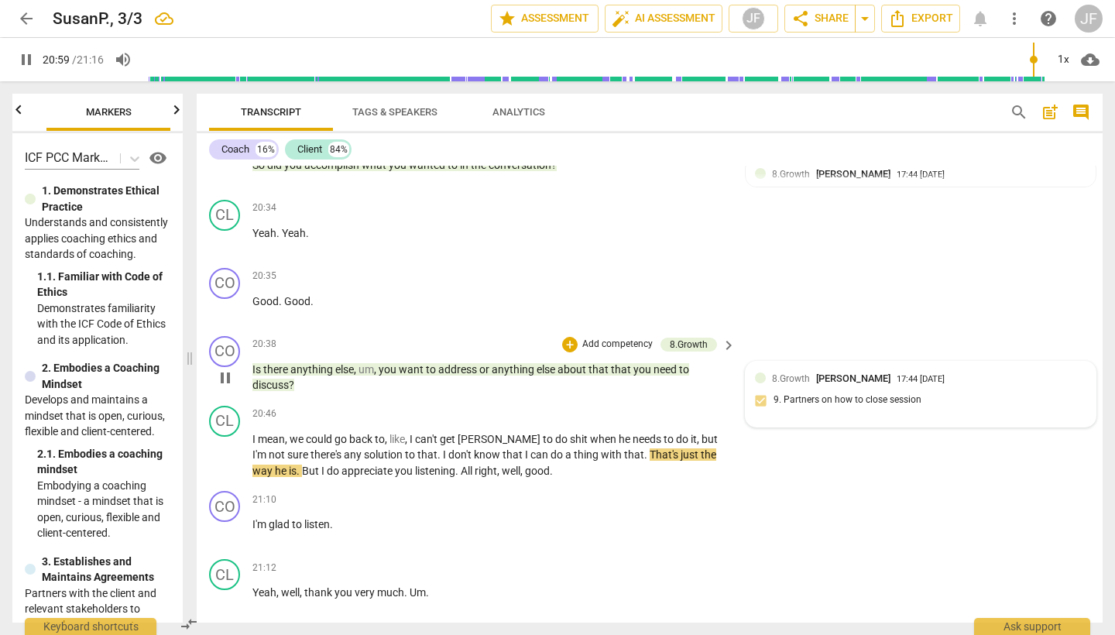
click at [767, 371] on div "8.Growth [PERSON_NAME] 17:44 [DATE]" at bounding box center [921, 378] width 332 height 15
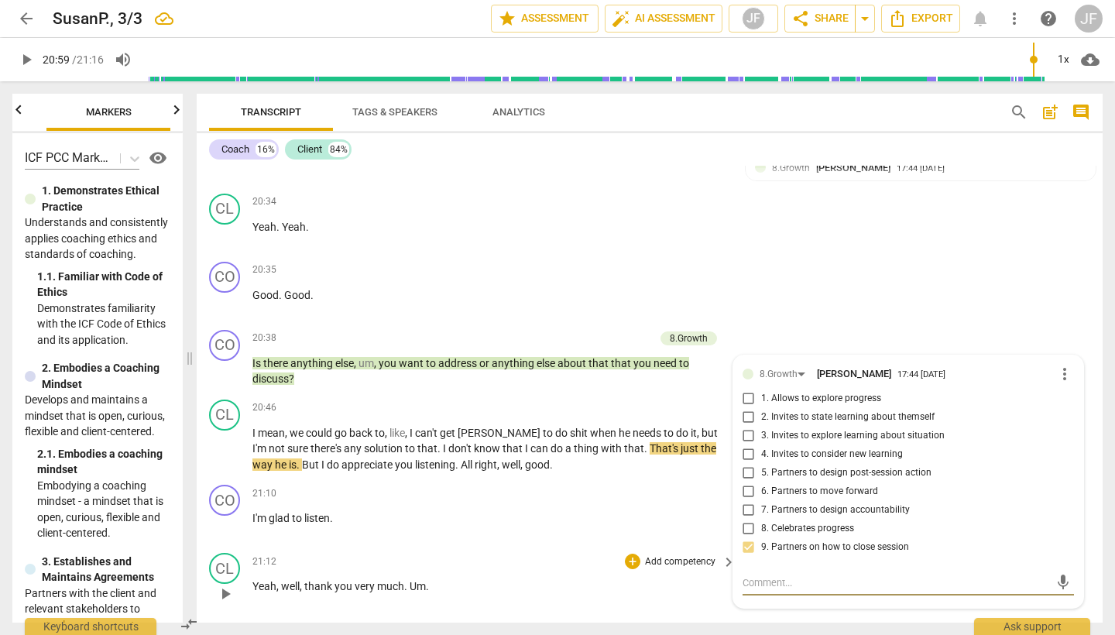
scroll to position [4888, 0]
click at [220, 518] on span "play_arrow" at bounding box center [225, 527] width 19 height 19
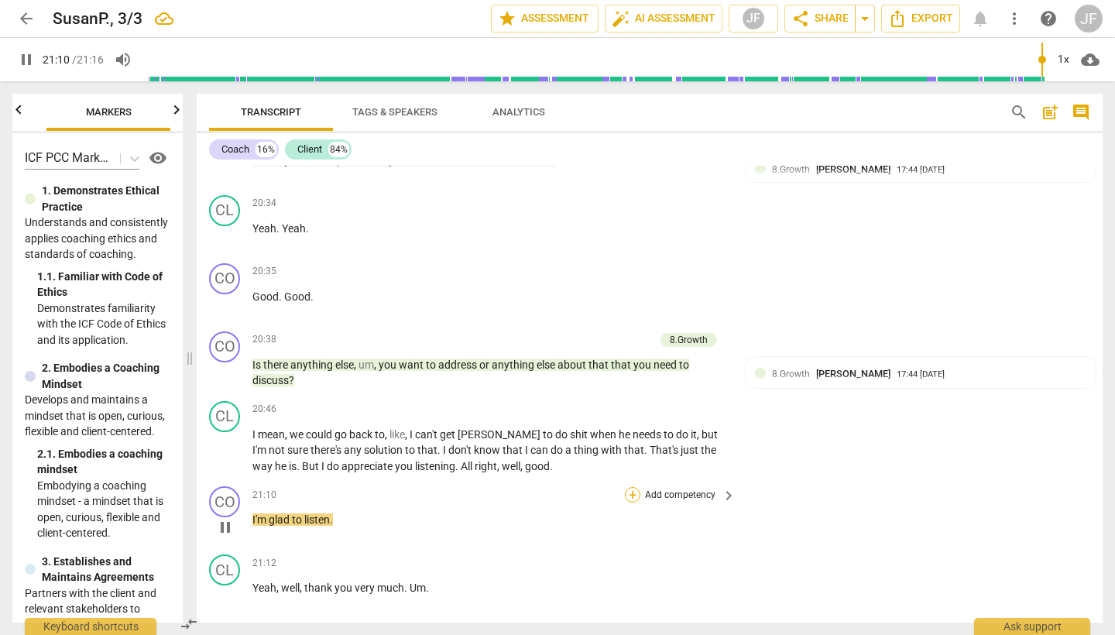
click at [627, 487] on div "+" at bounding box center [632, 494] width 15 height 15
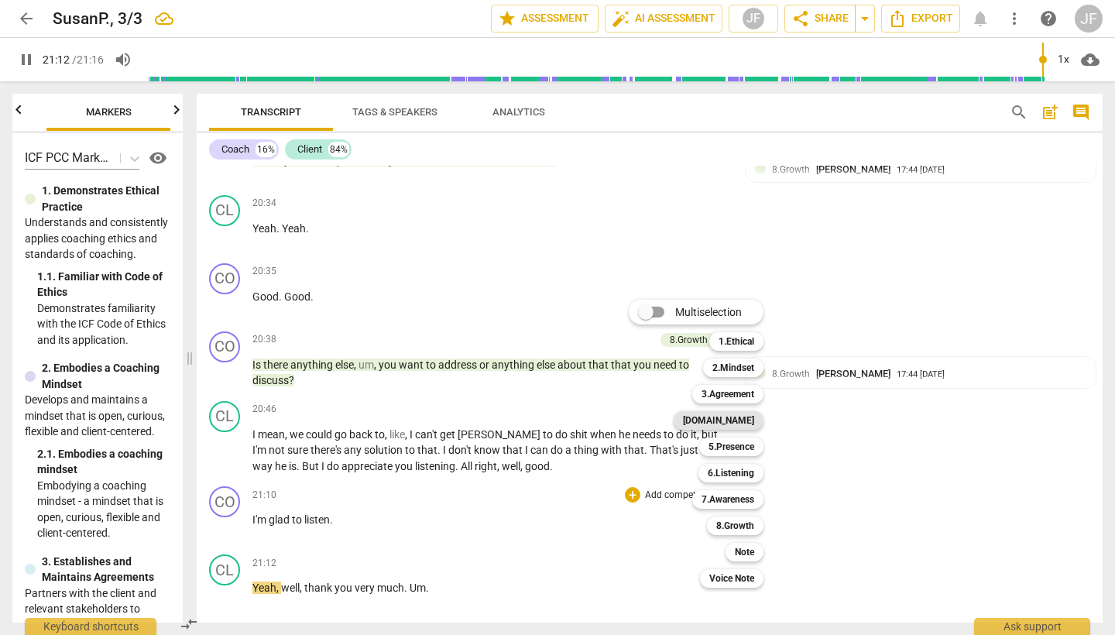
click at [744, 424] on b "[DOMAIN_NAME]" at bounding box center [718, 420] width 71 height 19
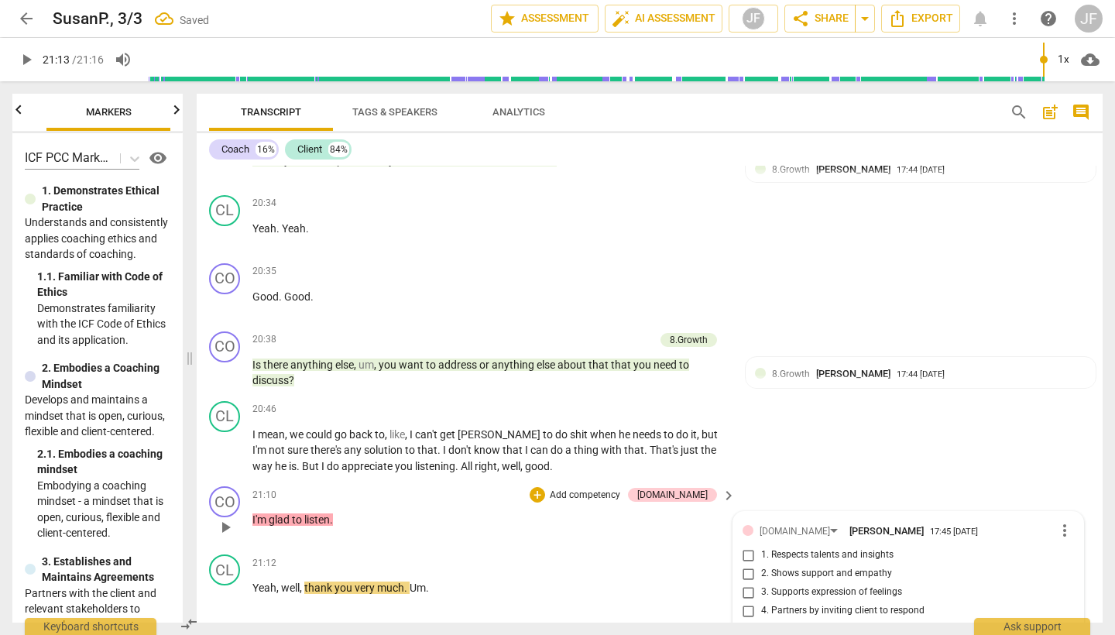
click at [744, 565] on input "2. Shows support and empathy" at bounding box center [748, 574] width 25 height 19
click at [653, 634] on span "Export" at bounding box center [649, 645] width 65 height 19
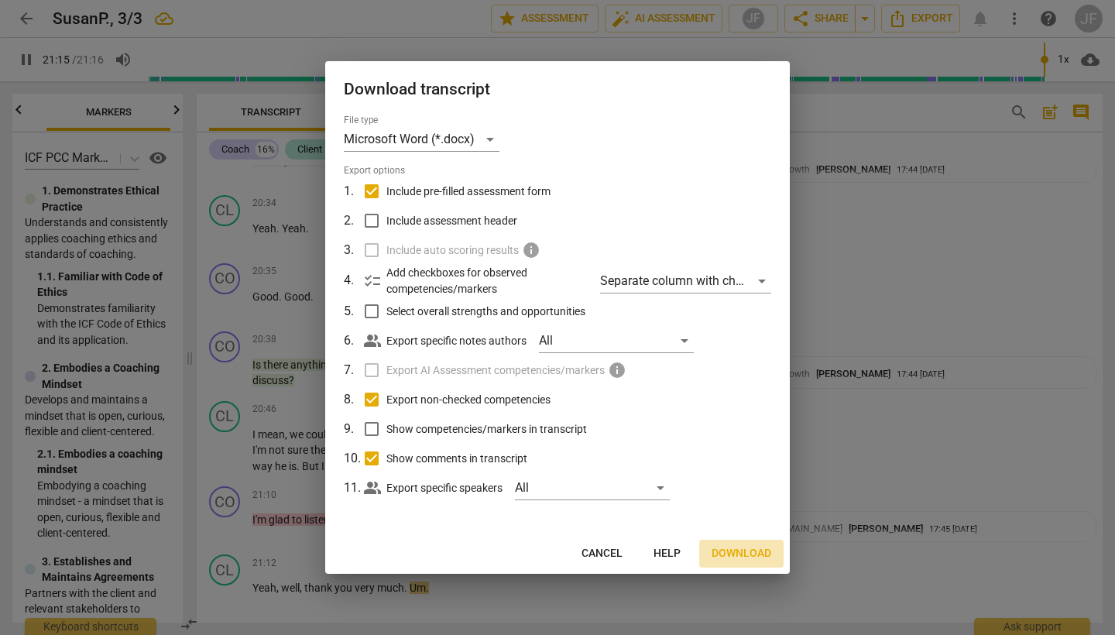
click at [743, 554] on span "Download" at bounding box center [742, 553] width 60 height 15
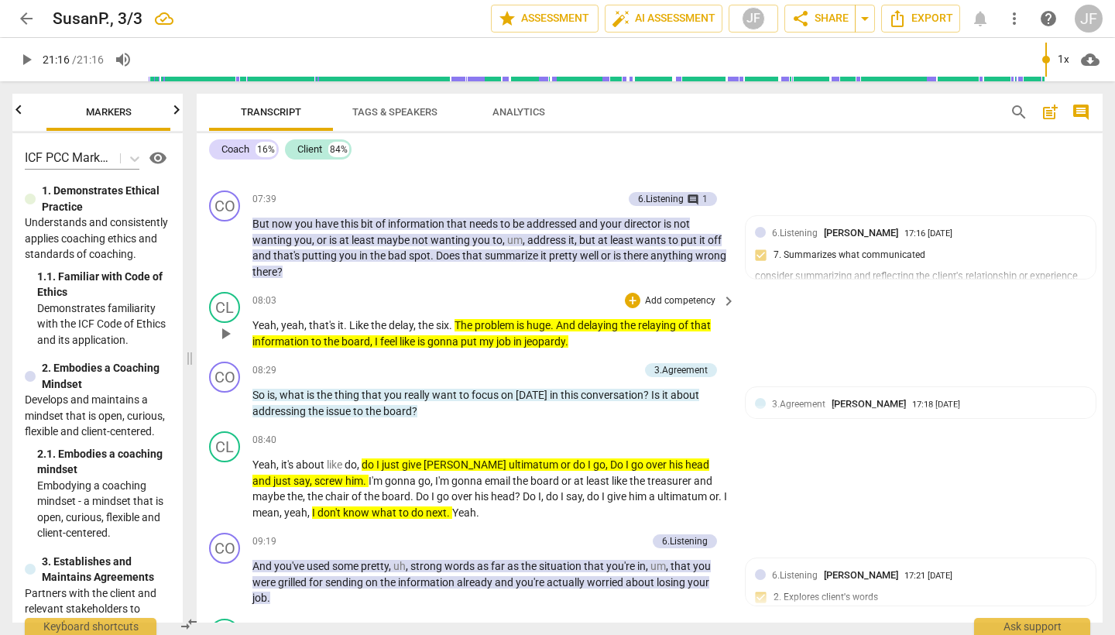
scroll to position [1993, 0]
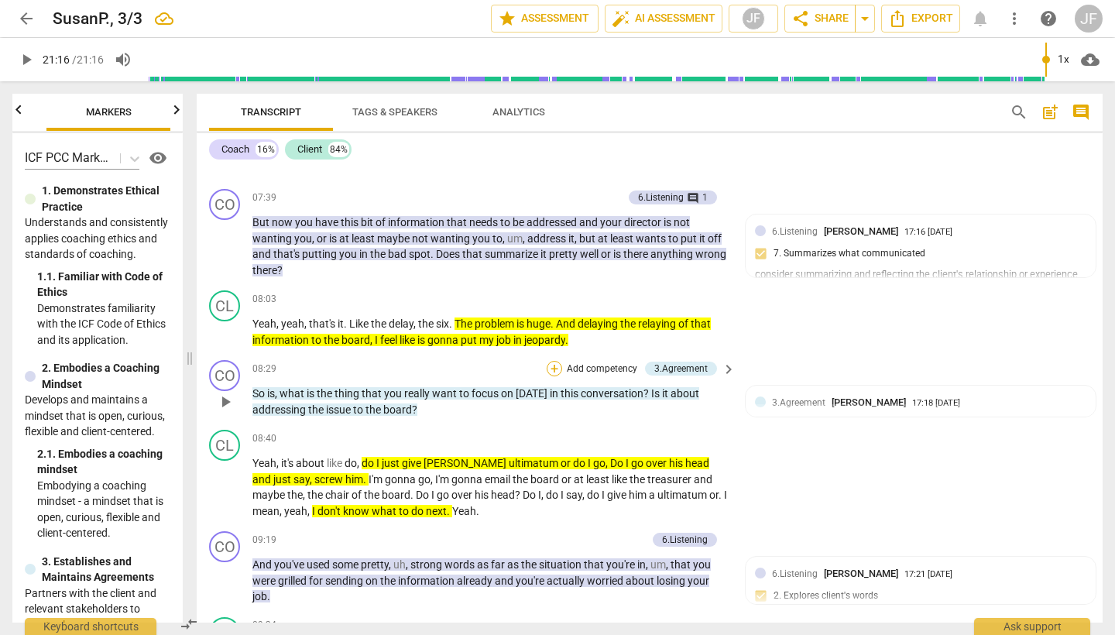
click at [552, 364] on div "+" at bounding box center [554, 368] width 15 height 15
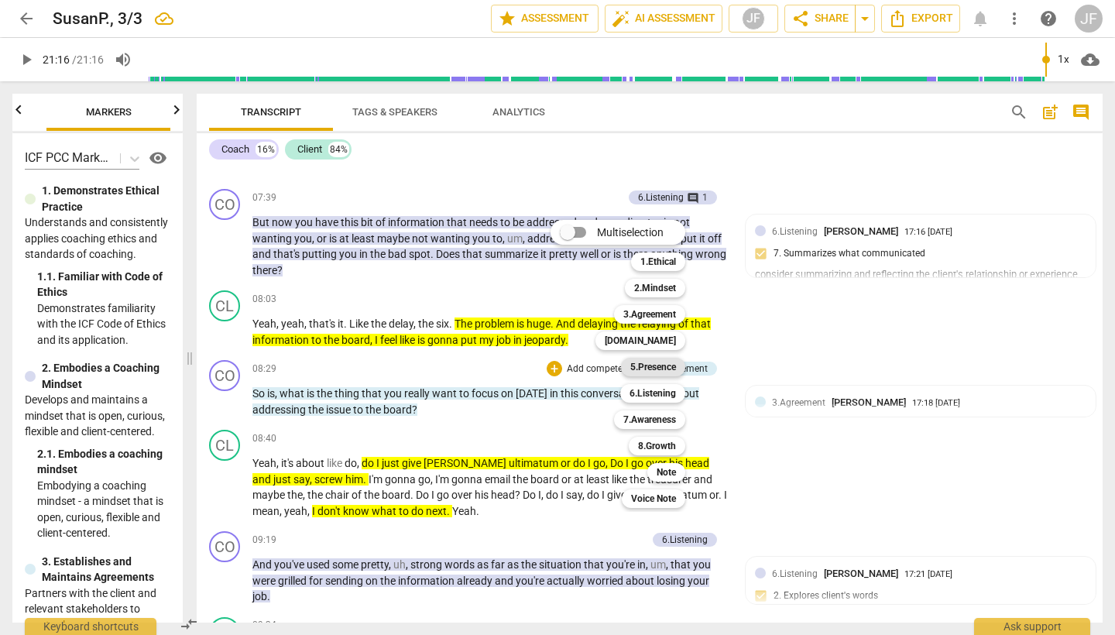
click at [657, 369] on b "5.Presence" at bounding box center [653, 367] width 46 height 19
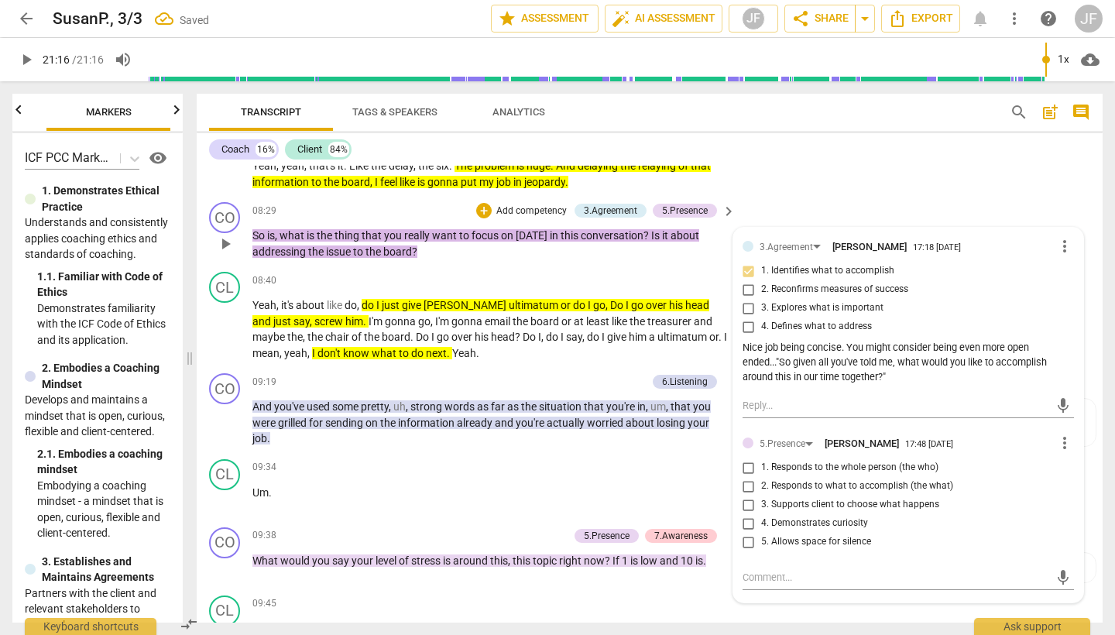
scroll to position [2151, 0]
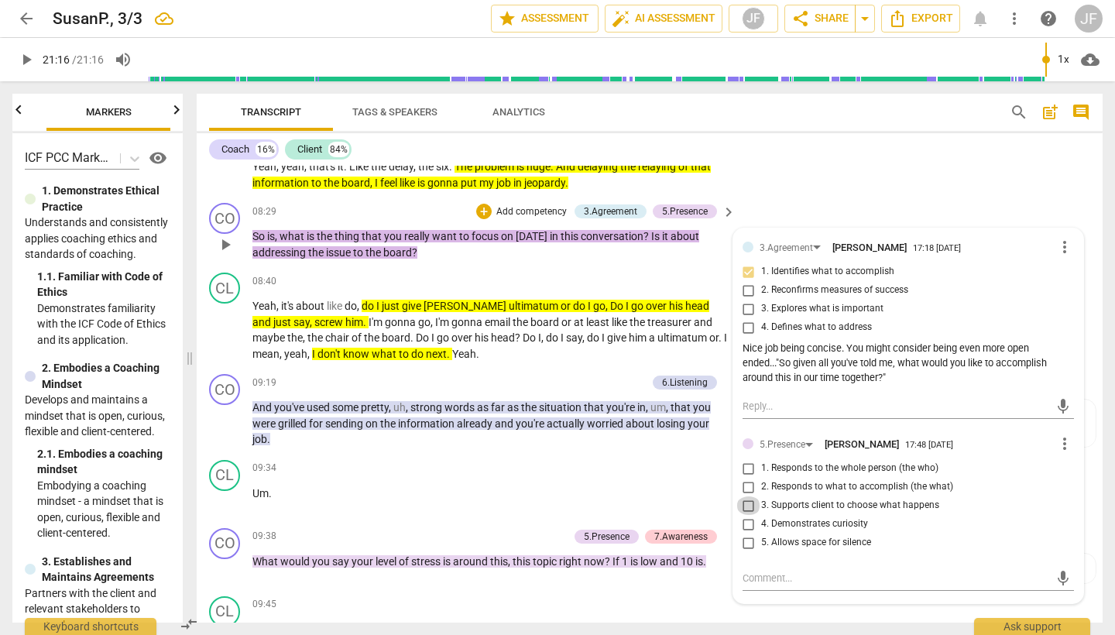
click at [750, 500] on input "3. Supports client to choose what happens" at bounding box center [748, 505] width 25 height 19
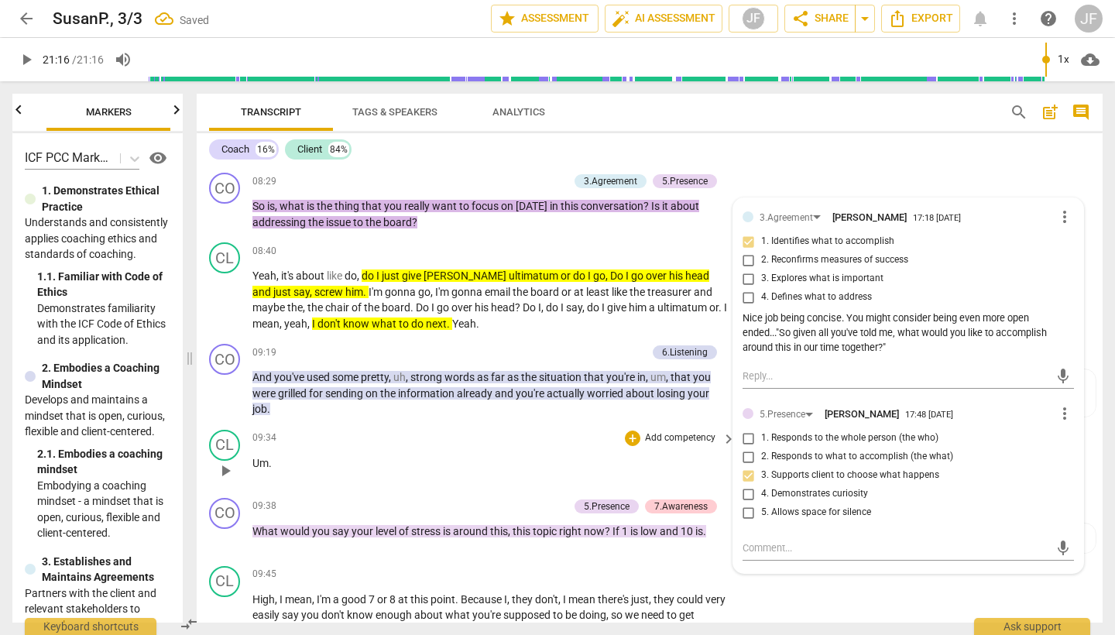
scroll to position [2182, 0]
click at [537, 423] on div "CL play_arrow pause 09:34 + Add competency keyboard_arrow_right Um ." at bounding box center [650, 457] width 906 height 68
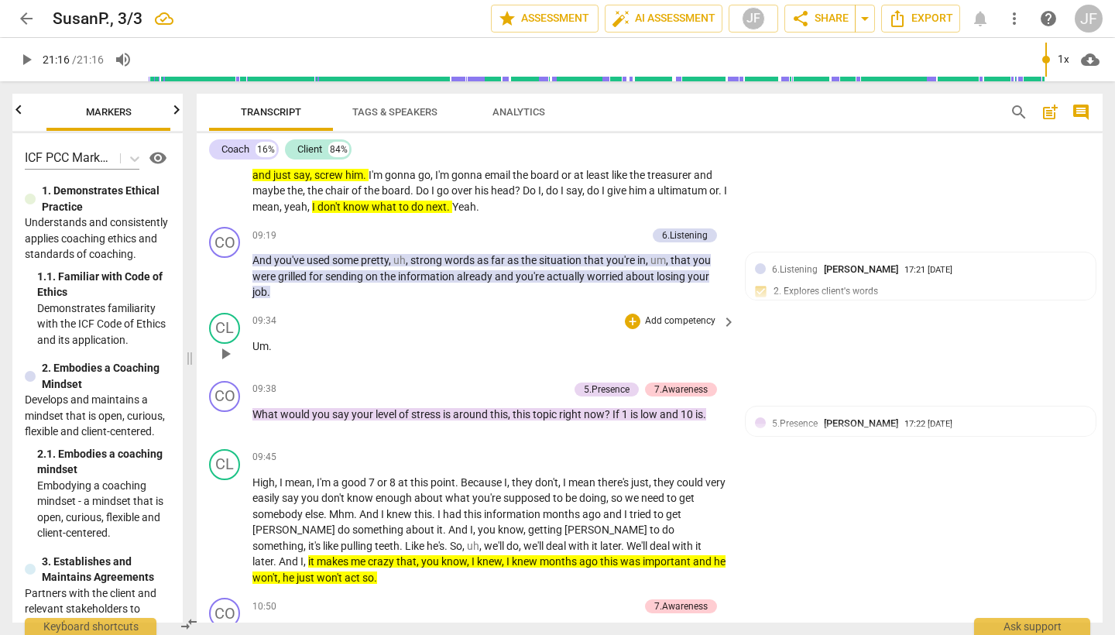
scroll to position [2295, 0]
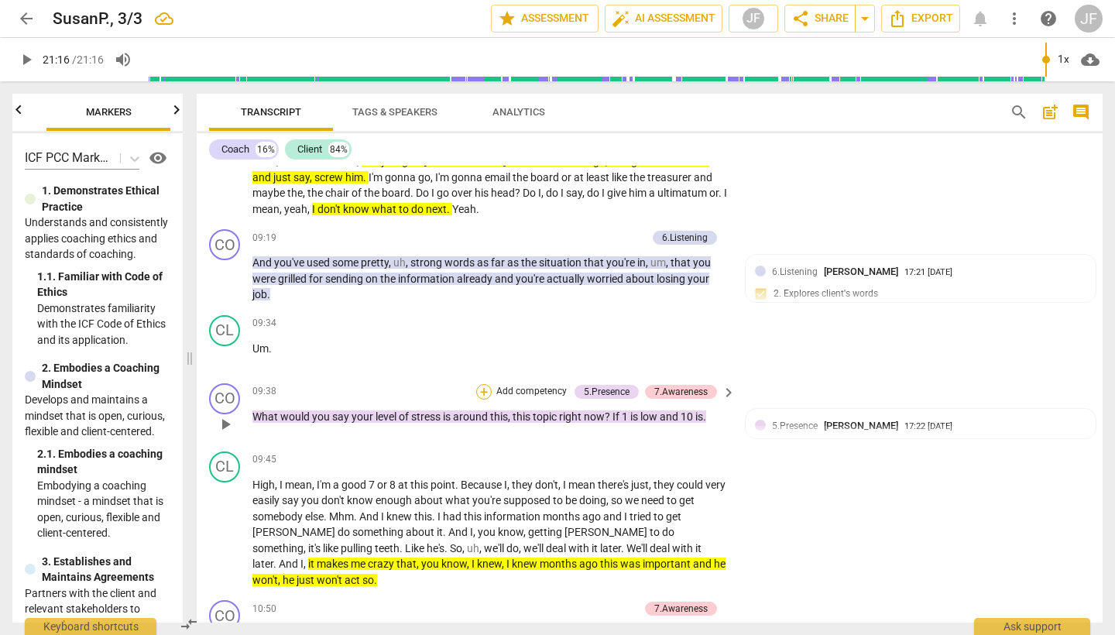
click at [488, 384] on div "+" at bounding box center [483, 391] width 15 height 15
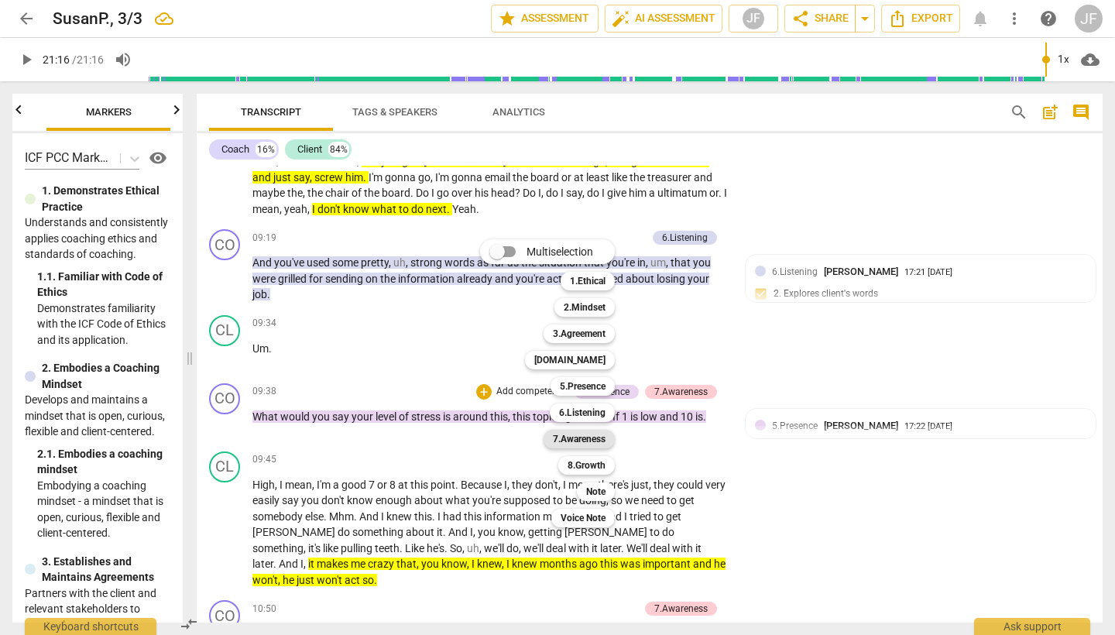
click at [602, 441] on b "7.Awareness" at bounding box center [579, 439] width 53 height 19
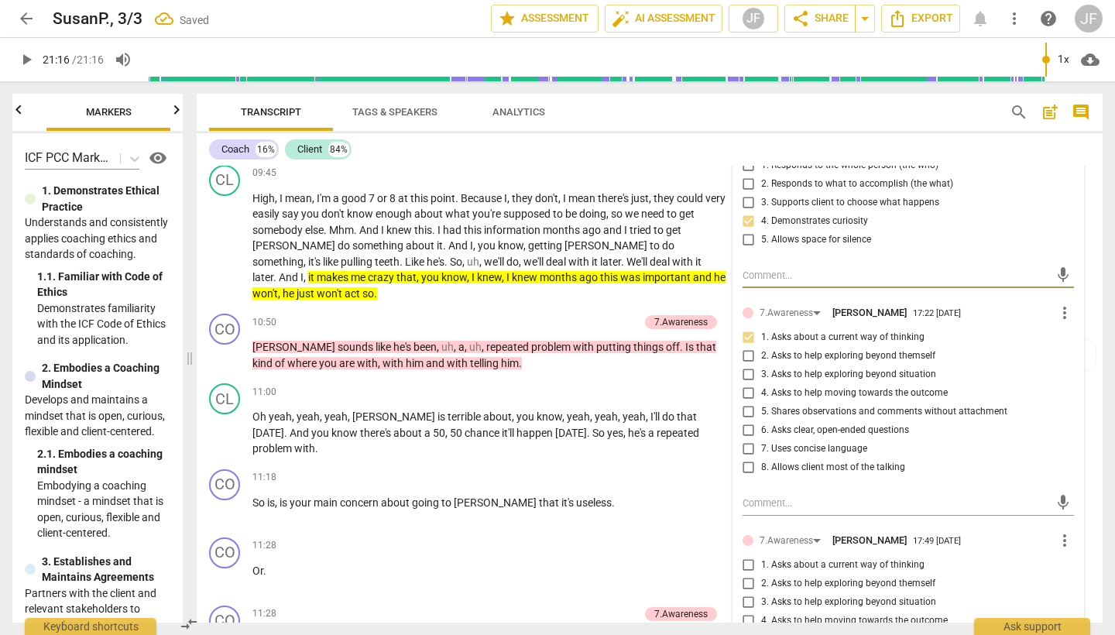
scroll to position [2585, 0]
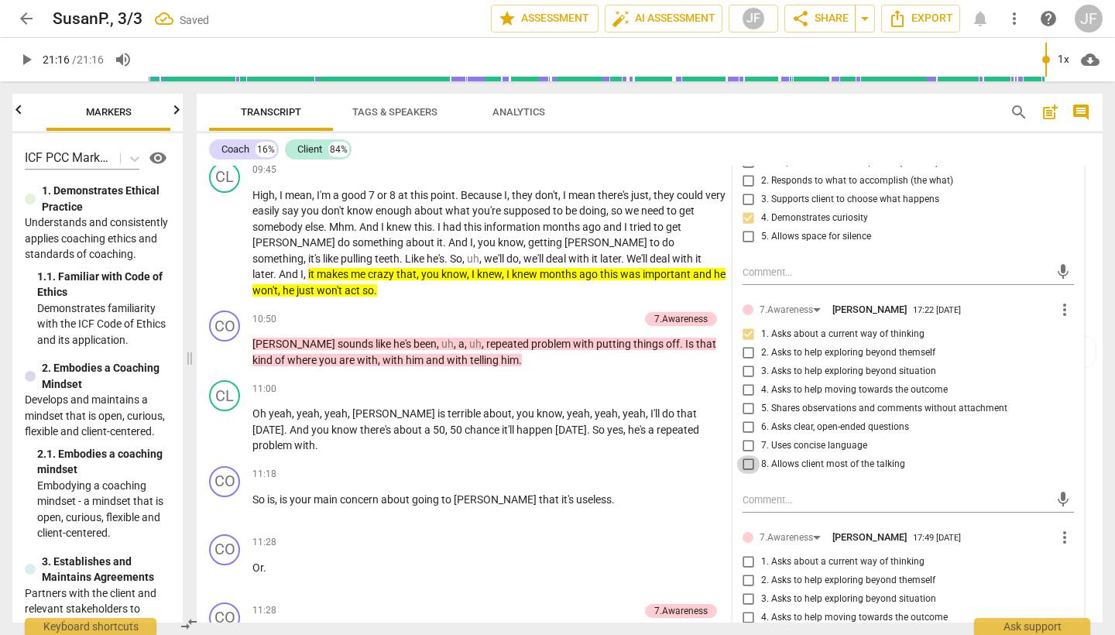
click at [747, 457] on input "8. Allows client most of the talking" at bounding box center [748, 464] width 25 height 19
click at [745, 437] on input "7. Uses concise language" at bounding box center [748, 446] width 25 height 19
drag, startPoint x: 744, startPoint y: 417, endPoint x: 762, endPoint y: 424, distance: 19.1
click at [744, 418] on input "6. Asks clear, open-ended questions" at bounding box center [748, 427] width 25 height 19
click at [479, 380] on div "11:00 + Add competency keyboard_arrow_right" at bounding box center [494, 388] width 485 height 17
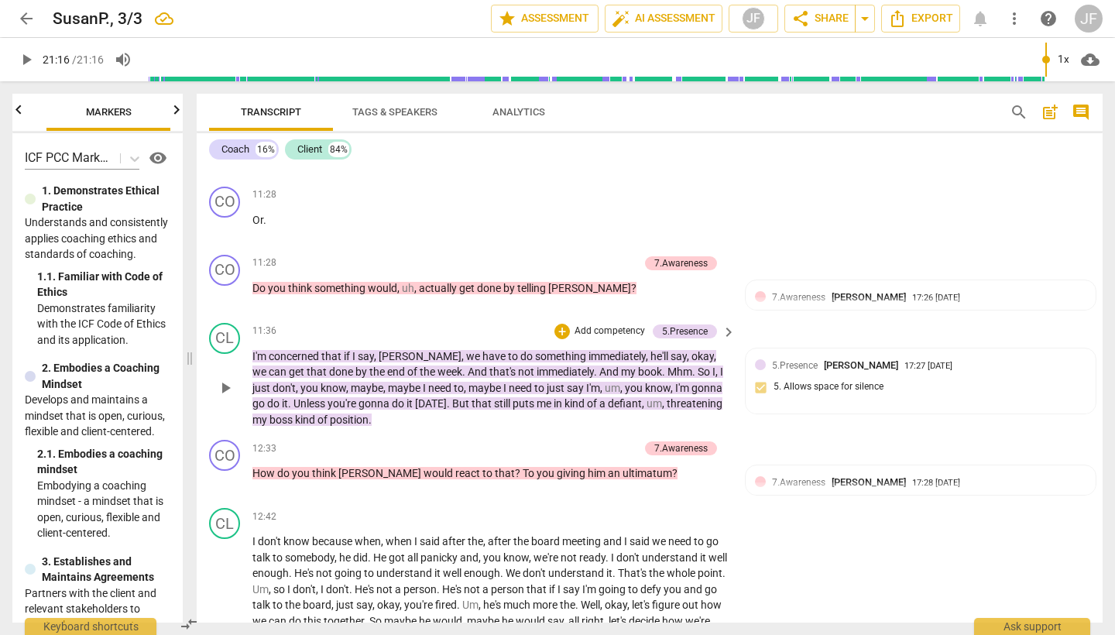
scroll to position [2934, 0]
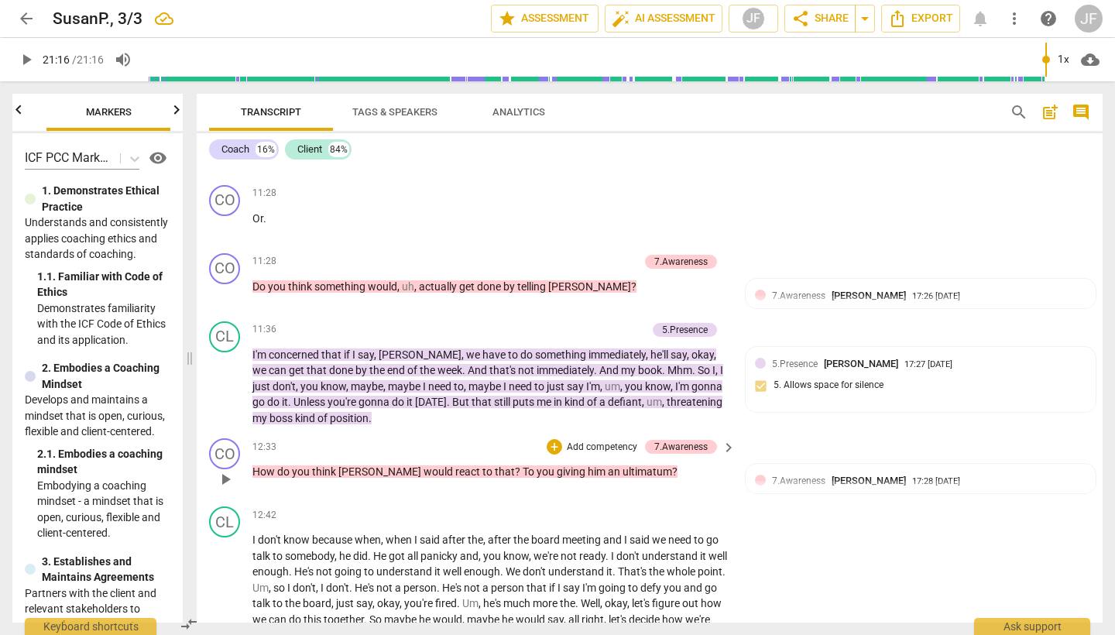
click at [583, 441] on p "Add competency" at bounding box center [602, 448] width 74 height 14
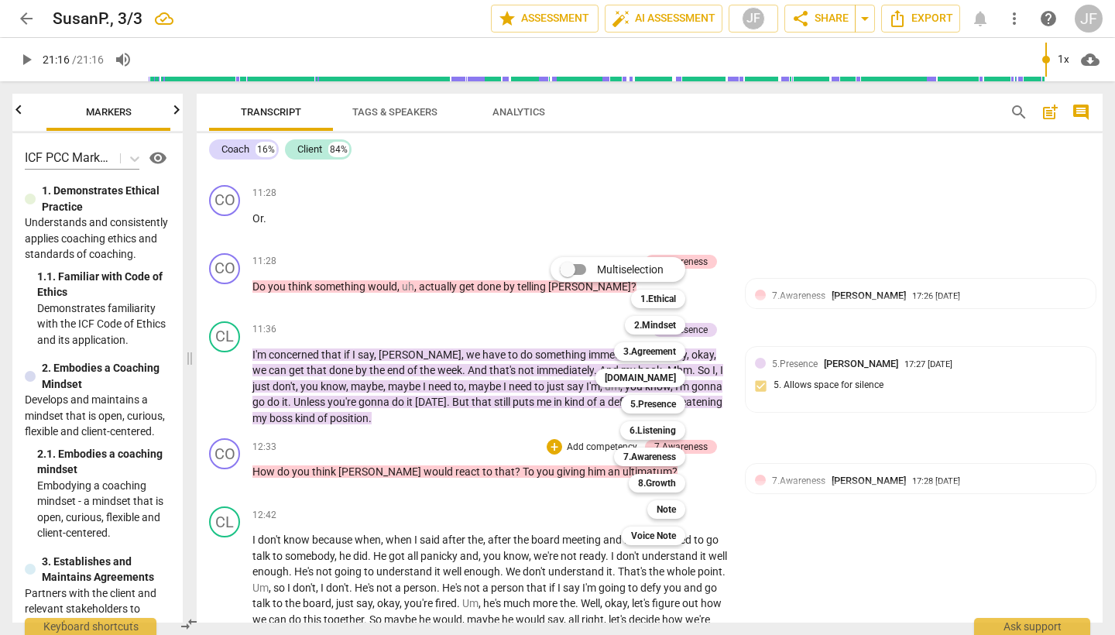
click at [778, 475] on div at bounding box center [557, 317] width 1115 height 635
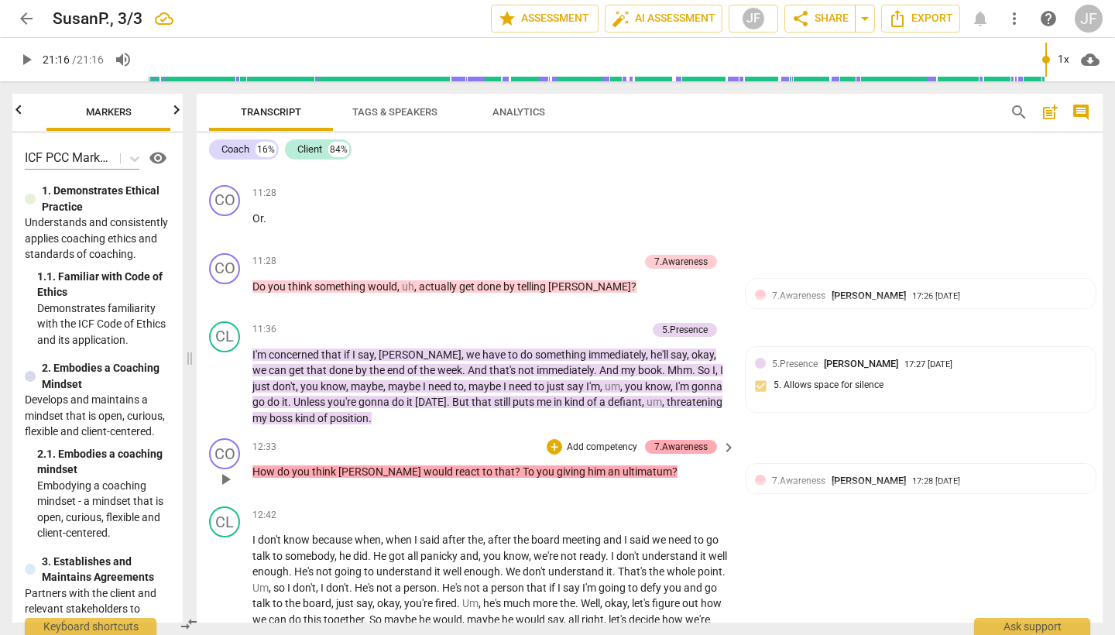
click at [688, 440] on div "7.Awareness" at bounding box center [680, 447] width 53 height 14
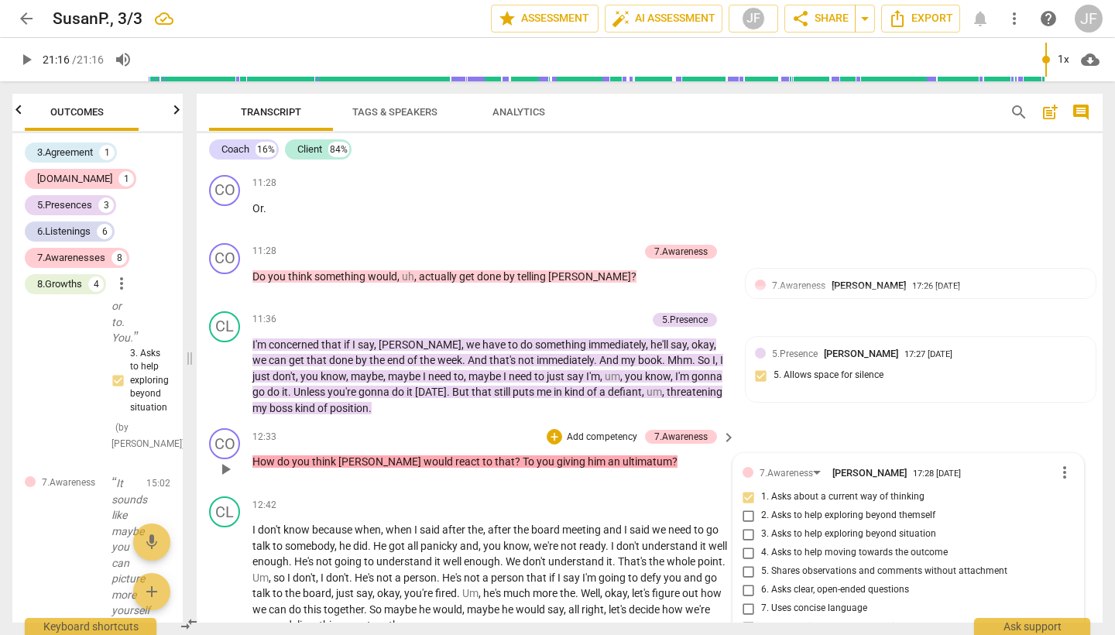
scroll to position [0, 0]
click at [747, 544] on input "4. Asks to help moving towards the outcome" at bounding box center [748, 553] width 25 height 19
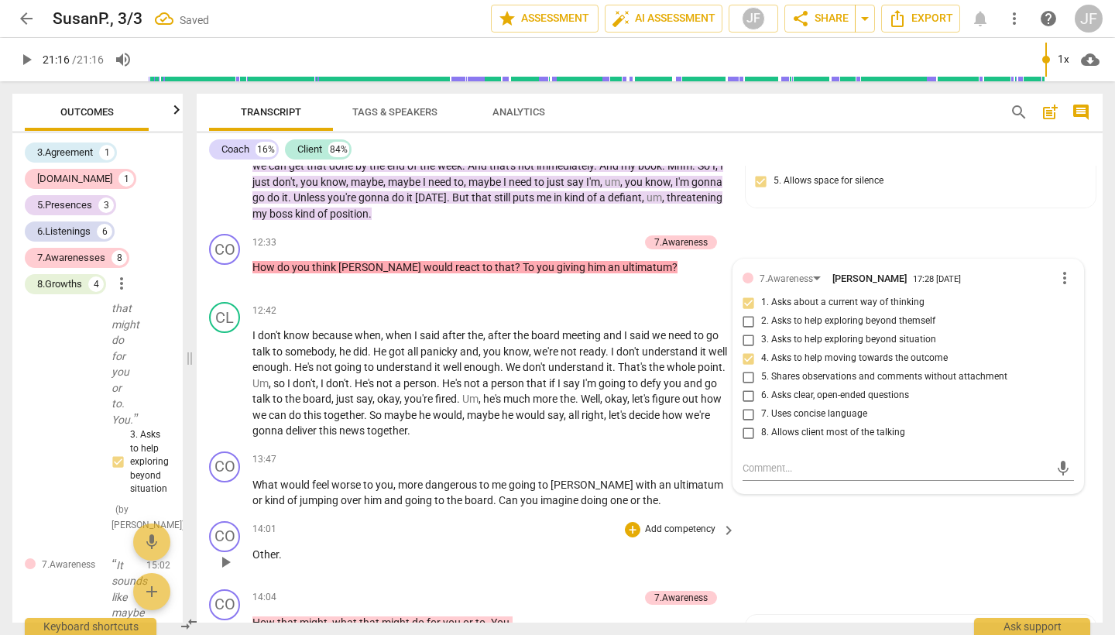
scroll to position [3140, 0]
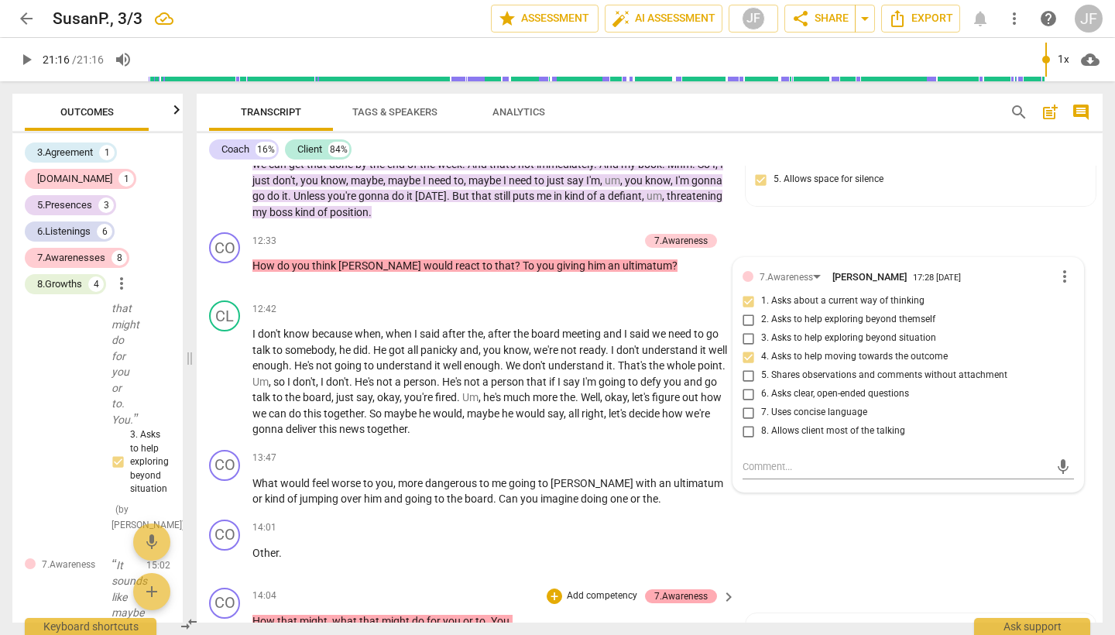
click at [659, 589] on div "7.Awareness" at bounding box center [680, 596] width 53 height 14
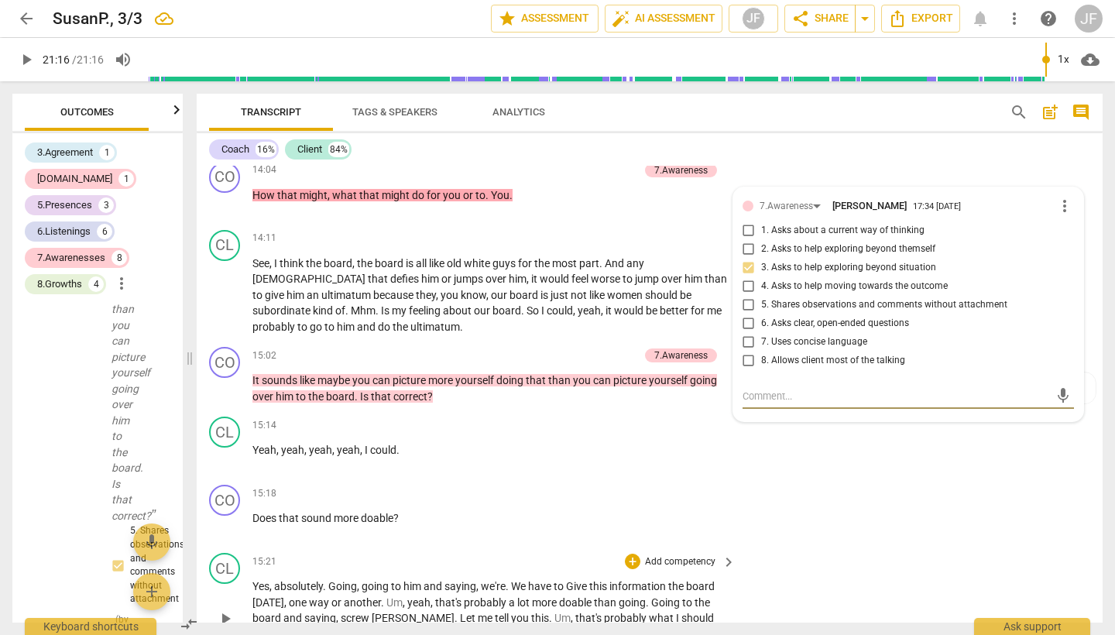
scroll to position [3569, 0]
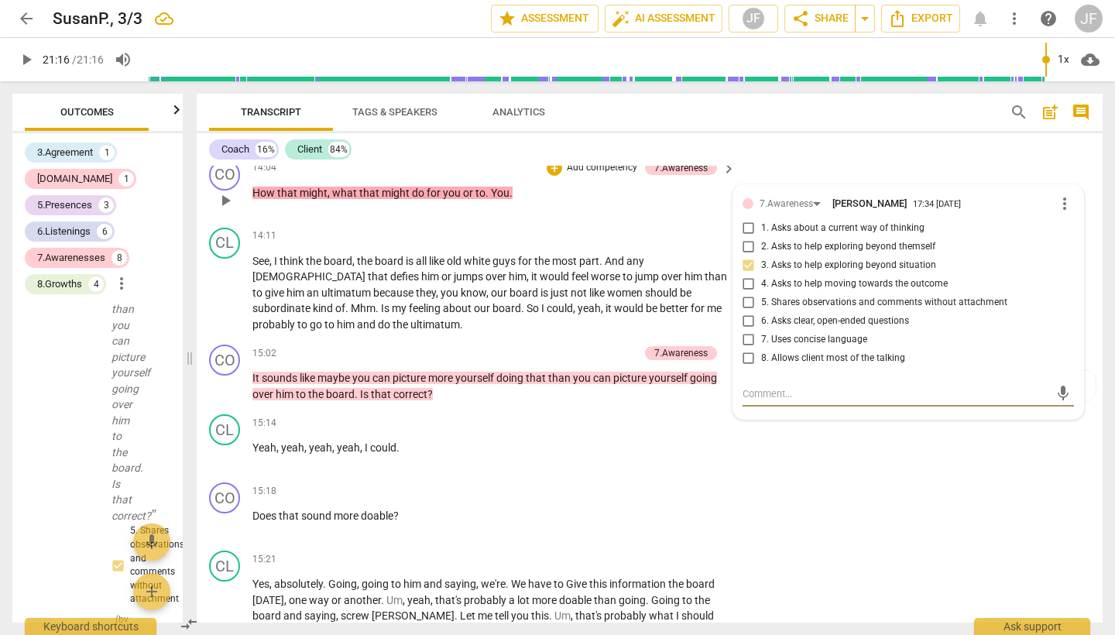
click at [746, 275] on input "4. Asks to help moving towards the outcome" at bounding box center [748, 284] width 25 height 19
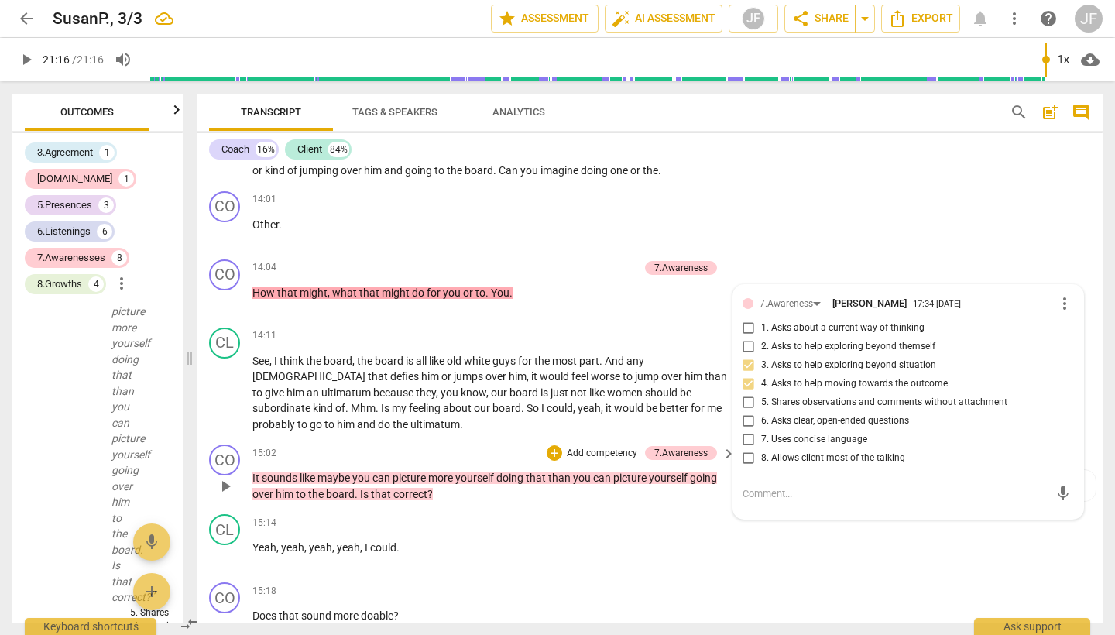
scroll to position [3467, 0]
click at [585, 448] on p "Add competency" at bounding box center [602, 455] width 74 height 14
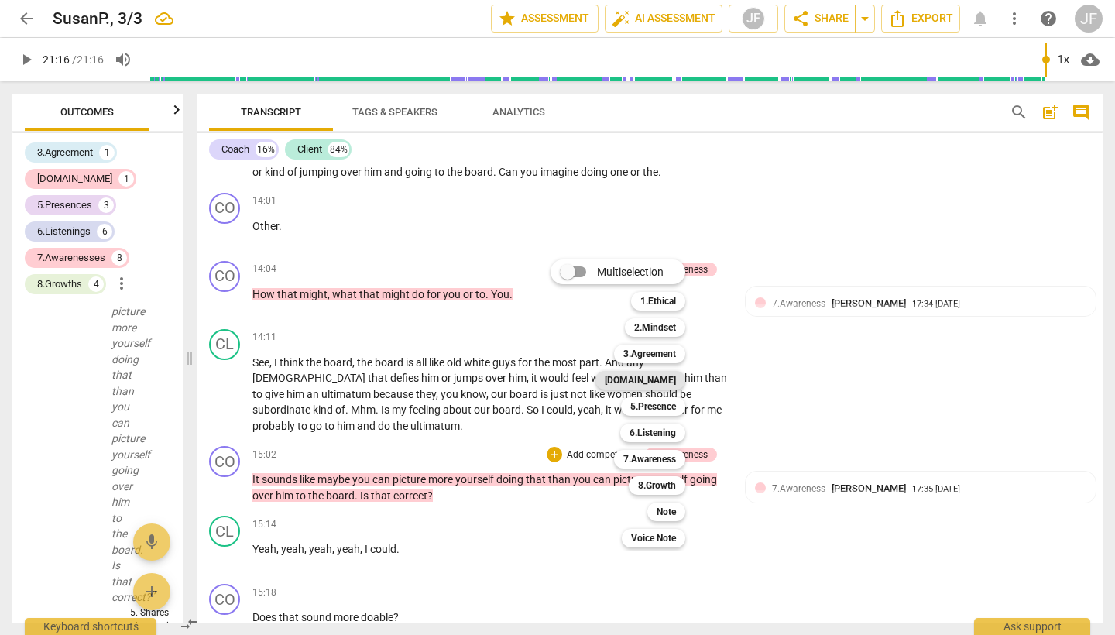
click at [685, 382] on div "[DOMAIN_NAME]" at bounding box center [641, 380] width 90 height 19
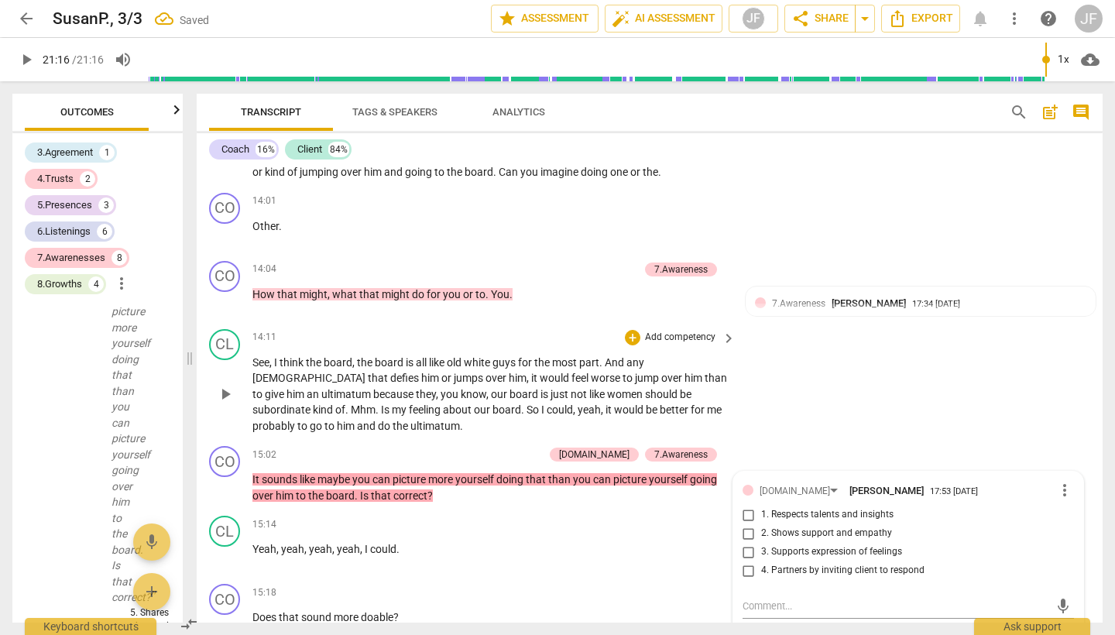
scroll to position [14571, 0]
click at [747, 561] on input "4. Partners by inviting client to respond" at bounding box center [748, 570] width 25 height 19
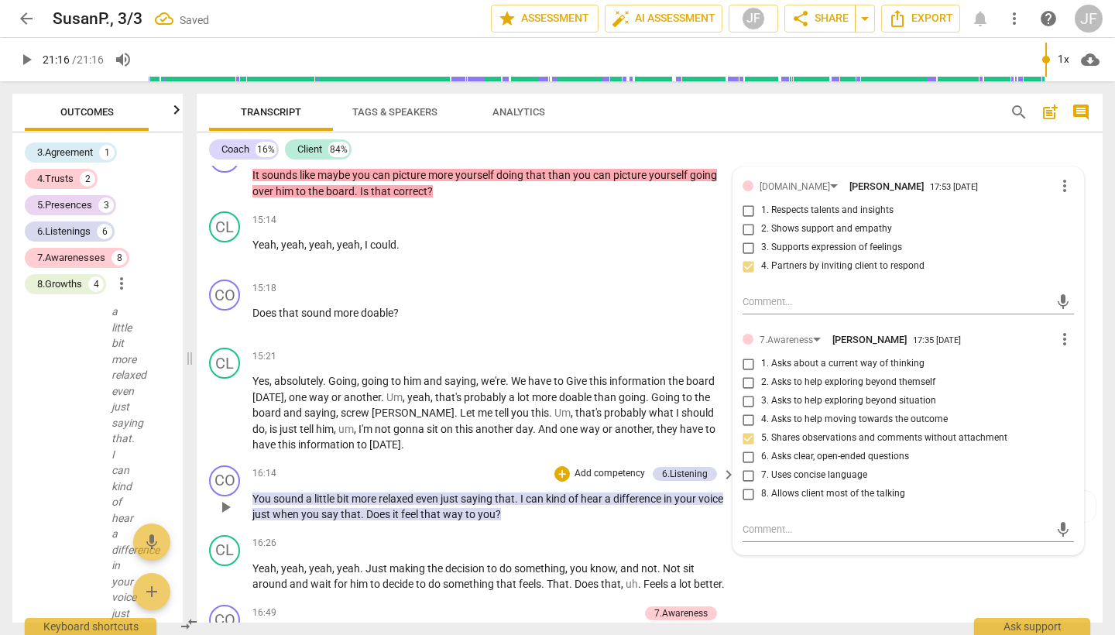
scroll to position [3773, 0]
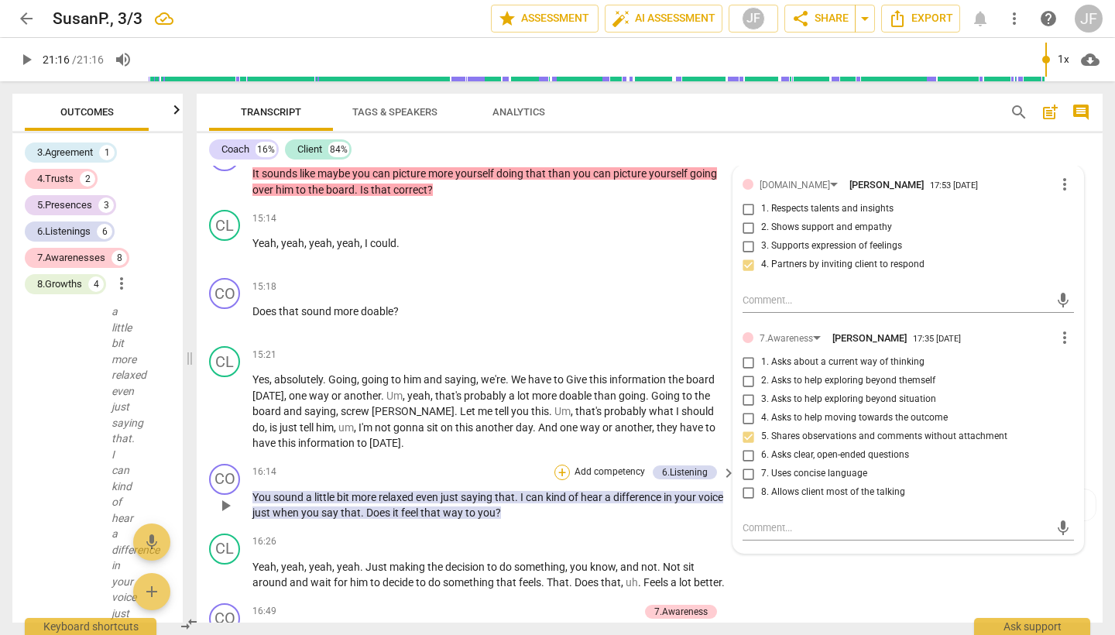
click at [560, 465] on div "+" at bounding box center [561, 472] width 15 height 15
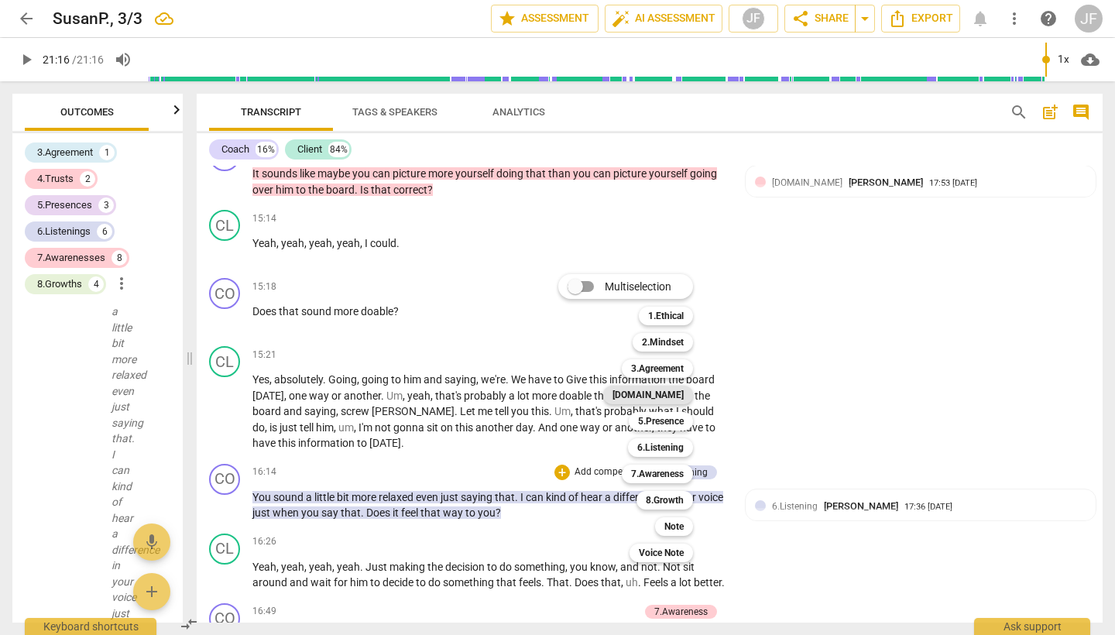
click at [683, 396] on b "[DOMAIN_NAME]" at bounding box center [648, 395] width 71 height 19
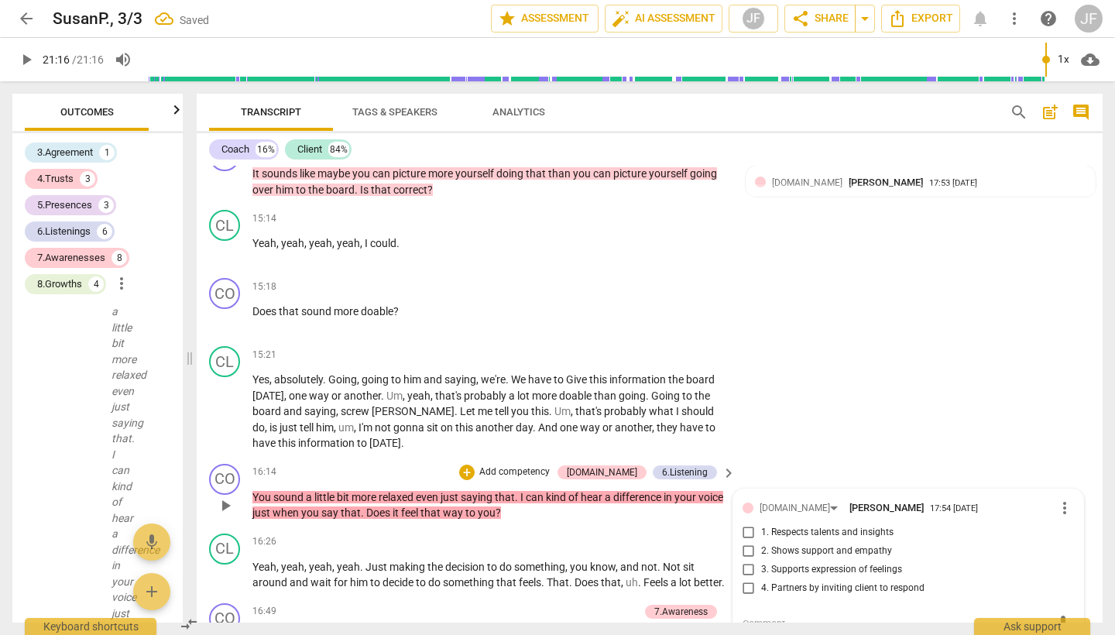
scroll to position [15816, 0]
drag, startPoint x: 747, startPoint y: 534, endPoint x: 755, endPoint y: 535, distance: 7.8
click at [747, 579] on input "4. Partners by inviting client to respond" at bounding box center [748, 588] width 25 height 19
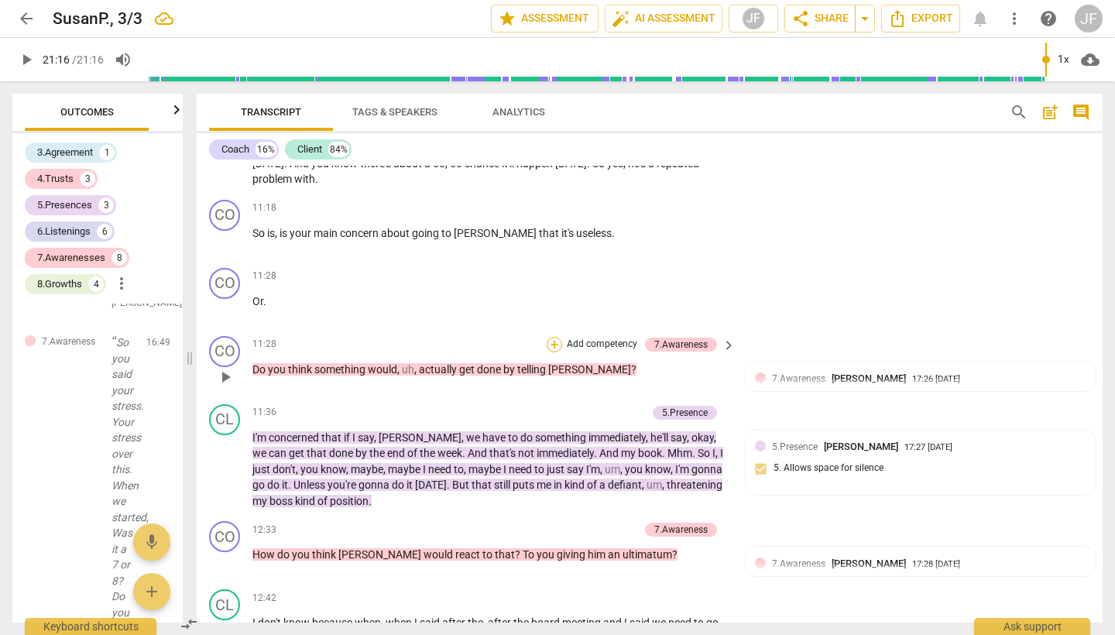
scroll to position [2859, 0]
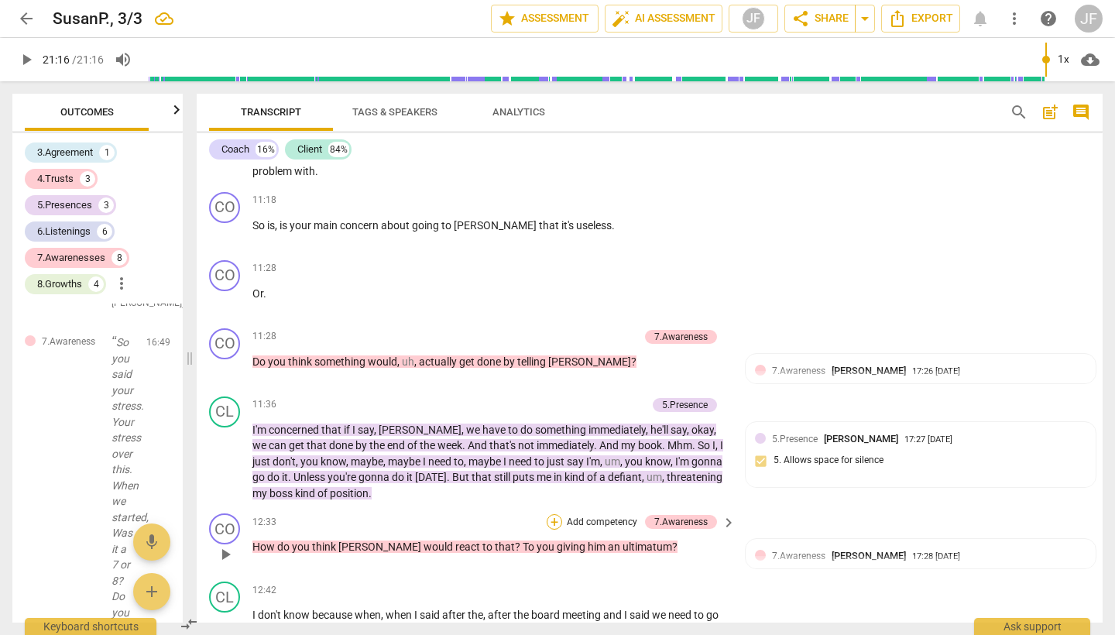
click at [560, 514] on div "+" at bounding box center [554, 521] width 15 height 15
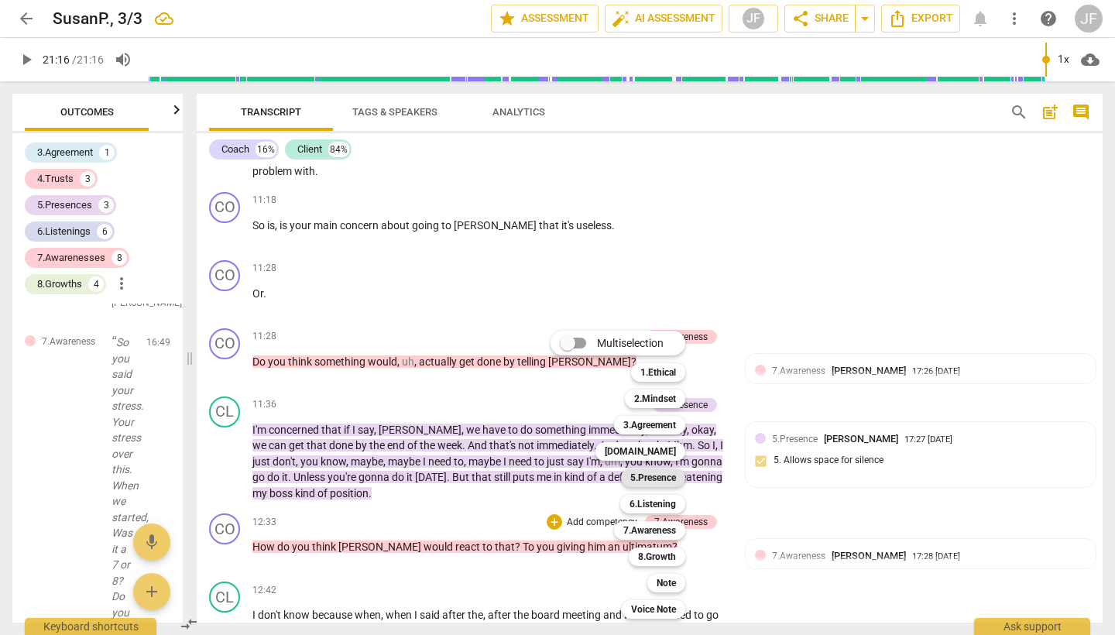
click at [653, 481] on b "5.Presence" at bounding box center [653, 478] width 46 height 19
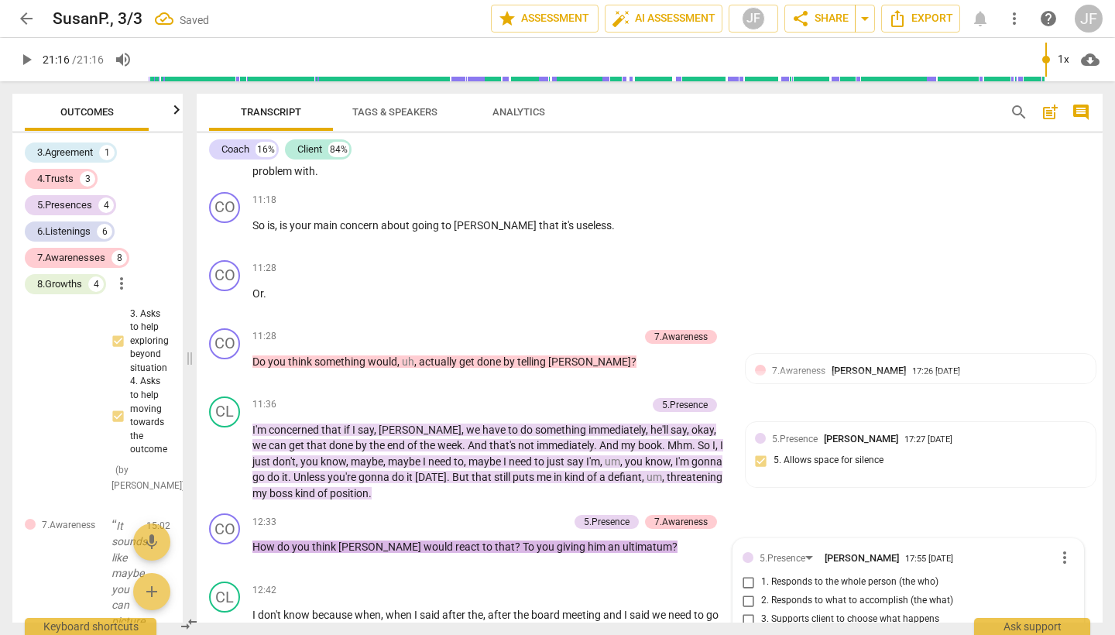
scroll to position [3112, 0]
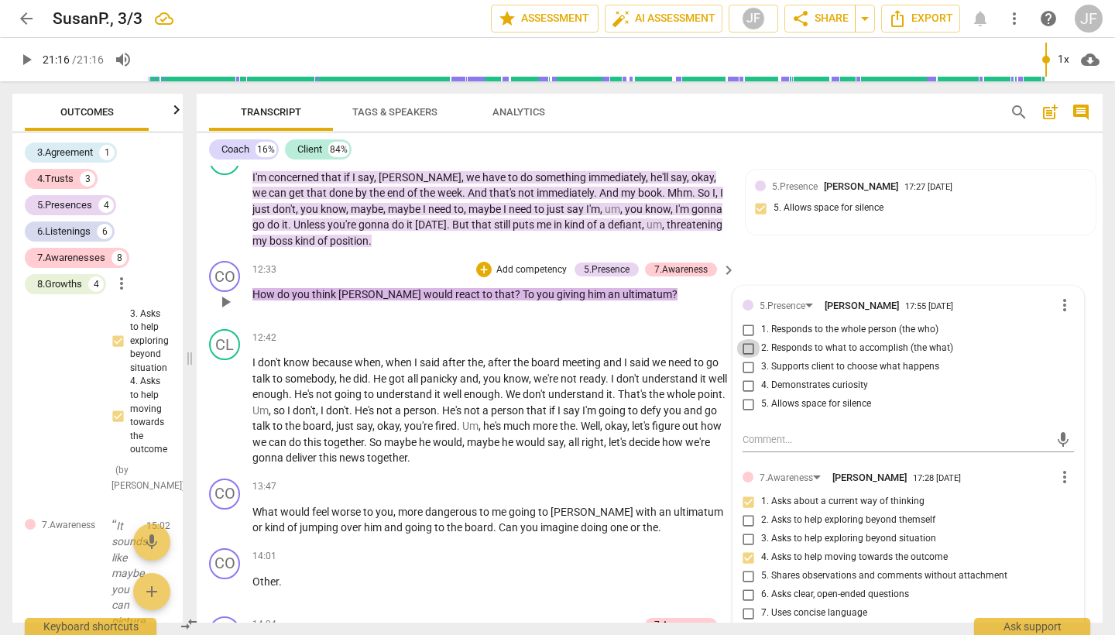
click at [746, 339] on input "2. Responds to what to accomplish (the what)" at bounding box center [748, 348] width 25 height 19
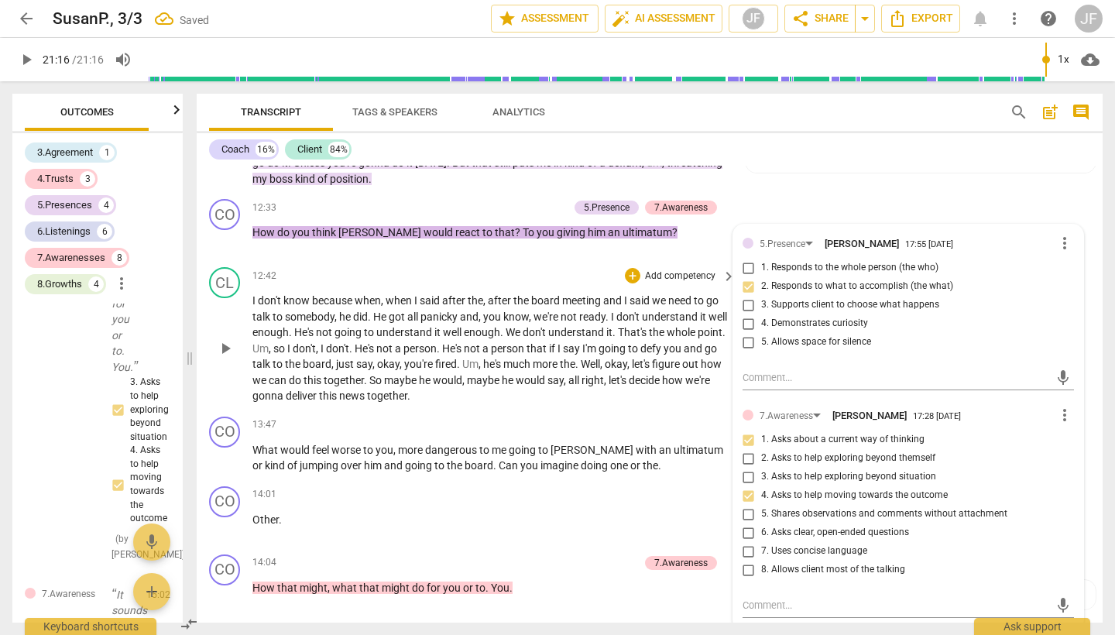
scroll to position [3185, 0]
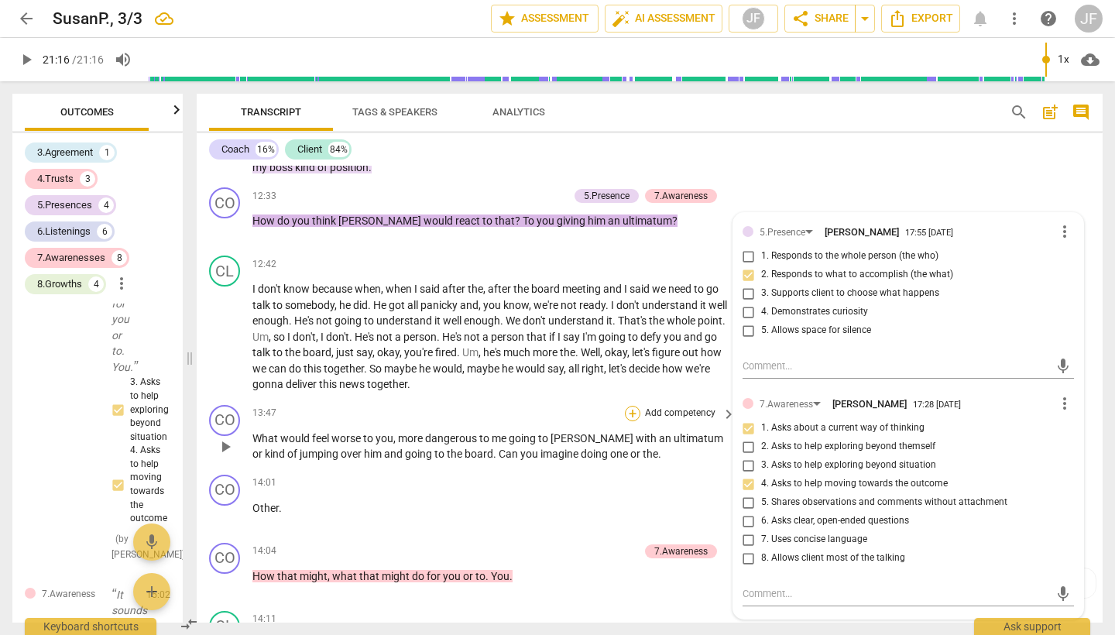
click at [632, 406] on div "+" at bounding box center [632, 413] width 15 height 15
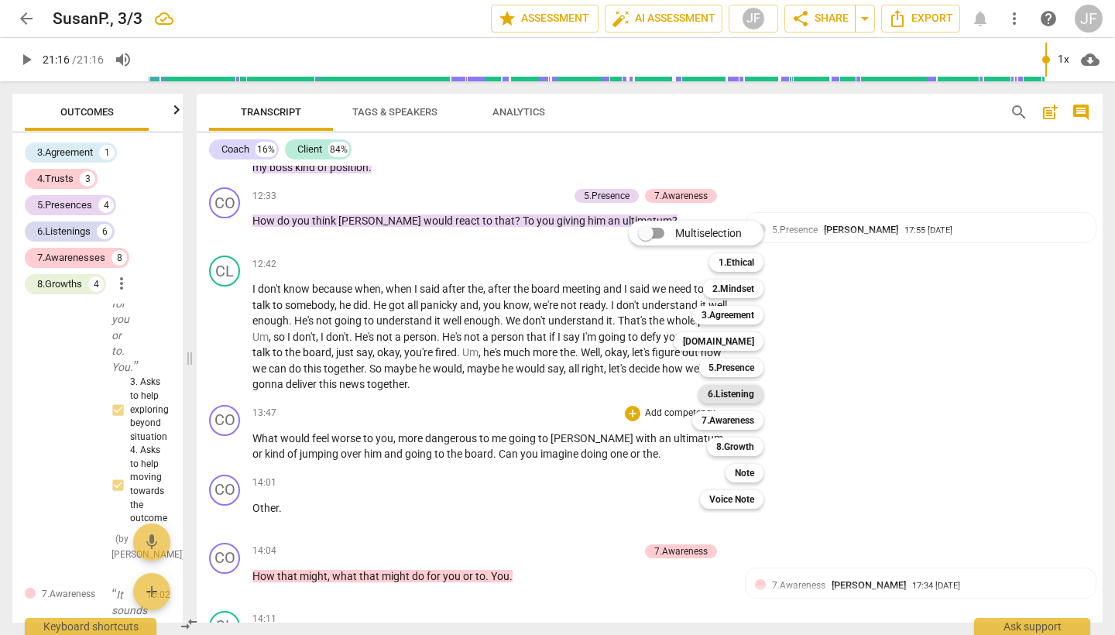
click at [751, 390] on b "6.Listening" at bounding box center [731, 394] width 46 height 19
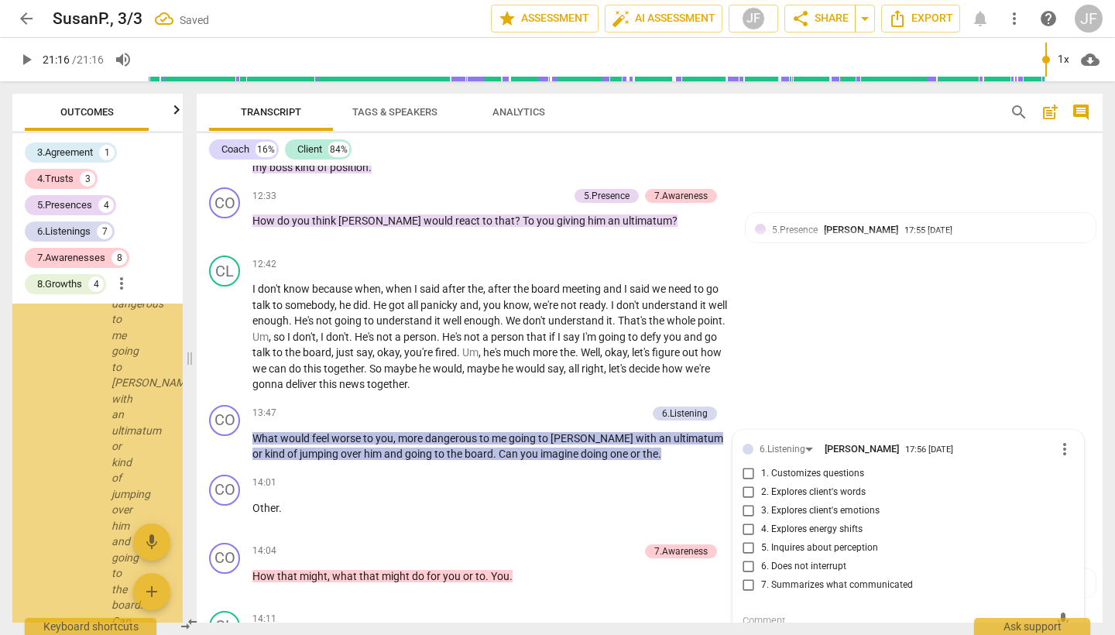
scroll to position [14065, 0]
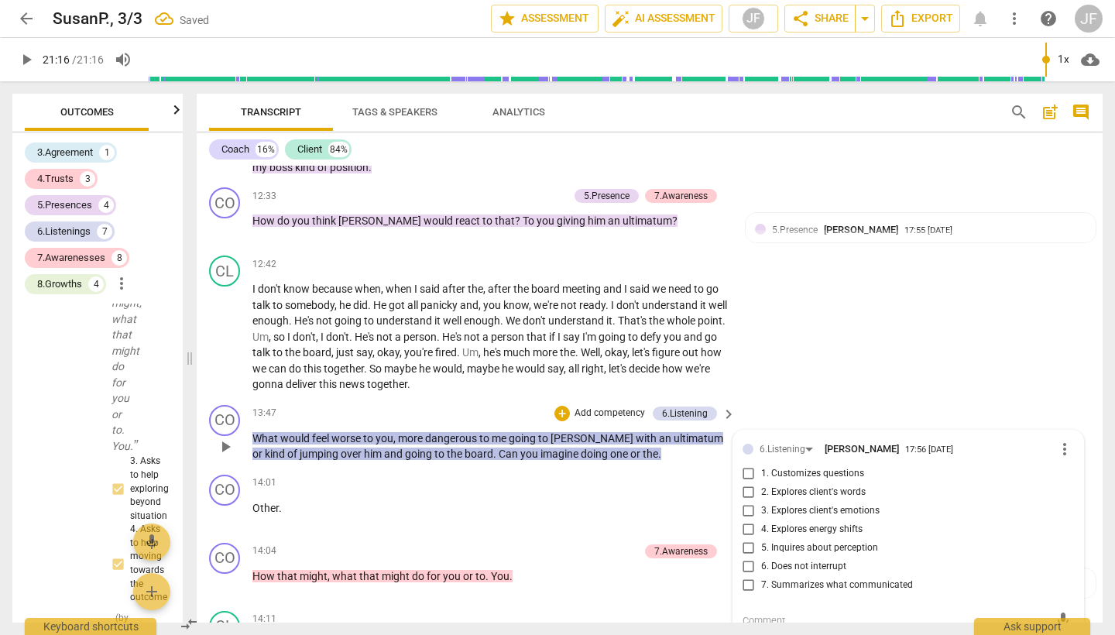
click at [744, 465] on input "1. Customizes questions" at bounding box center [748, 474] width 25 height 19
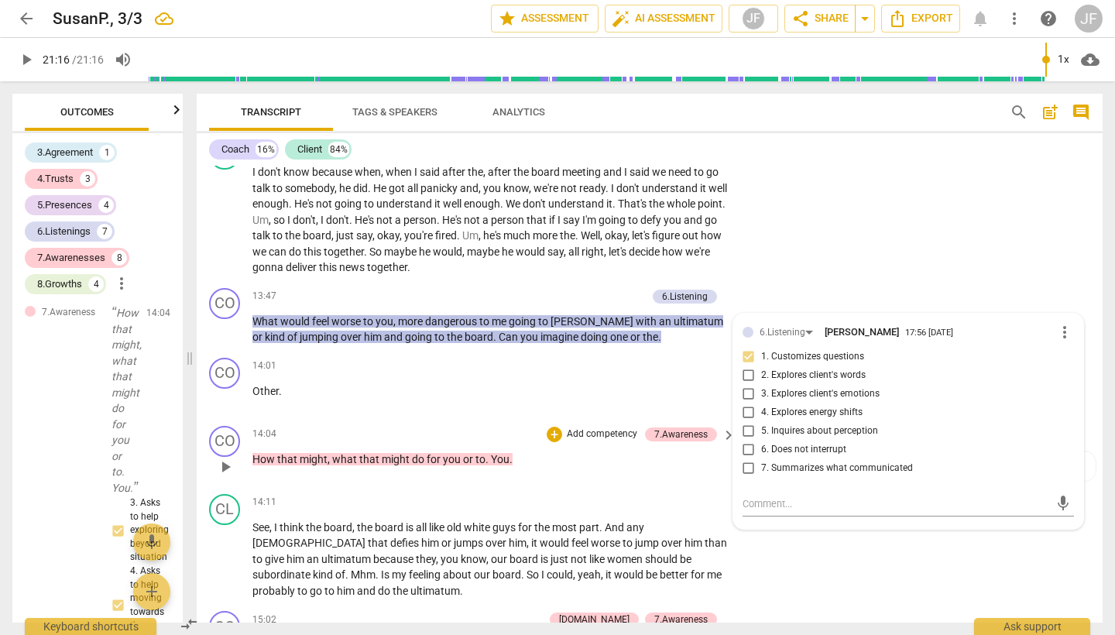
scroll to position [3305, 0]
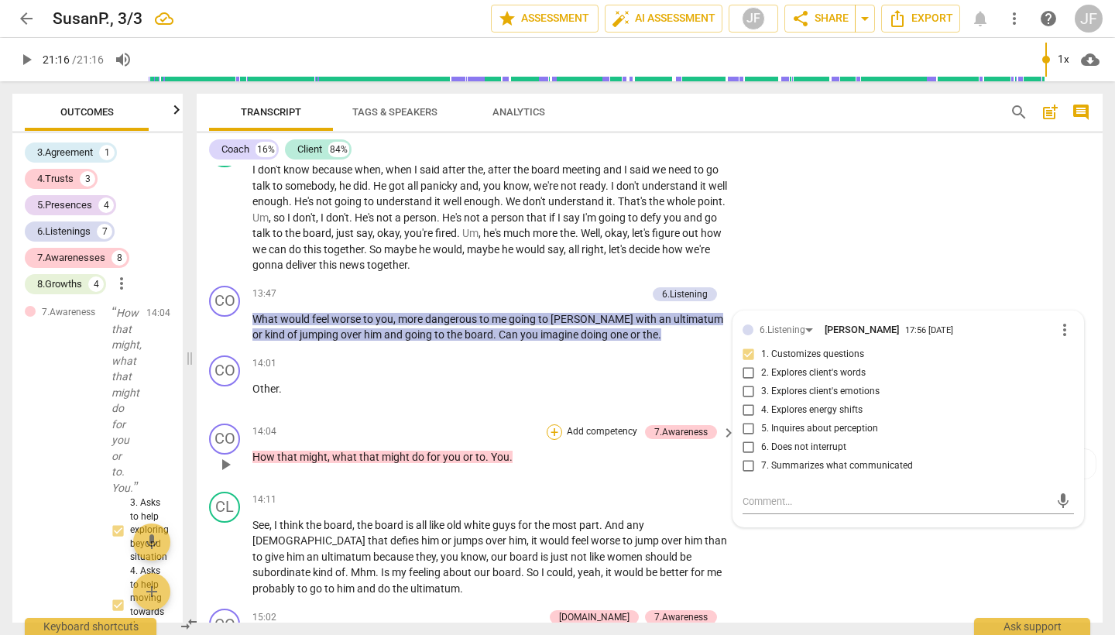
click at [554, 424] on div "+" at bounding box center [554, 431] width 15 height 15
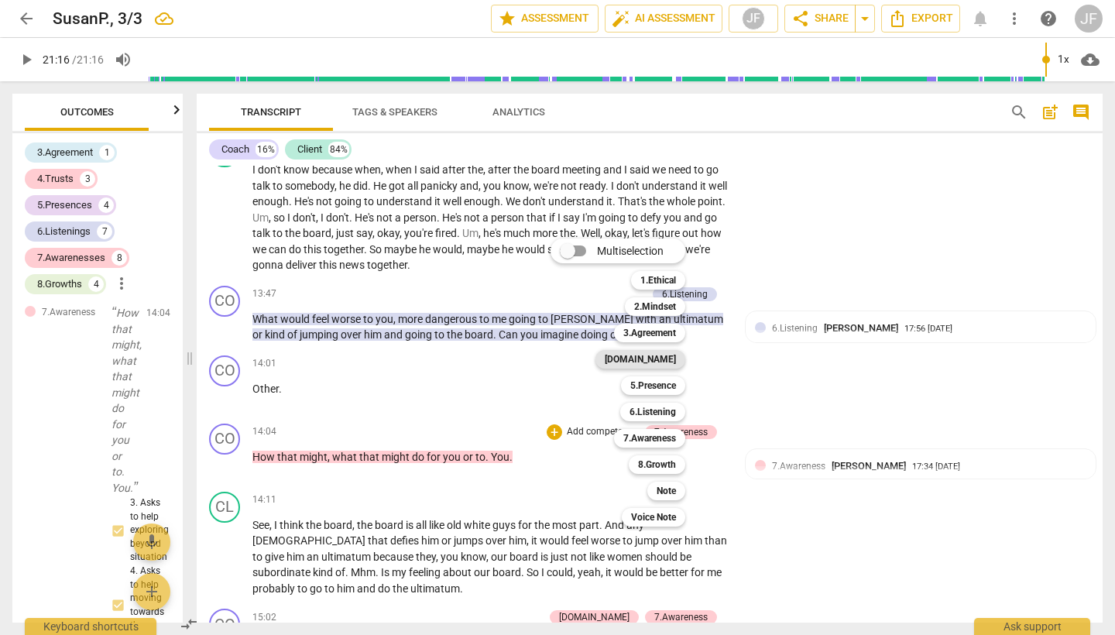
click at [664, 362] on b "[DOMAIN_NAME]" at bounding box center [640, 359] width 71 height 19
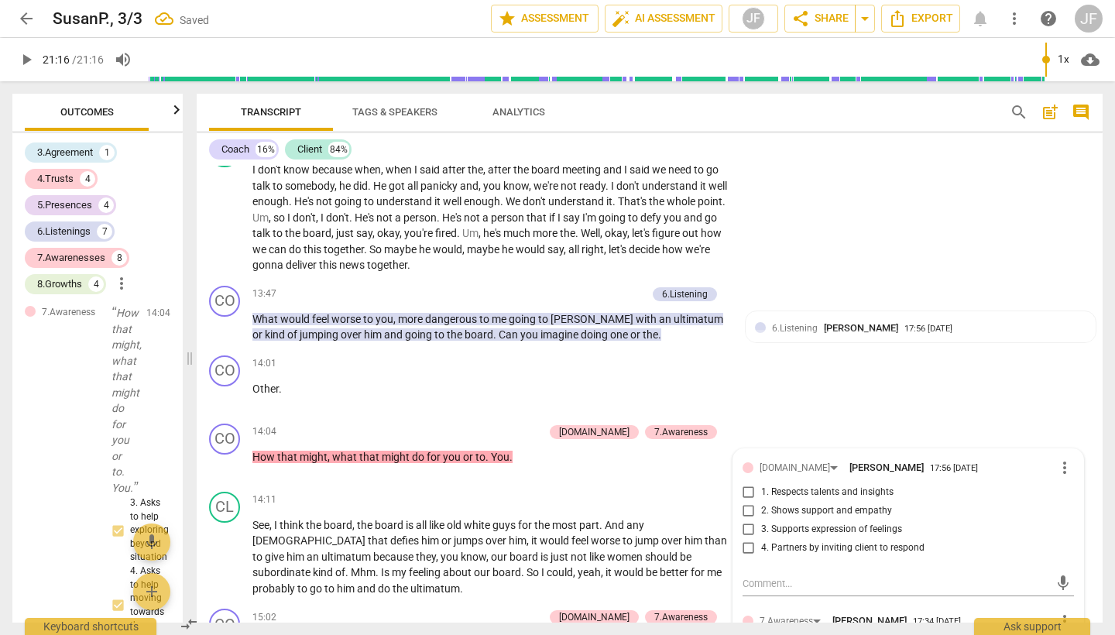
scroll to position [14945, 0]
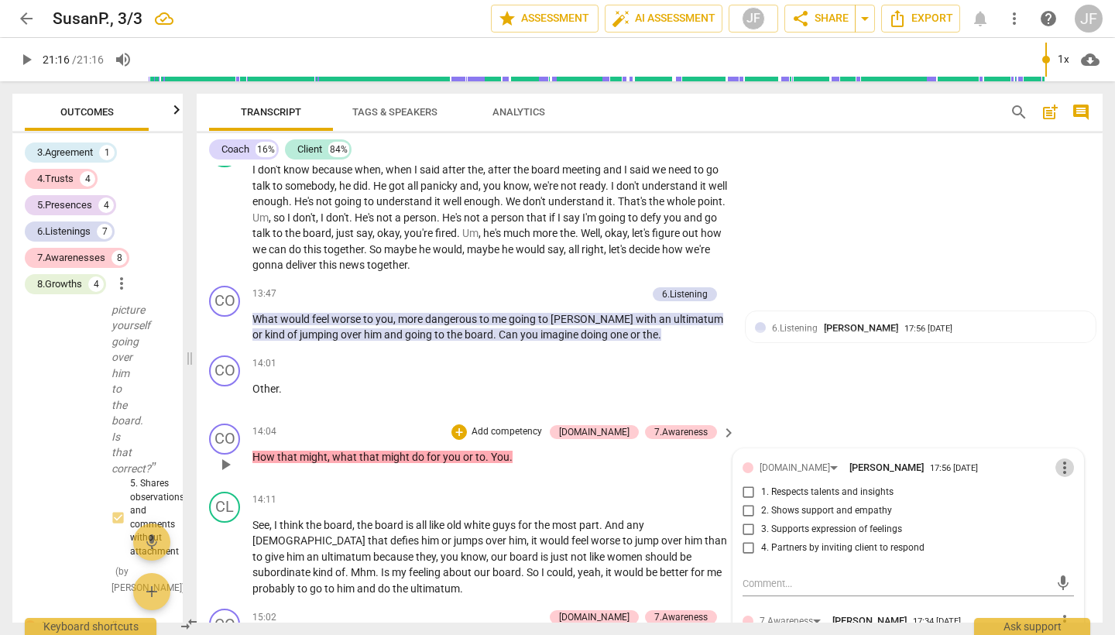
click at [1060, 458] on span "more_vert" at bounding box center [1065, 467] width 19 height 19
click at [1068, 441] on li "Delete" at bounding box center [1075, 447] width 53 height 29
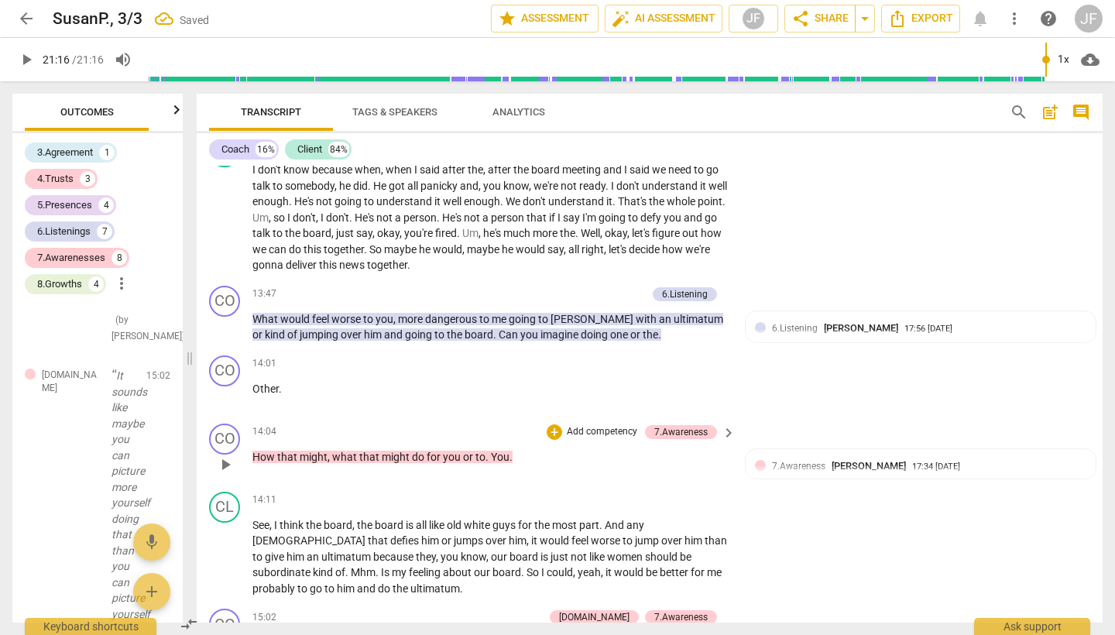
click at [590, 425] on p "Add competency" at bounding box center [602, 432] width 74 height 14
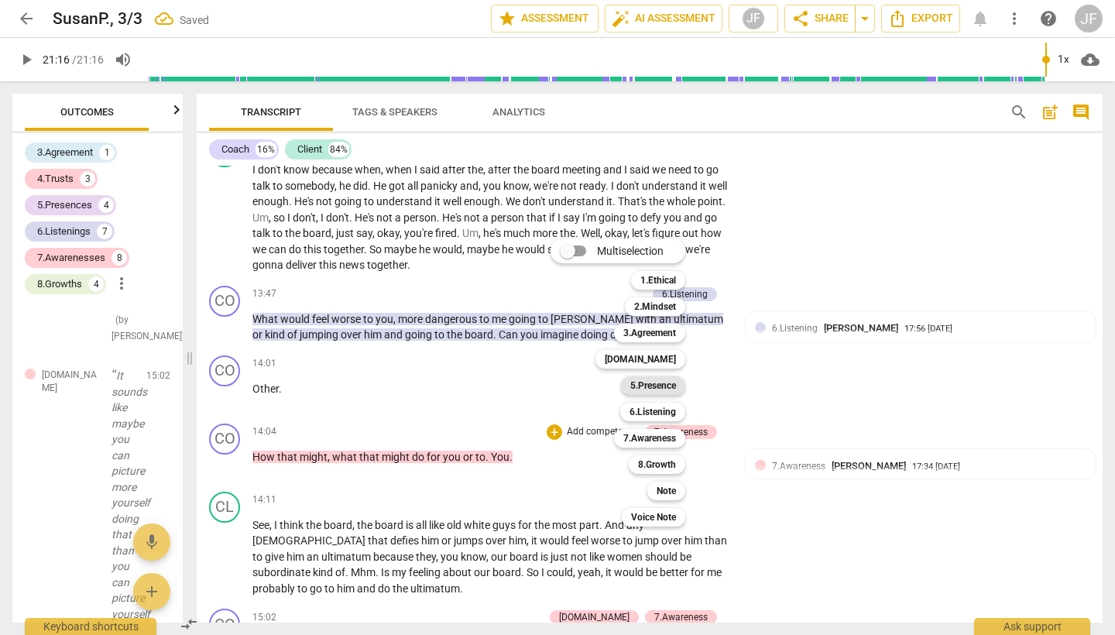
click at [657, 385] on b "5.Presence" at bounding box center [653, 385] width 46 height 19
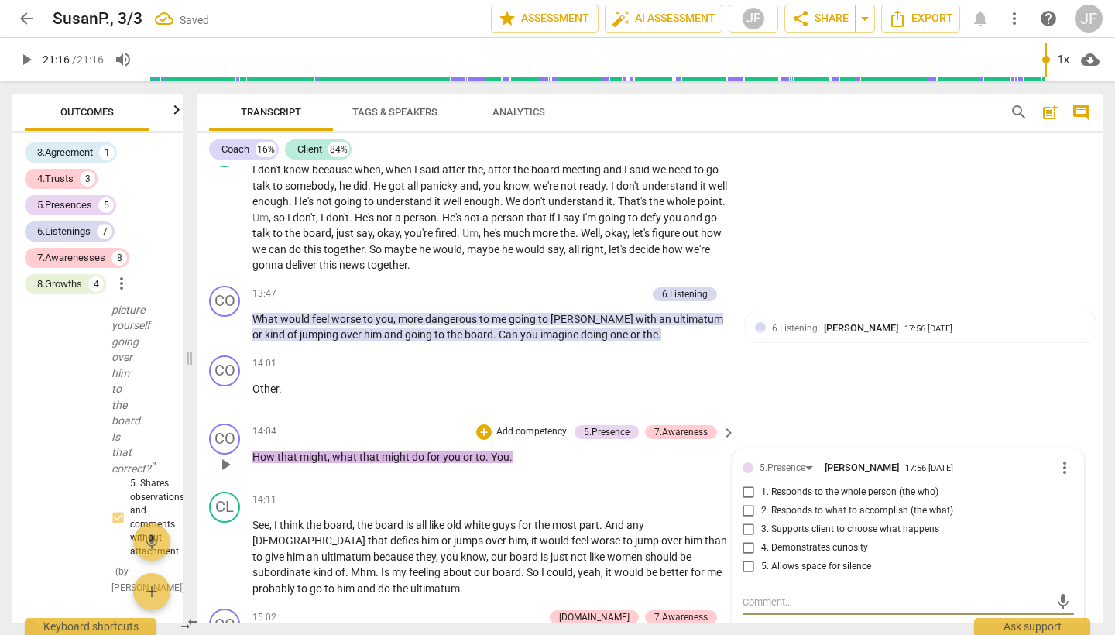
click at [744, 502] on input "2. Responds to what to accomplish (the what)" at bounding box center [748, 511] width 25 height 19
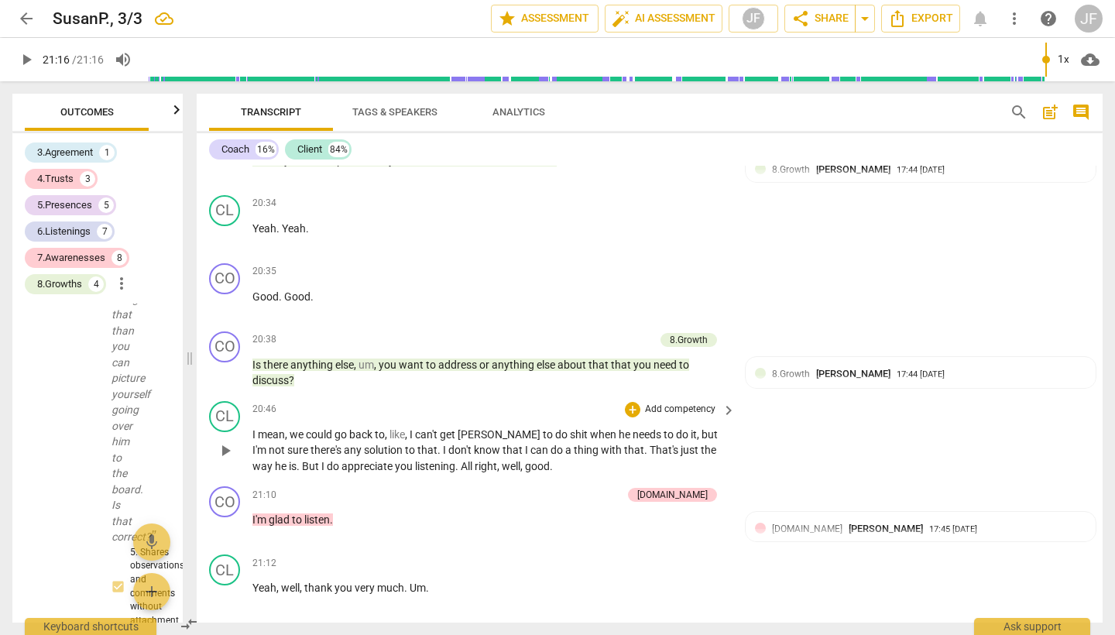
scroll to position [0, 0]
click at [671, 634] on span "Export" at bounding box center [649, 645] width 65 height 19
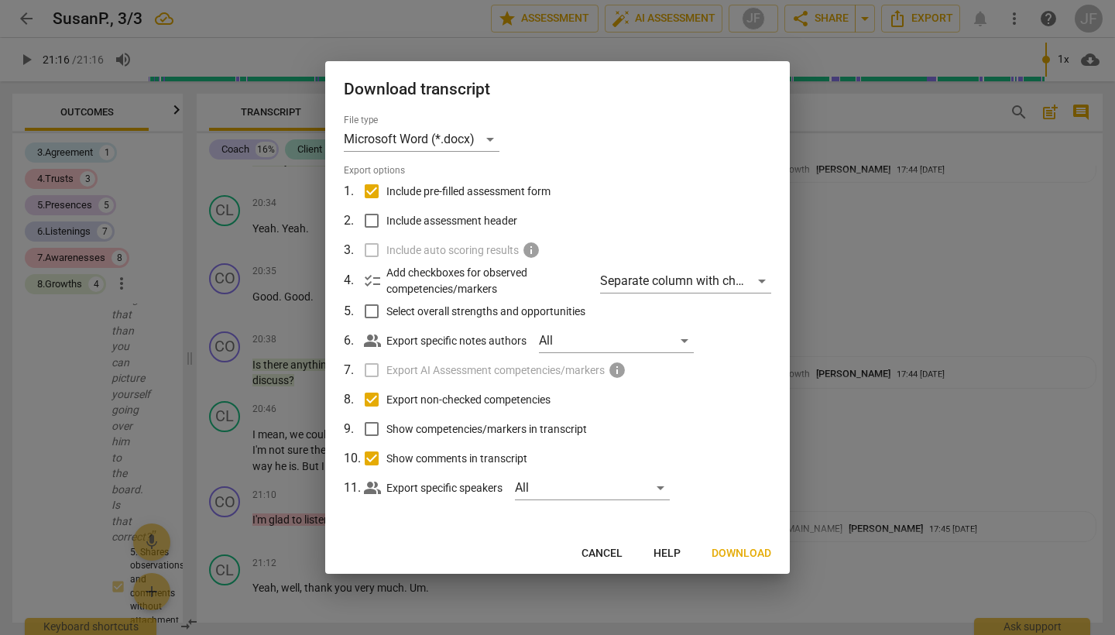
click at [736, 557] on span "Download" at bounding box center [742, 553] width 60 height 15
